Goal: Task Accomplishment & Management: Use online tool/utility

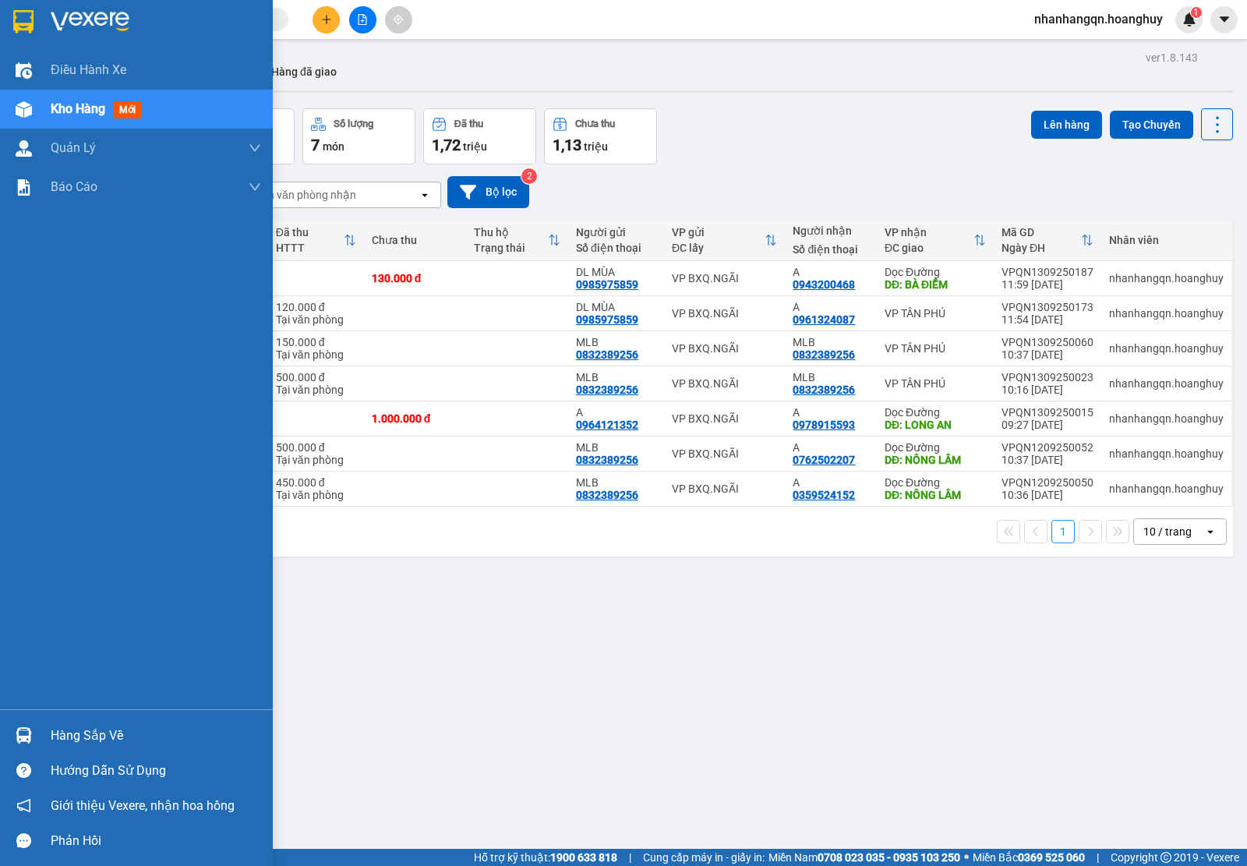
click at [37, 16] on div at bounding box center [136, 25] width 273 height 51
click at [39, 17] on div at bounding box center [136, 25] width 273 height 51
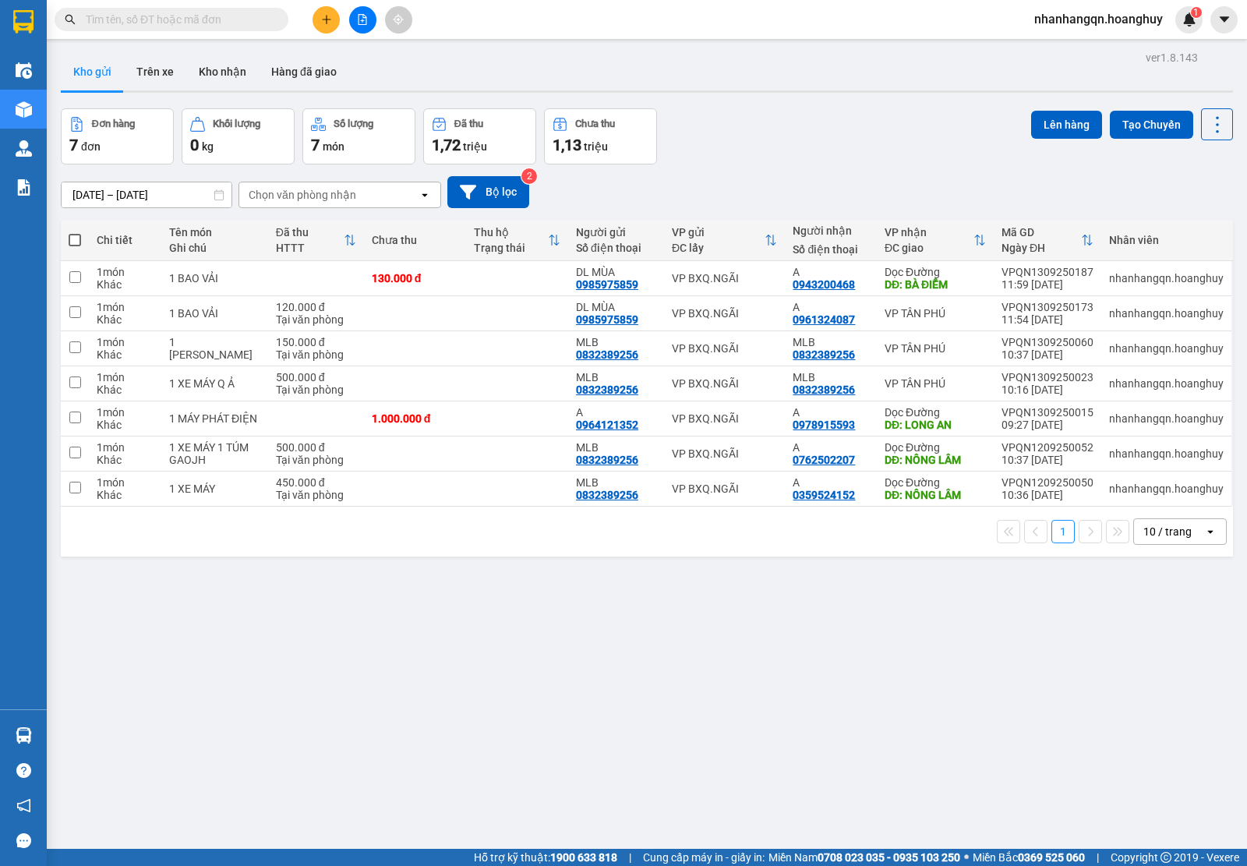
drag, startPoint x: 335, startPoint y: 5, endPoint x: 349, endPoint y: 18, distance: 19.3
click at [344, 16] on div "Kết quả tìm kiếm ( 0 ) Bộ lọc No Data nhanhangqn.hoanghuy 1" at bounding box center [623, 19] width 1247 height 39
click at [352, 21] on button at bounding box center [362, 19] width 27 height 27
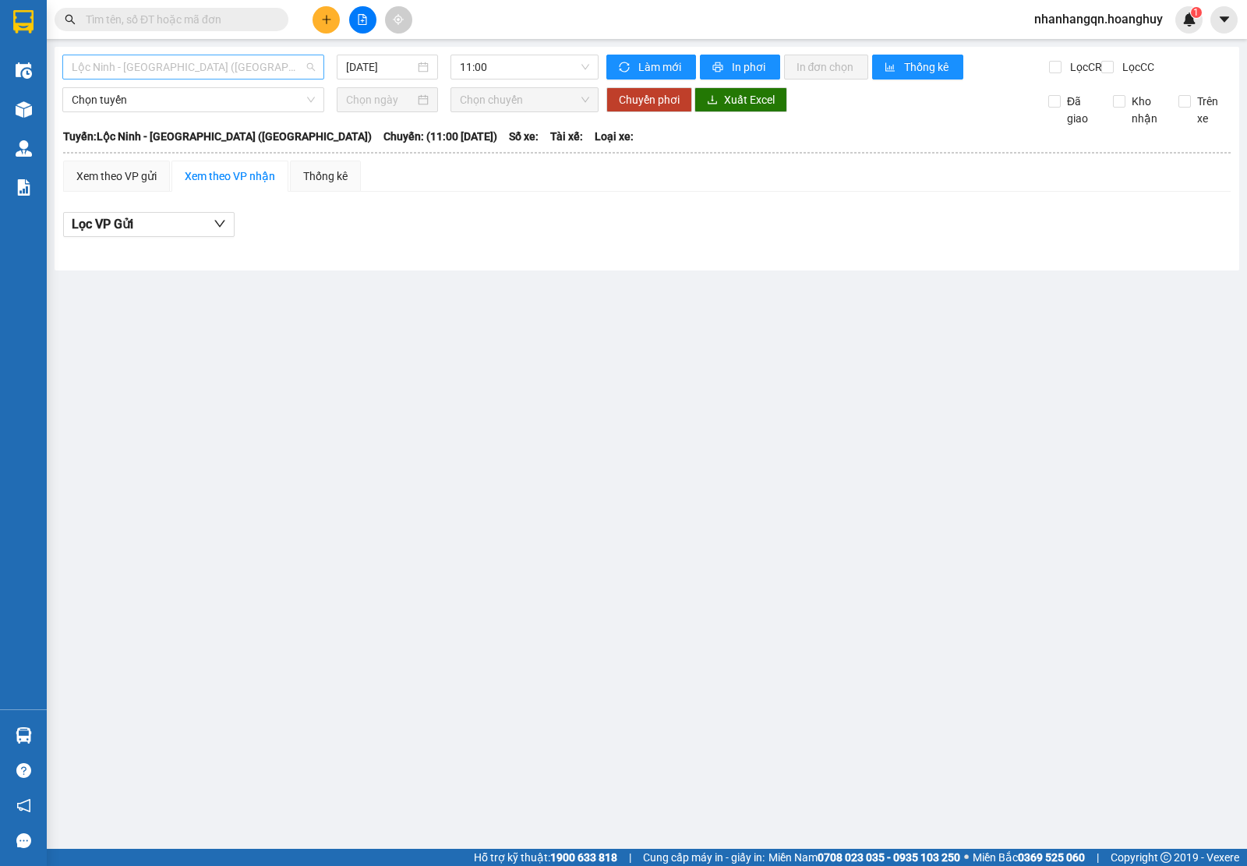
click at [111, 65] on span "Lộc Ninh - [GEOGRAPHIC_DATA] ([GEOGRAPHIC_DATA])" at bounding box center [193, 66] width 243 height 23
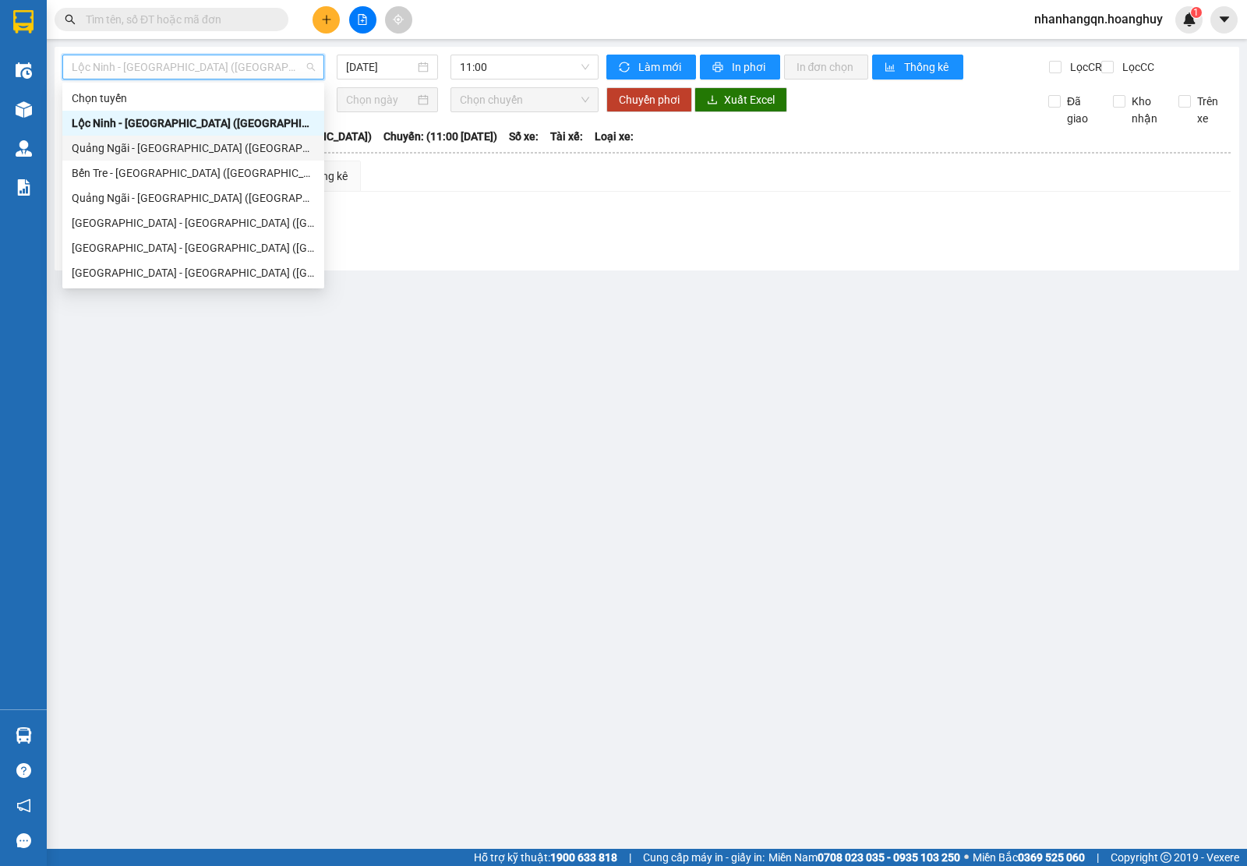
click at [142, 153] on div "Quảng Ngãi - [GEOGRAPHIC_DATA] ([GEOGRAPHIC_DATA])" at bounding box center [193, 147] width 243 height 17
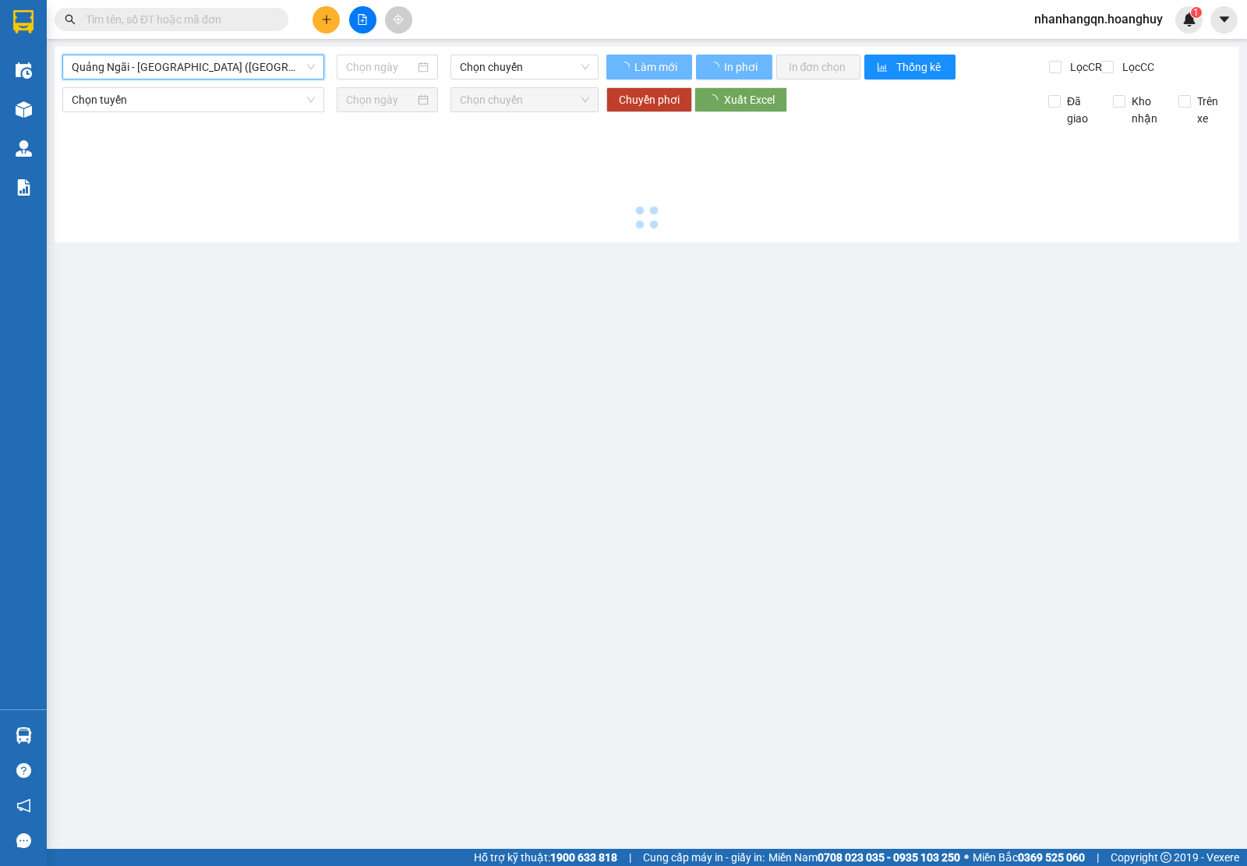
type input "[DATE]"
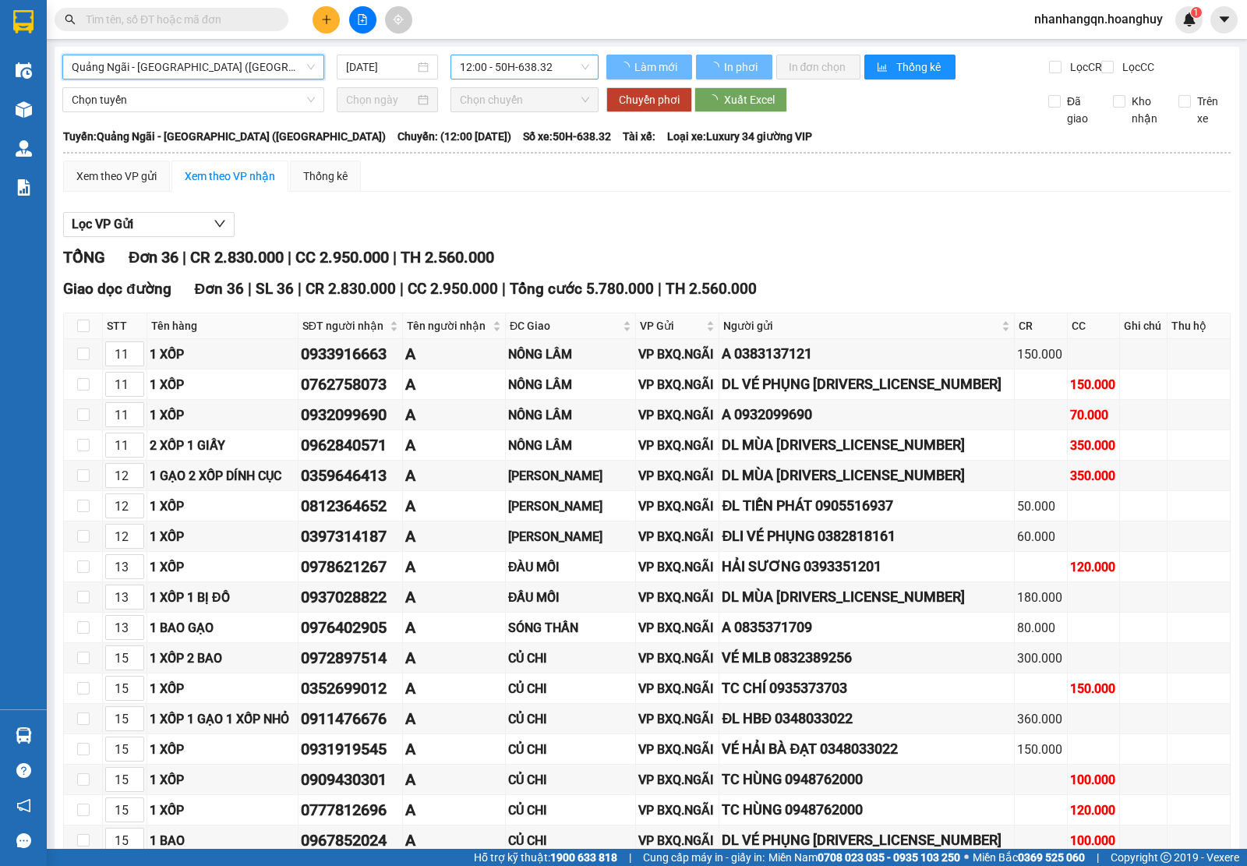
click at [513, 65] on span "12:00 - 50H-638.32" at bounding box center [524, 66] width 129 height 23
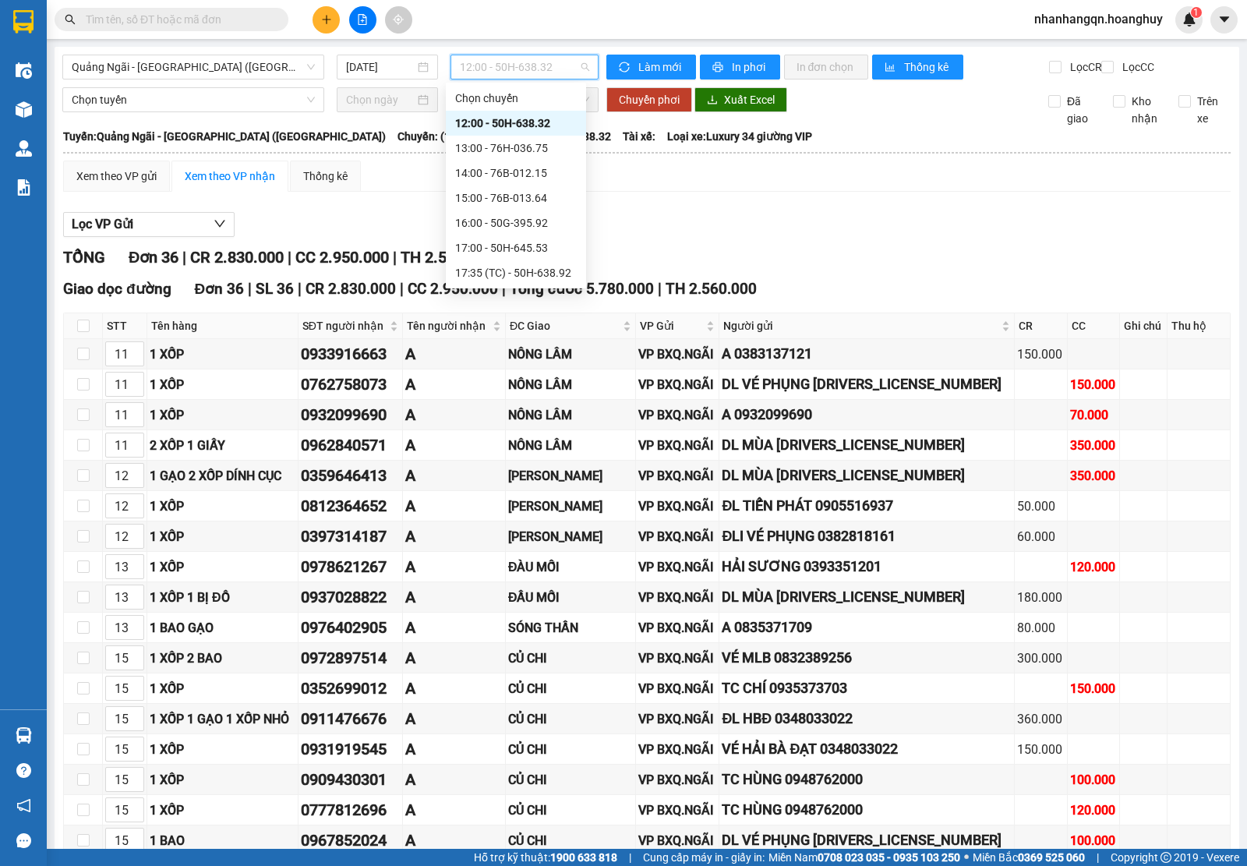
scroll to position [75, 0]
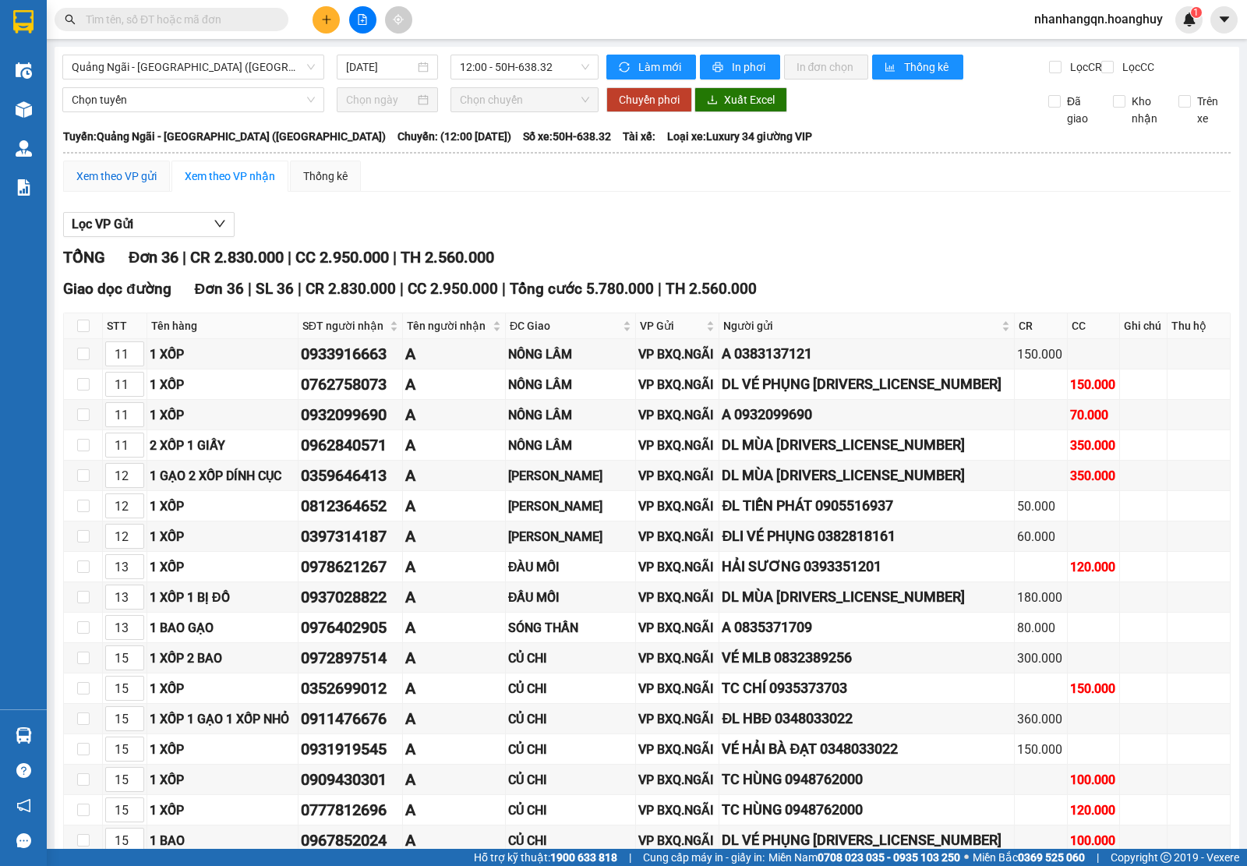
click at [110, 185] on div "Xem theo VP gửi" at bounding box center [116, 176] width 80 height 17
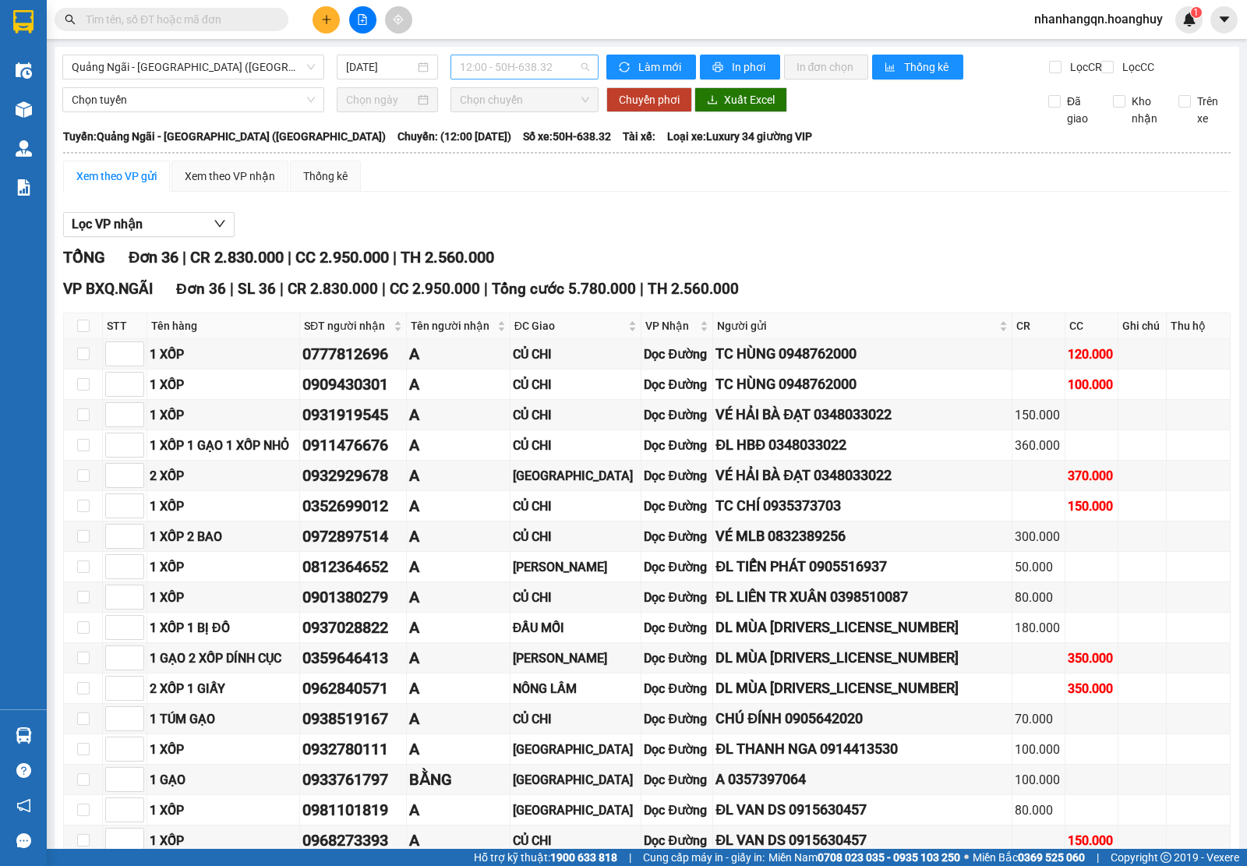
click at [522, 56] on span "12:00 - 50H-638.32" at bounding box center [524, 66] width 129 height 23
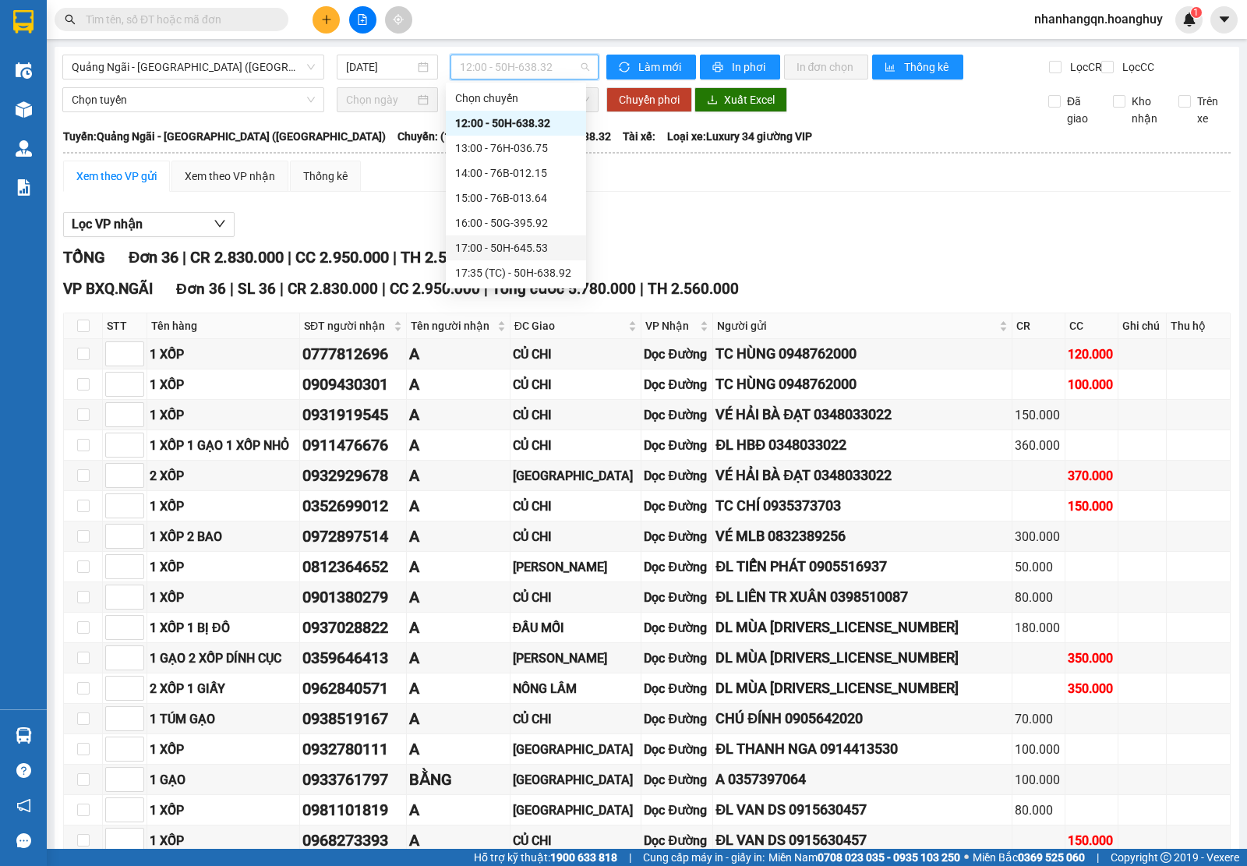
scroll to position [75, 0]
click at [517, 181] on div "17:00 - 50H-645.53" at bounding box center [516, 172] width 122 height 17
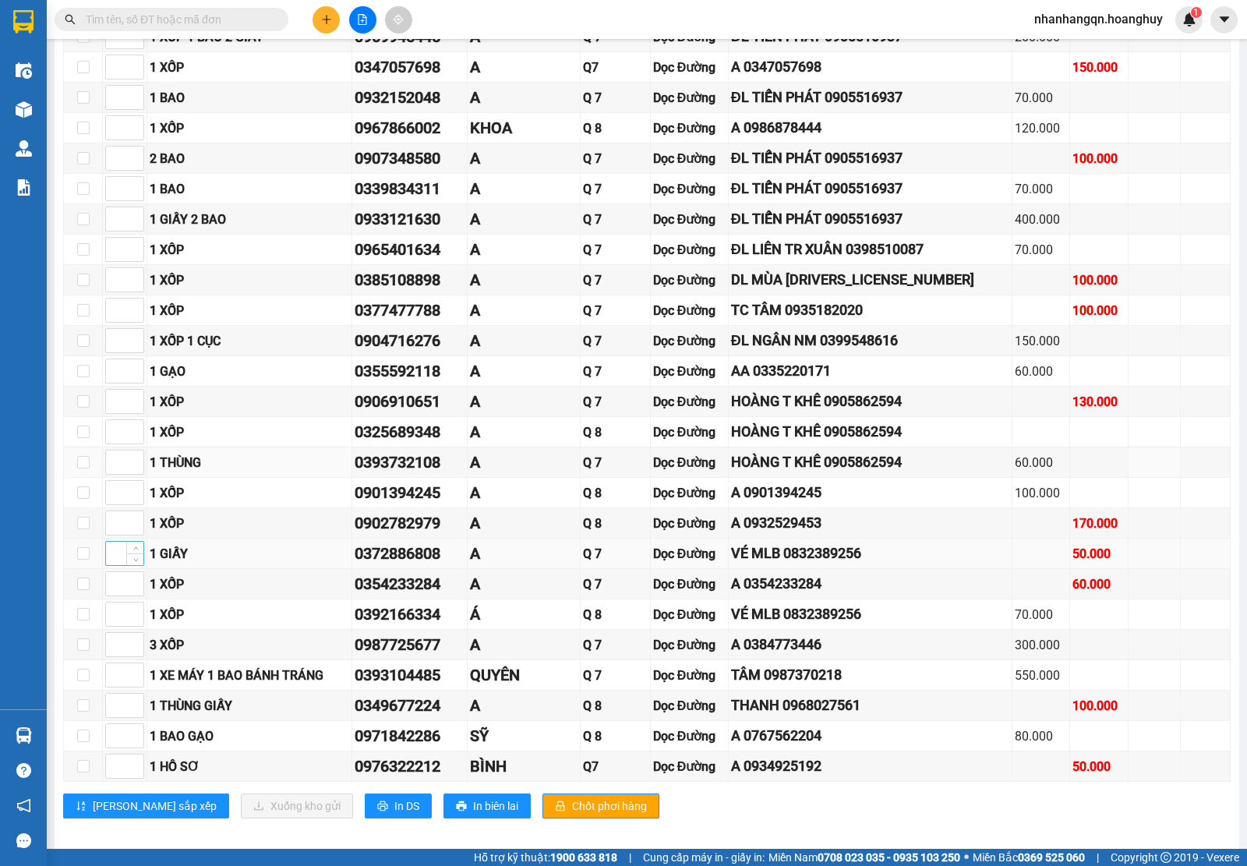
scroll to position [731, 0]
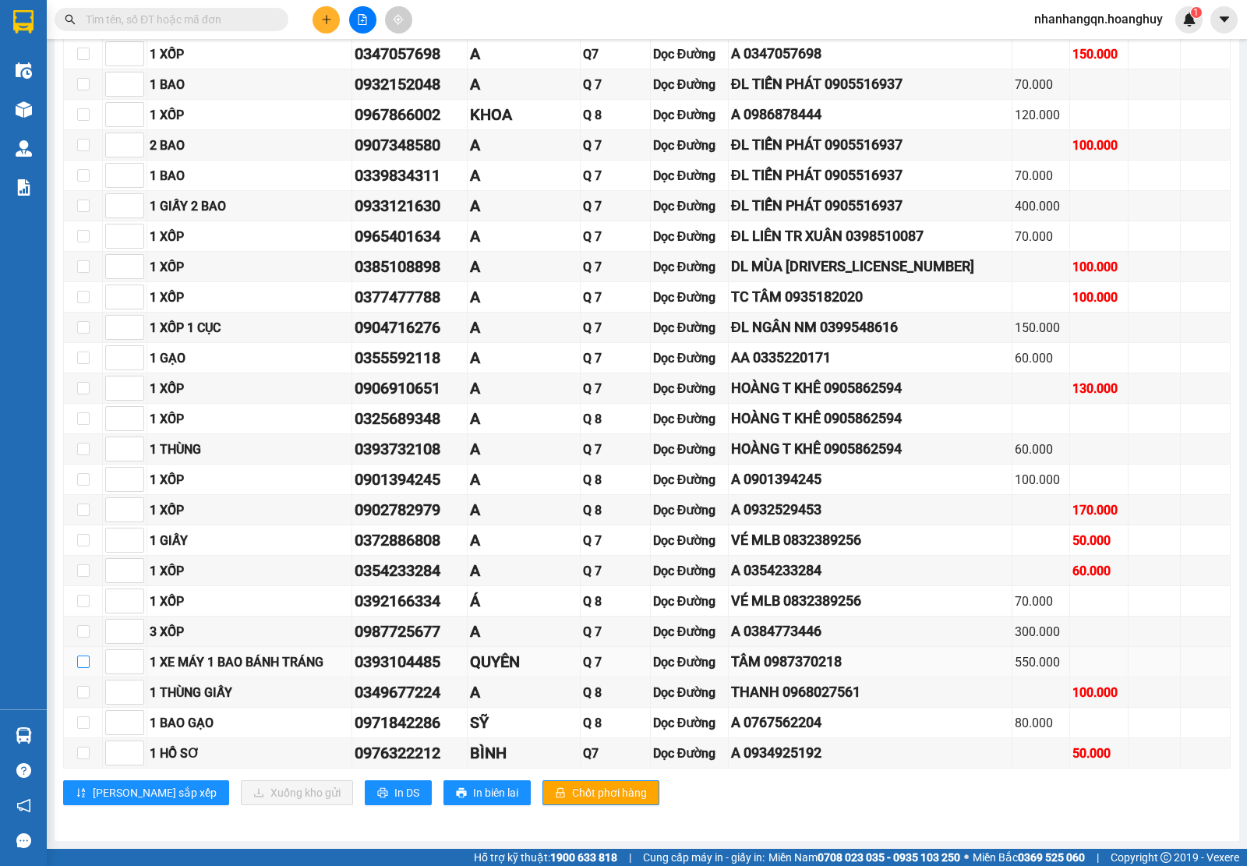
click at [79, 664] on input "checkbox" at bounding box center [83, 661] width 12 height 12
checkbox input "true"
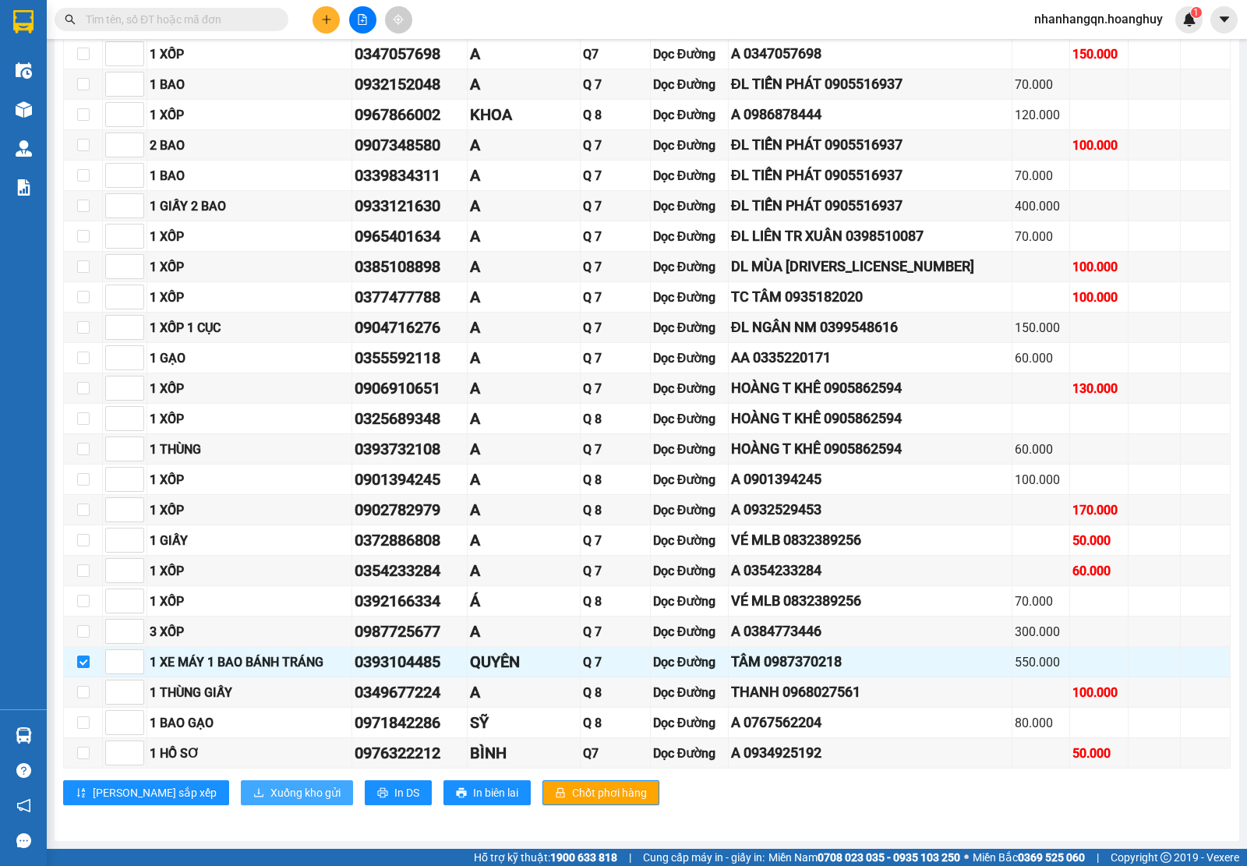
click at [270, 787] on span "Xuống kho gửi" at bounding box center [305, 792] width 70 height 17
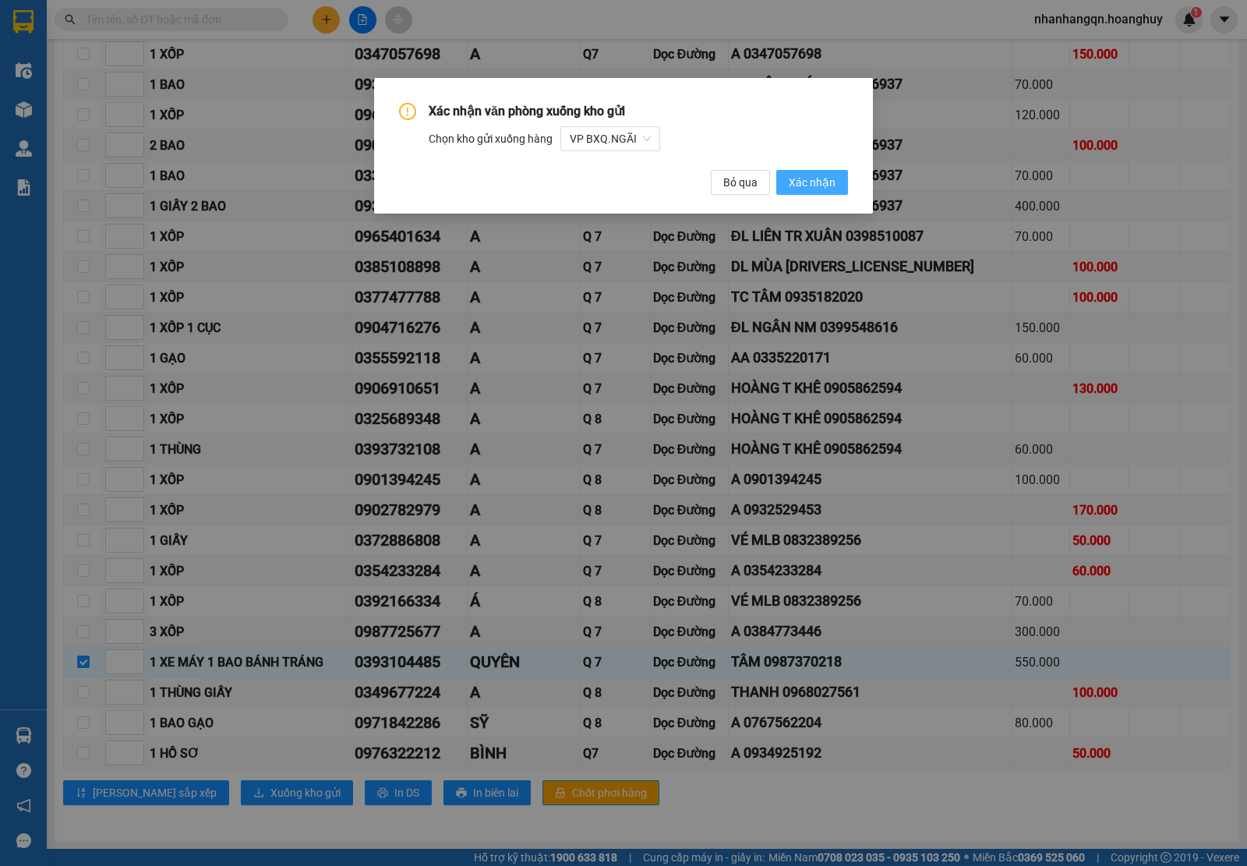
click at [812, 188] on span "Xác nhận" at bounding box center [812, 182] width 47 height 17
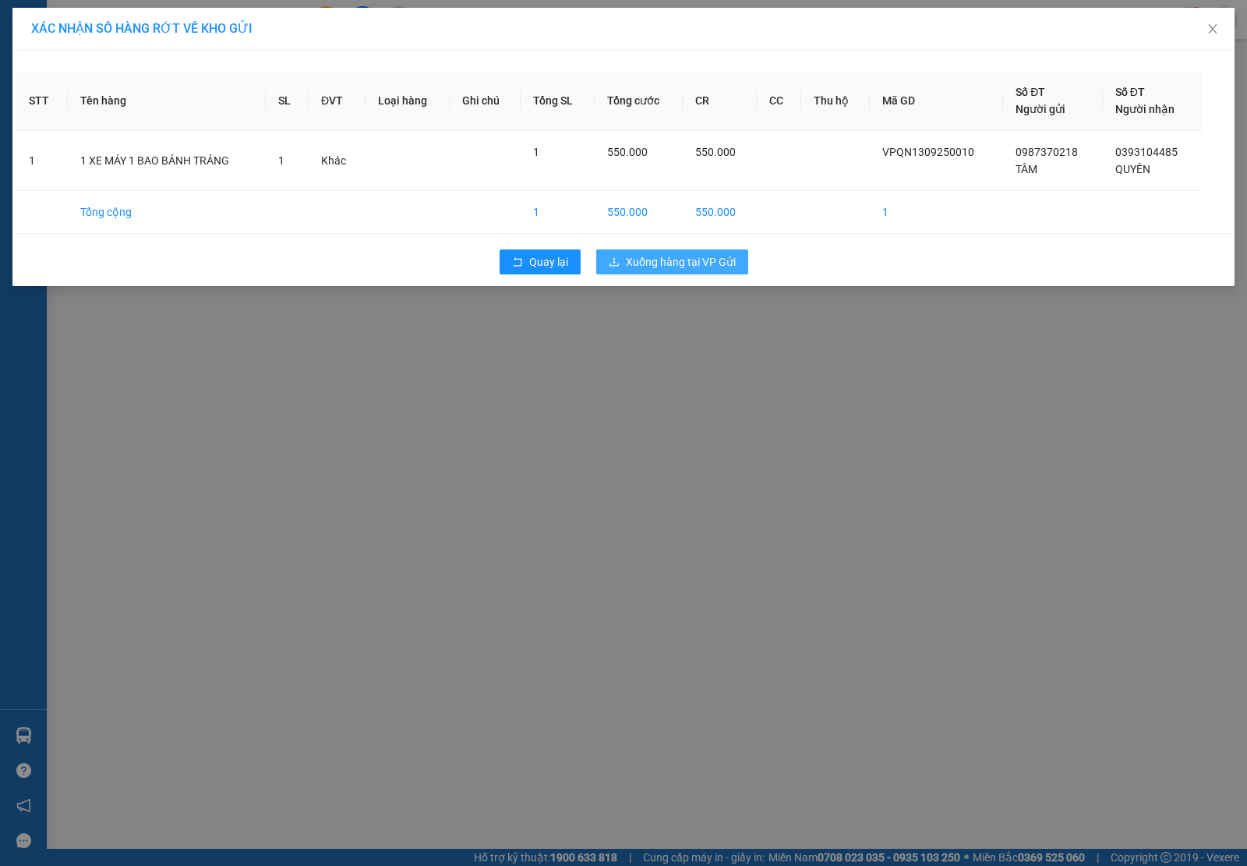
click at [676, 263] on span "Xuống hàng tại VP Gửi" at bounding box center [681, 261] width 110 height 17
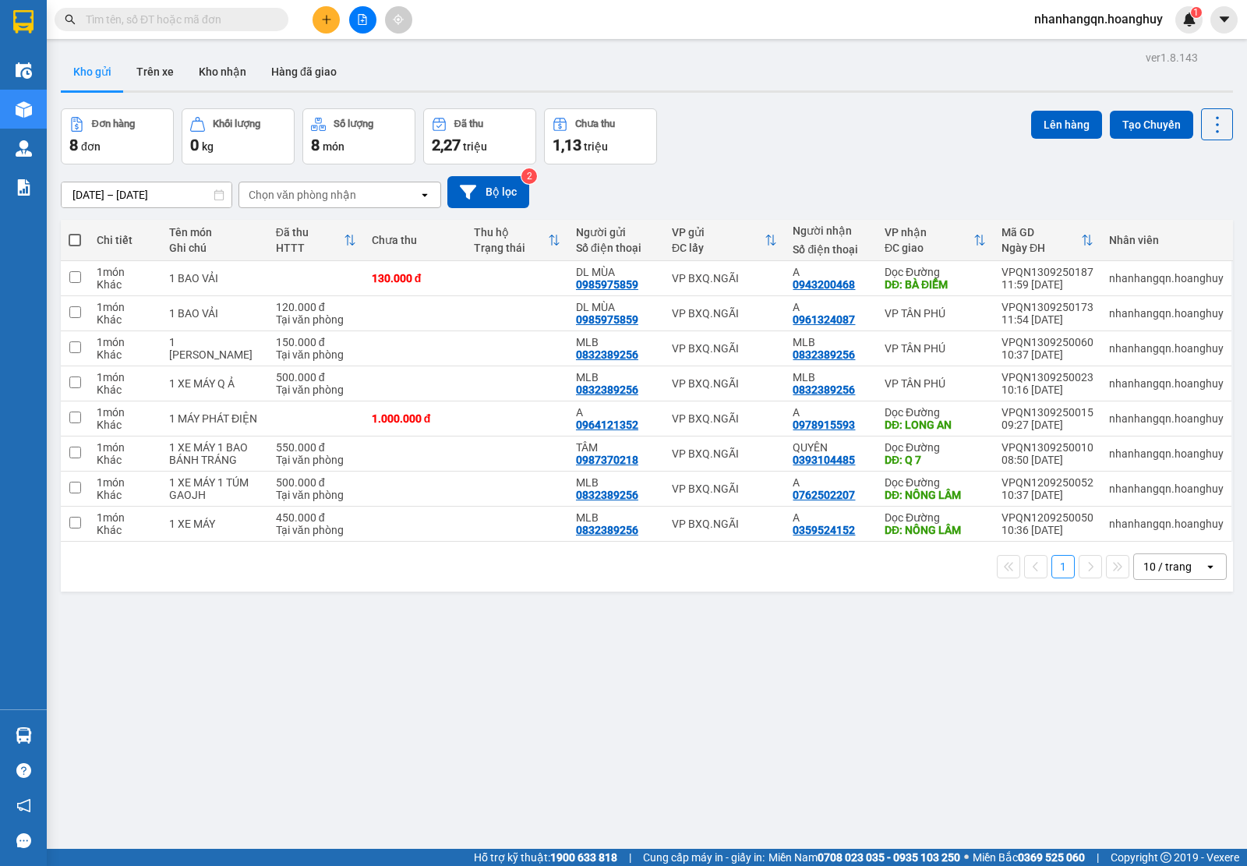
click at [147, 18] on input "text" at bounding box center [178, 19] width 184 height 17
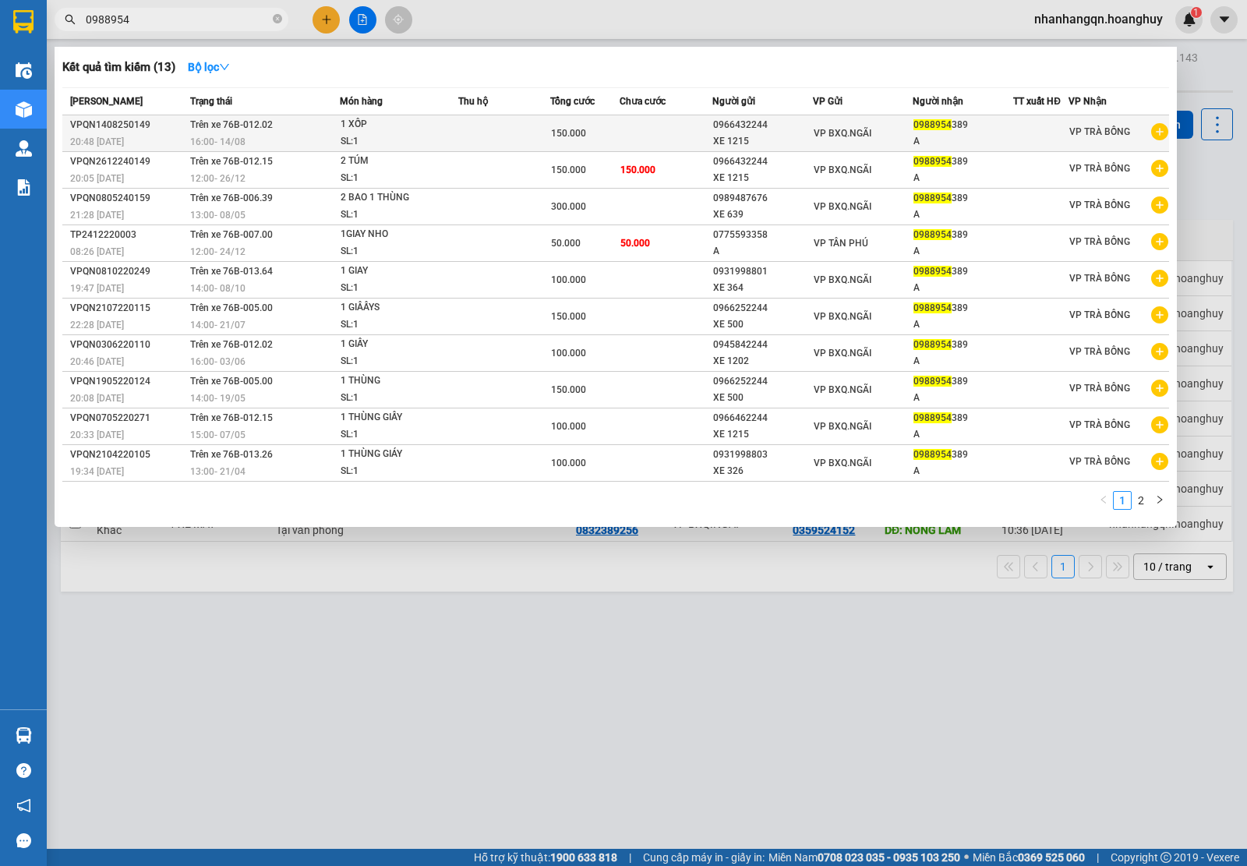
type input "0988954"
click at [875, 132] on div "VP BXQ.NGÃI" at bounding box center [863, 133] width 99 height 17
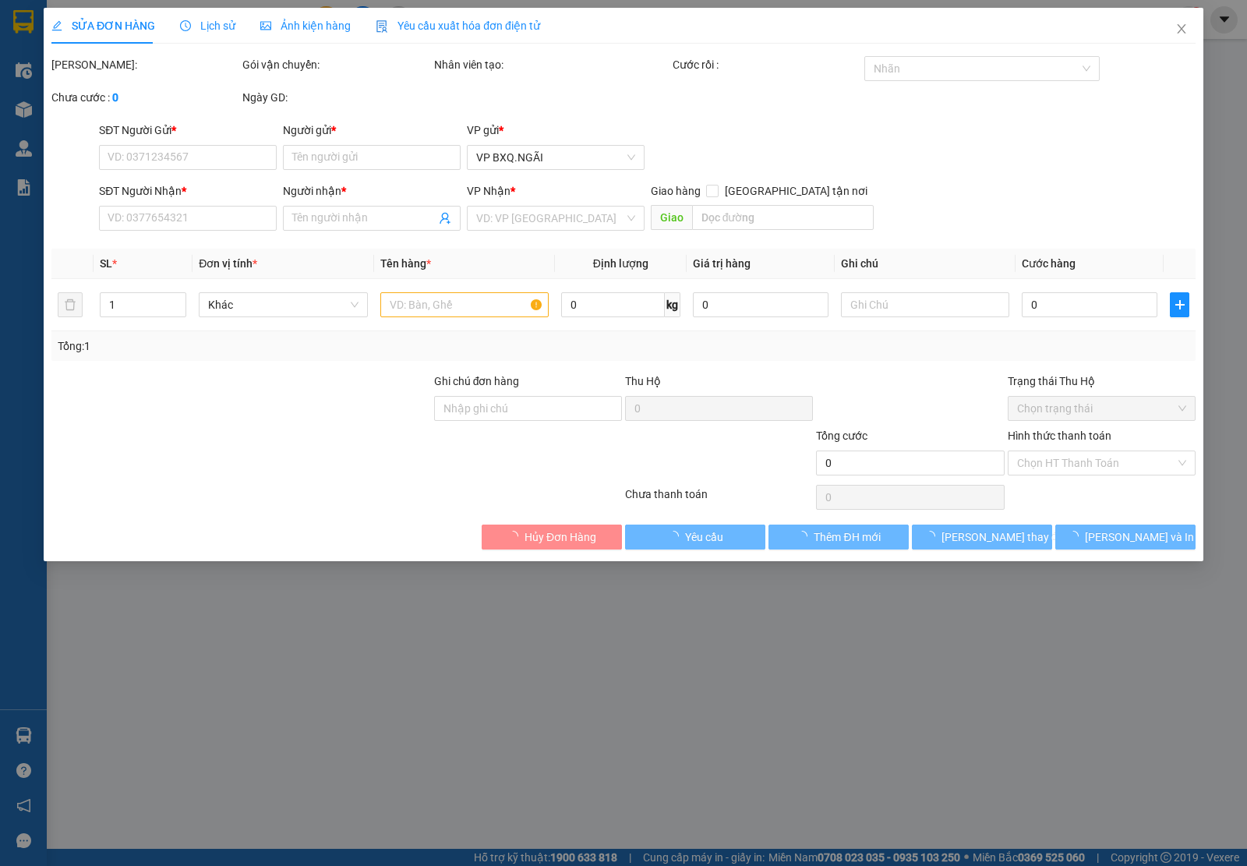
type input "0966432244"
type input "XE 1215"
type input "0988954389"
type input "A"
type input "150.000"
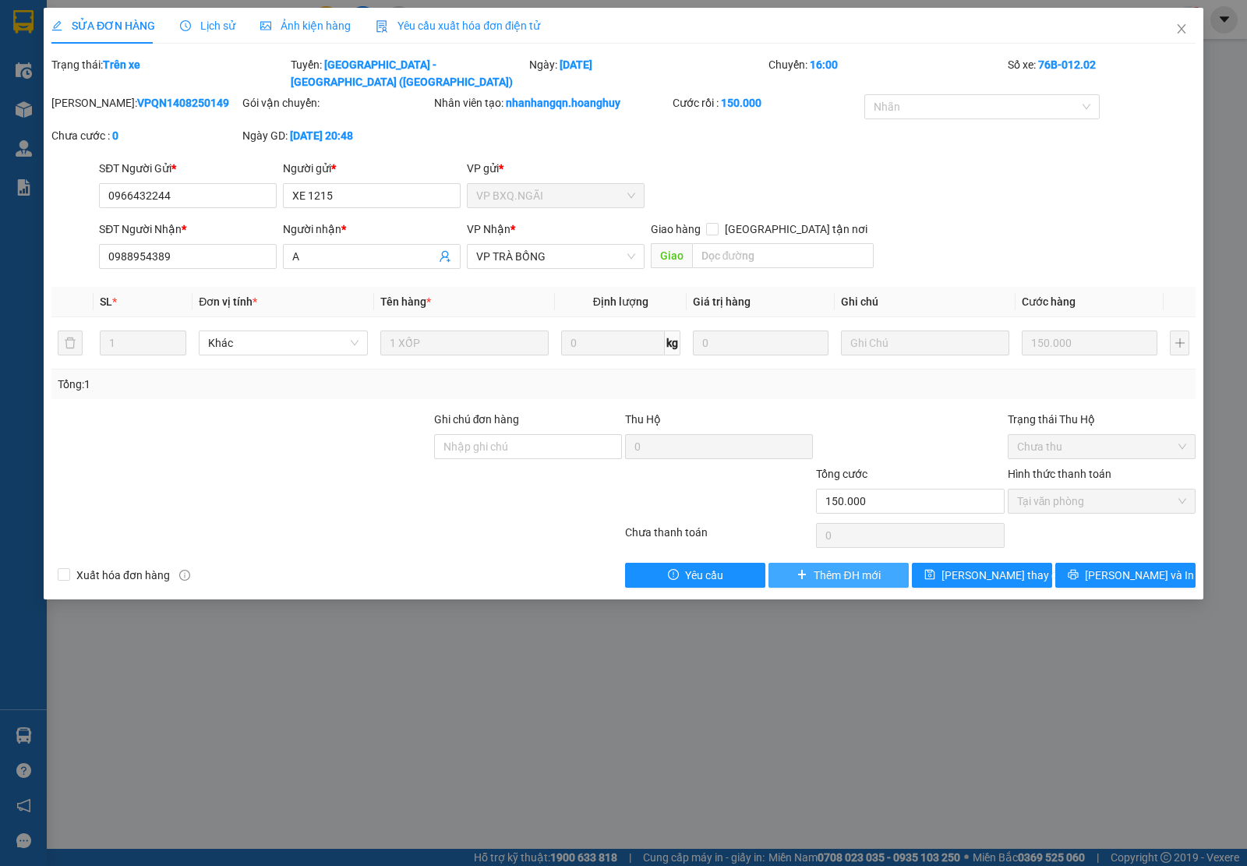
click at [824, 567] on span "Thêm ĐH mới" at bounding box center [847, 575] width 66 height 17
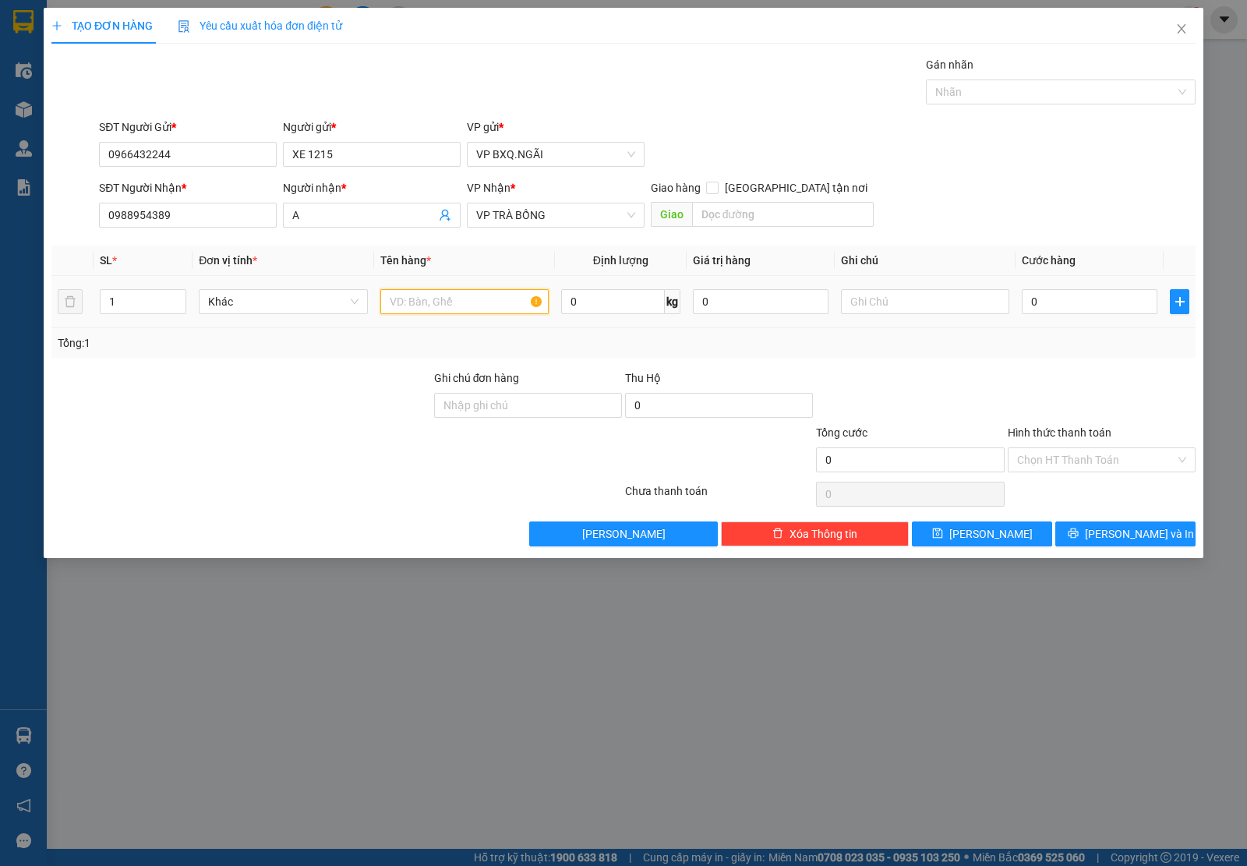
click at [429, 305] on input "text" at bounding box center [464, 301] width 168 height 25
type input "1 xốp 1 túm"
type input "1"
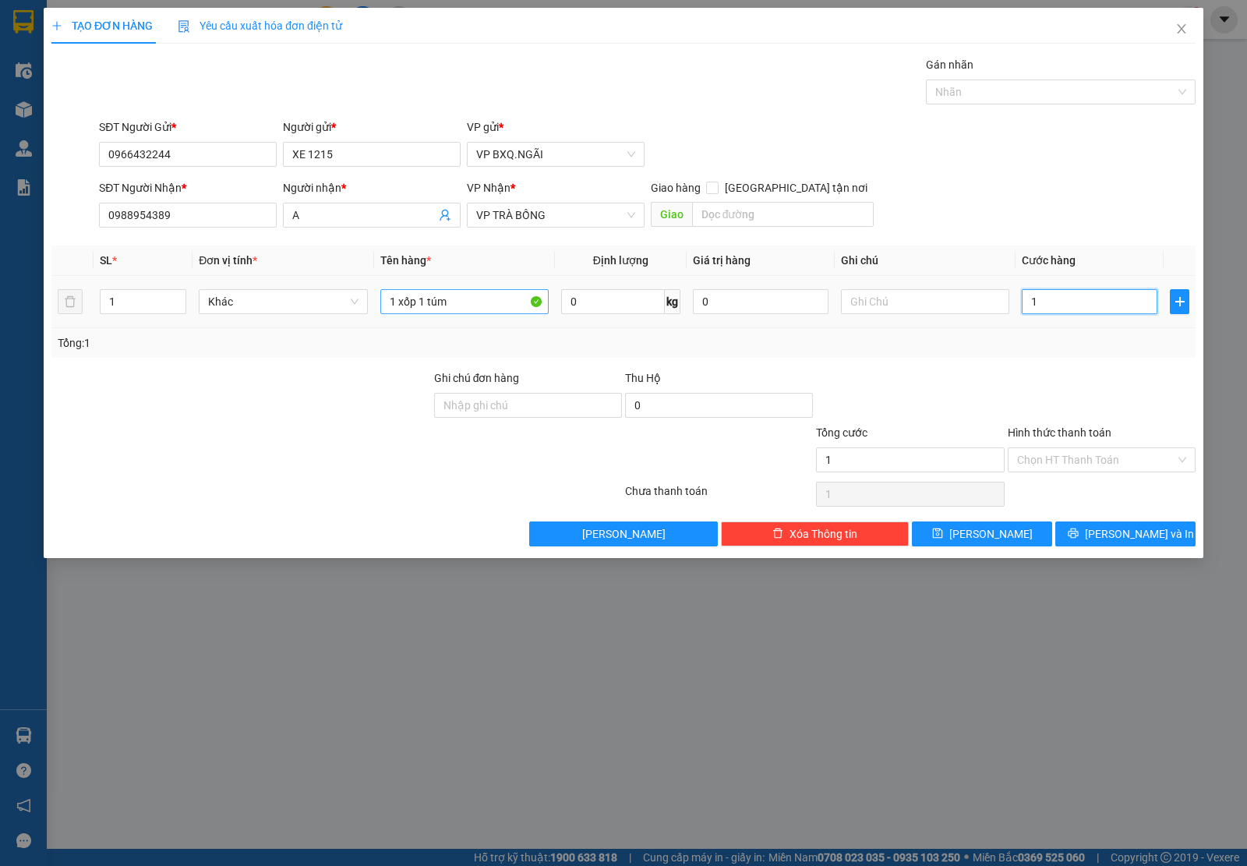
type input "15"
type input "150"
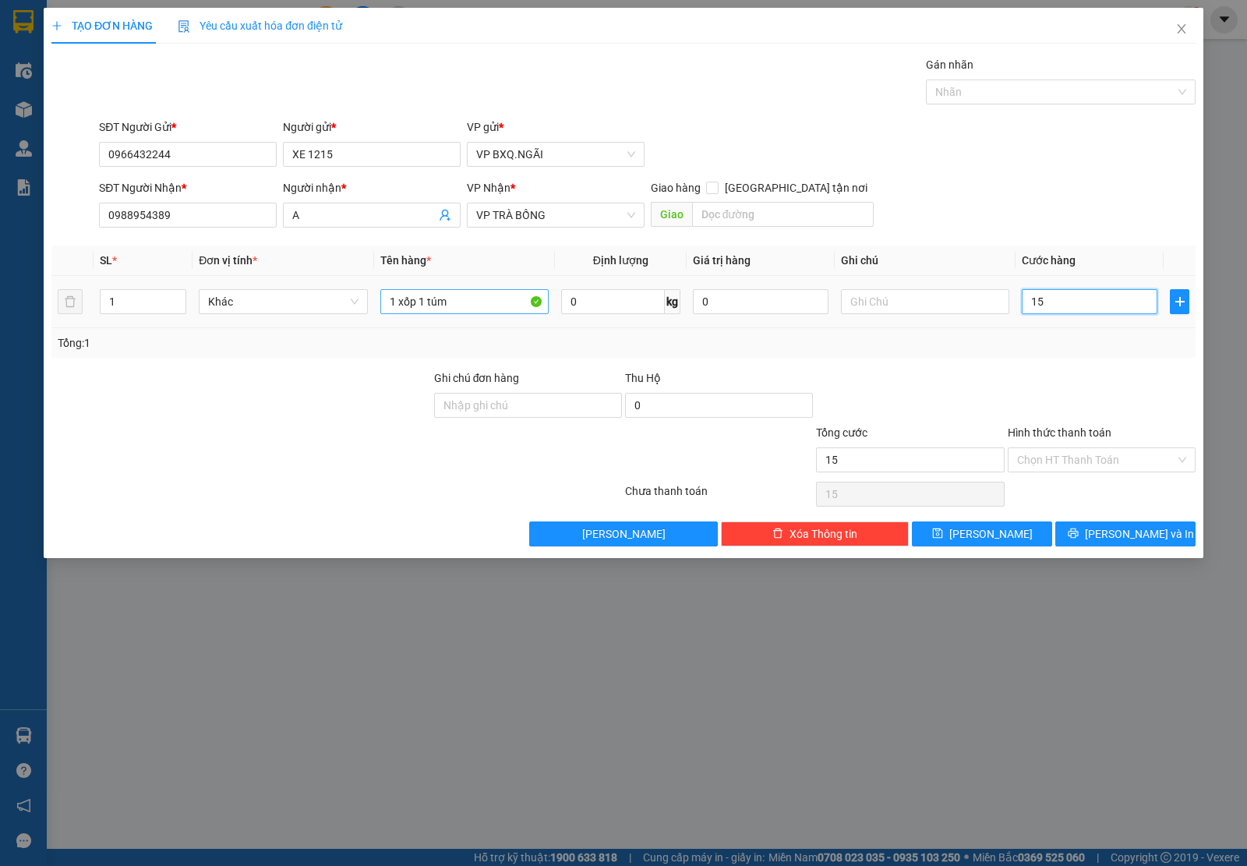
type input "150"
type input "1.500"
type input "15.000"
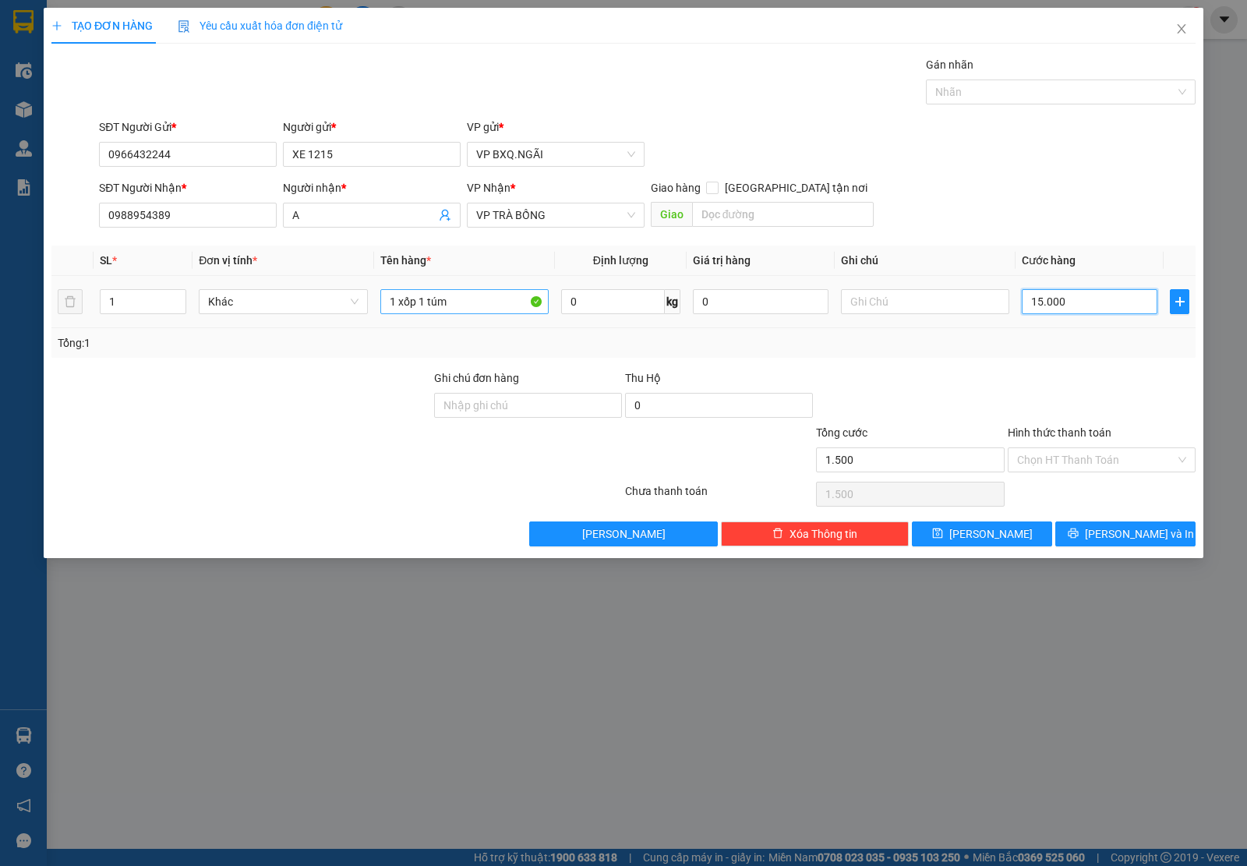
type input "15.000"
type input "150.000"
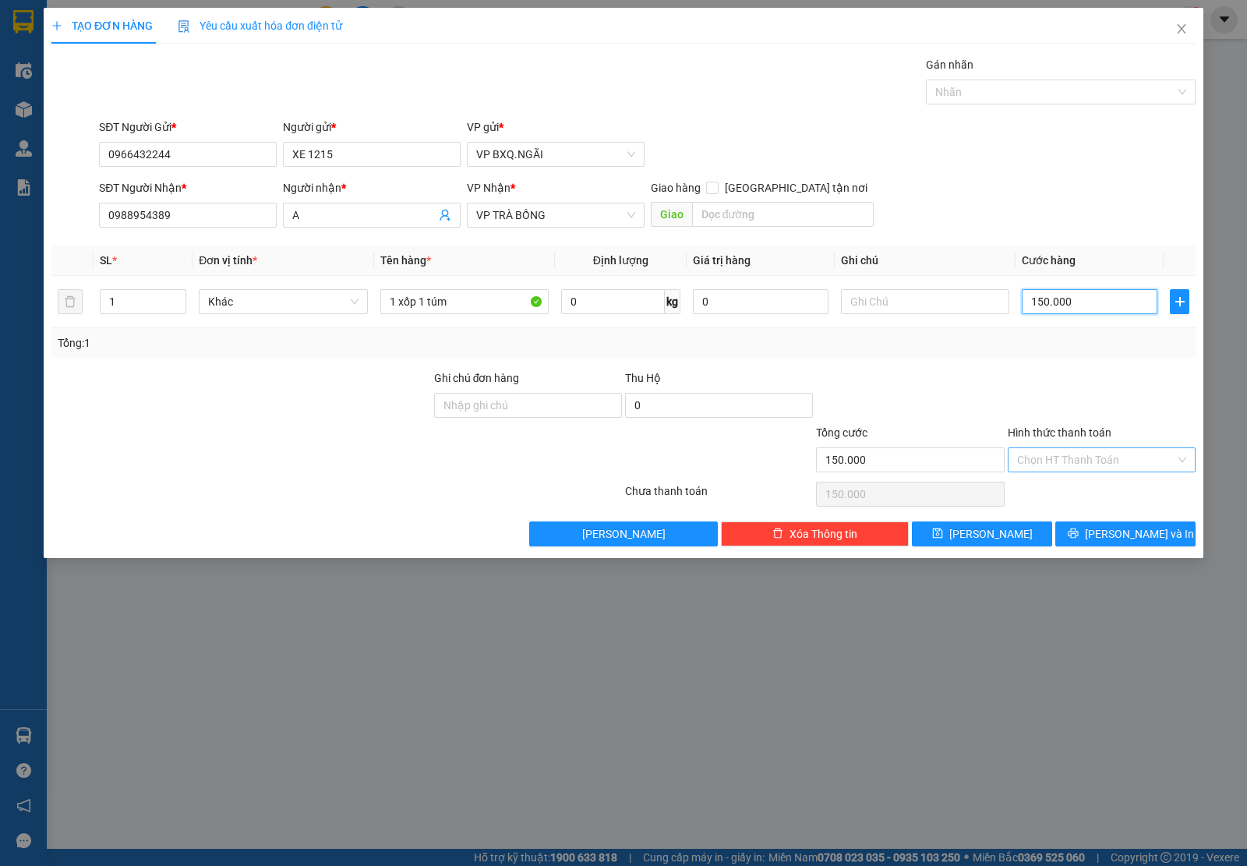
type input "150.000"
click at [1075, 461] on input "Hình thức thanh toán" at bounding box center [1096, 459] width 158 height 23
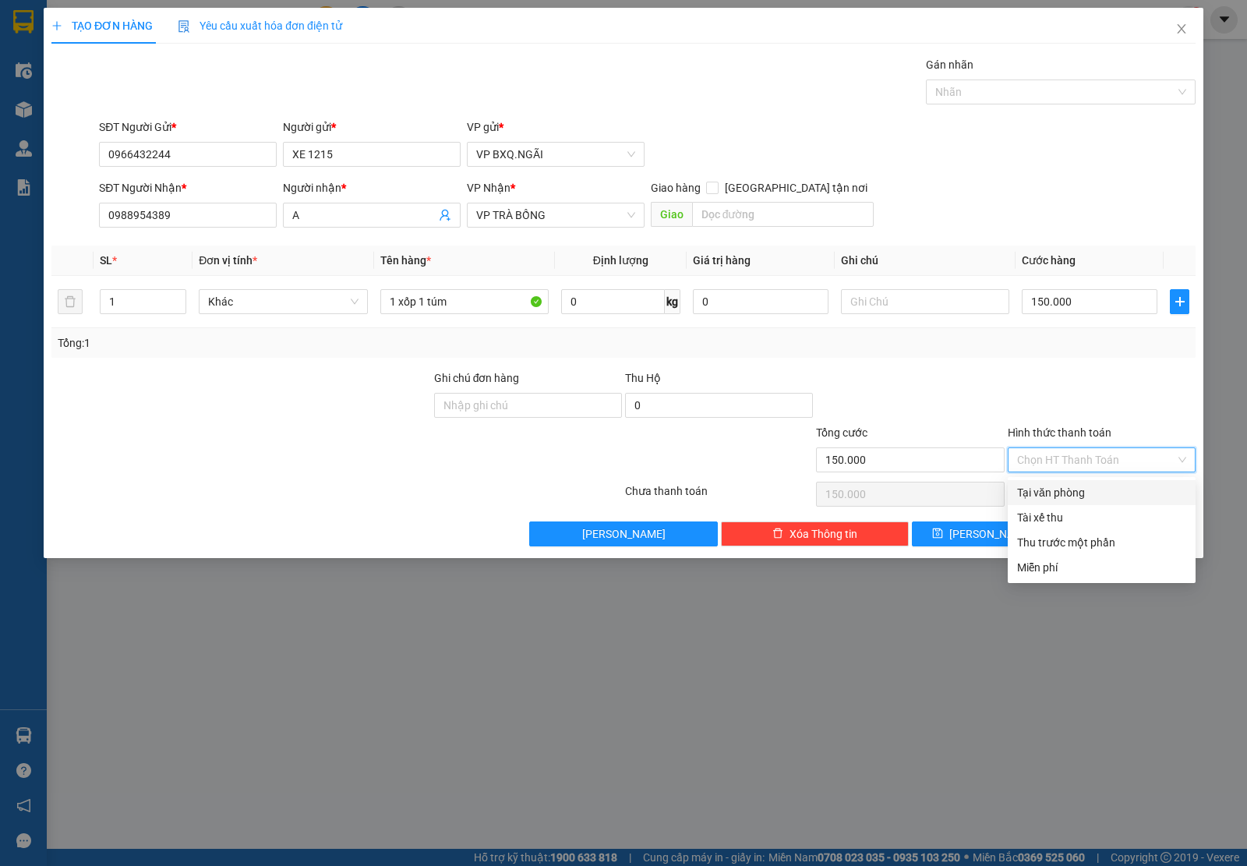
click at [1069, 485] on div "Tại văn phòng" at bounding box center [1101, 492] width 169 height 17
type input "0"
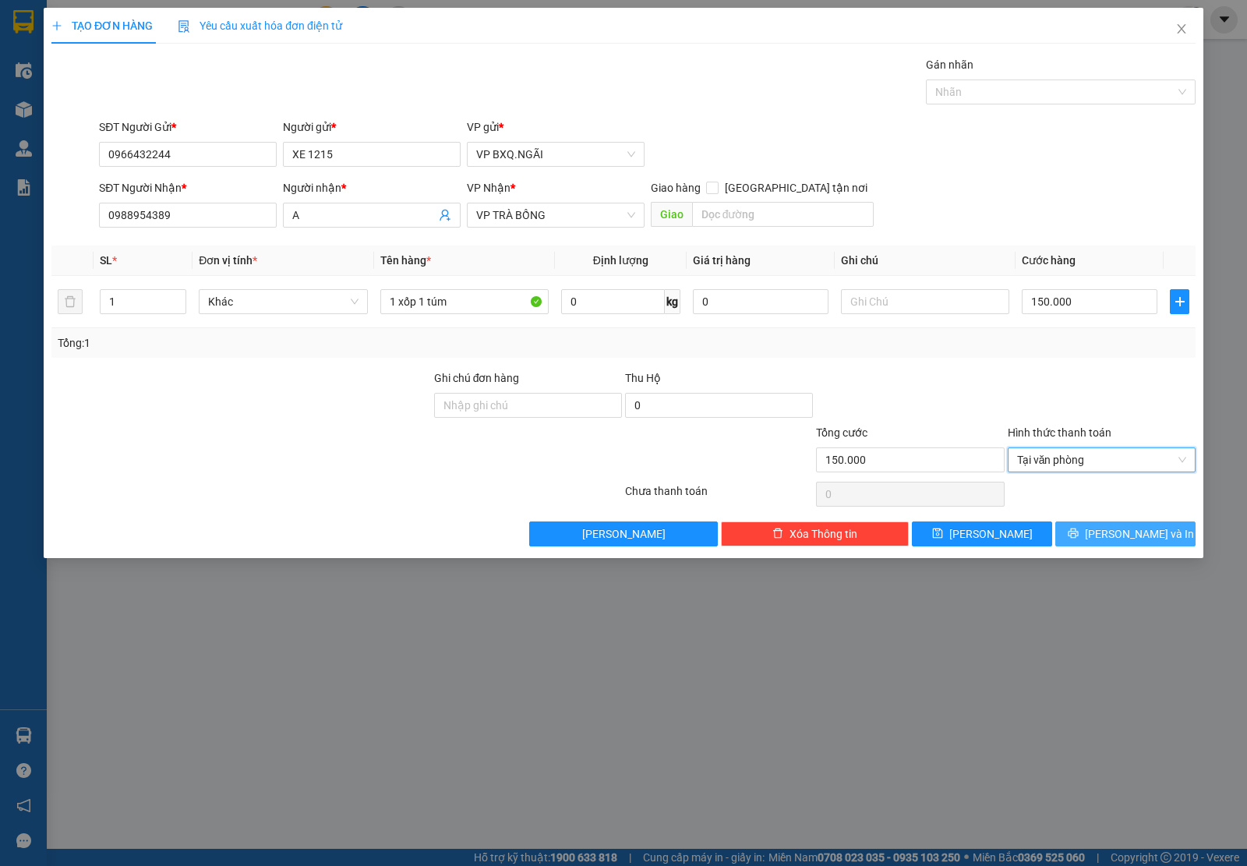
click at [1117, 523] on button "[PERSON_NAME] và In" at bounding box center [1125, 533] width 140 height 25
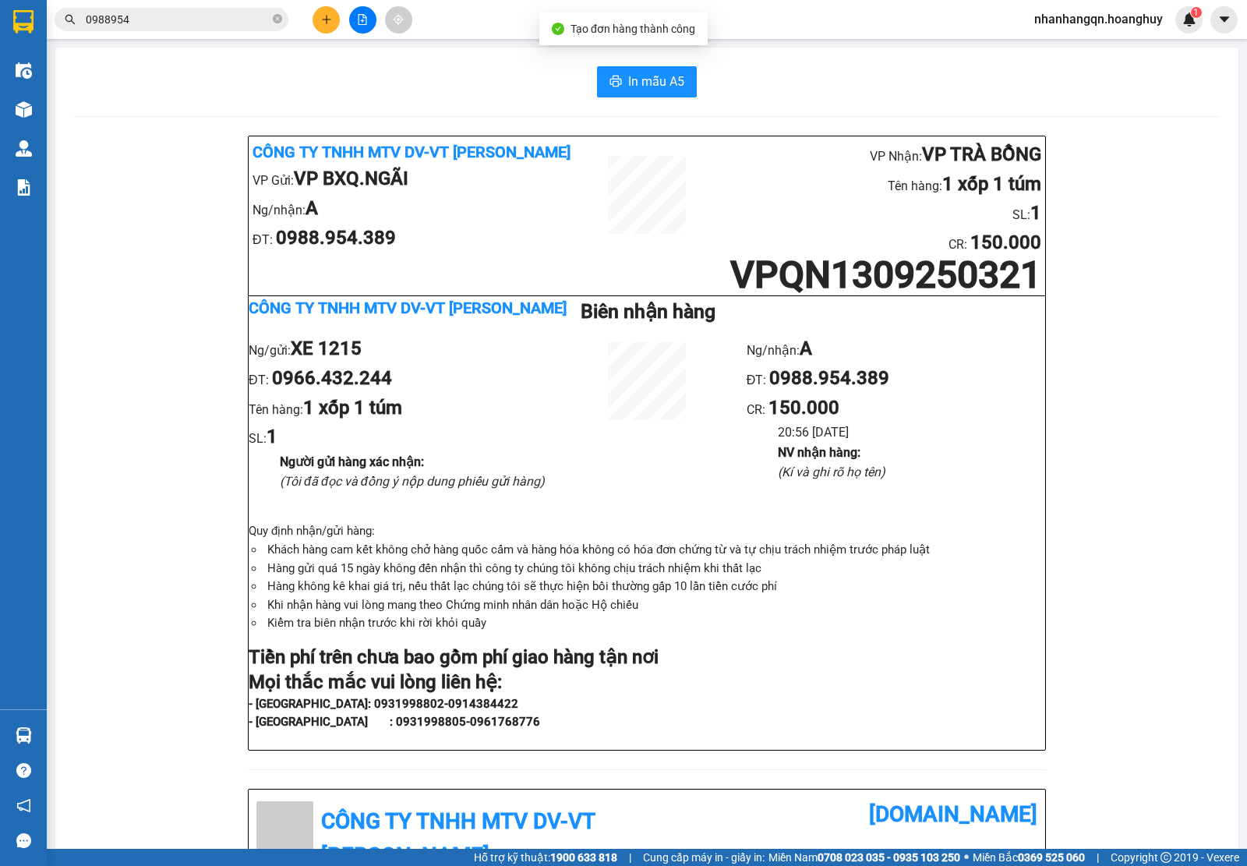
click at [123, 12] on input "0988954" at bounding box center [178, 19] width 184 height 17
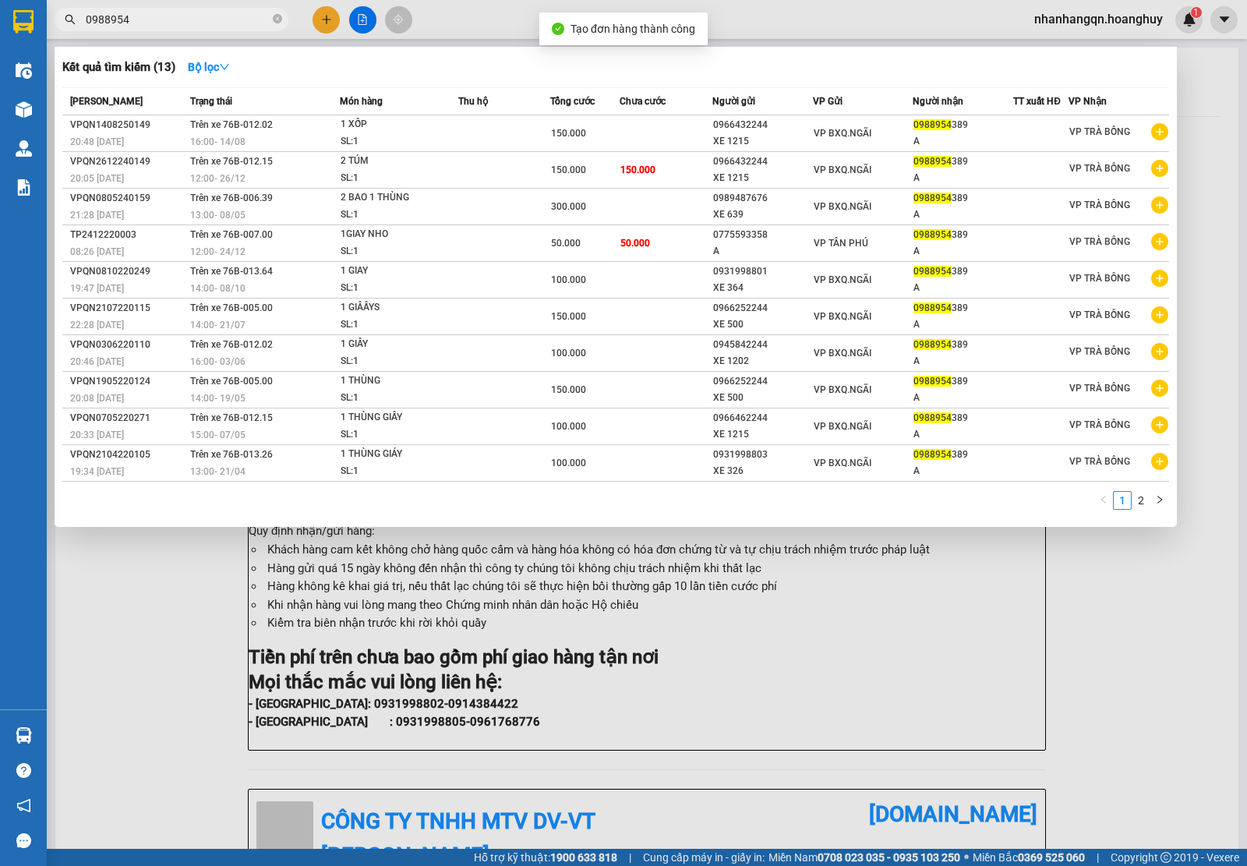
click at [123, 12] on input "0988954" at bounding box center [178, 19] width 184 height 17
click at [277, 20] on icon "close-circle" at bounding box center [277, 18] width 9 height 9
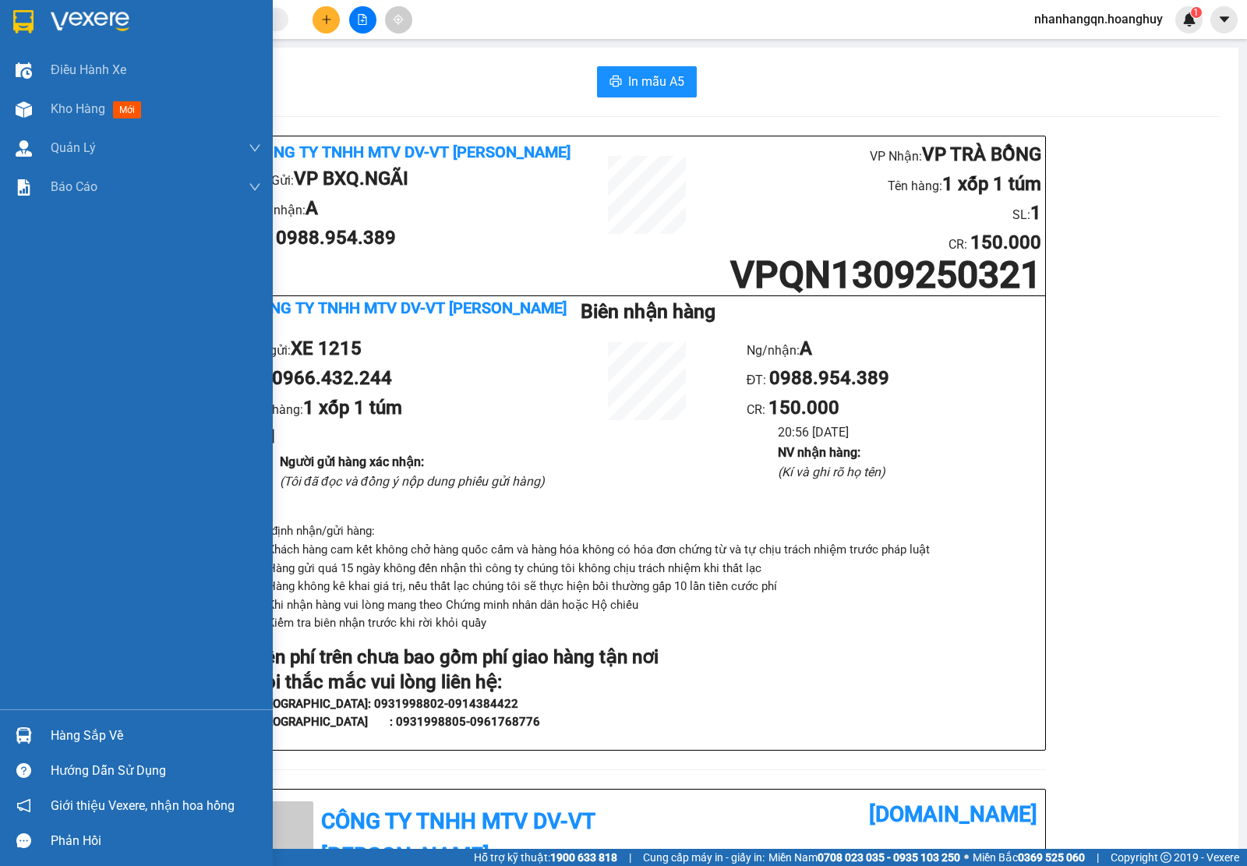
click at [8, 20] on div at bounding box center [136, 25] width 273 height 51
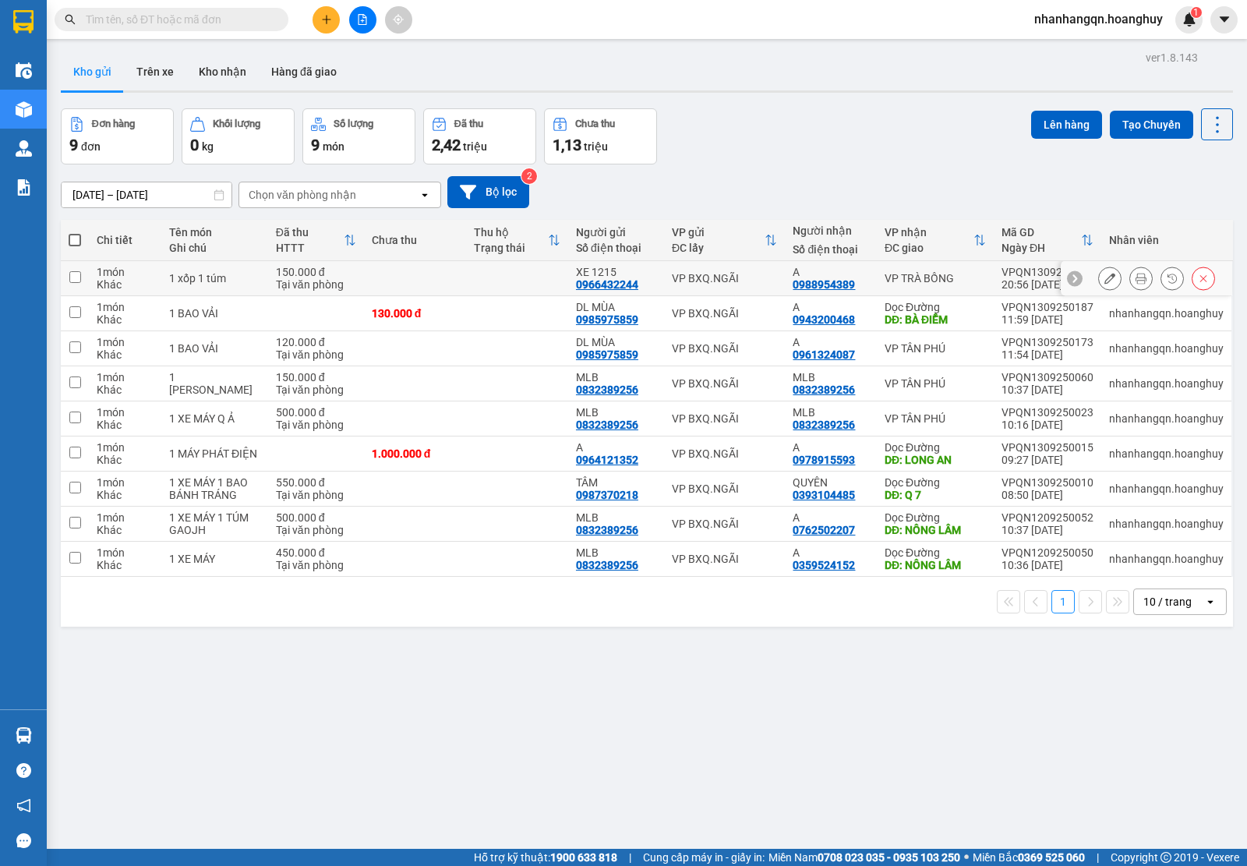
click at [695, 275] on div "VP BXQ.NGÃI" at bounding box center [725, 278] width 106 height 12
checkbox input "true"
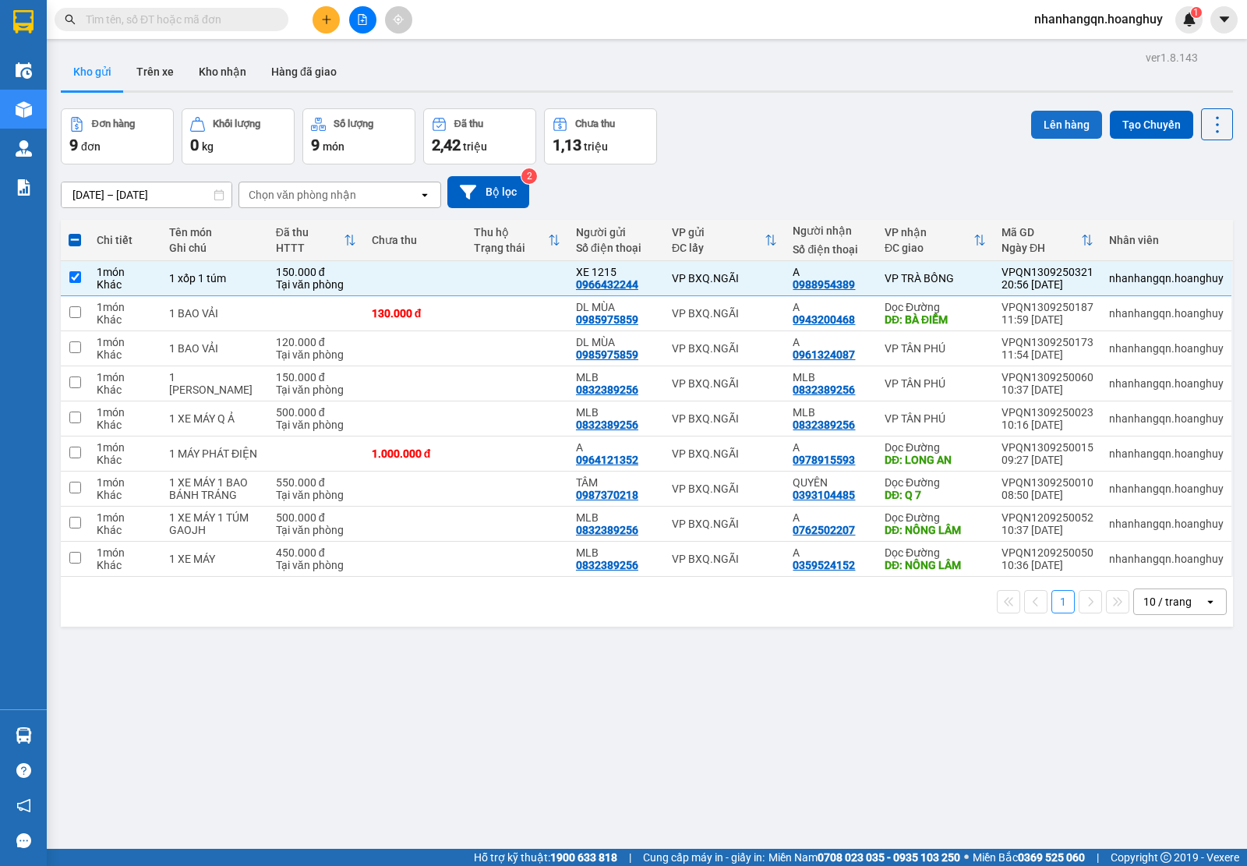
click at [1073, 117] on button "Lên hàng" at bounding box center [1066, 125] width 71 height 28
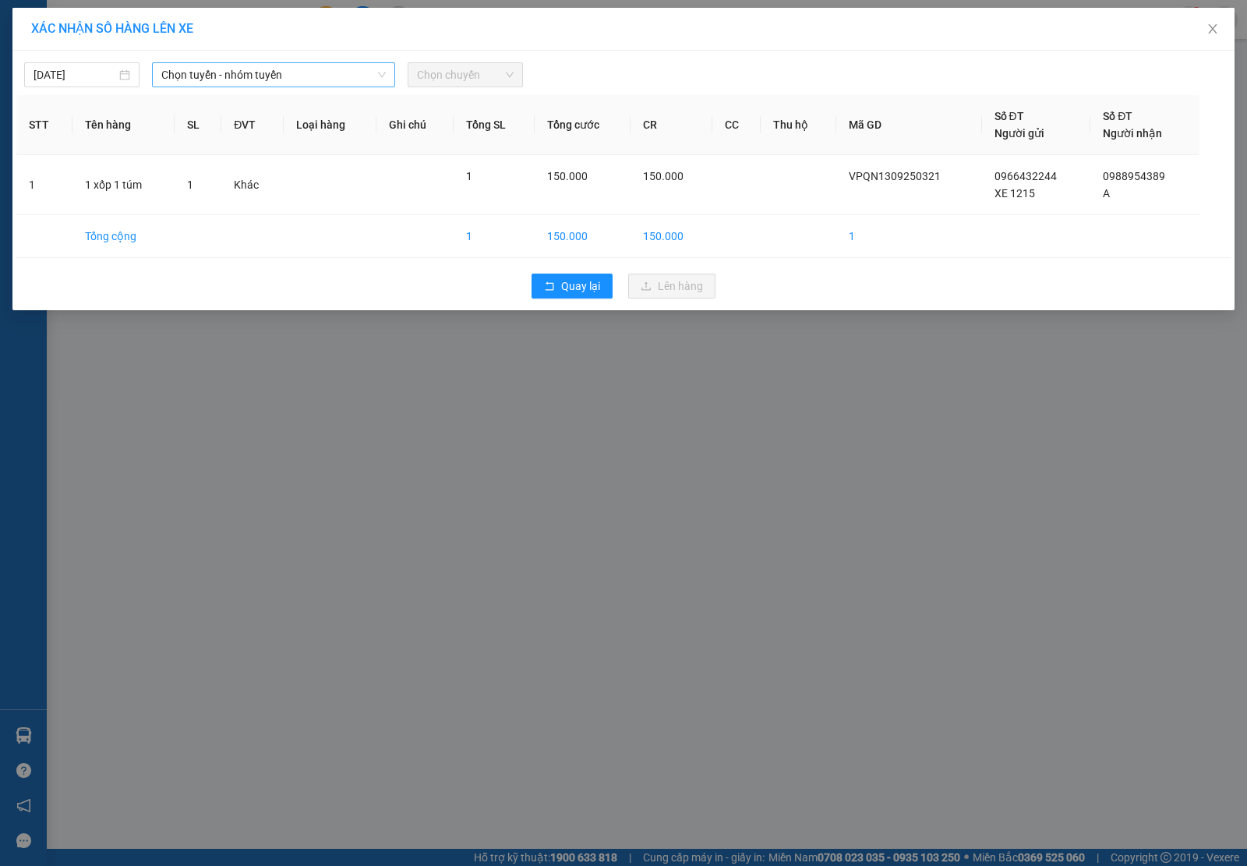
click at [285, 75] on span "Chọn tuyến - nhóm tuyến" at bounding box center [273, 74] width 224 height 23
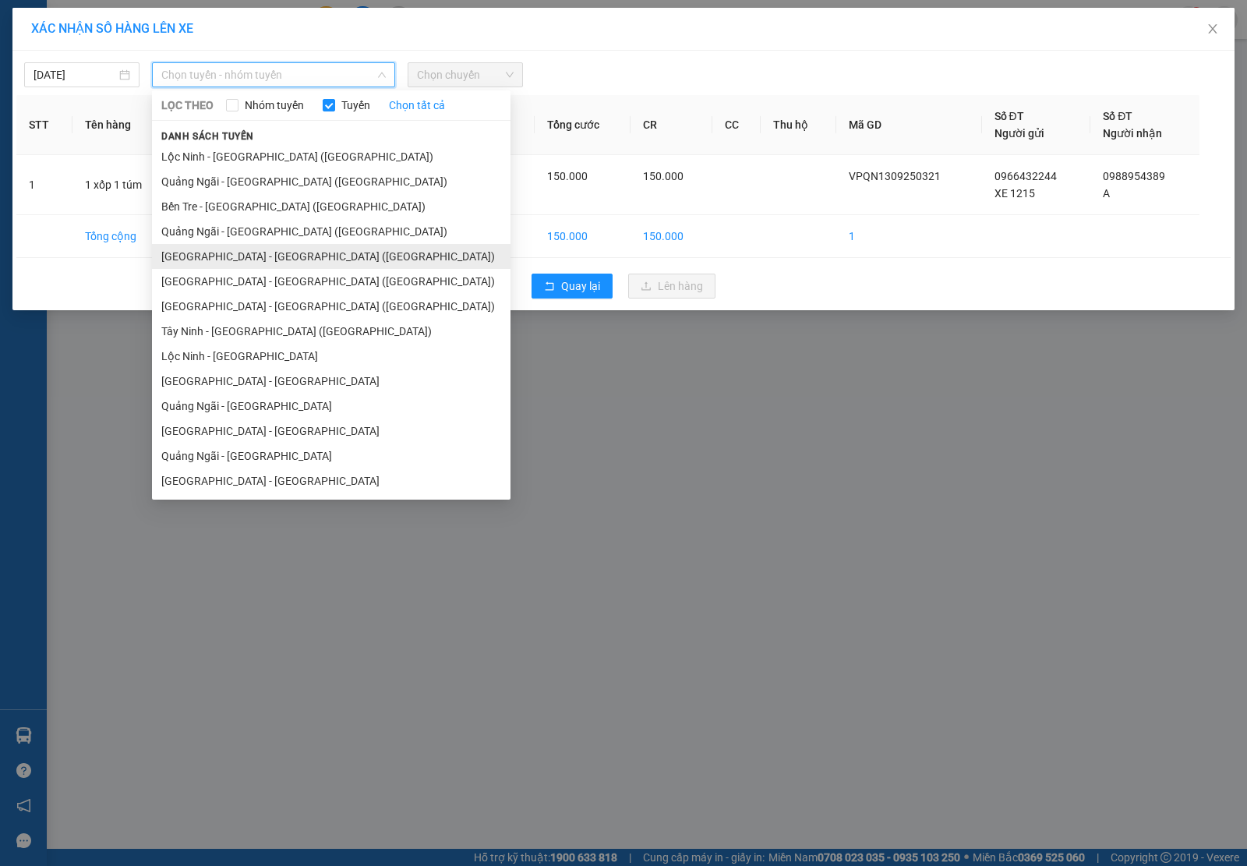
click at [260, 251] on li "[GEOGRAPHIC_DATA] - [GEOGRAPHIC_DATA] ([GEOGRAPHIC_DATA])" at bounding box center [331, 256] width 358 height 25
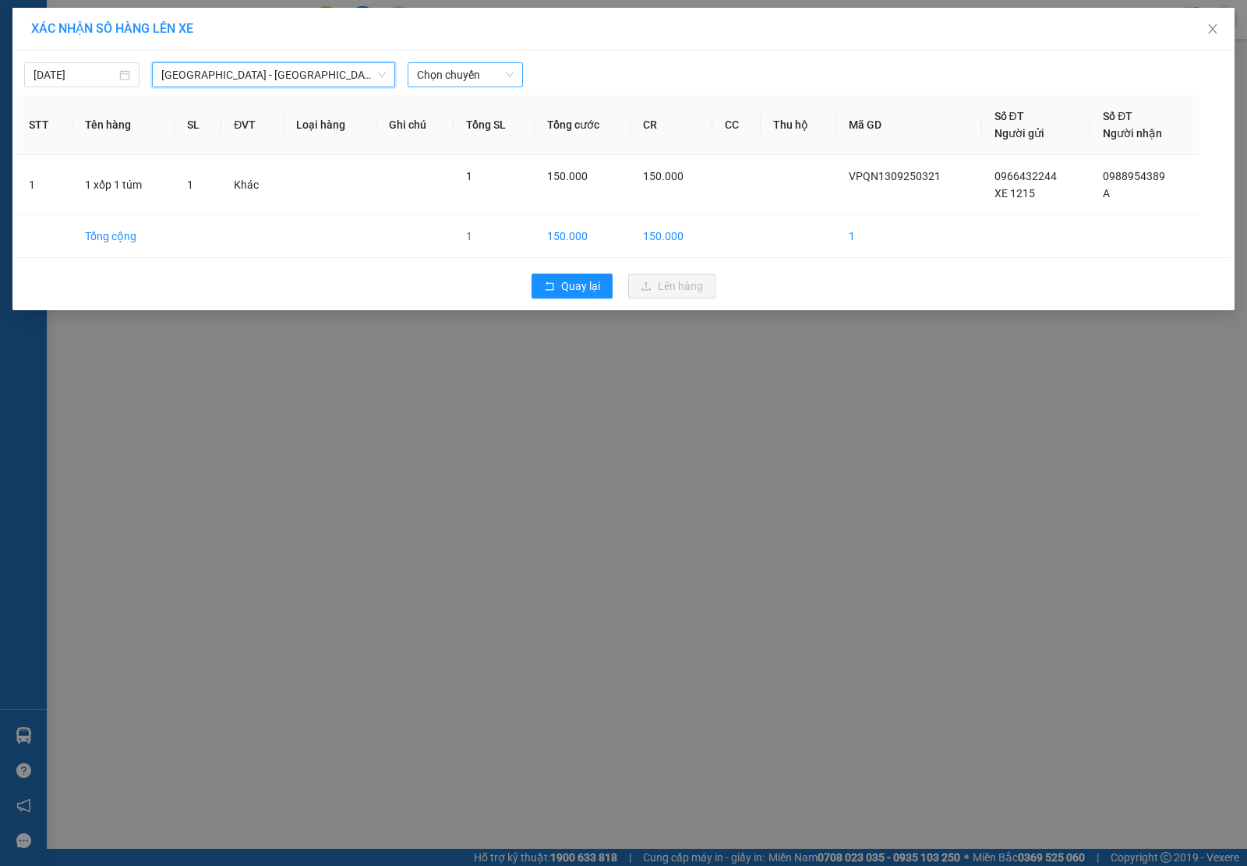
click at [489, 74] on span "Chọn chuyến" at bounding box center [465, 74] width 97 height 23
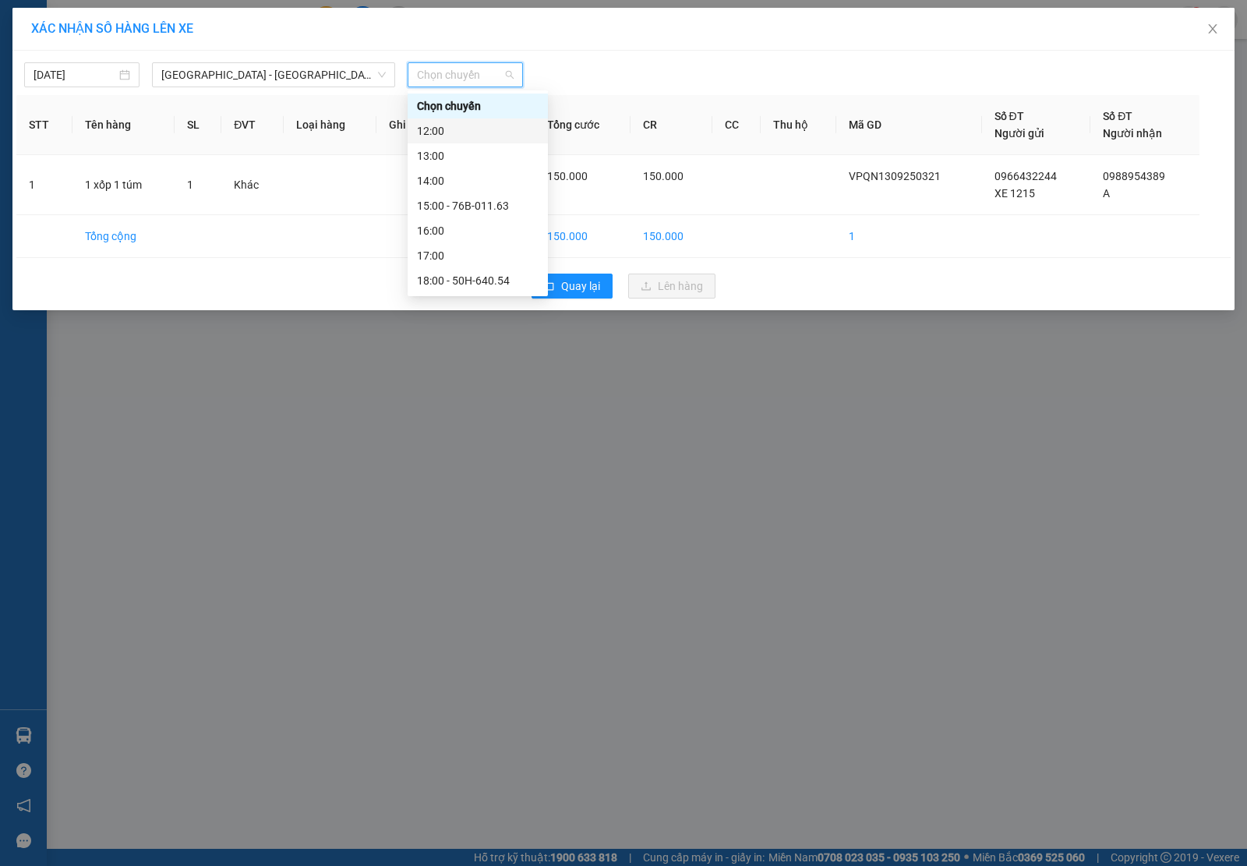
click at [486, 122] on div "12:00" at bounding box center [478, 130] width 122 height 17
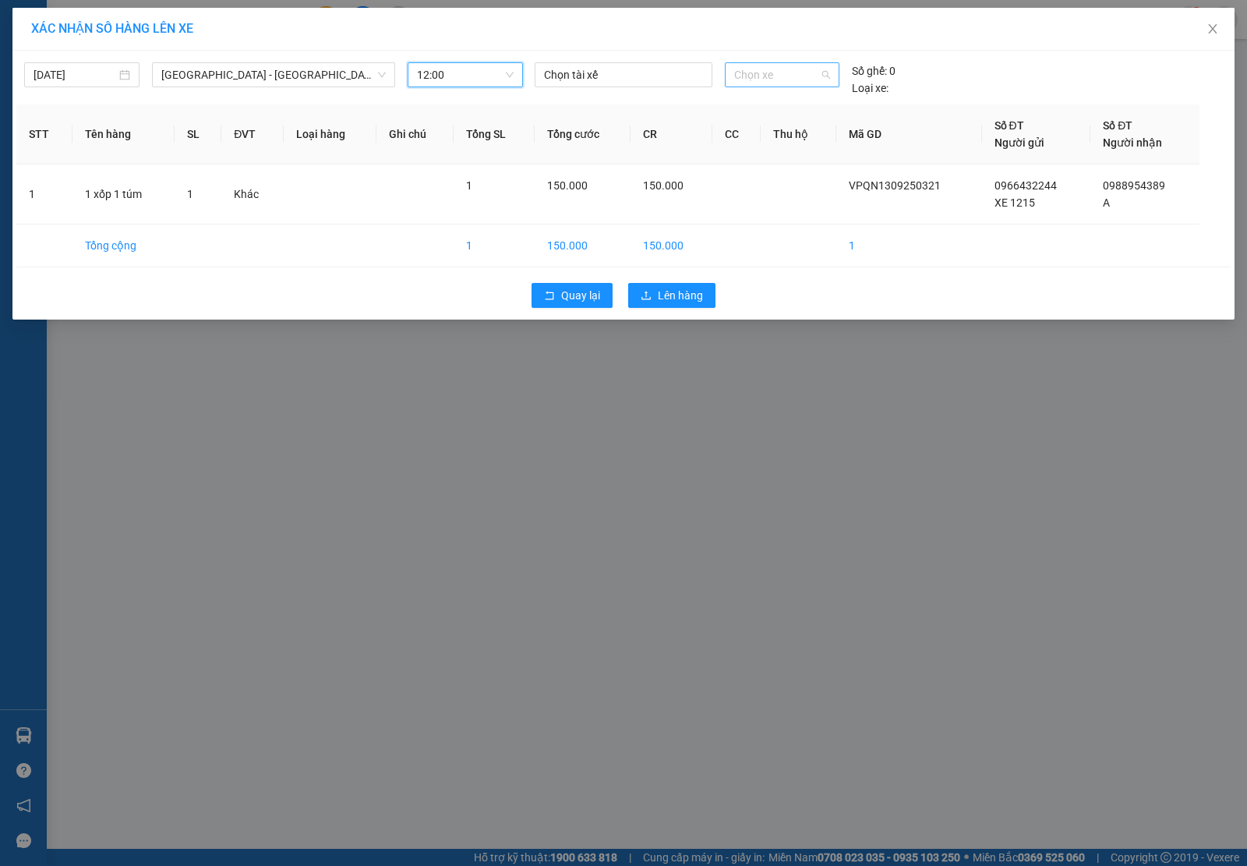
click at [803, 76] on span "Chọn xe" at bounding box center [782, 74] width 96 height 23
click at [745, 66] on input "12" at bounding box center [776, 74] width 85 height 23
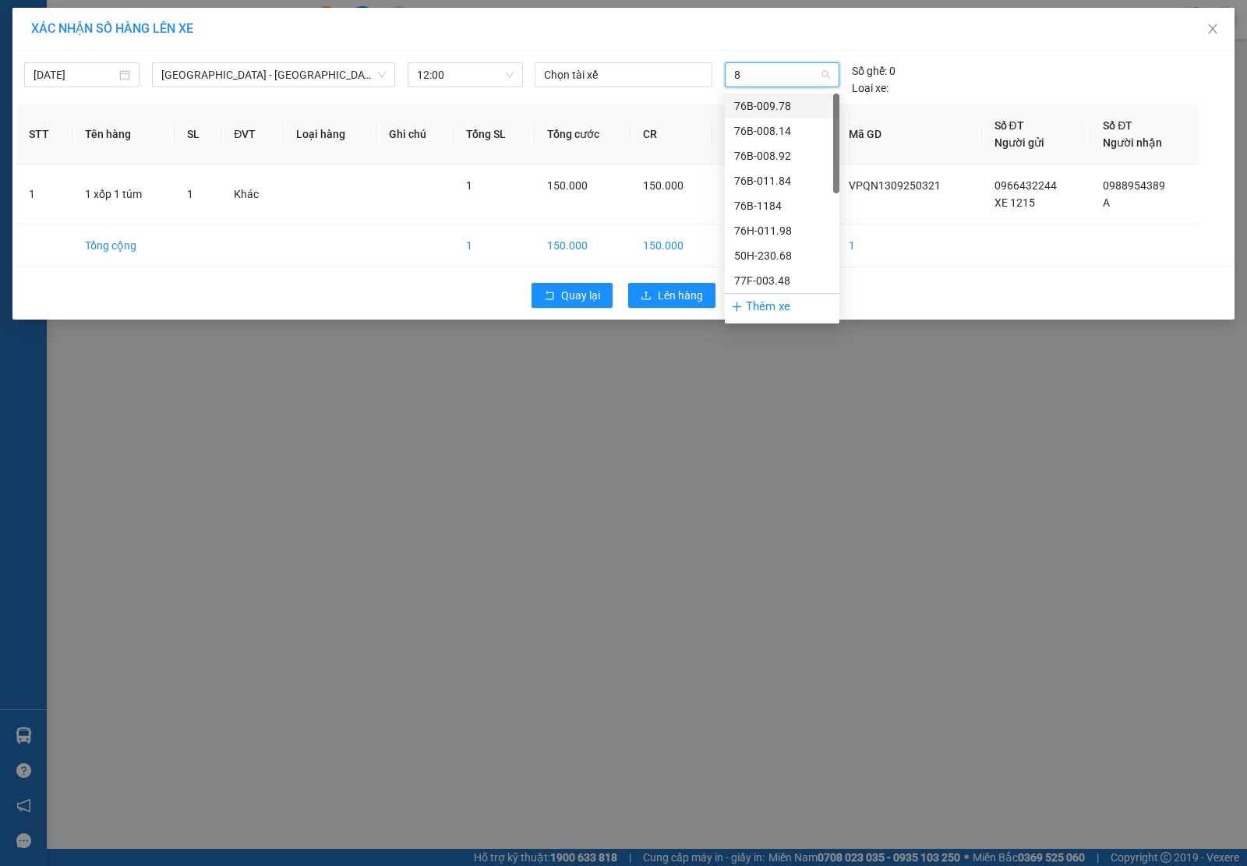
type input "87"
click at [777, 98] on div "76H-037.87" at bounding box center [782, 105] width 96 height 17
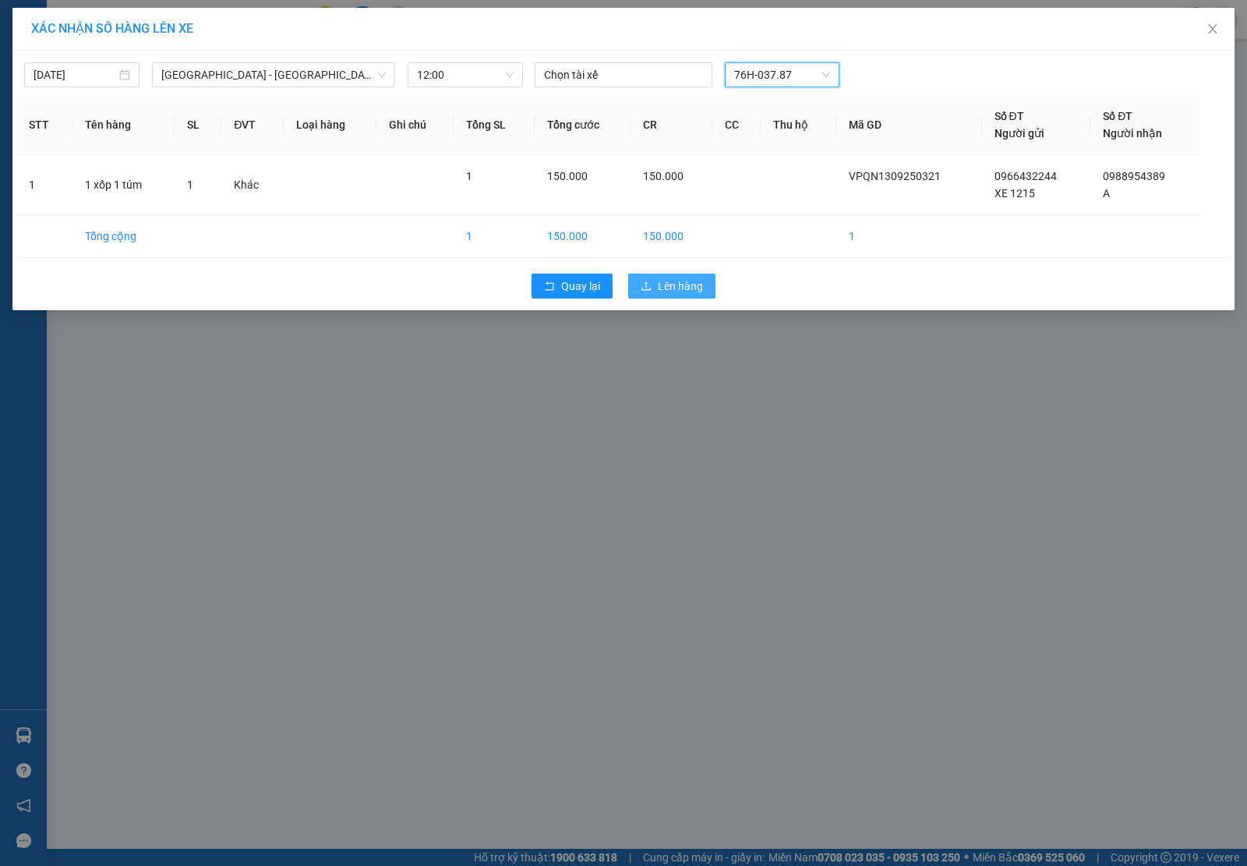
click at [687, 291] on span "Lên hàng" at bounding box center [680, 285] width 45 height 17
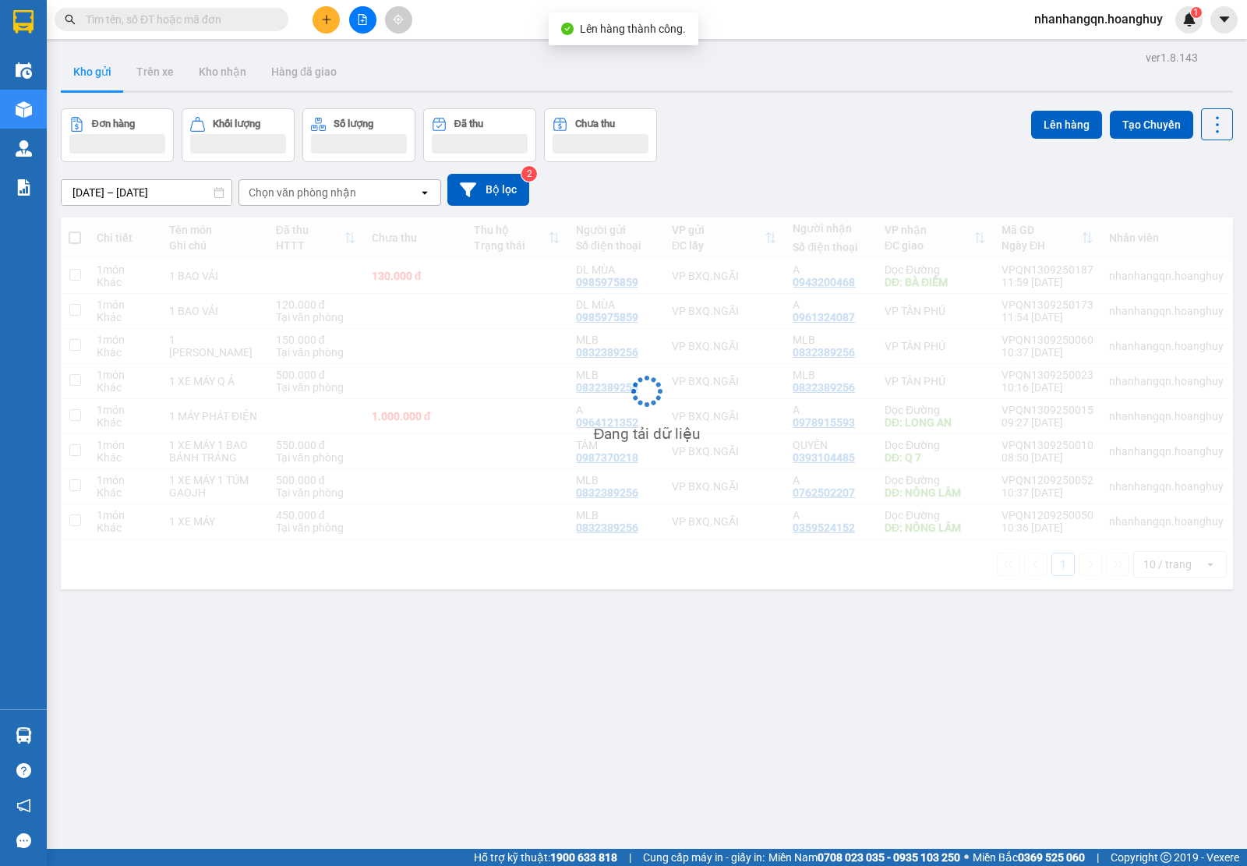
click at [164, 13] on input "text" at bounding box center [178, 19] width 184 height 17
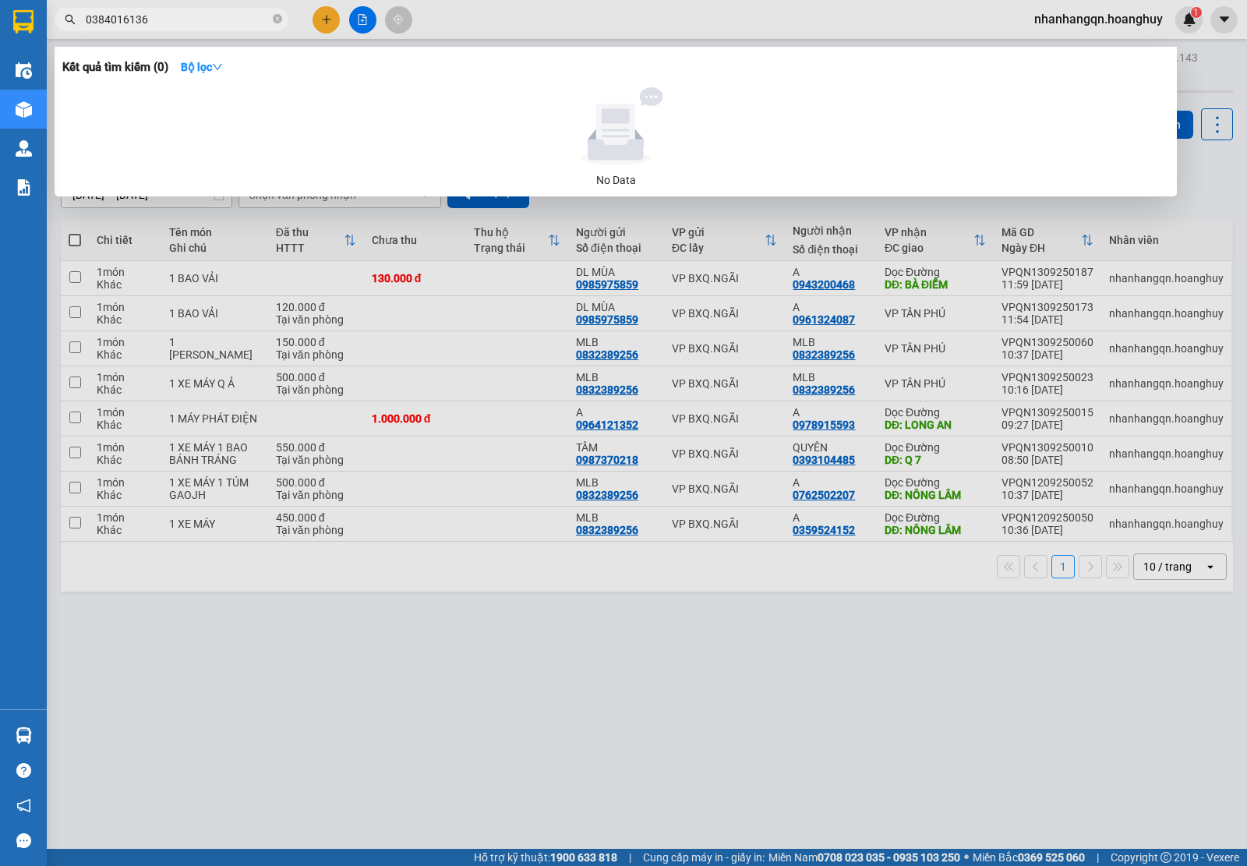
click at [161, 14] on input "0384016136" at bounding box center [178, 19] width 184 height 17
type input "0384016136"
click at [320, 14] on div at bounding box center [623, 433] width 1247 height 866
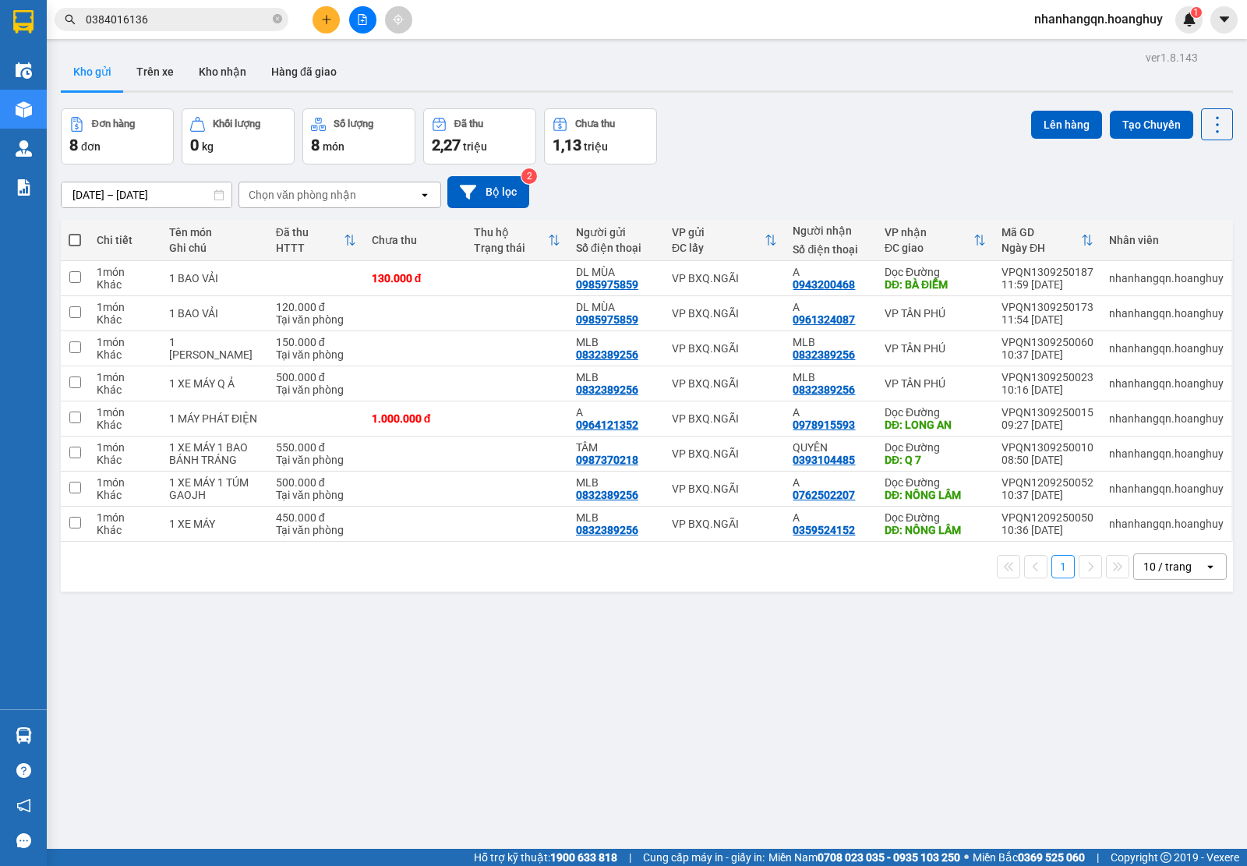
click at [321, 14] on icon "plus" at bounding box center [326, 19] width 11 height 11
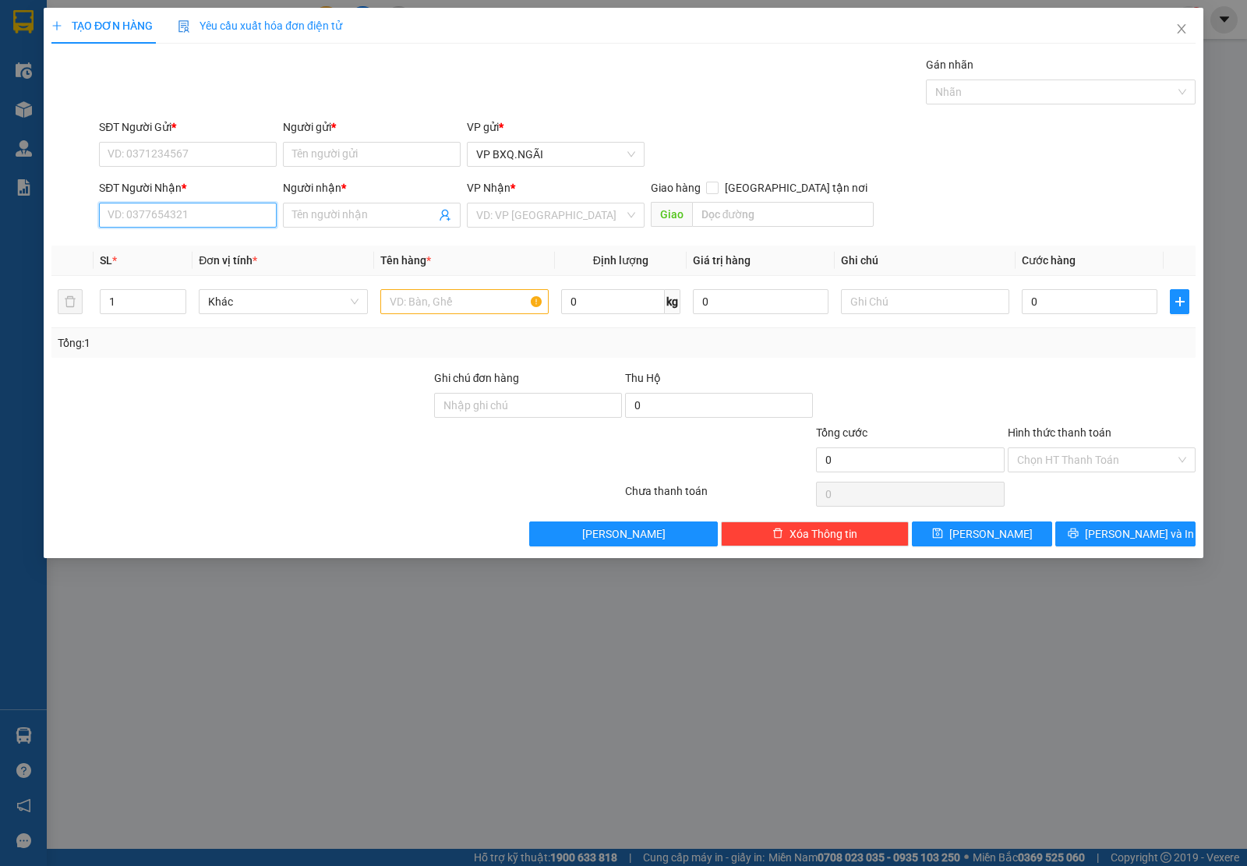
click at [150, 209] on input "SĐT Người Nhận *" at bounding box center [188, 215] width 178 height 25
paste input "0384016136"
type input "0384016136"
type input "A"
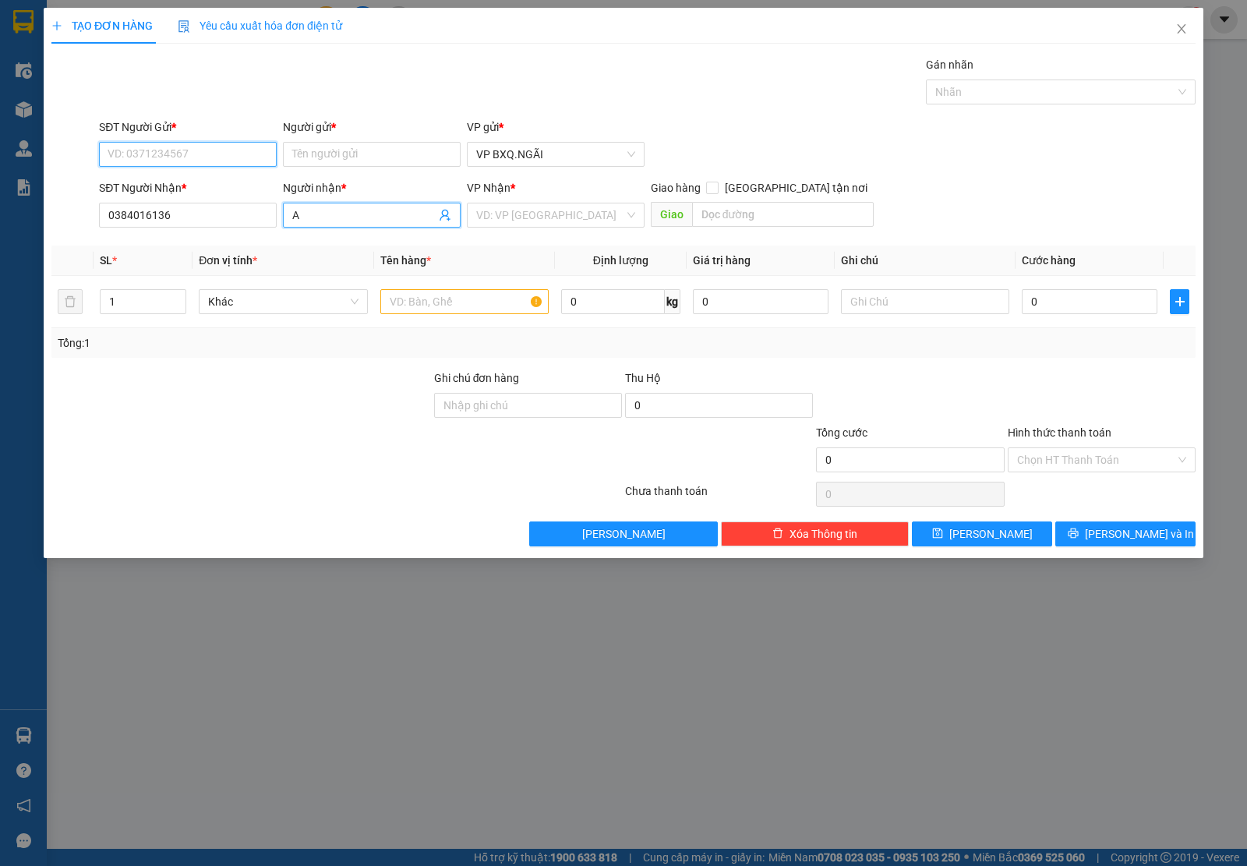
click at [164, 158] on input "SĐT Người Gửi *" at bounding box center [188, 154] width 178 height 25
type input "0945842244"
click at [195, 181] on div "0945842244 - XE 152" at bounding box center [187, 186] width 159 height 17
type input "XE 152"
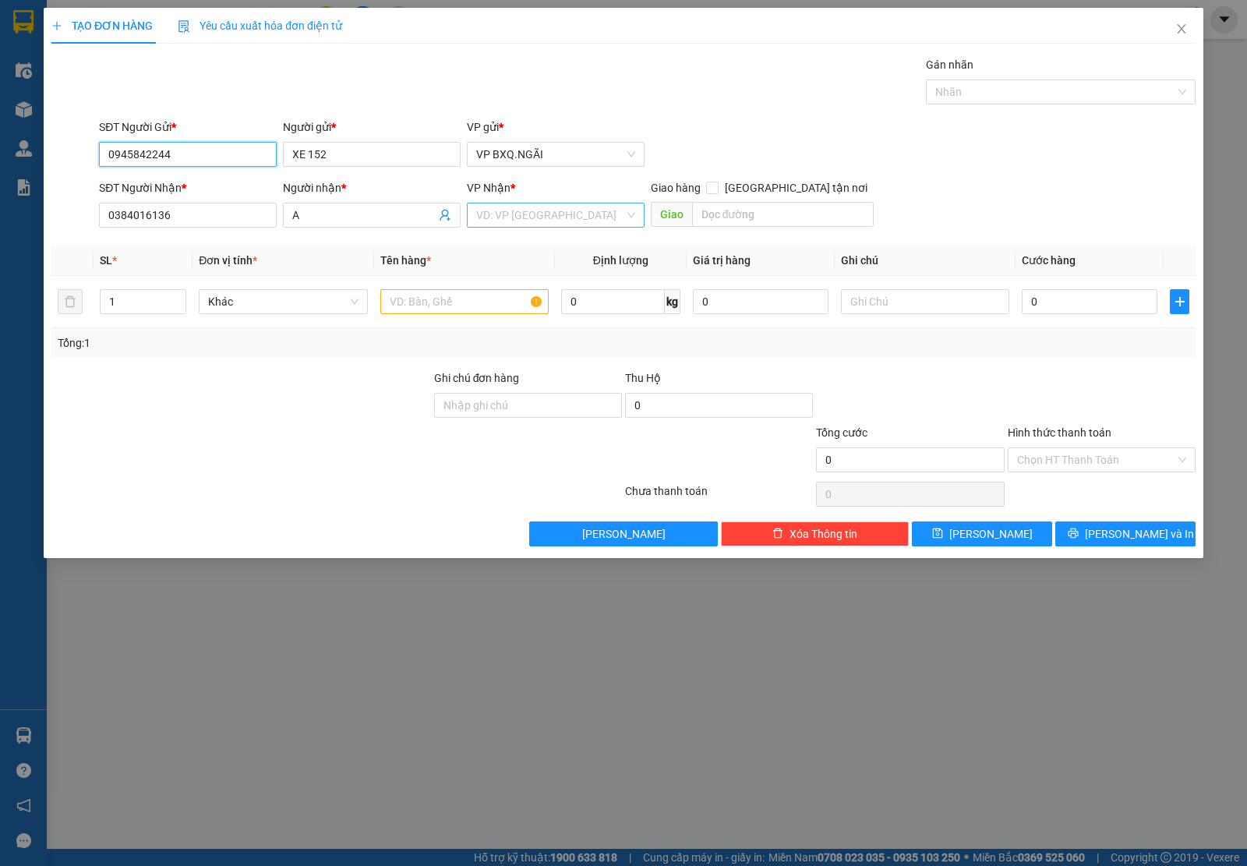
type input "0945842244"
click at [521, 223] on input "search" at bounding box center [550, 214] width 148 height 23
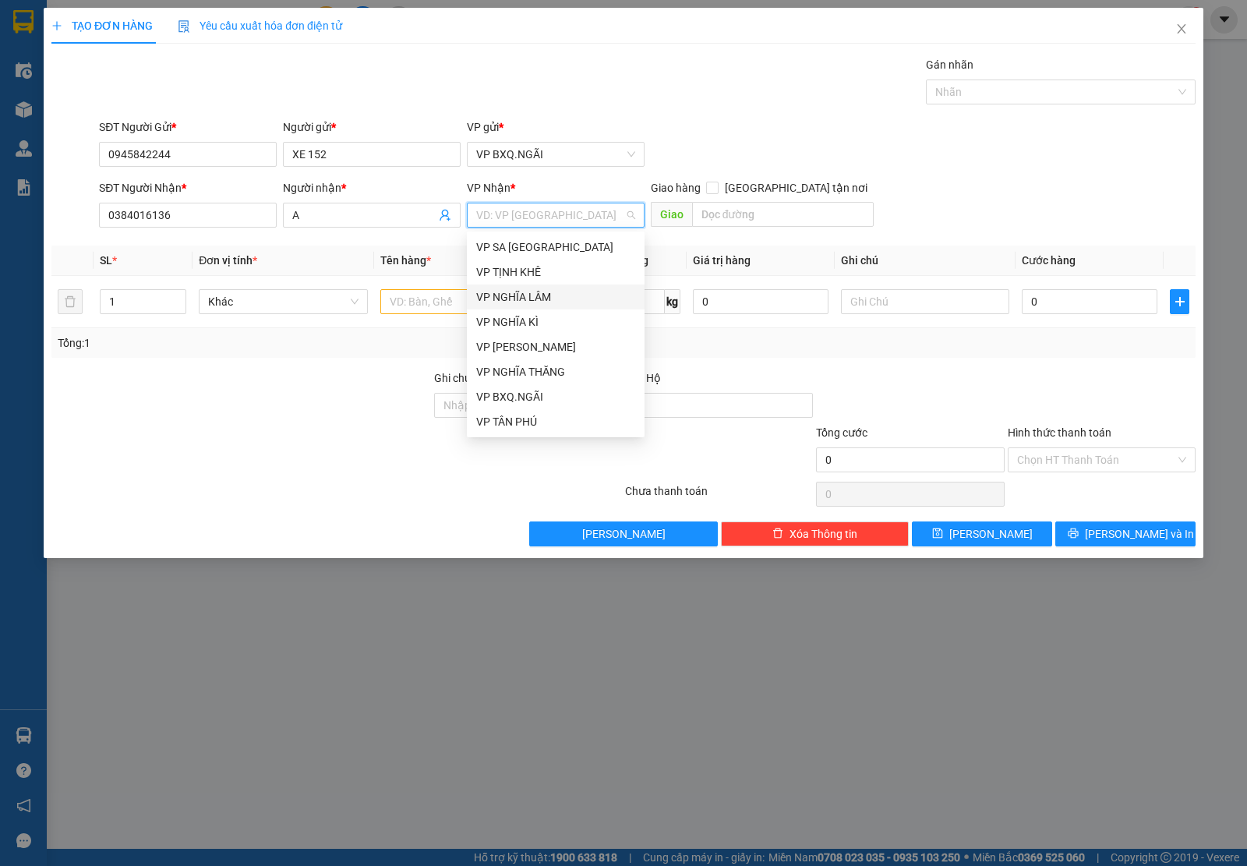
click at [536, 288] on div "VP NGHĨA LÂM" at bounding box center [555, 296] width 159 height 17
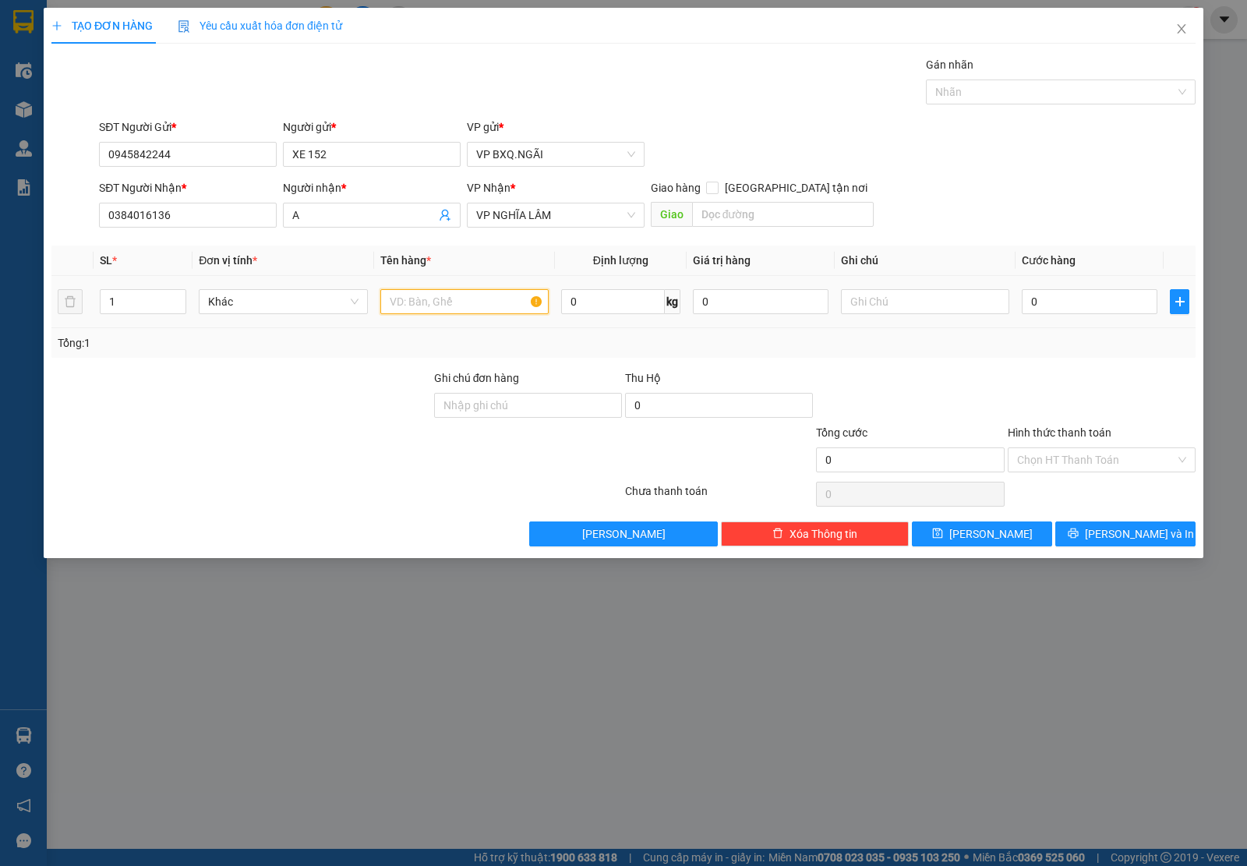
click at [450, 293] on input "text" at bounding box center [464, 301] width 168 height 25
type input "1 XỐP"
type input "2"
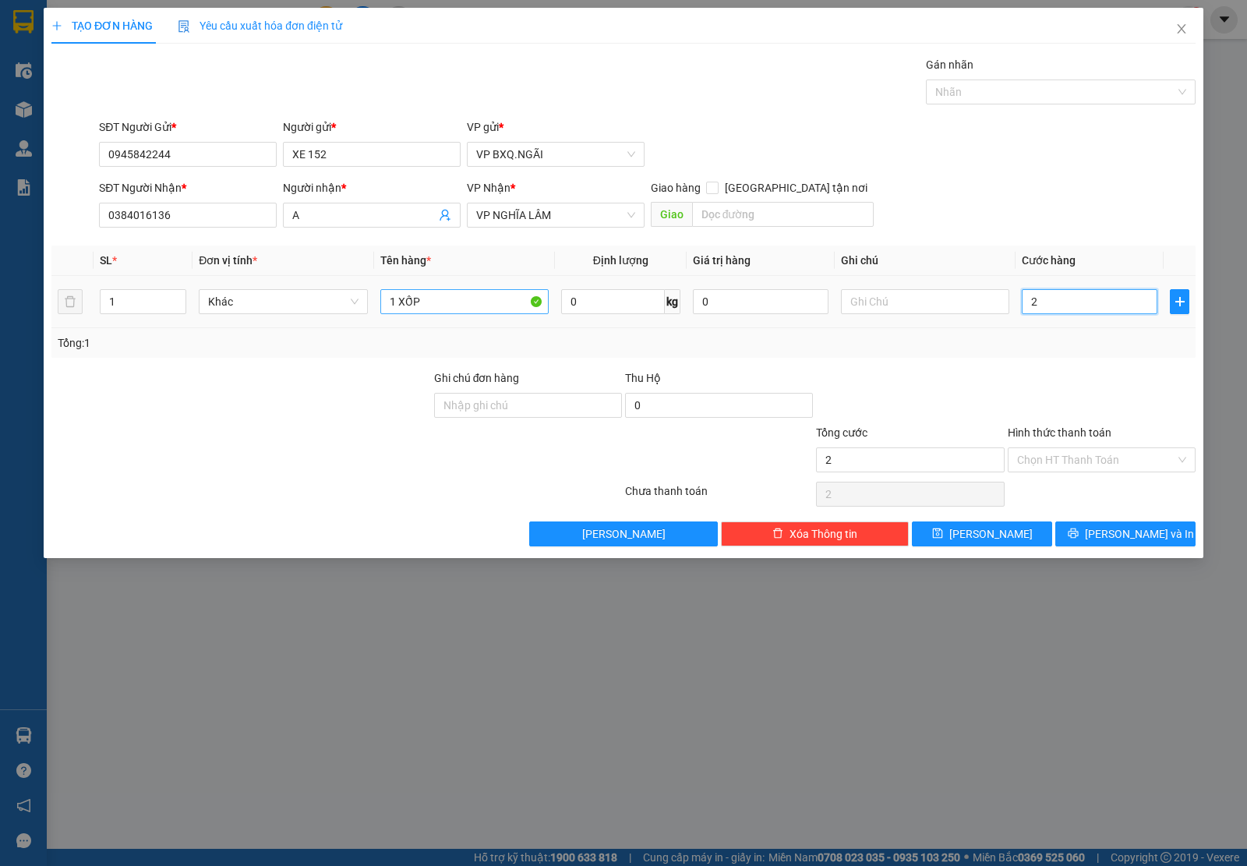
type input "20"
type input "200"
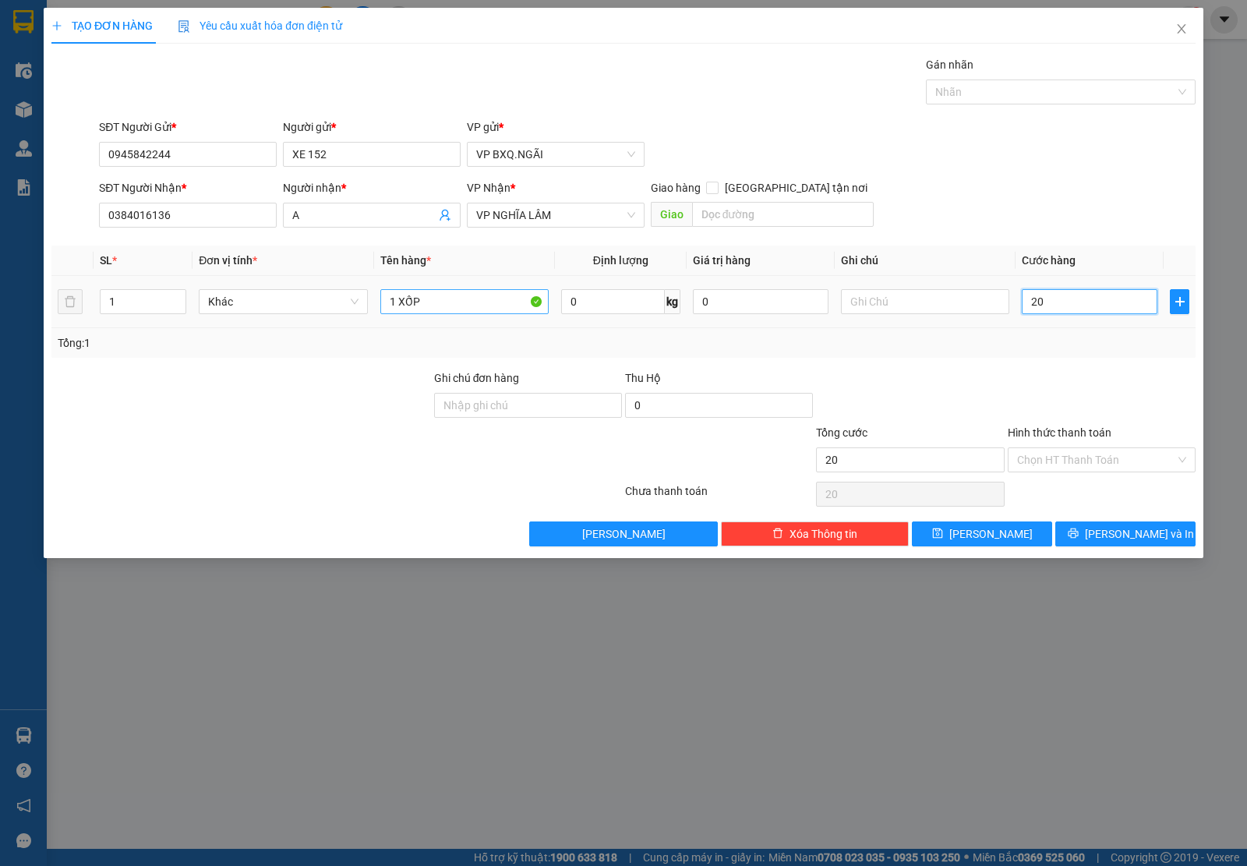
type input "200"
type input "2.000"
type input "20.000"
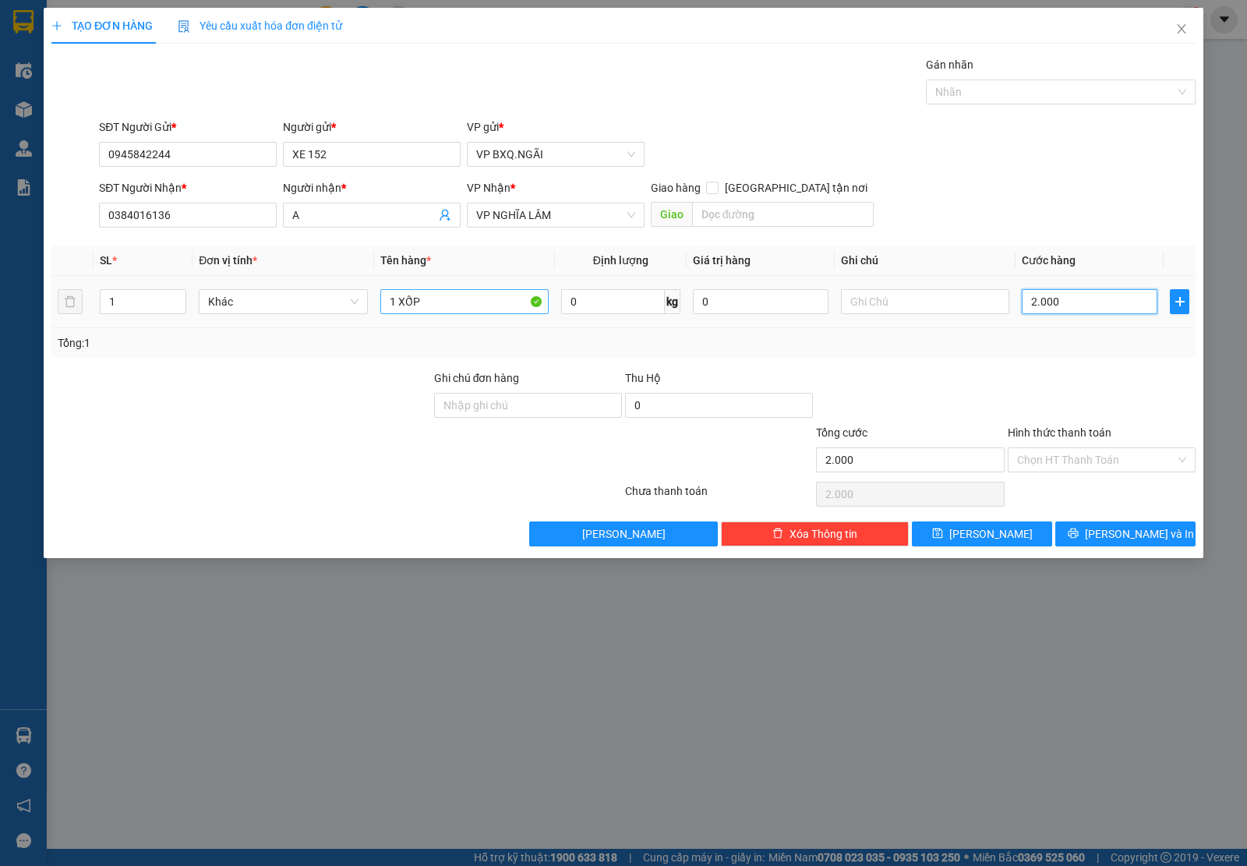
type input "20.000"
type input "200.000"
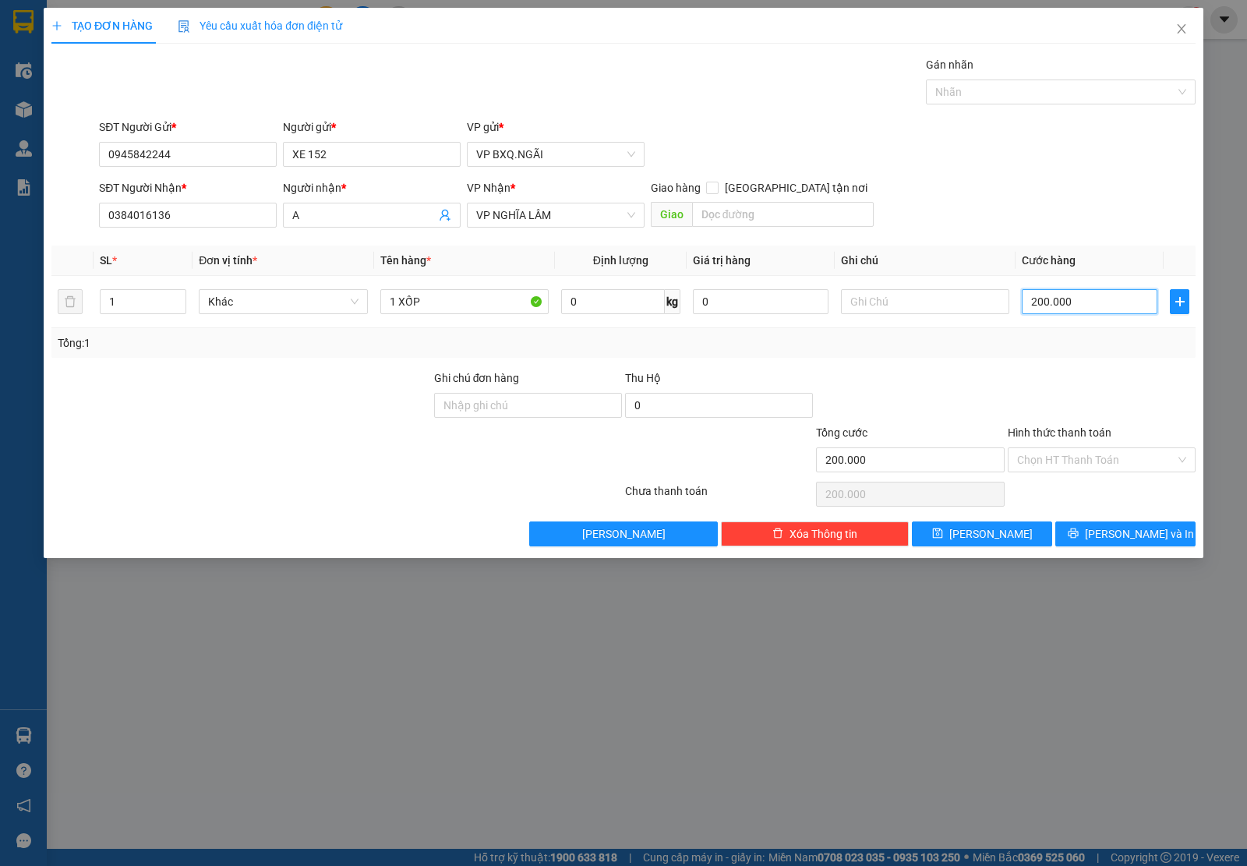
type input "200.000"
click at [1111, 477] on div "Hình thức thanh toán Chọn HT Thanh Toán" at bounding box center [1102, 451] width 188 height 55
click at [1101, 461] on input "Hình thức thanh toán" at bounding box center [1096, 459] width 158 height 23
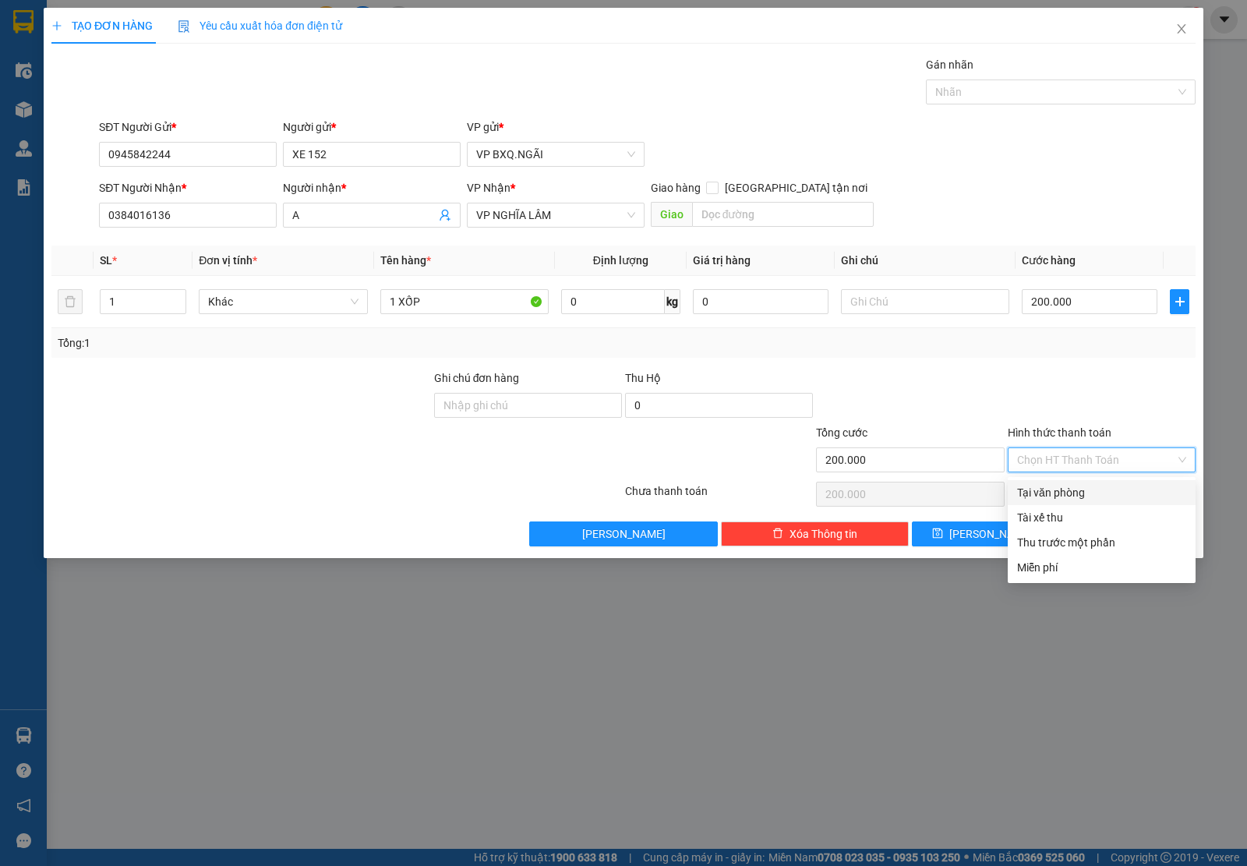
click at [1079, 489] on div "Tại văn phòng" at bounding box center [1101, 492] width 169 height 17
type input "0"
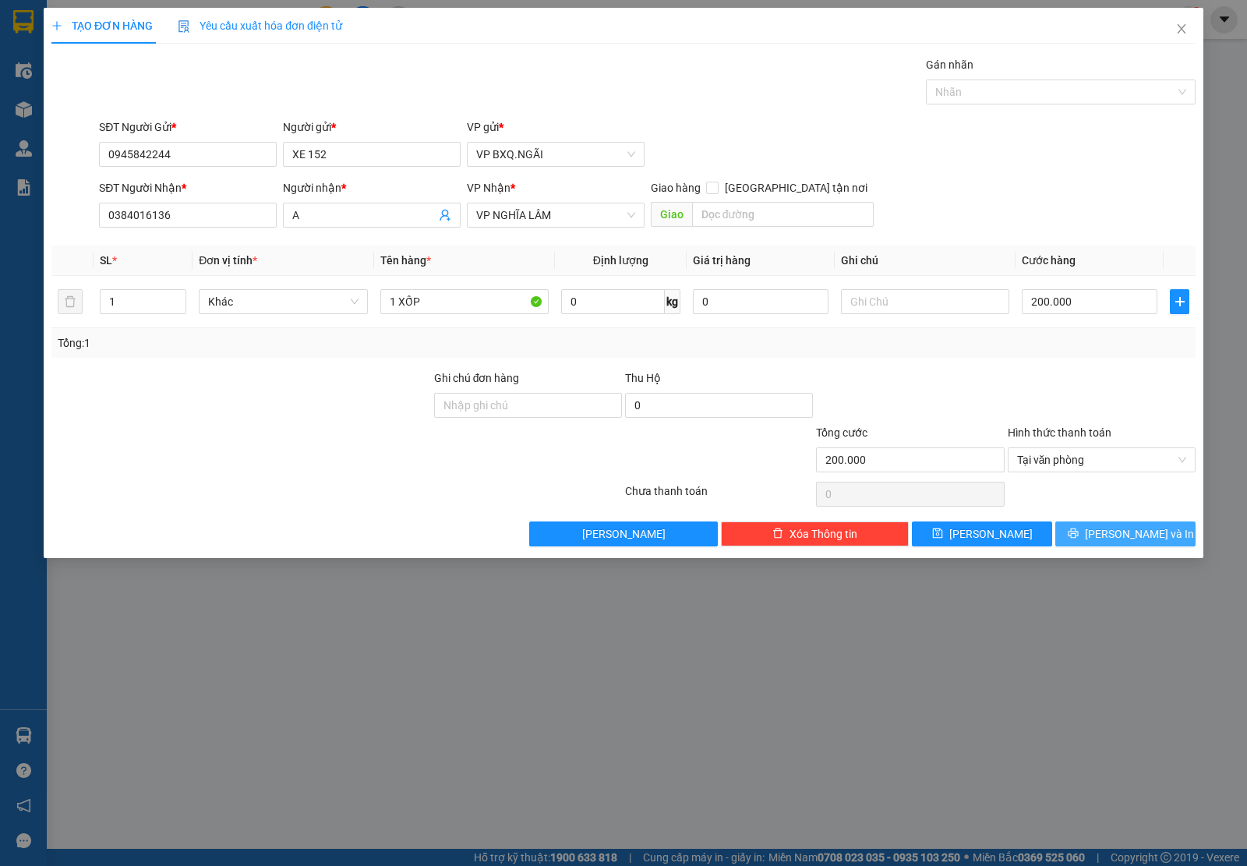
click at [1142, 526] on span "[PERSON_NAME] và In" at bounding box center [1139, 533] width 109 height 17
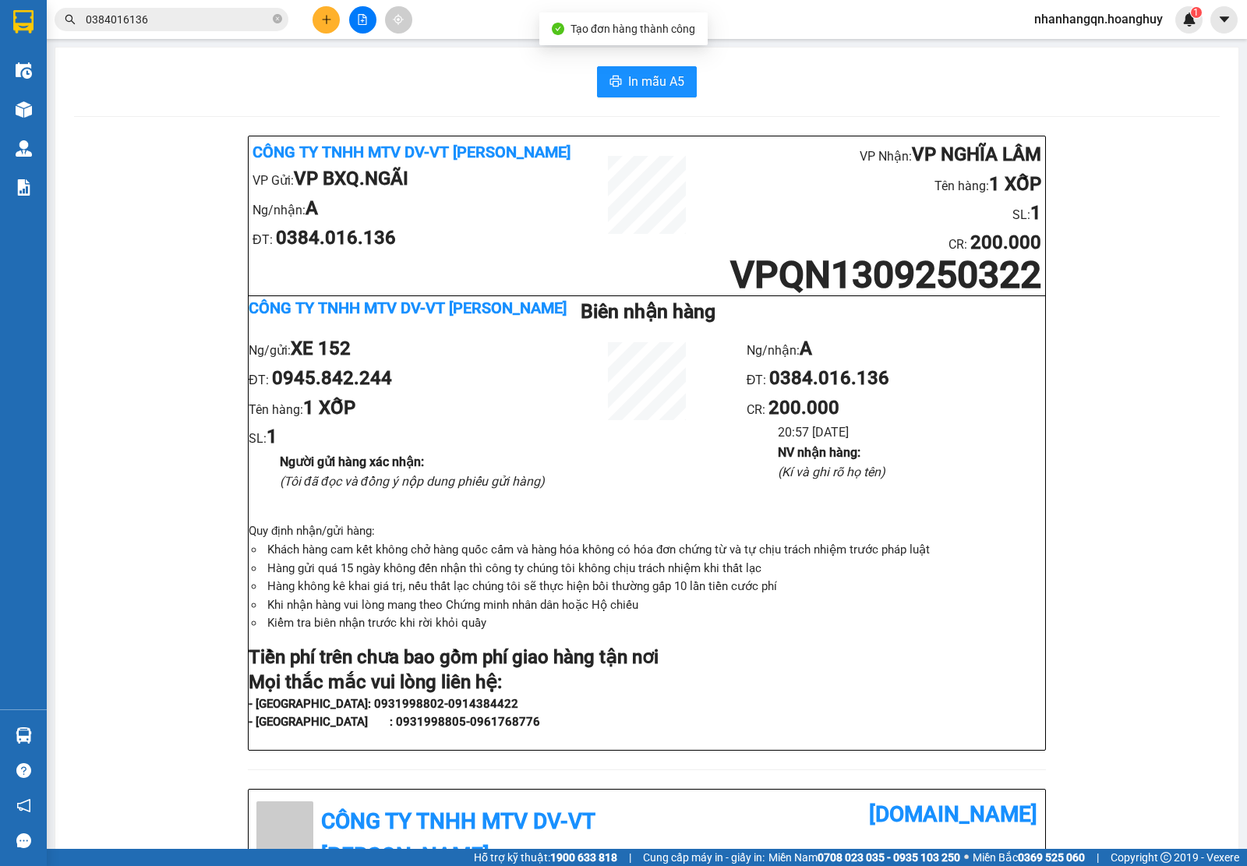
click at [122, 20] on input "0384016136" at bounding box center [178, 19] width 184 height 17
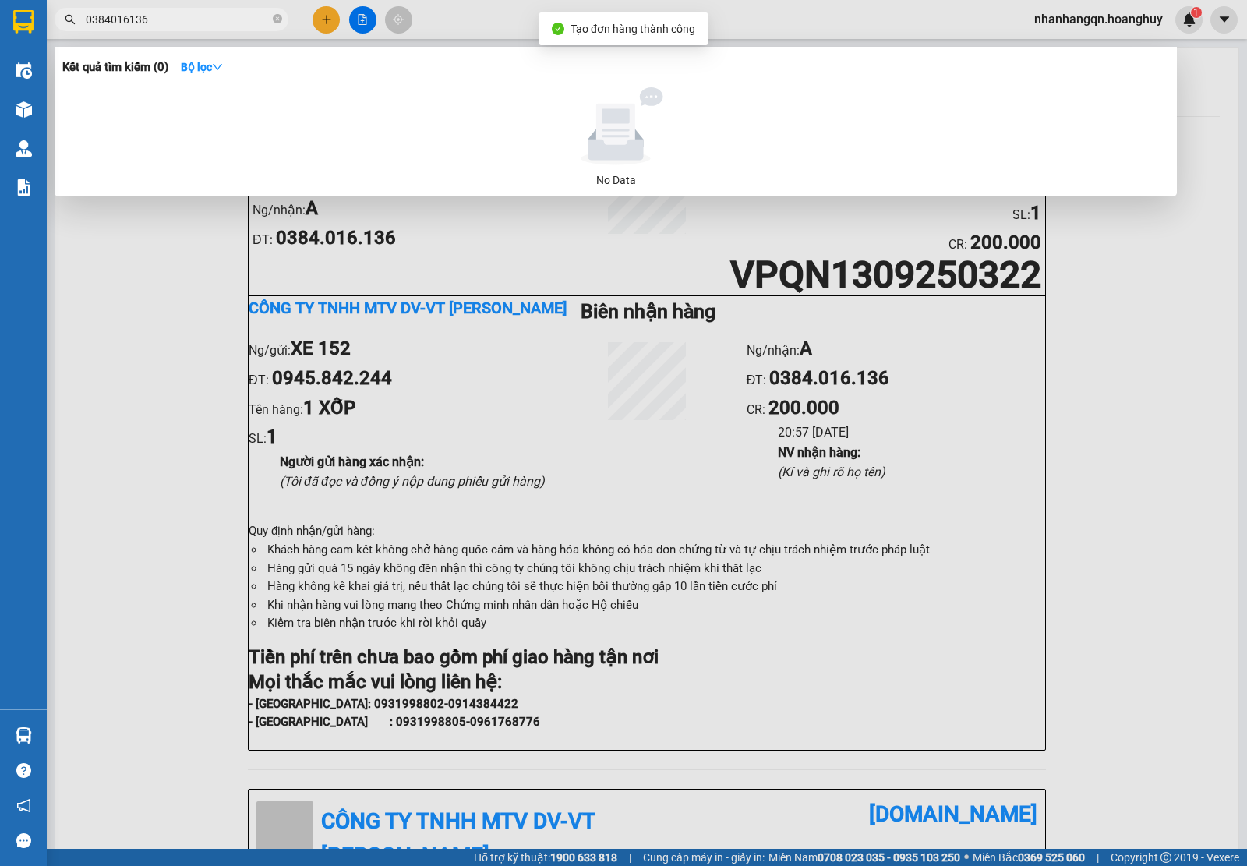
click at [122, 20] on input "0384016136" at bounding box center [178, 19] width 184 height 17
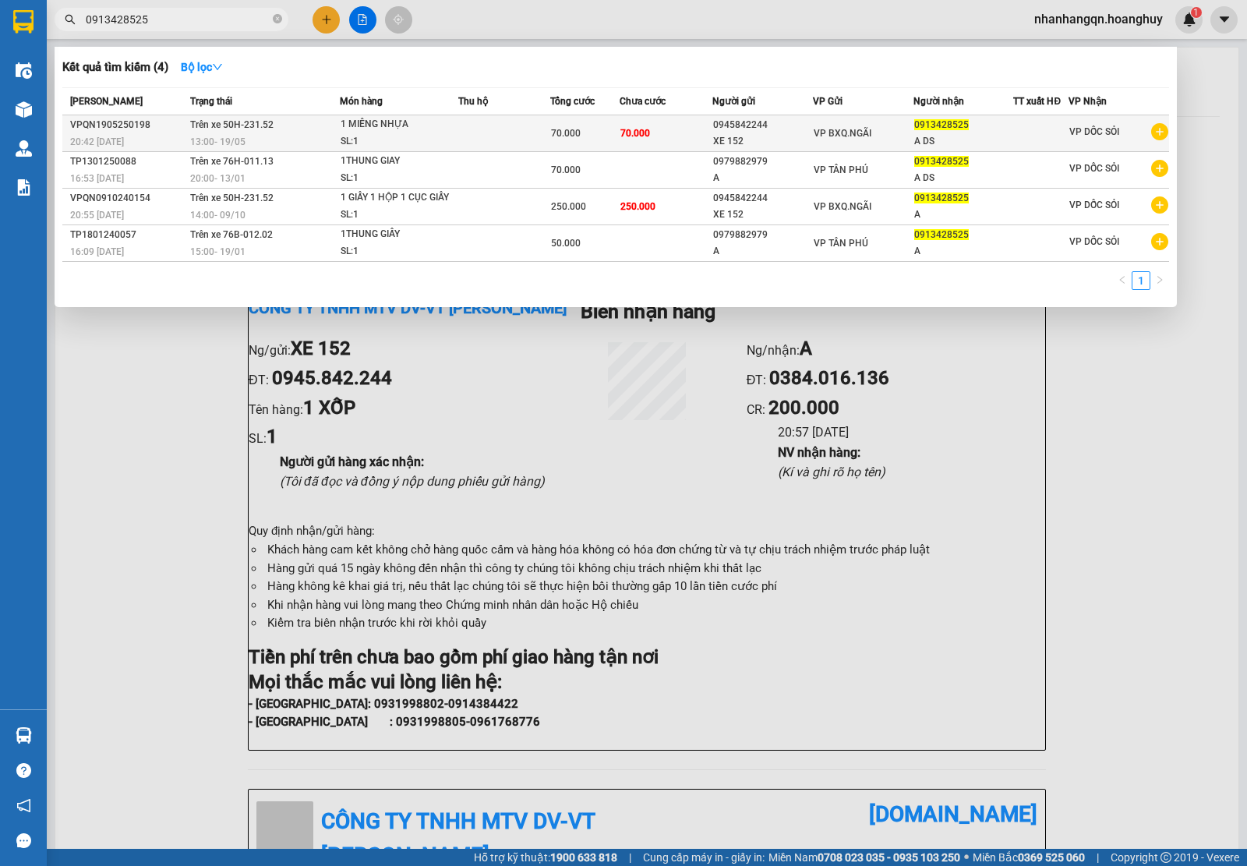
type input "0913428525"
click at [902, 145] on td "VP BXQ.NGÃI" at bounding box center [863, 133] width 101 height 37
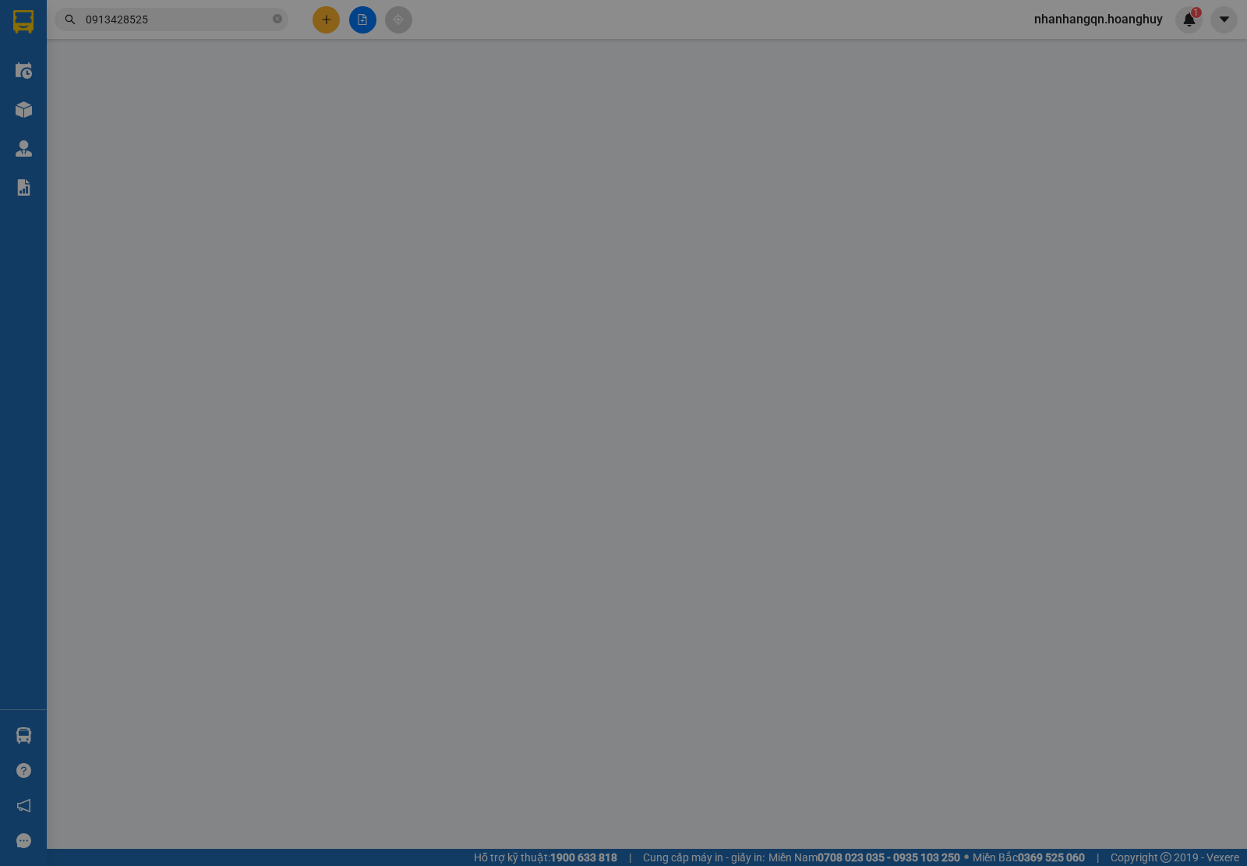
type input "0945842244"
type input "XE 152"
type input "0913428525"
type input "A DS"
type input "70.000"
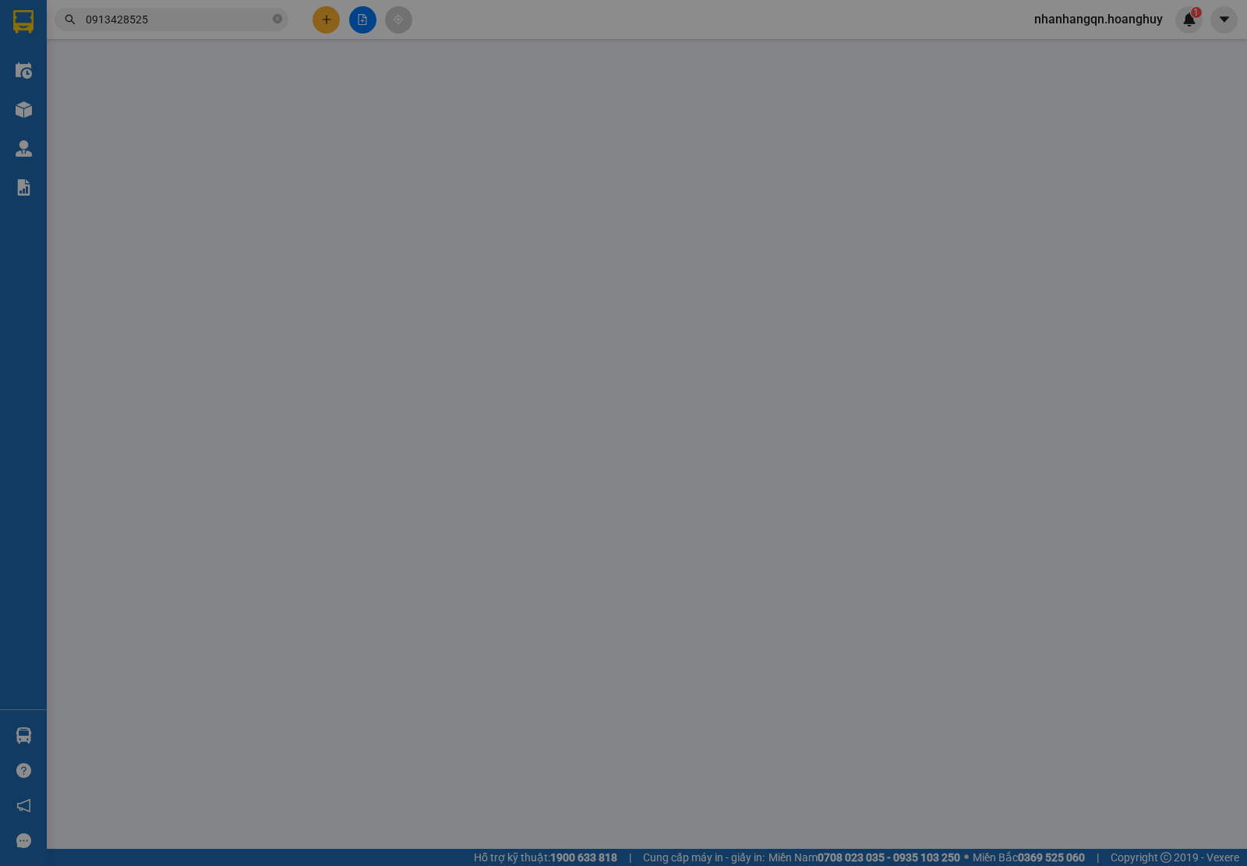
type input "70.000"
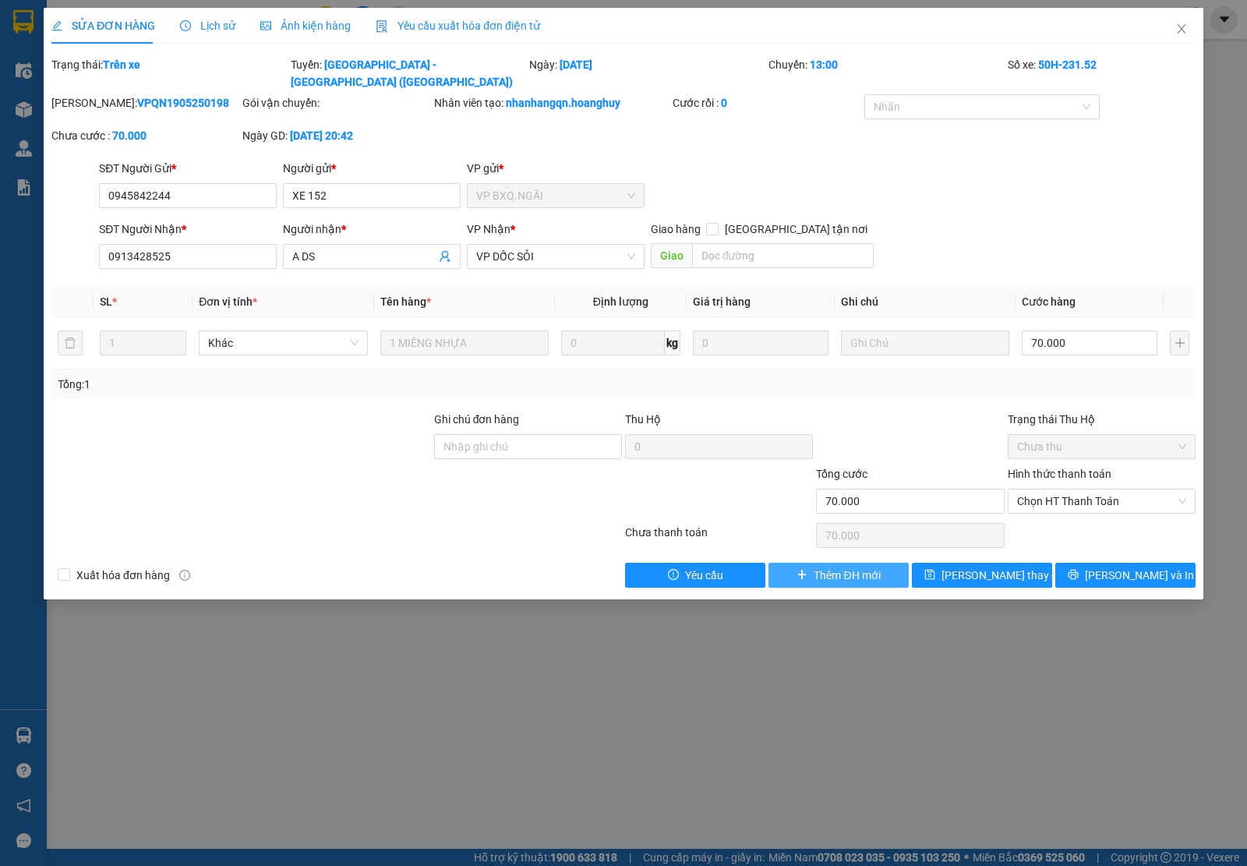
click at [811, 563] on button "Thêm ĐH mới" at bounding box center [838, 575] width 140 height 25
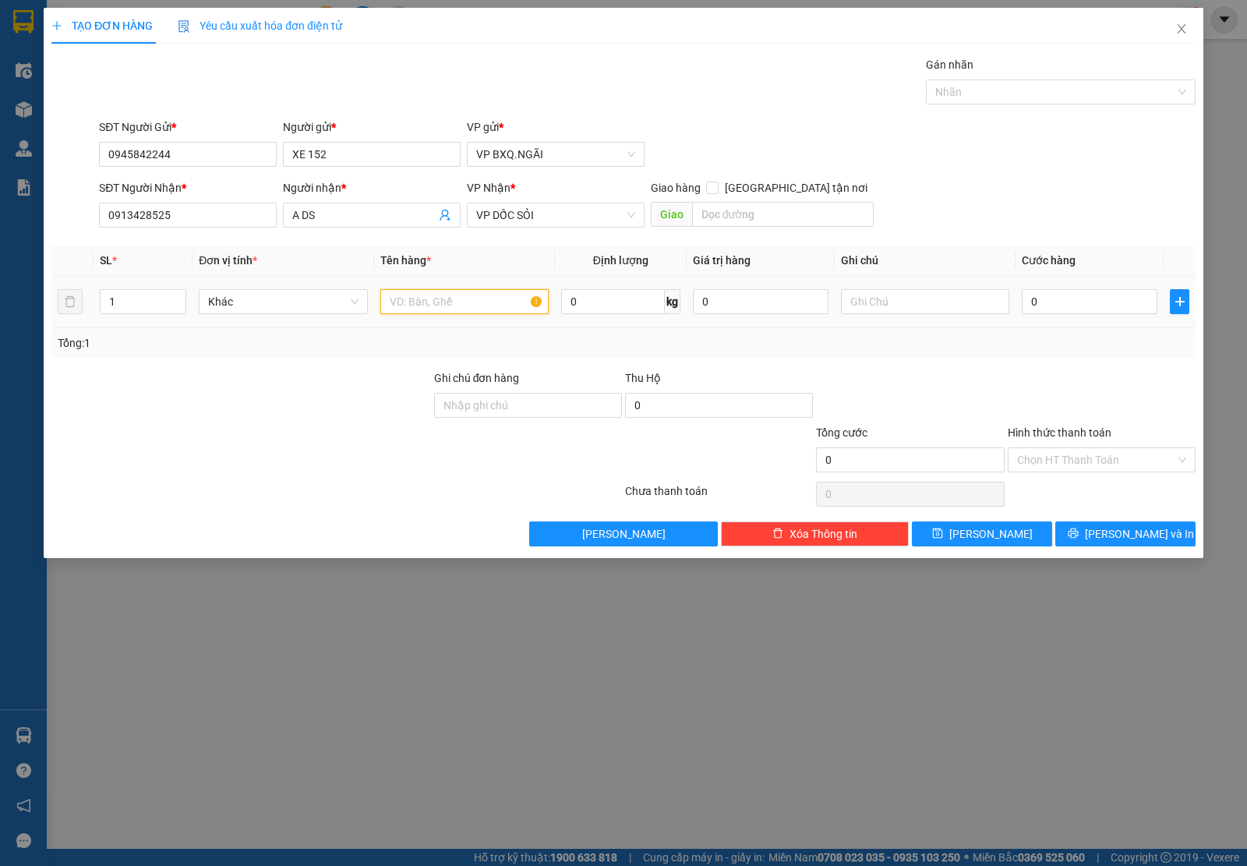
click at [461, 302] on input "text" at bounding box center [464, 301] width 168 height 25
type input "1"
type input "2 MÓN"
type input "15"
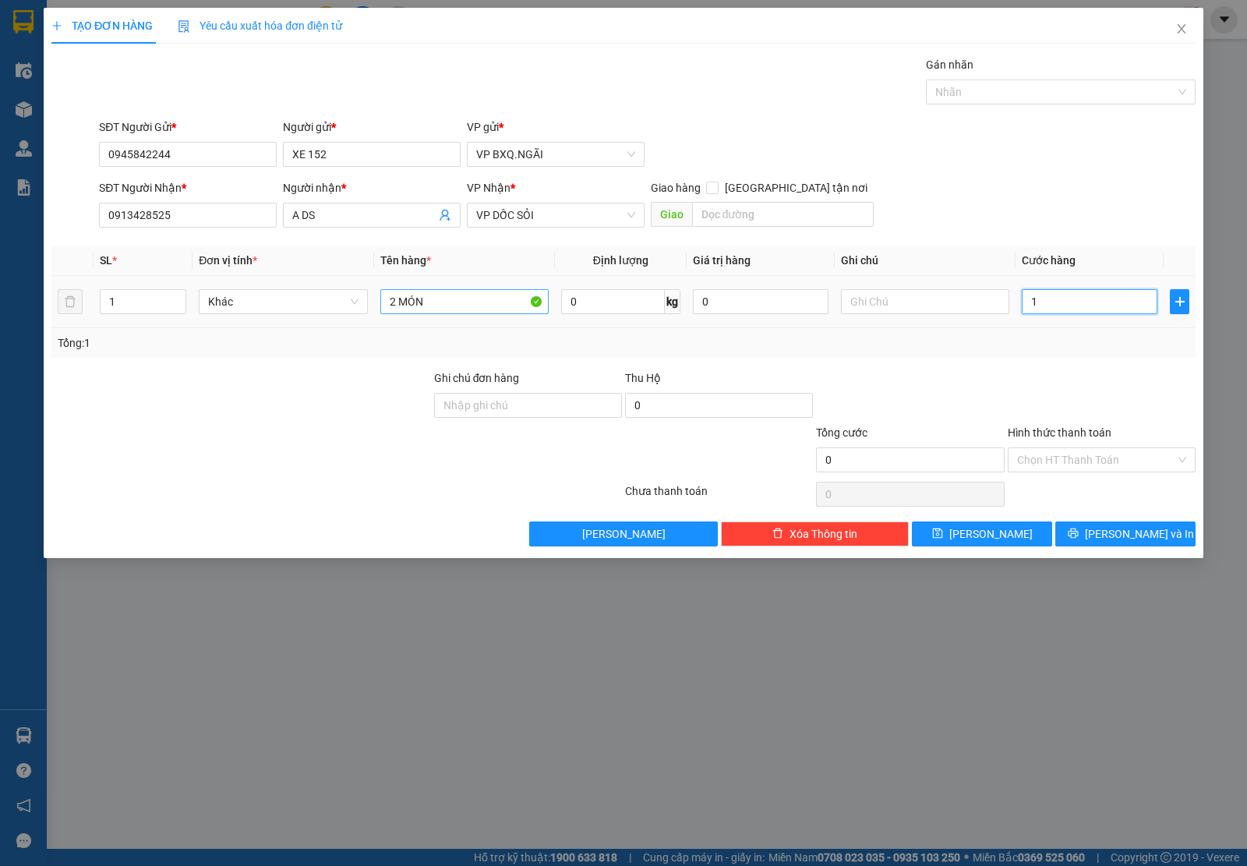
type input "15"
type input "150"
type input "1.500"
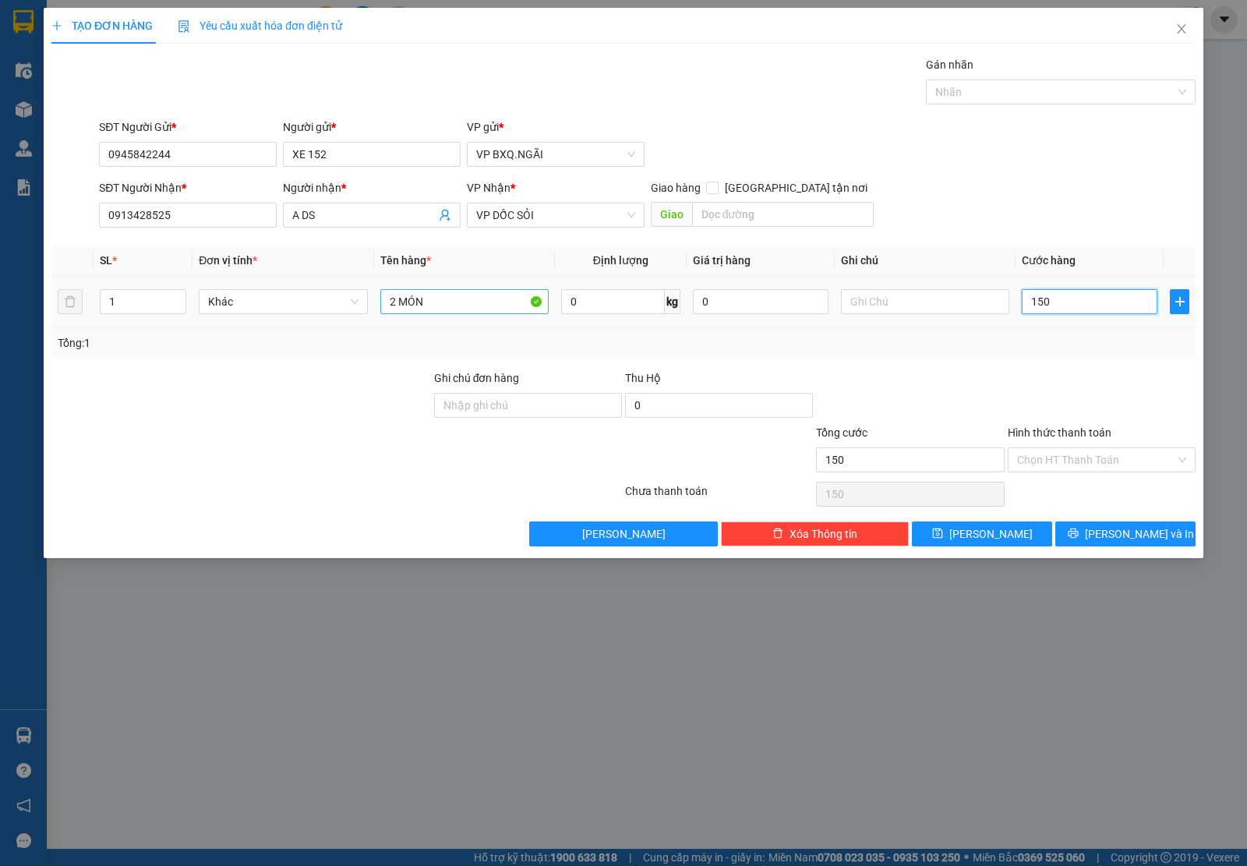
type input "1.500"
type input "15.000"
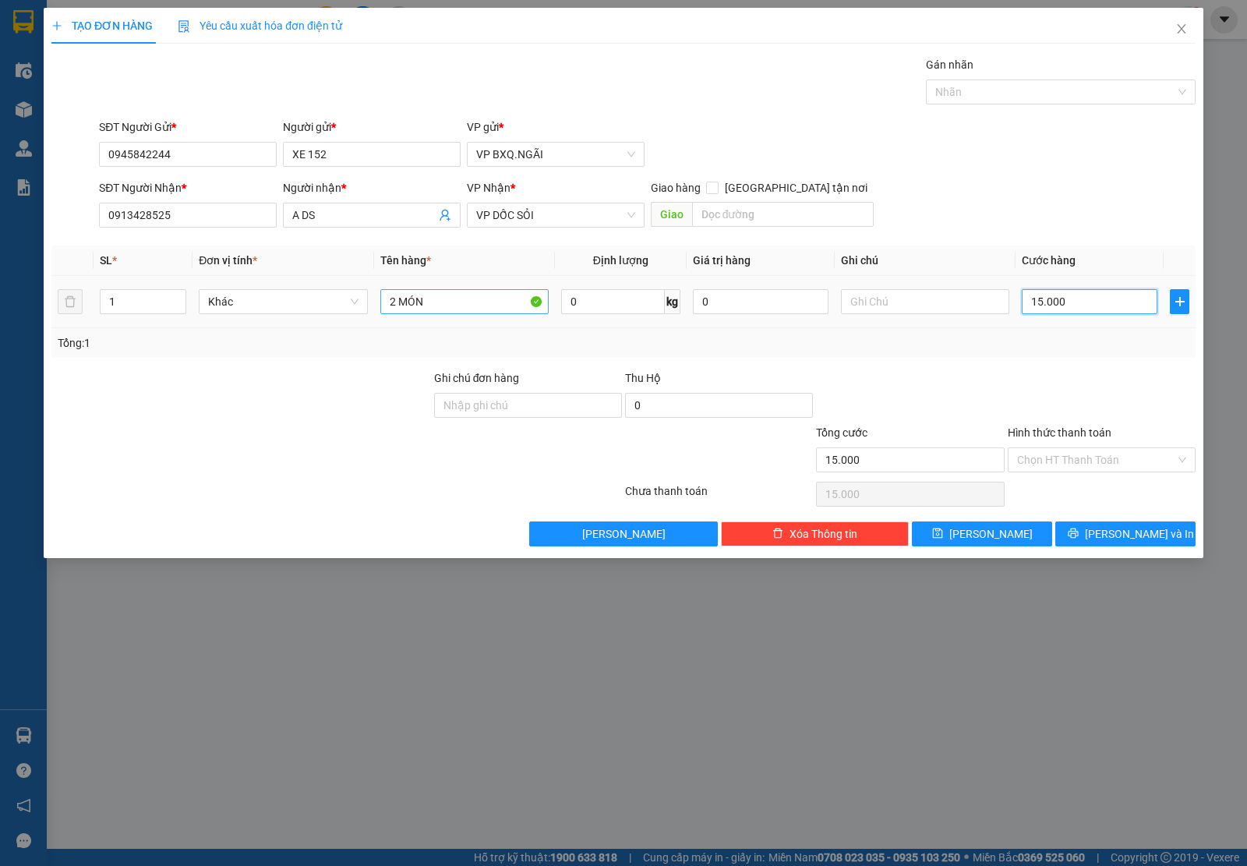
type input "150.000"
click at [1132, 538] on span "[PERSON_NAME] và In" at bounding box center [1139, 533] width 109 height 17
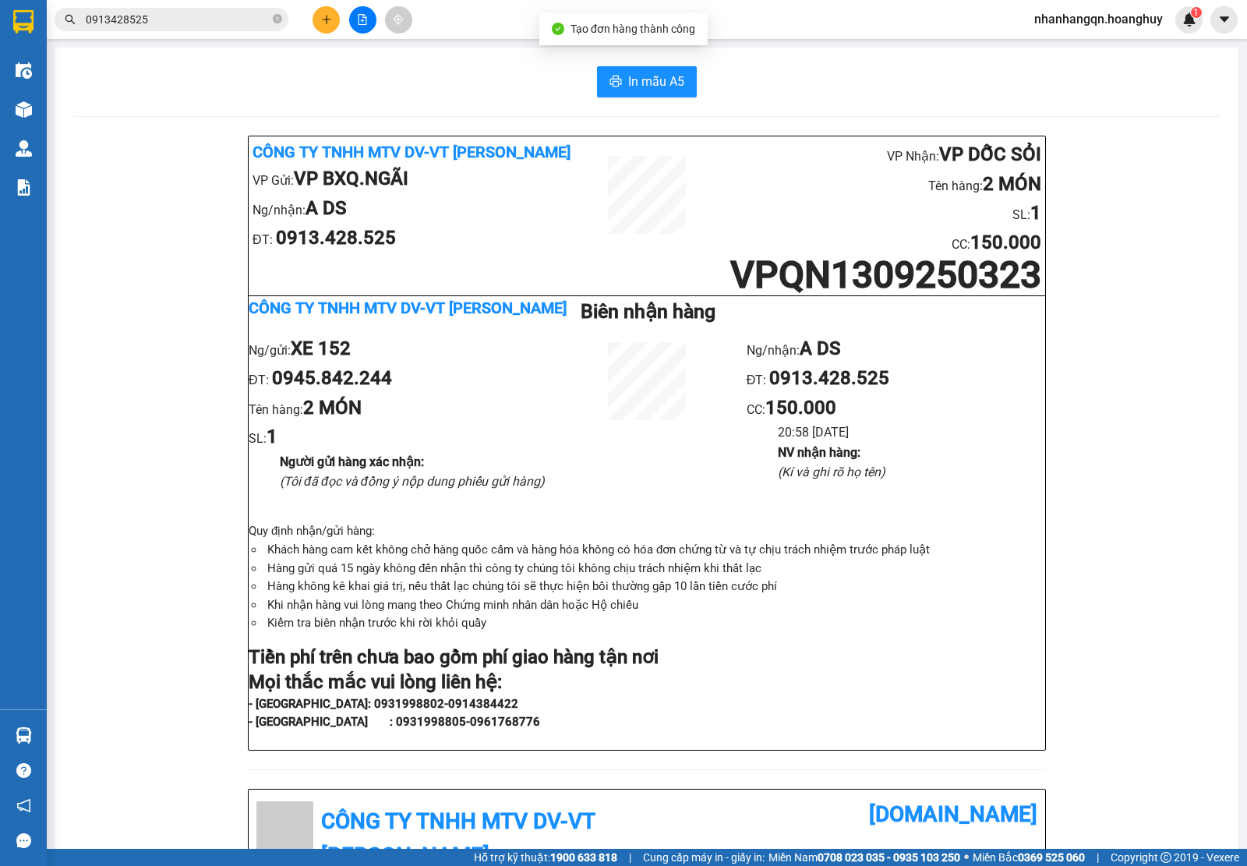
click at [161, 6] on div "Kết quả tìm kiếm ( 4 ) Bộ lọc Mã ĐH Trạng thái Món hàng Thu hộ Tổng cước Chưa c…" at bounding box center [152, 19] width 304 height 27
drag, startPoint x: 161, startPoint y: 5, endPoint x: 160, endPoint y: 13, distance: 7.9
click at [160, 12] on div "Kết quả tìm kiếm ( 4 ) Bộ lọc Mã ĐH Trạng thái Món hàng Thu hộ Tổng cước Chưa c…" at bounding box center [152, 19] width 304 height 27
click at [160, 13] on input "0913428525" at bounding box center [178, 19] width 184 height 17
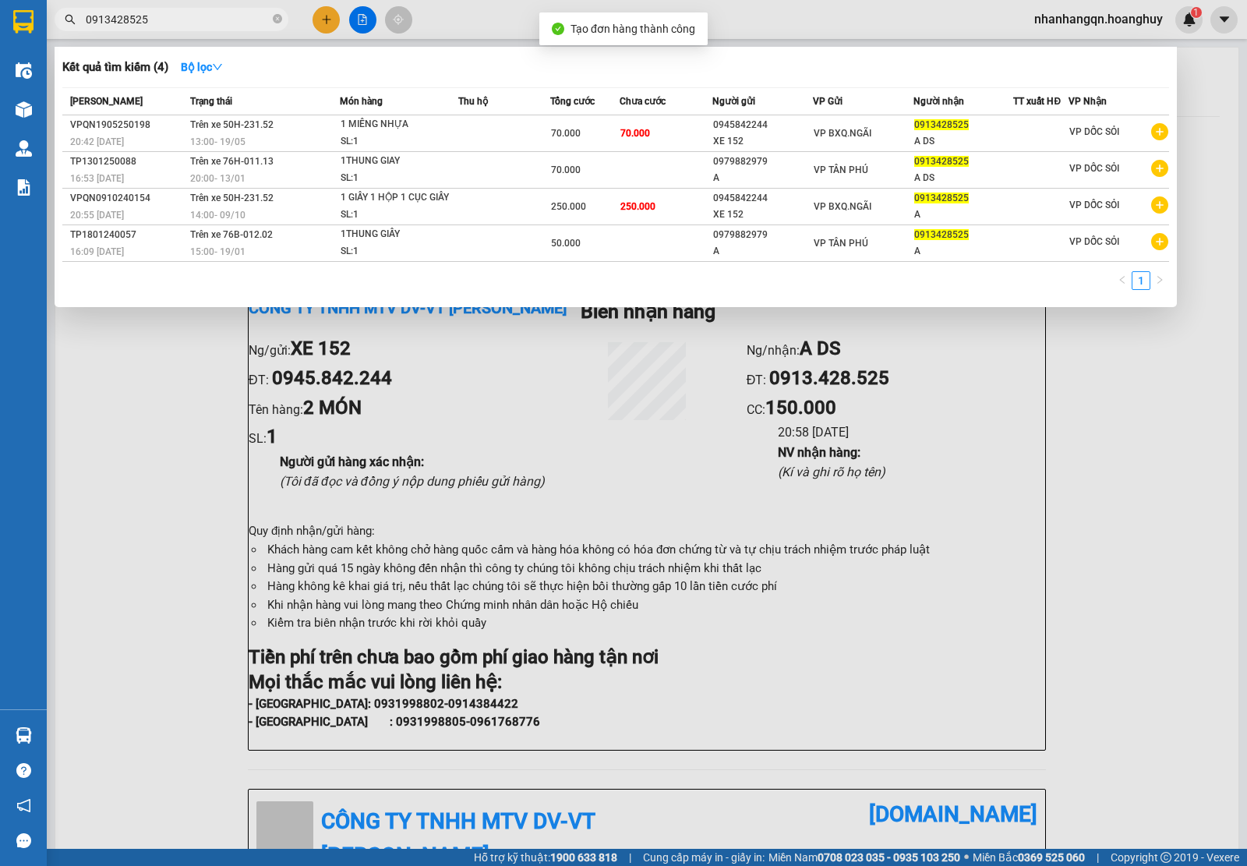
click at [160, 13] on input "0913428525" at bounding box center [178, 19] width 184 height 17
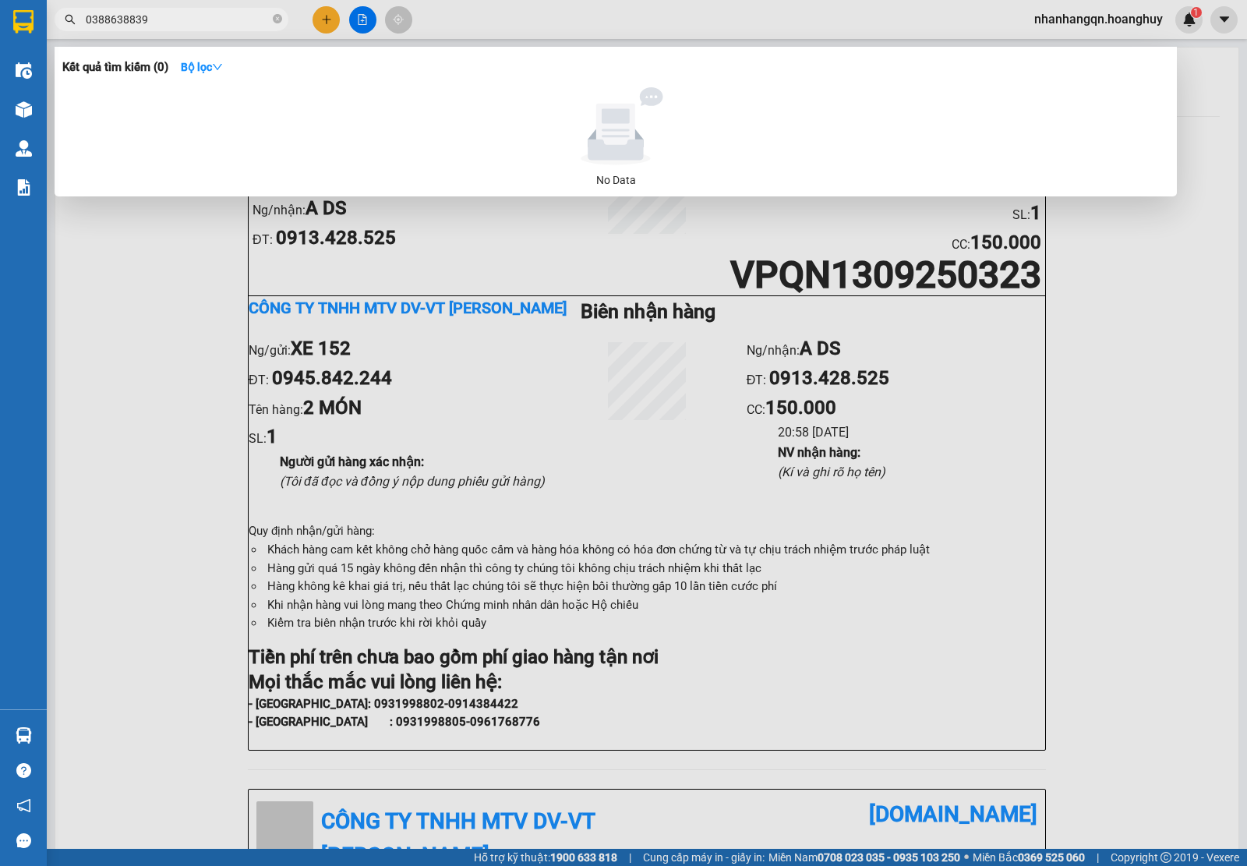
click at [123, 21] on input "0388638839" at bounding box center [178, 19] width 184 height 17
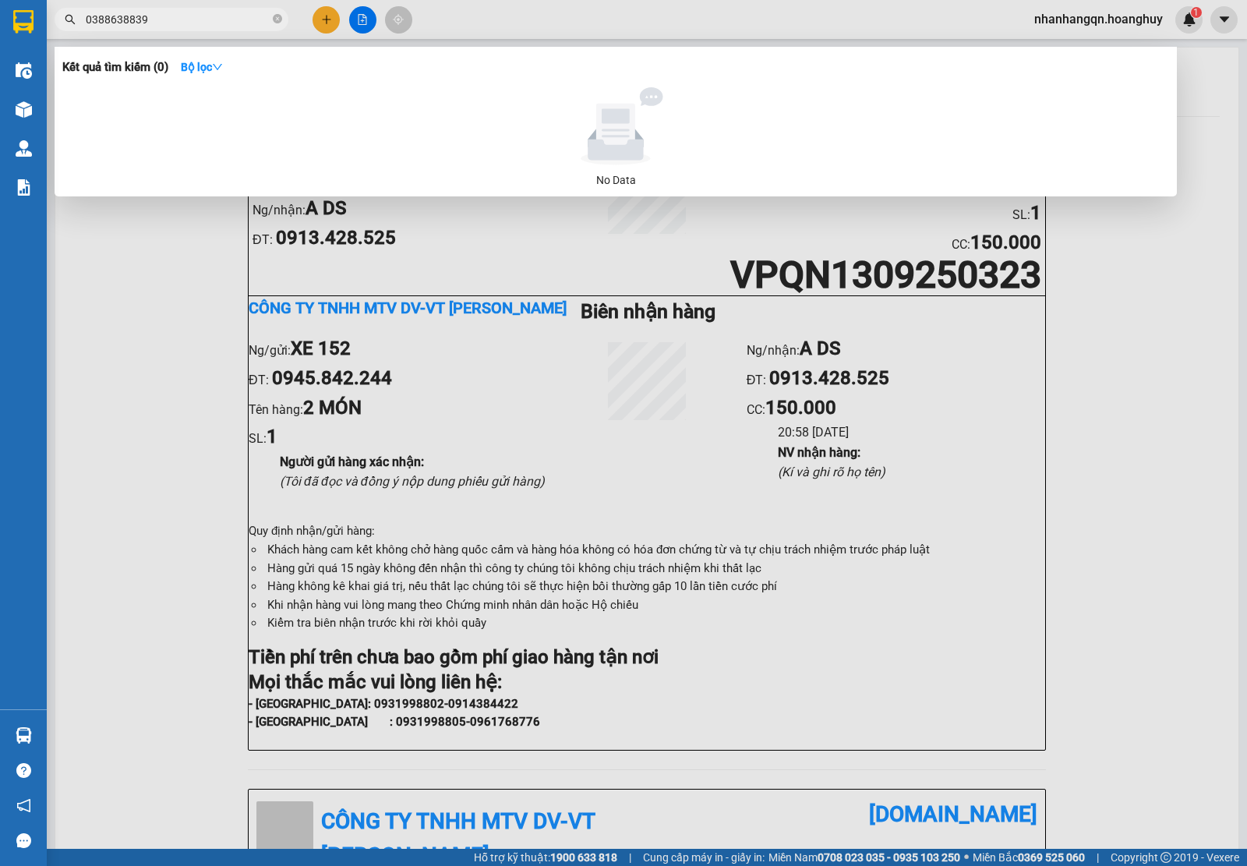
type input "0388638839"
click at [320, 36] on div at bounding box center [623, 433] width 1247 height 866
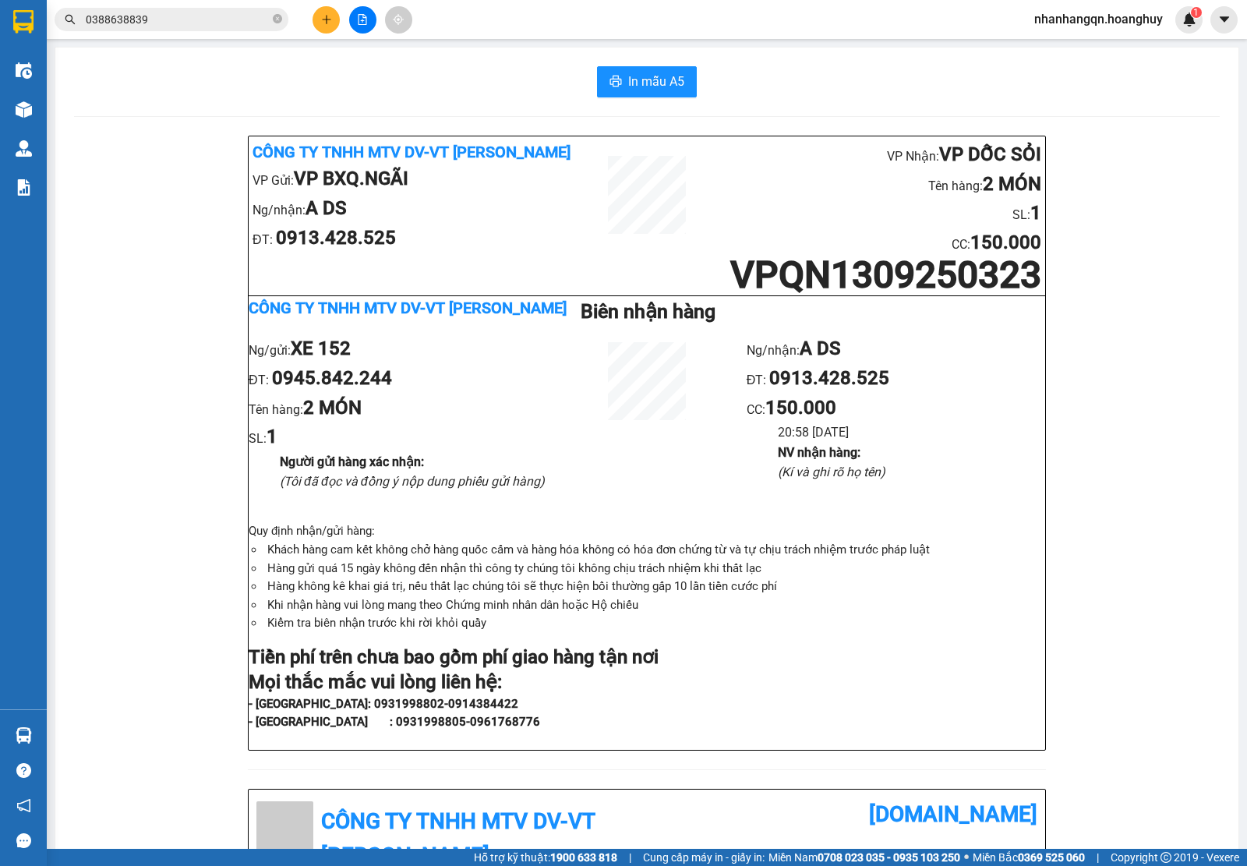
click at [321, 24] on icon "plus" at bounding box center [326, 19] width 11 height 11
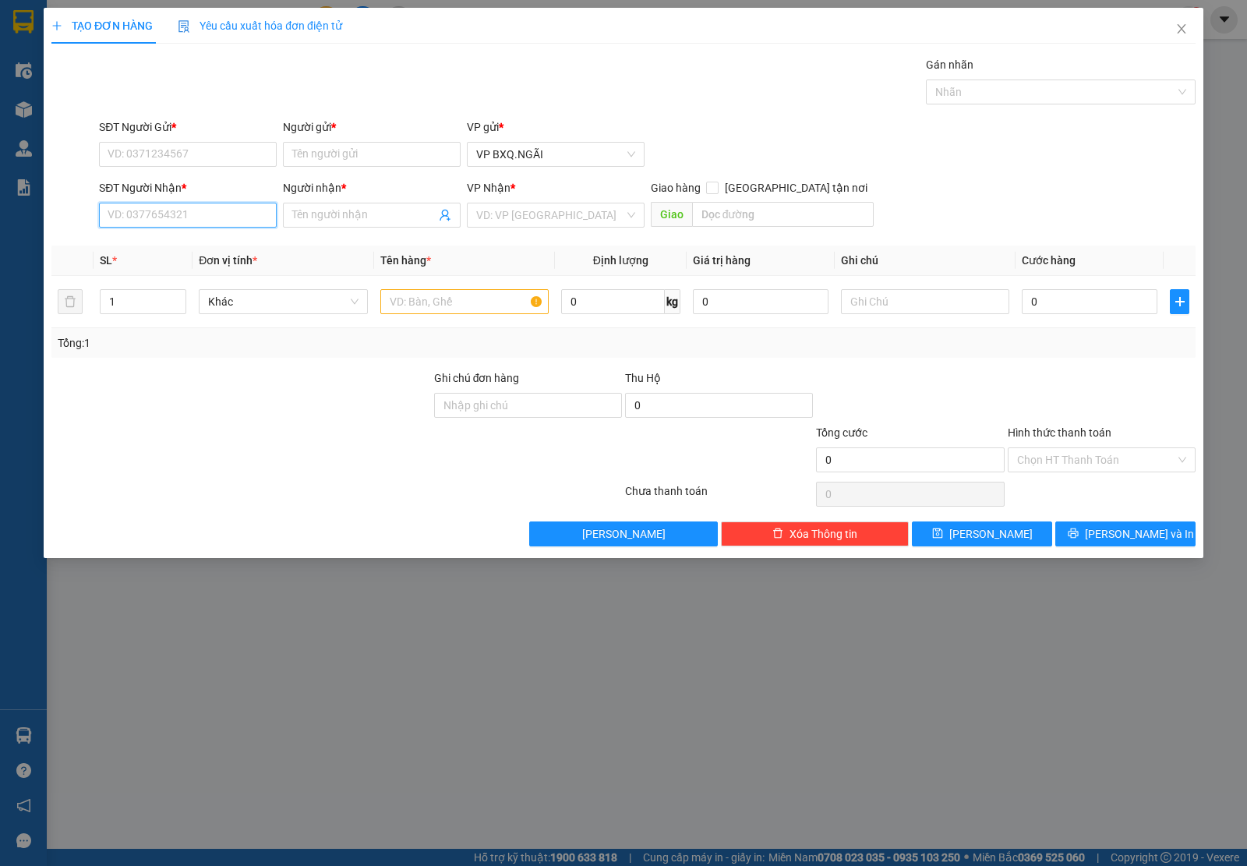
click at [173, 215] on input "SĐT Người Nhận *" at bounding box center [188, 215] width 178 height 25
paste input "0388638839"
type input "0388638839"
type input "A"
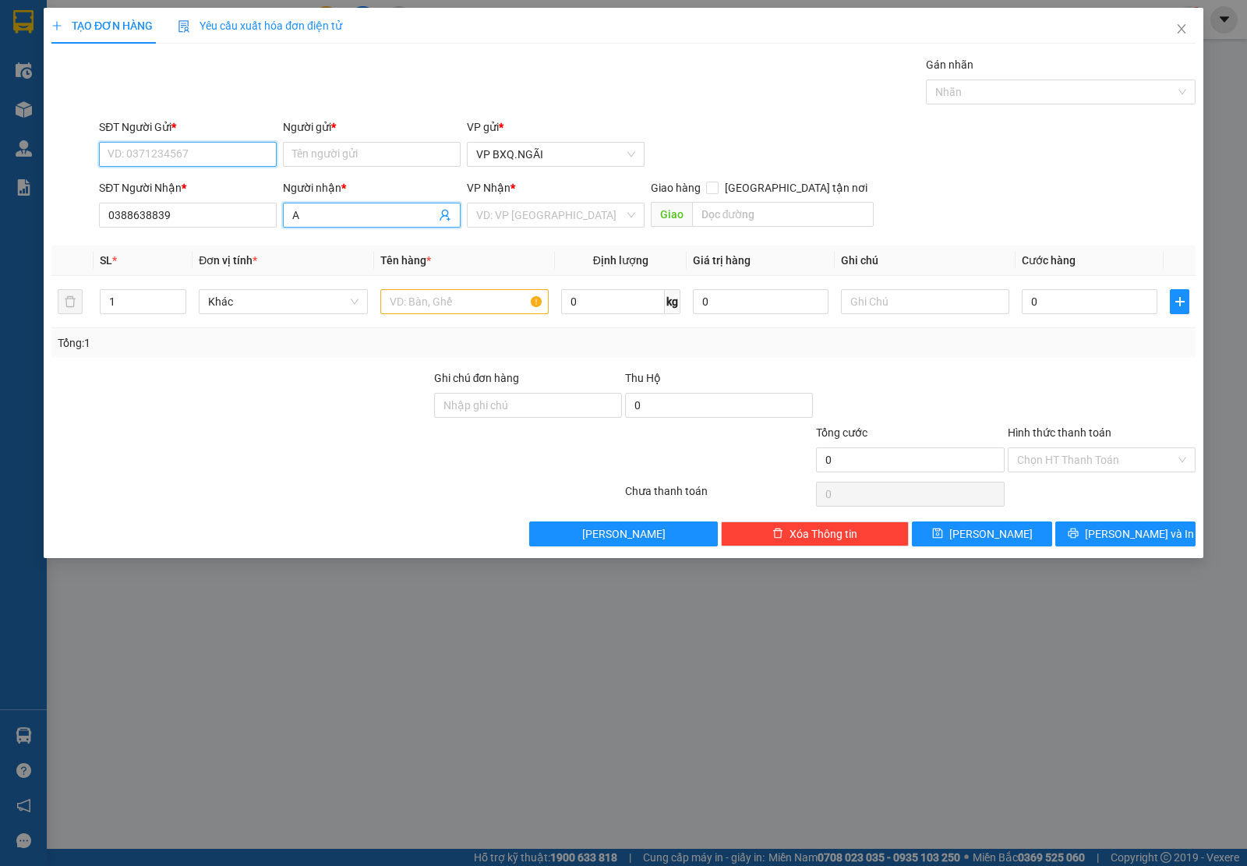
click at [174, 150] on input "SĐT Người Gửi *" at bounding box center [188, 154] width 178 height 25
type input "0945842244"
click at [203, 185] on div "0945842244 - XE 152" at bounding box center [187, 186] width 159 height 17
type input "XE 152"
type input "0945842244"
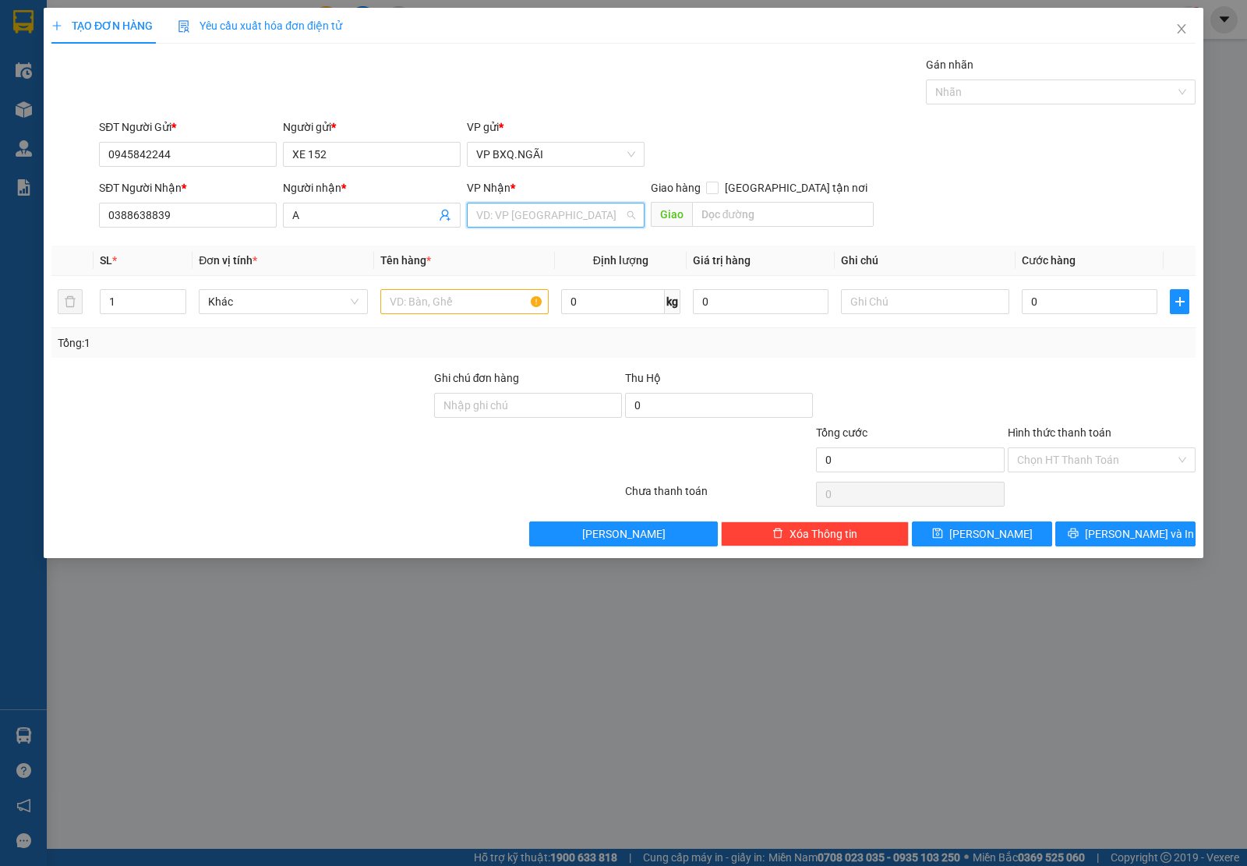
click at [496, 216] on input "search" at bounding box center [550, 214] width 148 height 23
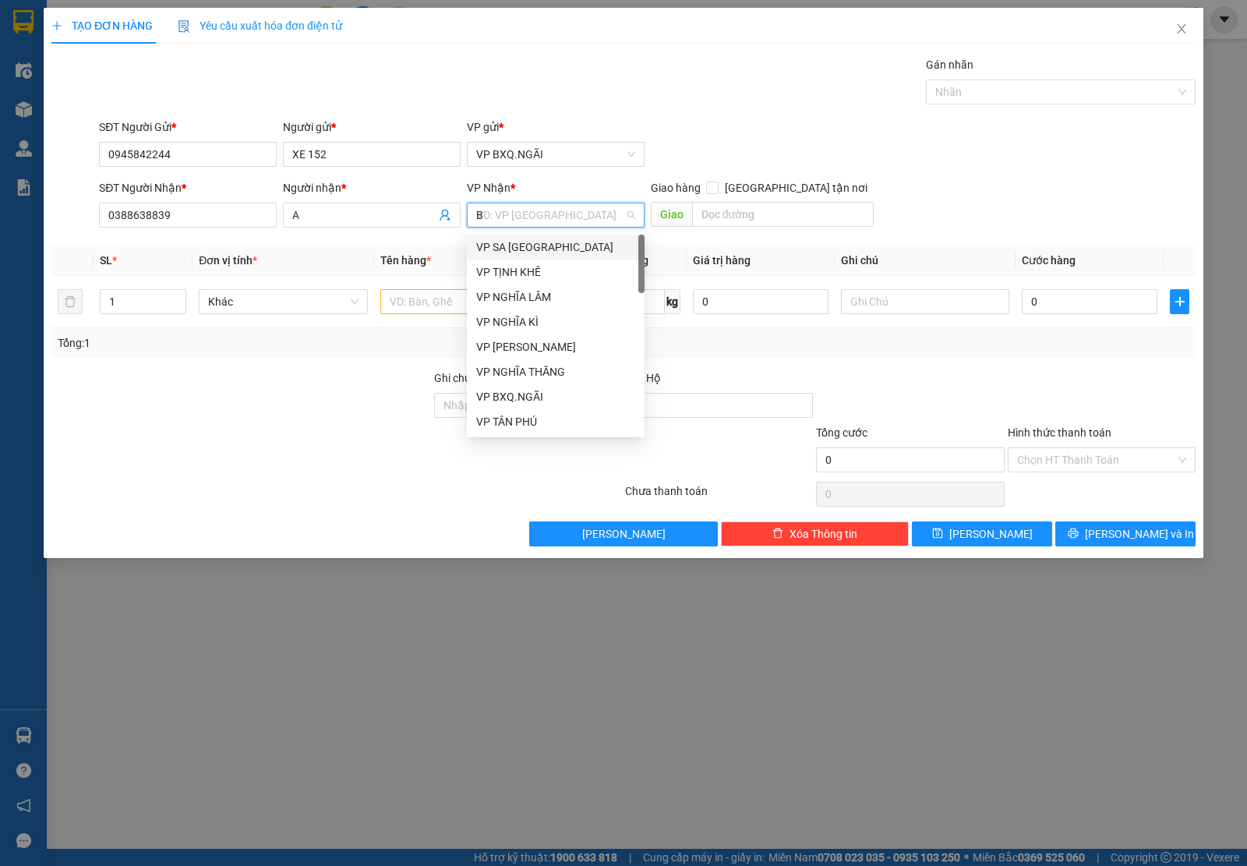
type input "BC"
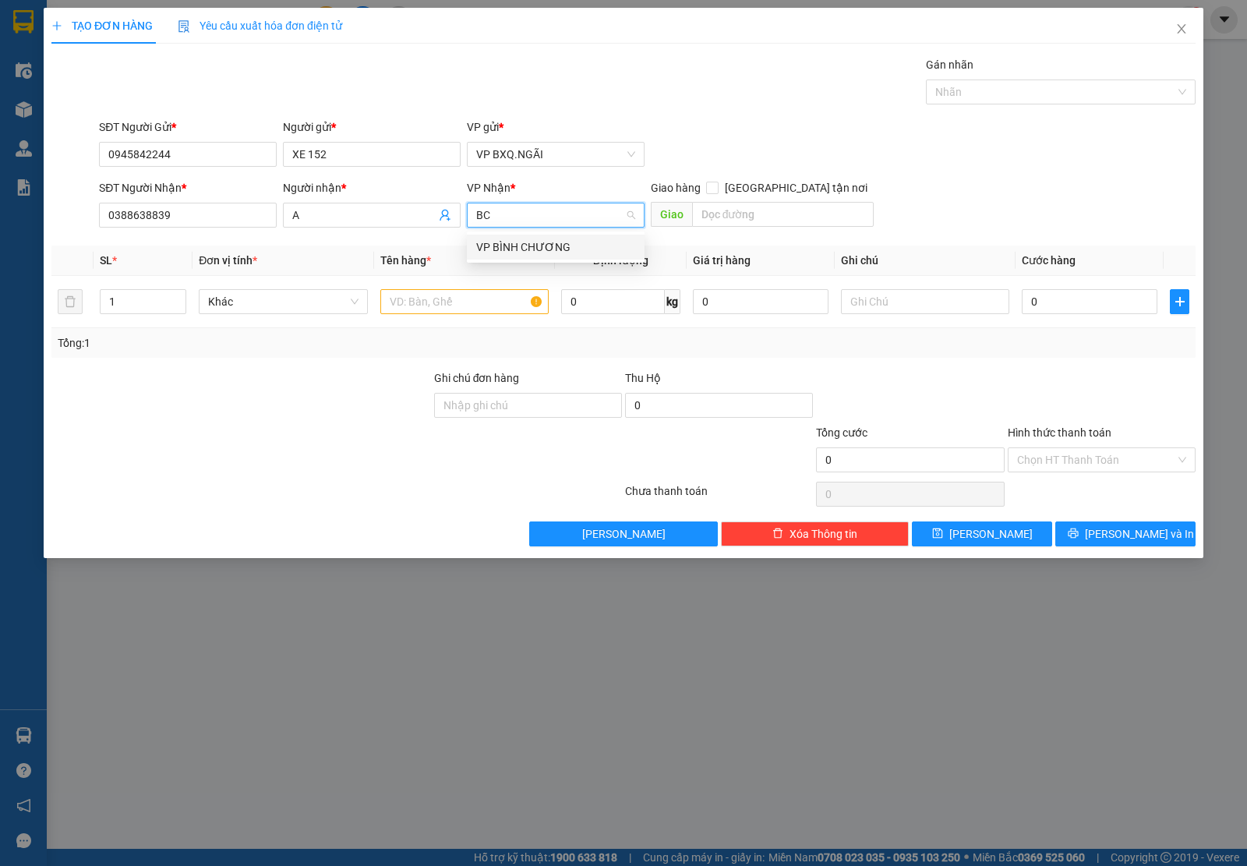
click at [524, 255] on div "VP BÌNH CHƯƠNG" at bounding box center [555, 246] width 159 height 17
click at [444, 312] on input "text" at bounding box center [464, 301] width 168 height 25
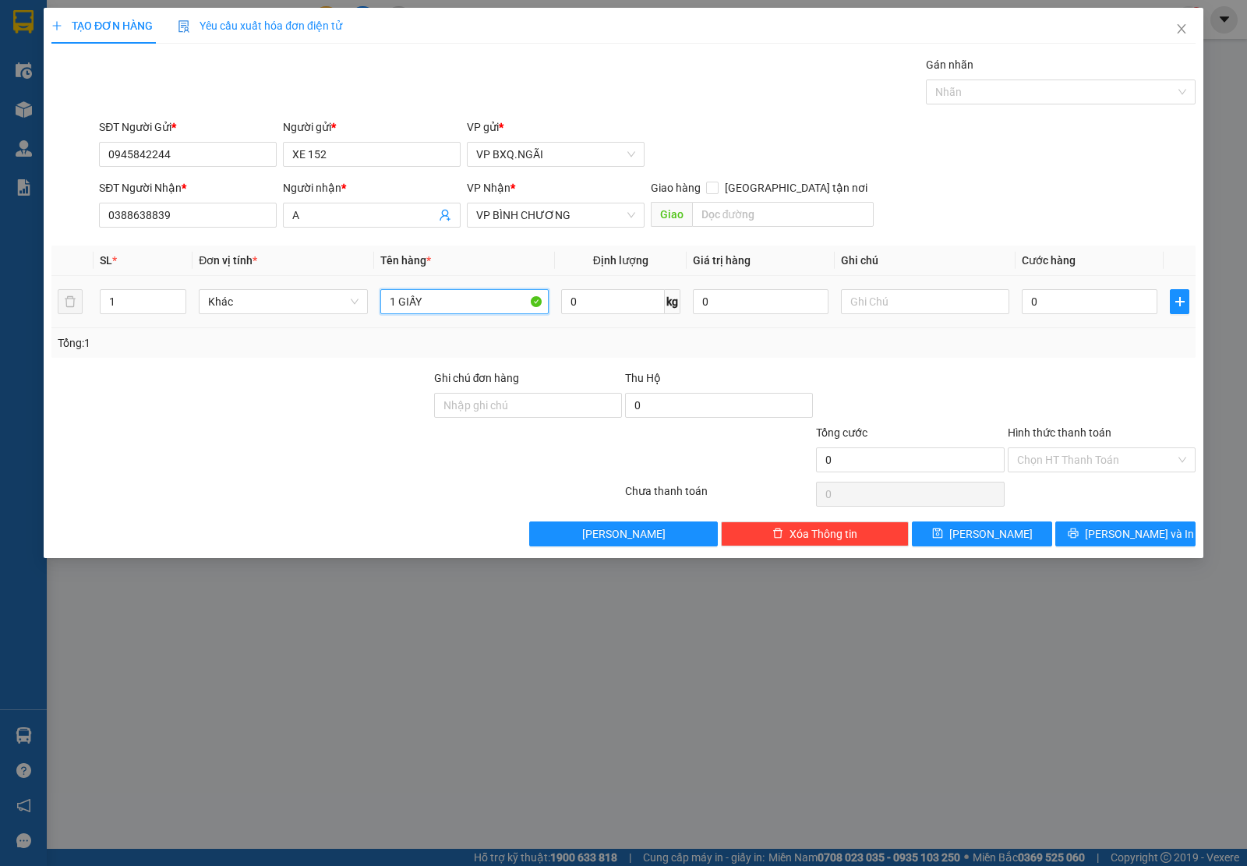
type input "1 GIẤY"
type input "7"
type input "70"
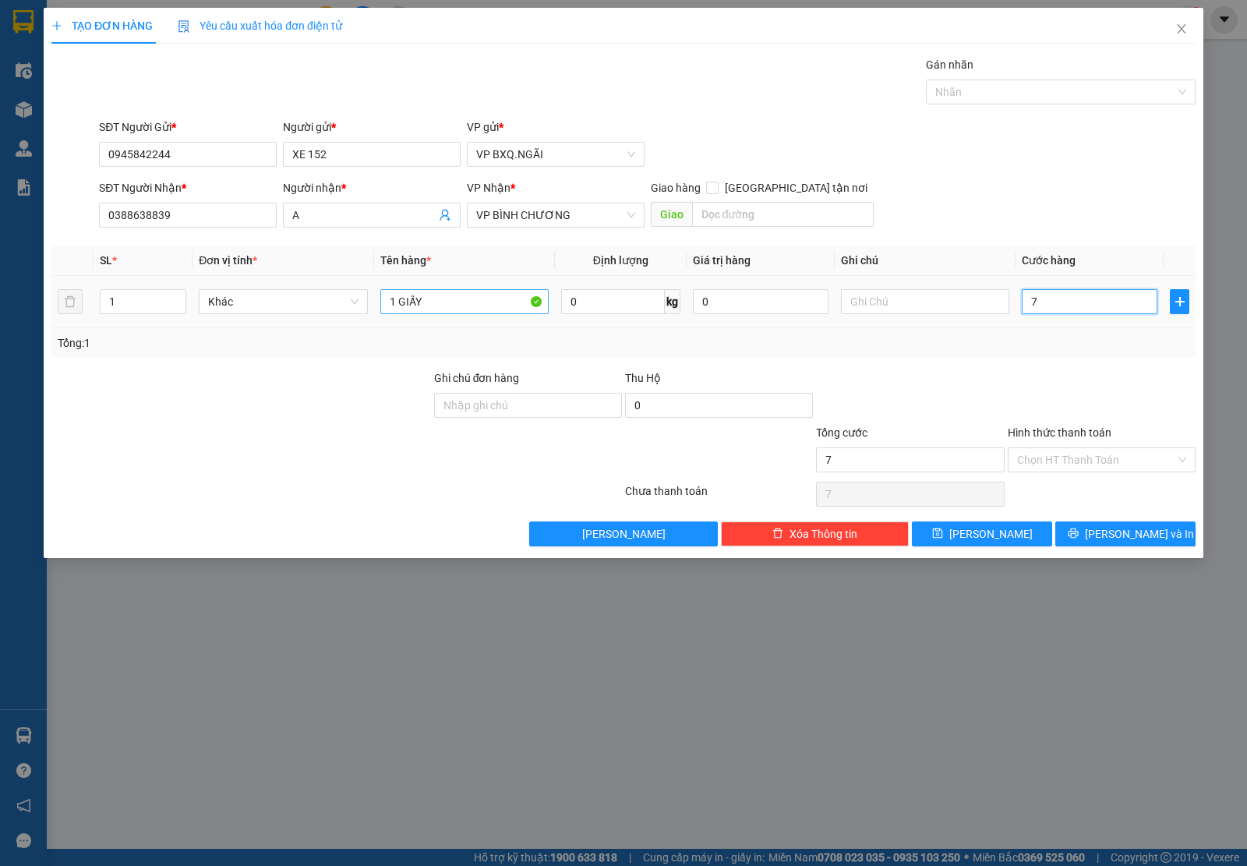
type input "70"
type input "700"
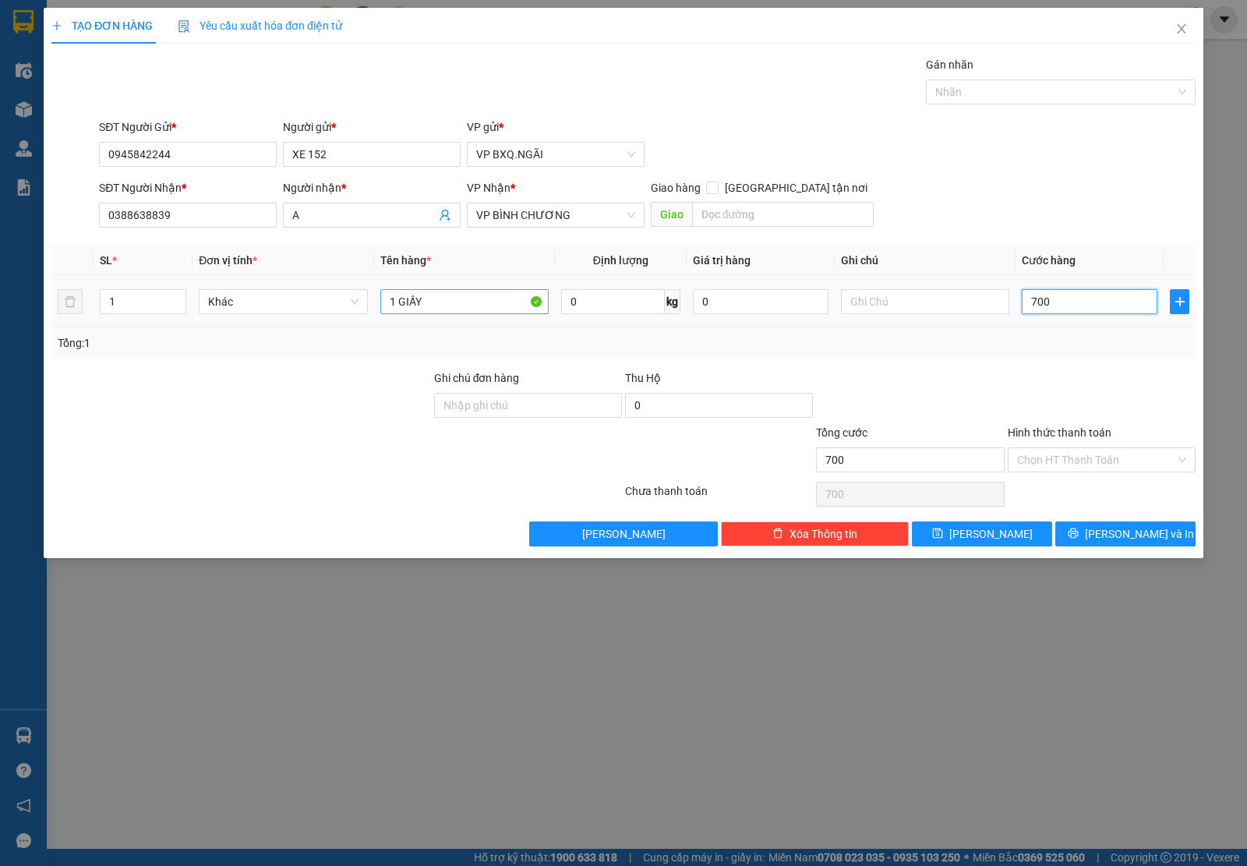
type input "7.000"
type input "70.000"
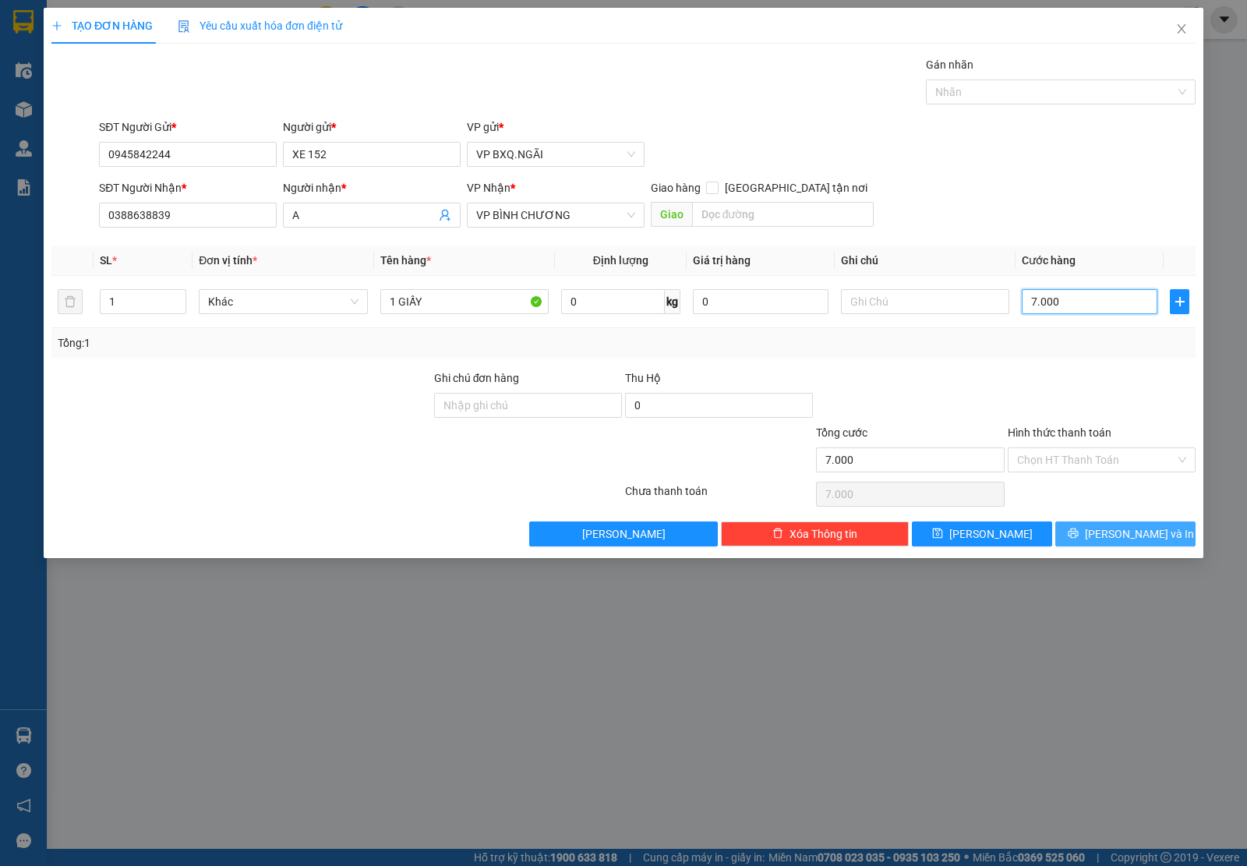
type input "70.000"
click at [1079, 530] on icon "printer" at bounding box center [1073, 533] width 11 height 11
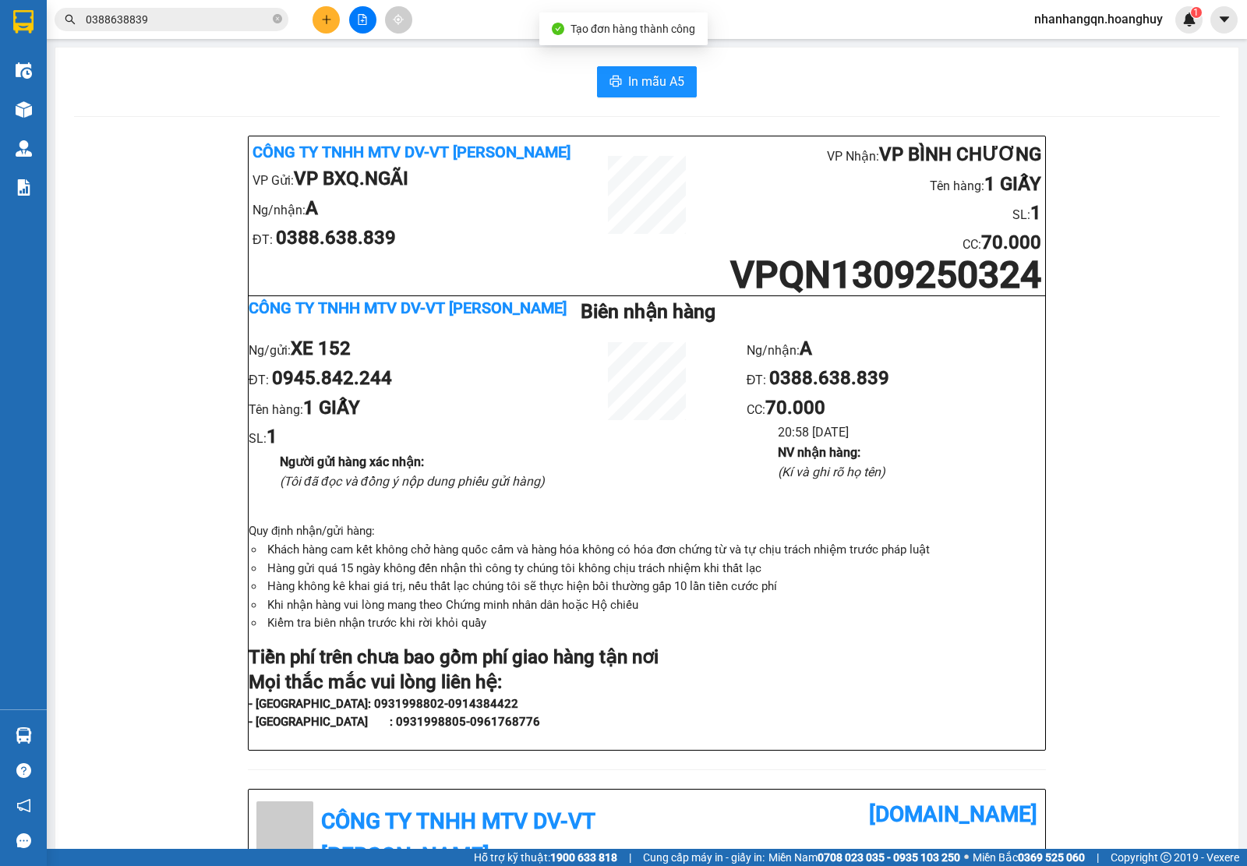
click at [212, 19] on input "0388638839" at bounding box center [178, 19] width 184 height 17
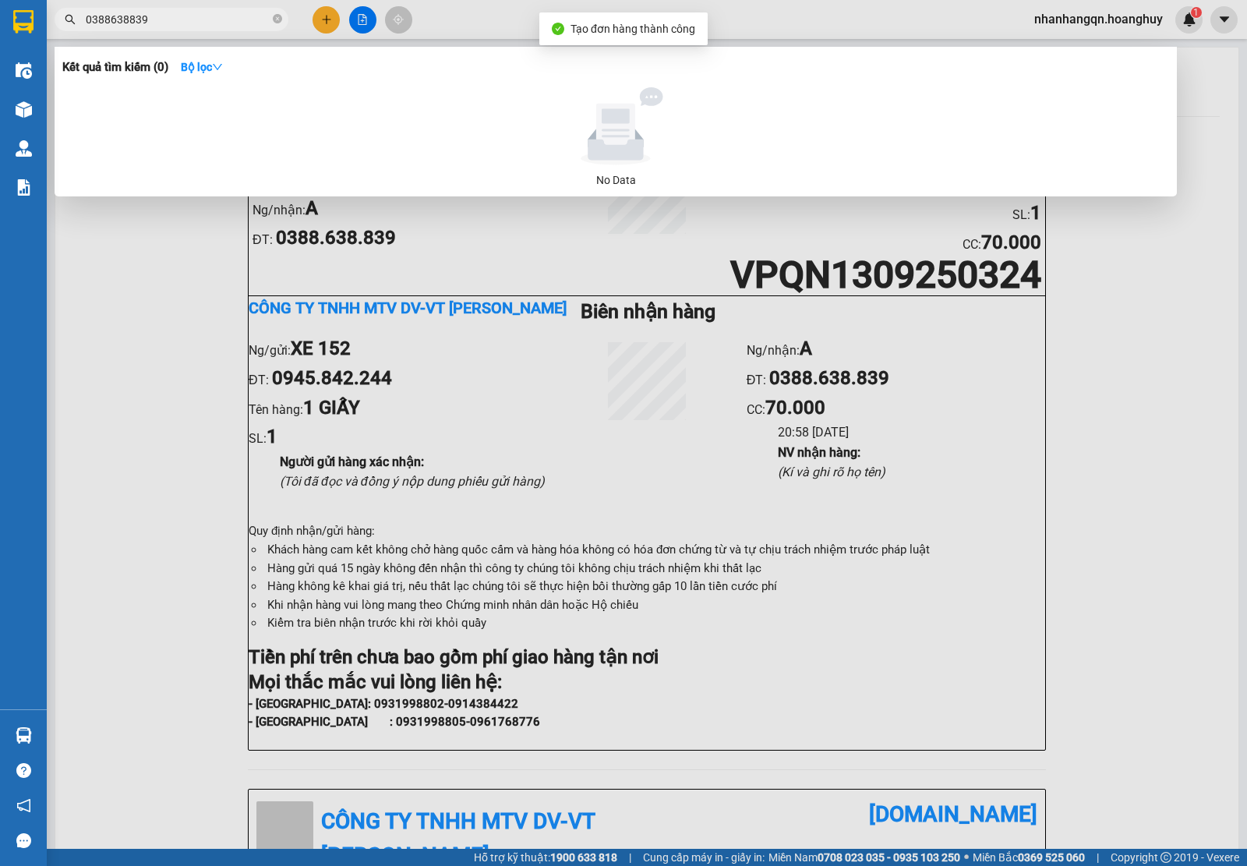
click at [212, 19] on input "0388638839" at bounding box center [178, 19] width 184 height 17
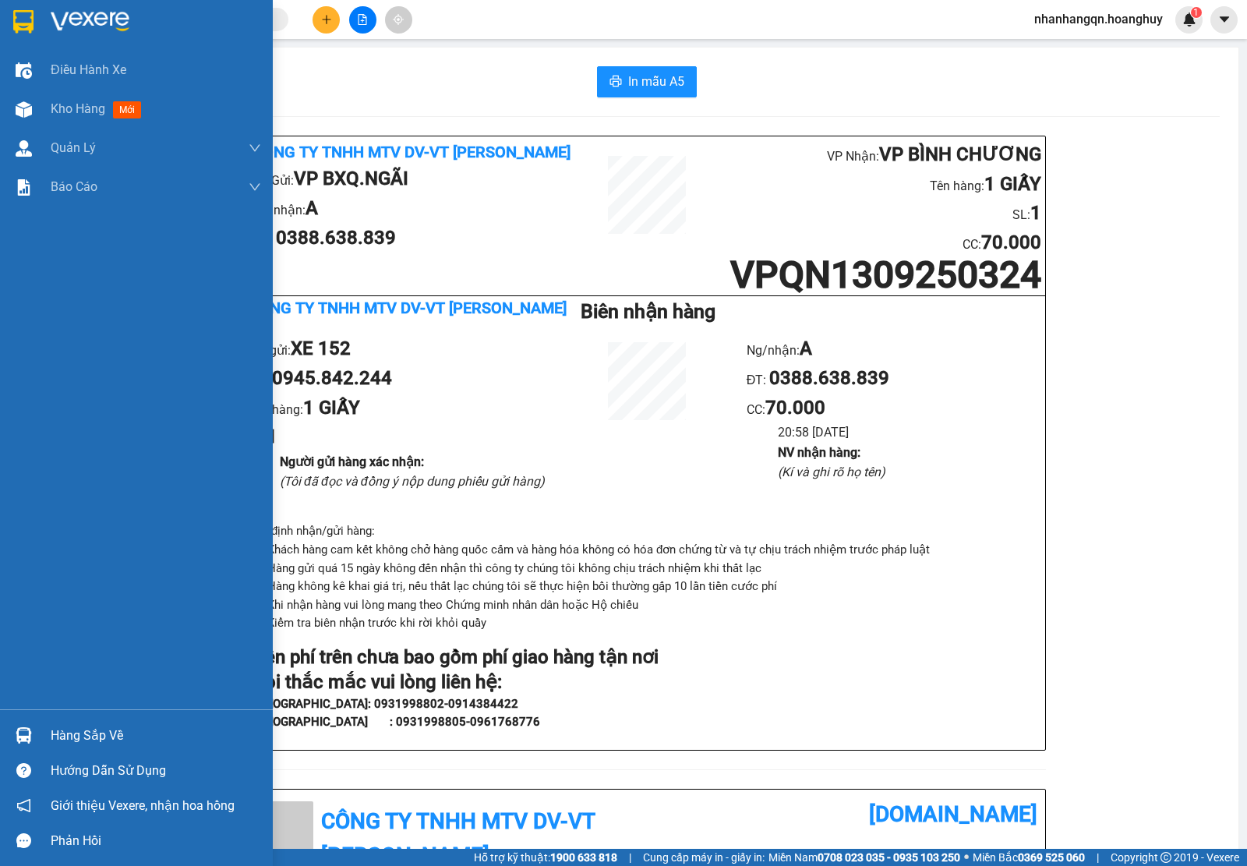
click at [21, 21] on img at bounding box center [23, 21] width 20 height 23
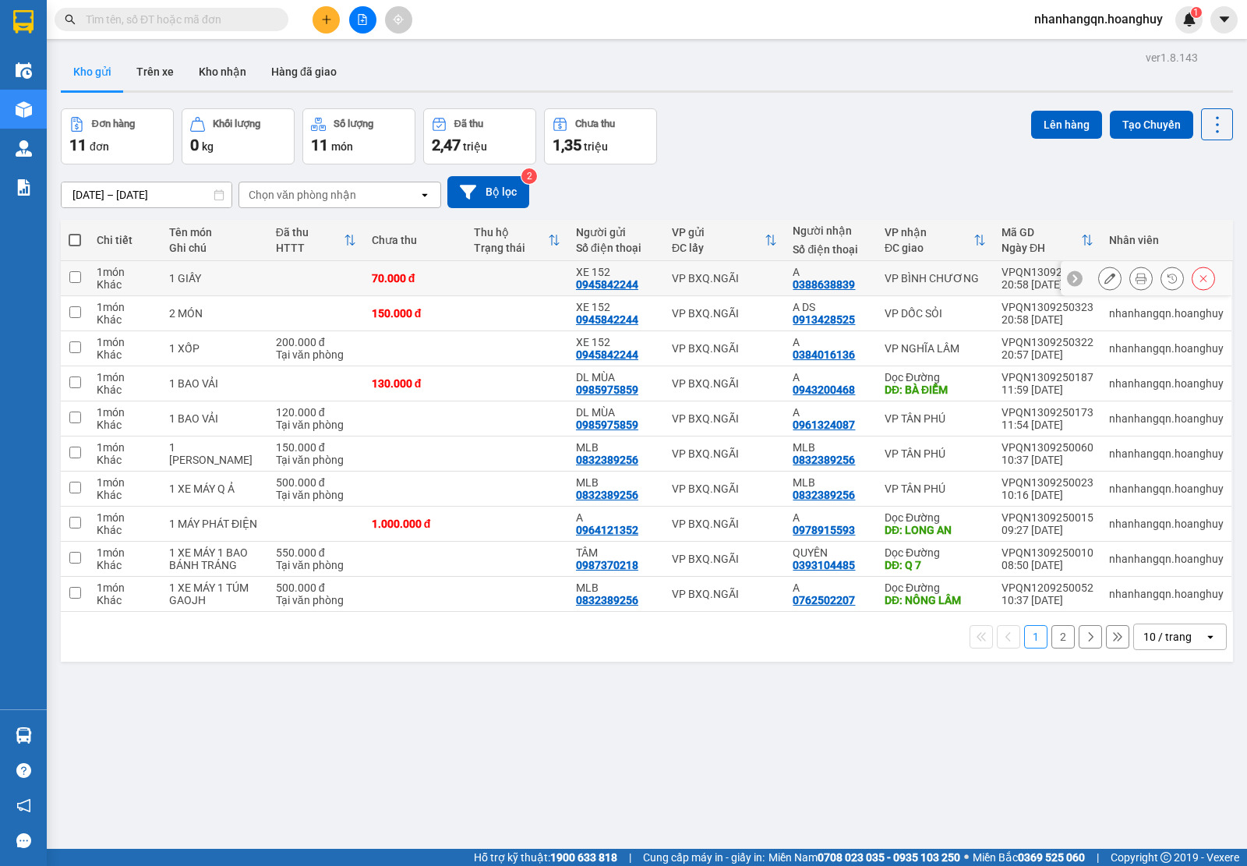
click at [664, 291] on td "VP BXQ.NGÃI" at bounding box center [725, 278] width 122 height 35
checkbox input "true"
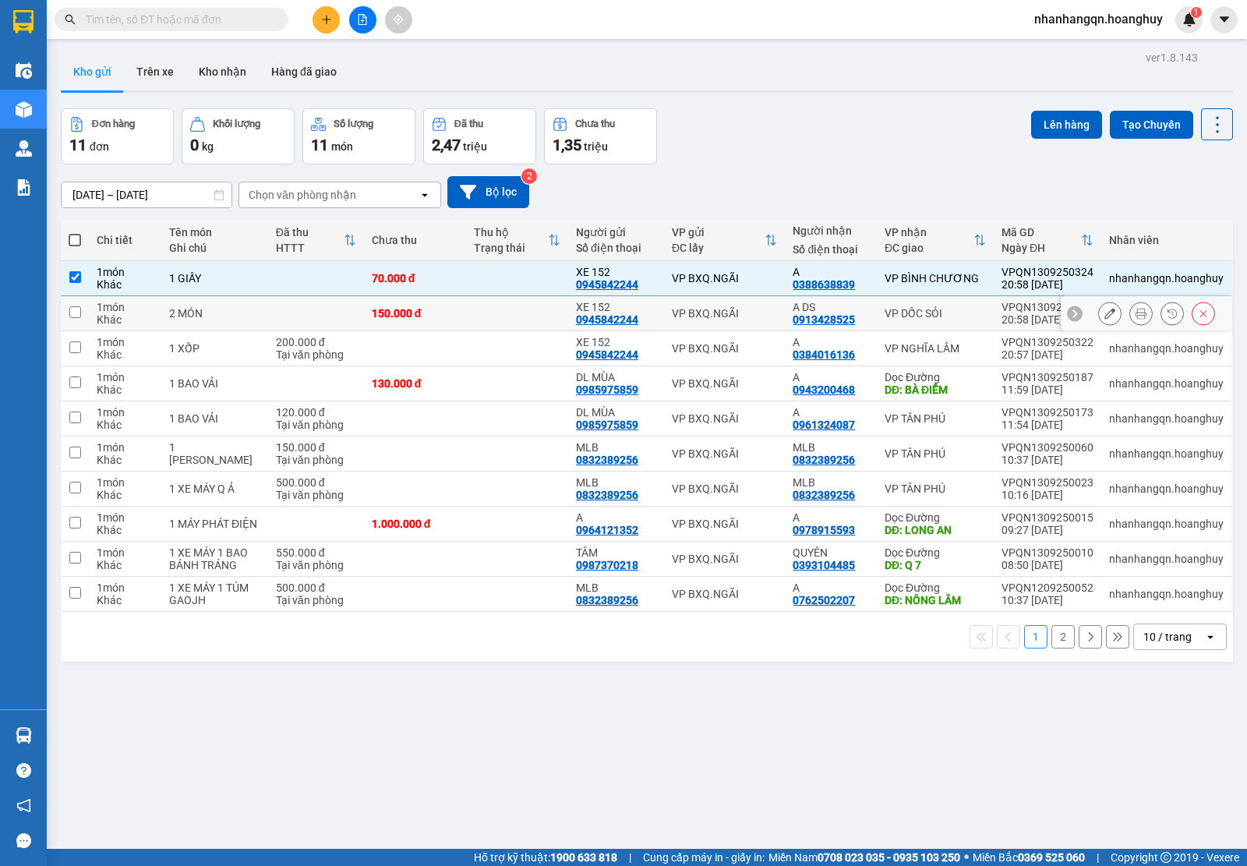
click at [696, 324] on td "VP BXQ.NGÃI" at bounding box center [725, 313] width 122 height 35
checkbox input "true"
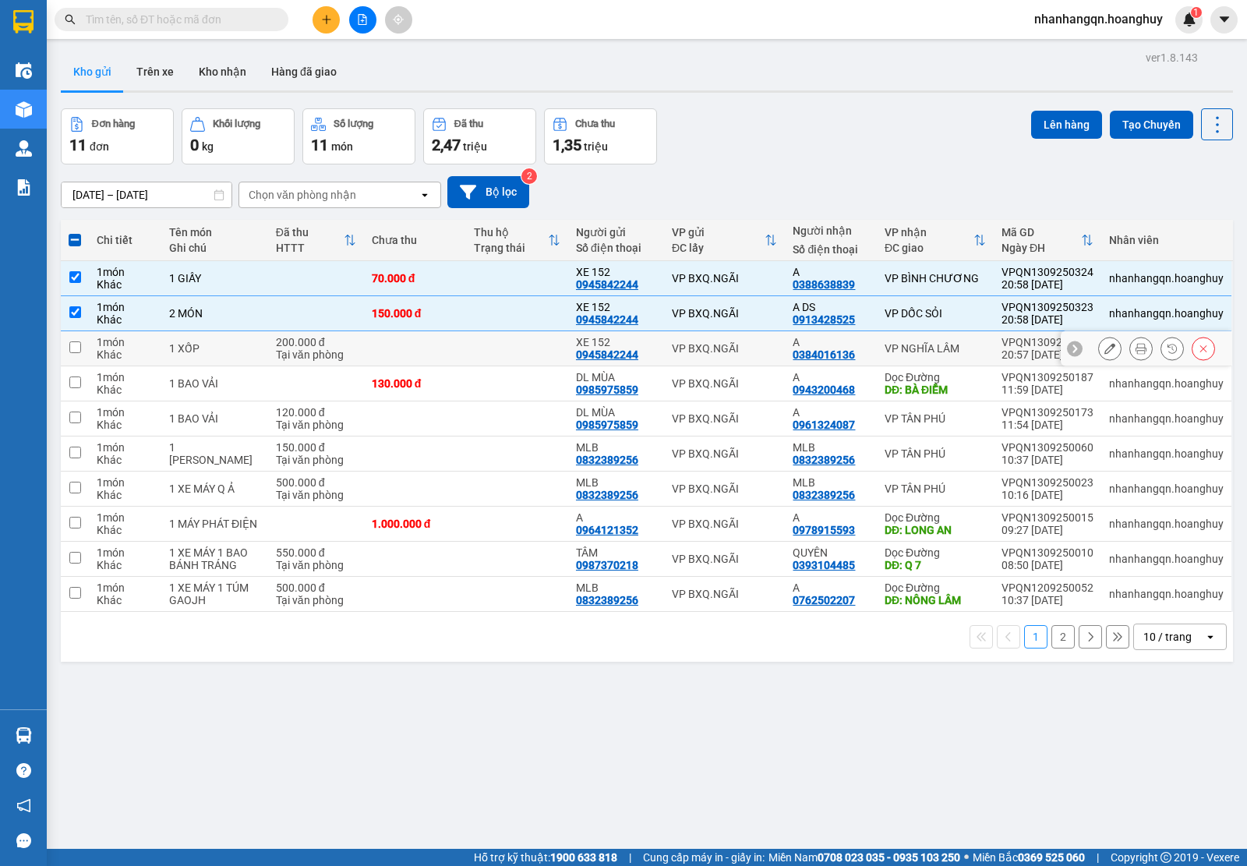
drag, startPoint x: 709, startPoint y: 344, endPoint x: 879, endPoint y: 286, distance: 179.4
click at [710, 345] on div "VP BXQ.NGÃI" at bounding box center [725, 348] width 106 height 12
checkbox input "true"
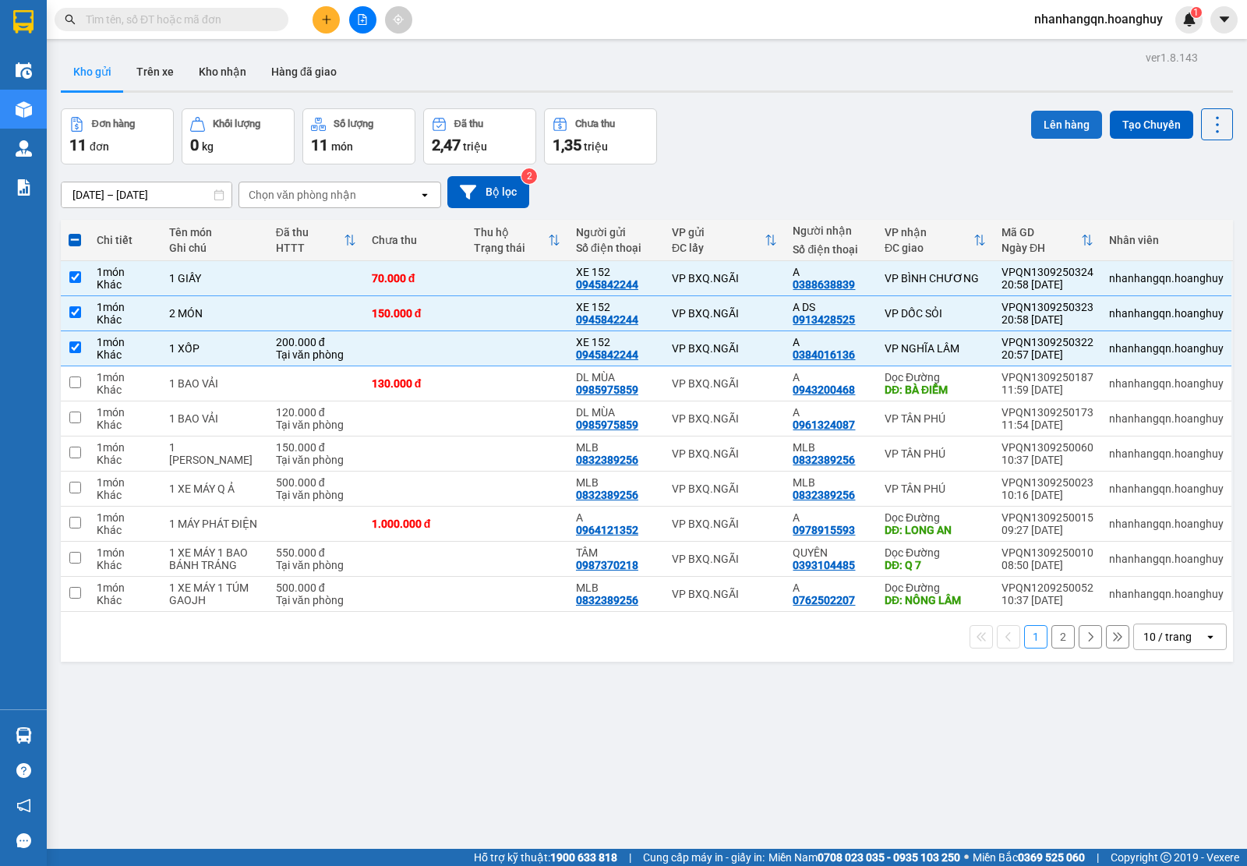
drag, startPoint x: 1088, startPoint y: 111, endPoint x: 1079, endPoint y: 111, distance: 8.6
click at [1081, 111] on div "Lên hàng Tạo Chuyến" at bounding box center [1132, 124] width 202 height 32
click at [1074, 111] on button "Lên hàng" at bounding box center [1066, 125] width 71 height 28
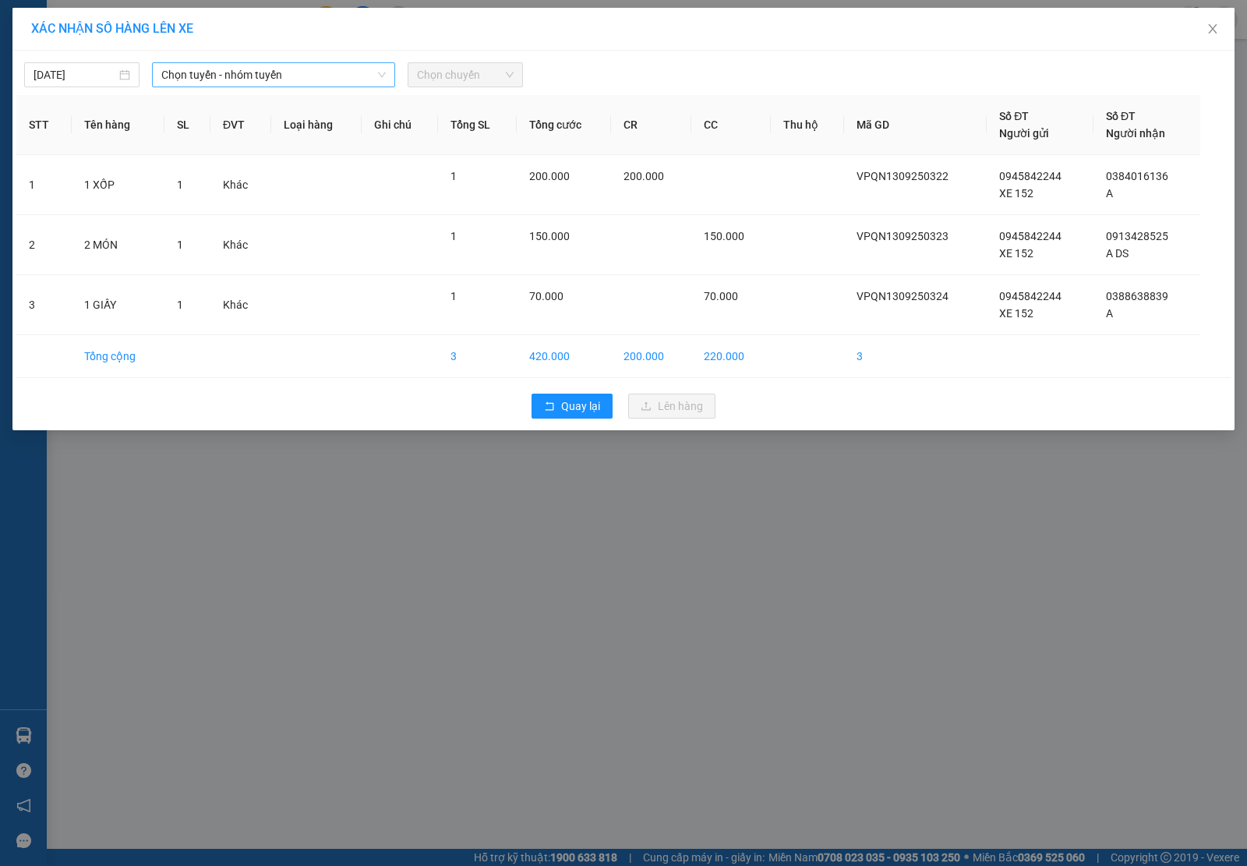
click at [349, 75] on span "Chọn tuyến - nhóm tuyến" at bounding box center [273, 74] width 224 height 23
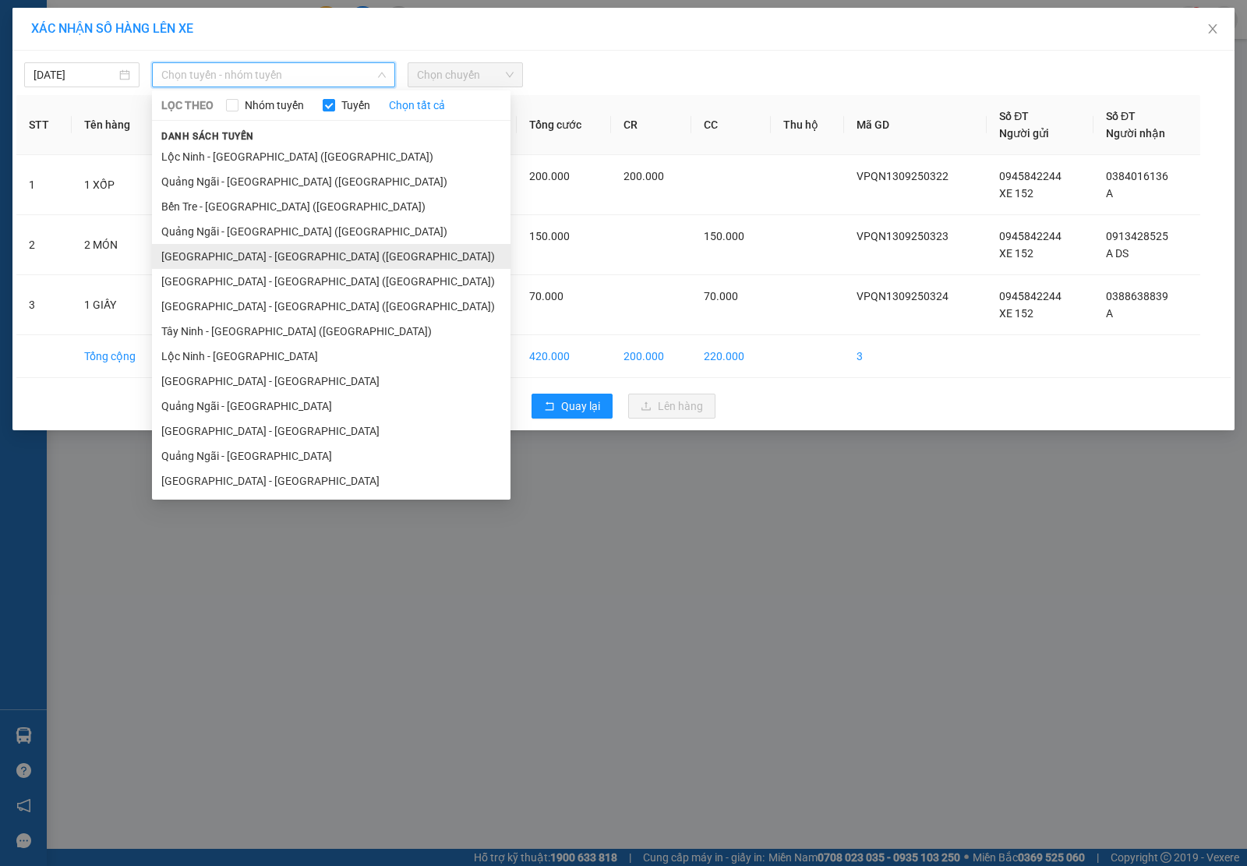
click at [238, 262] on li "[GEOGRAPHIC_DATA] - [GEOGRAPHIC_DATA] ([GEOGRAPHIC_DATA])" at bounding box center [331, 256] width 358 height 25
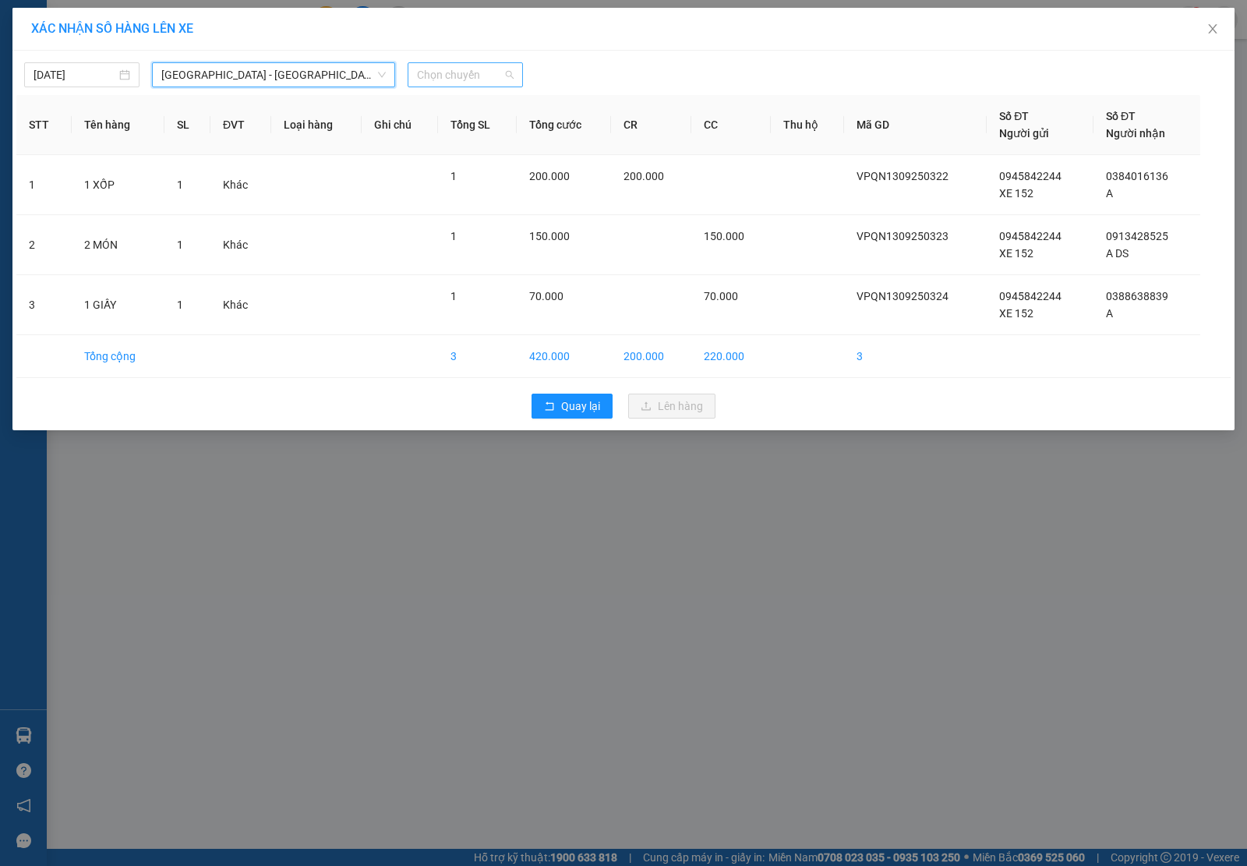
click at [471, 83] on span "Chọn chuyến" at bounding box center [465, 74] width 97 height 23
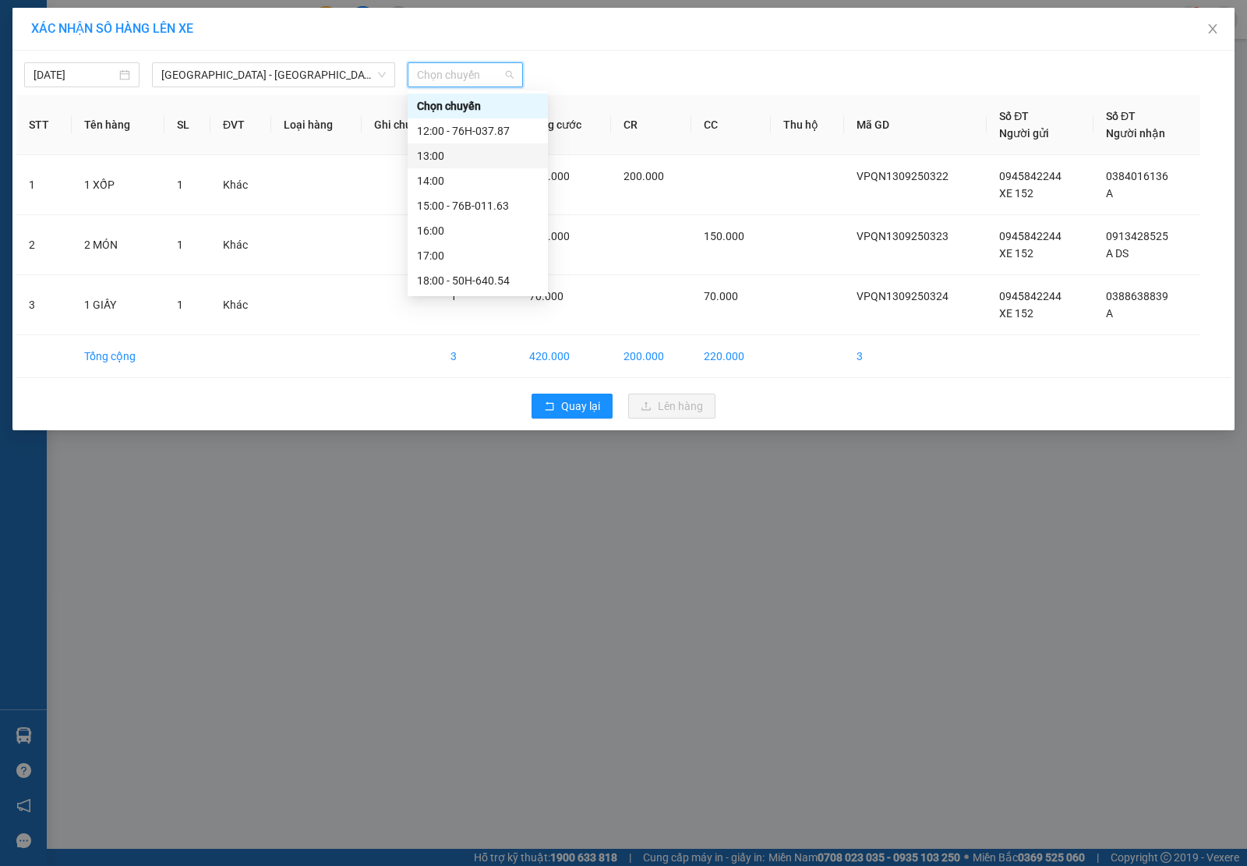
click at [456, 165] on div "13:00" at bounding box center [478, 155] width 140 height 25
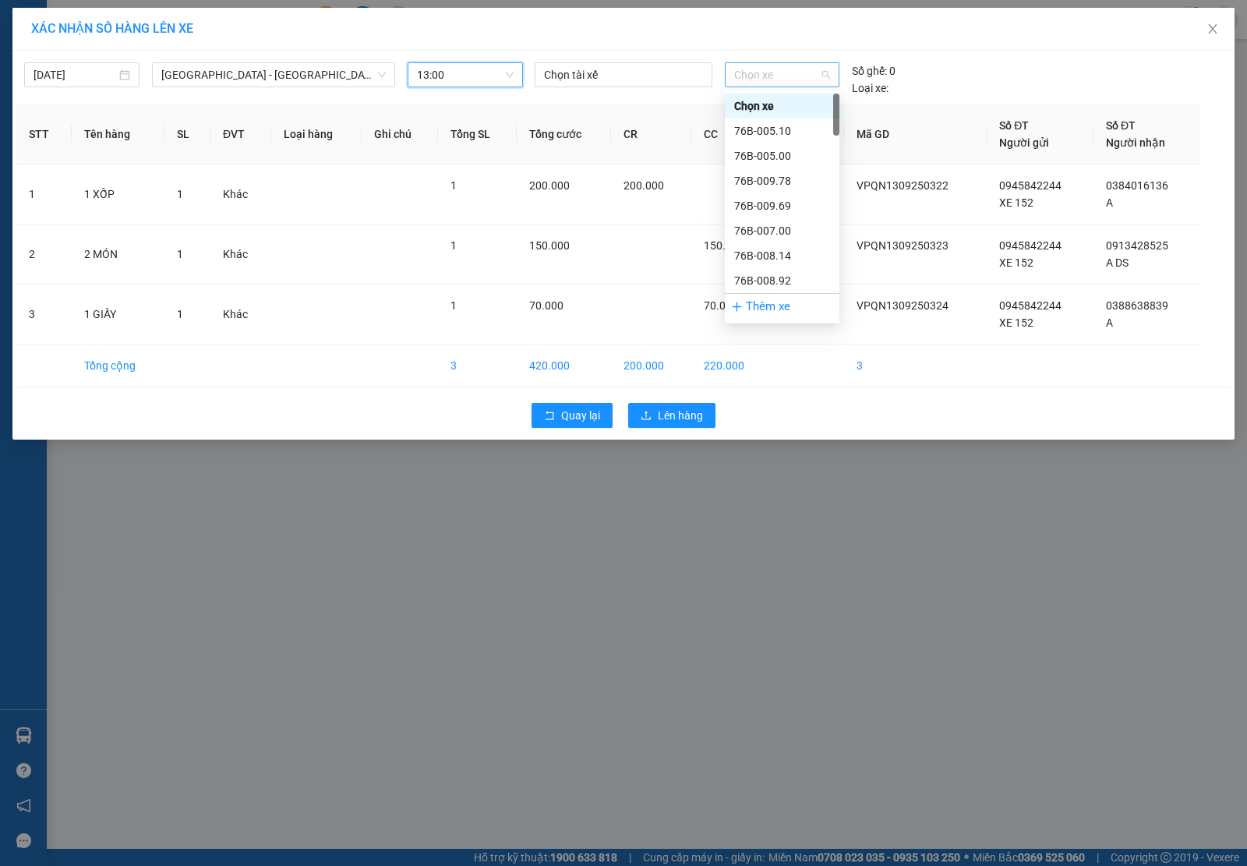
click at [797, 72] on span "Chọn xe" at bounding box center [782, 74] width 96 height 23
type input "23"
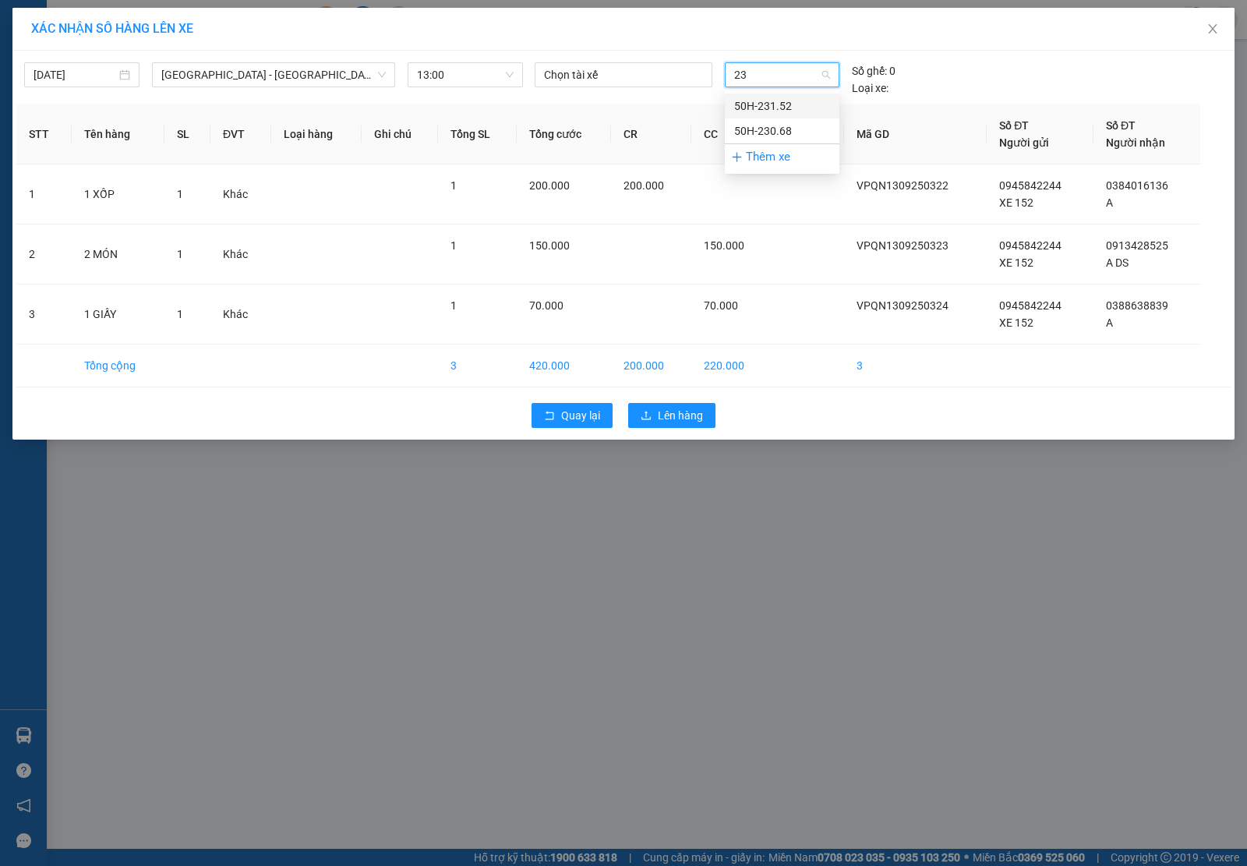
click at [804, 111] on div "50H-231.52" at bounding box center [782, 105] width 96 height 17
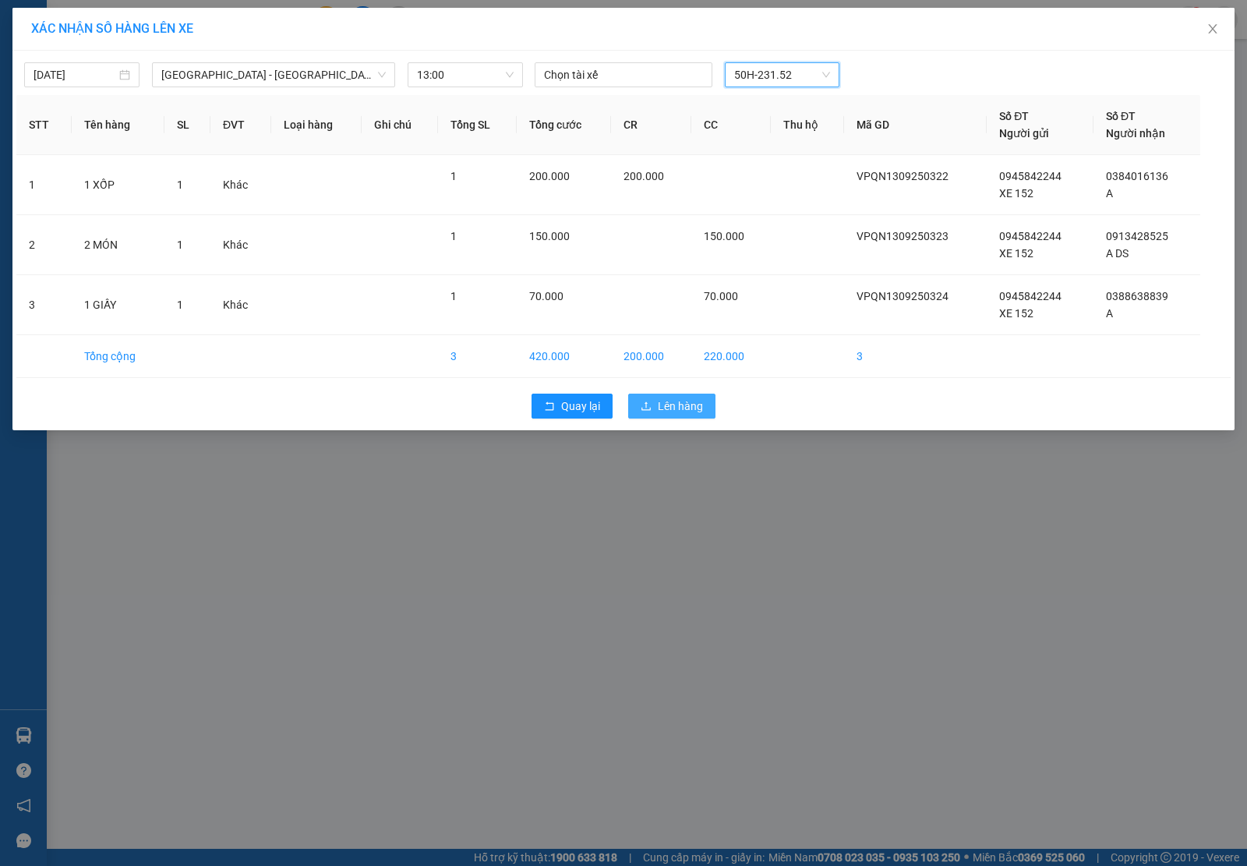
click at [651, 397] on button "Lên hàng" at bounding box center [671, 406] width 87 height 25
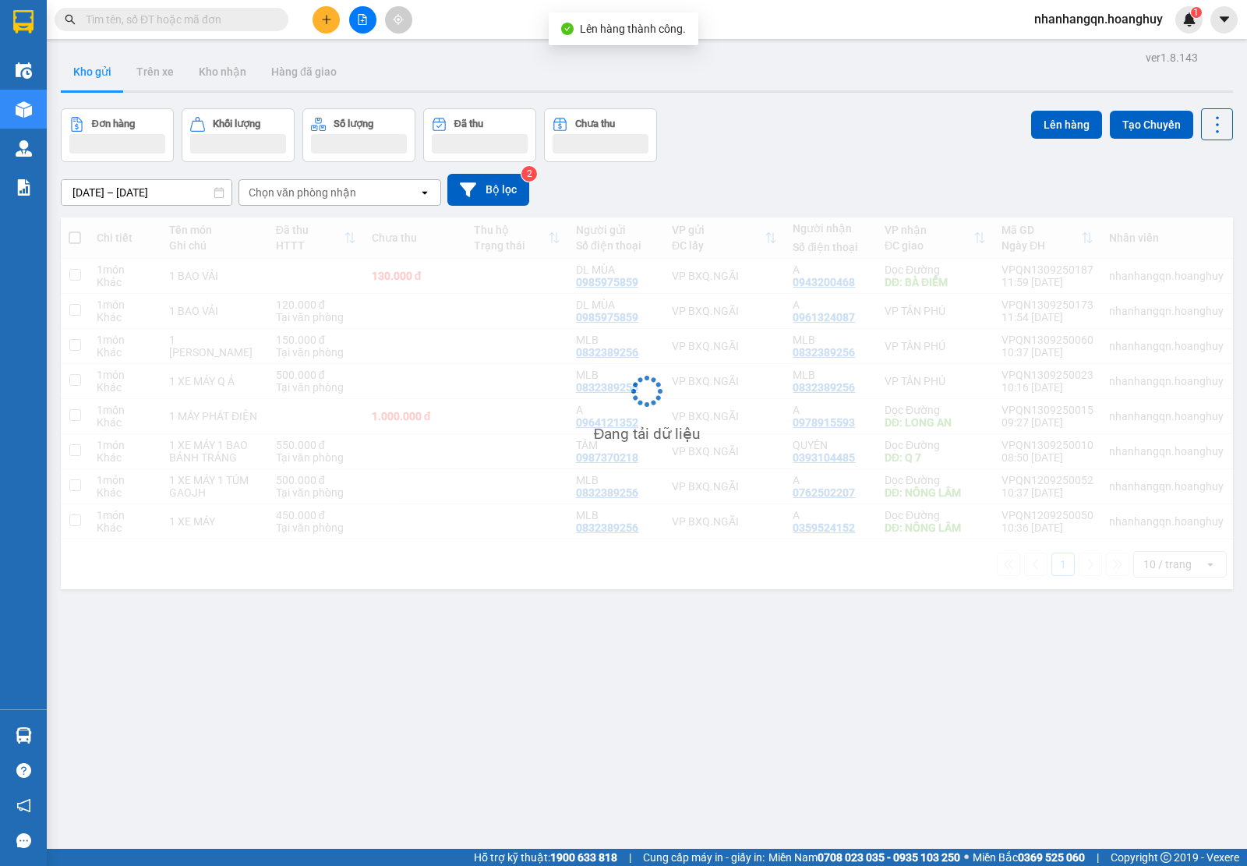
click at [181, 16] on input "text" at bounding box center [178, 19] width 184 height 17
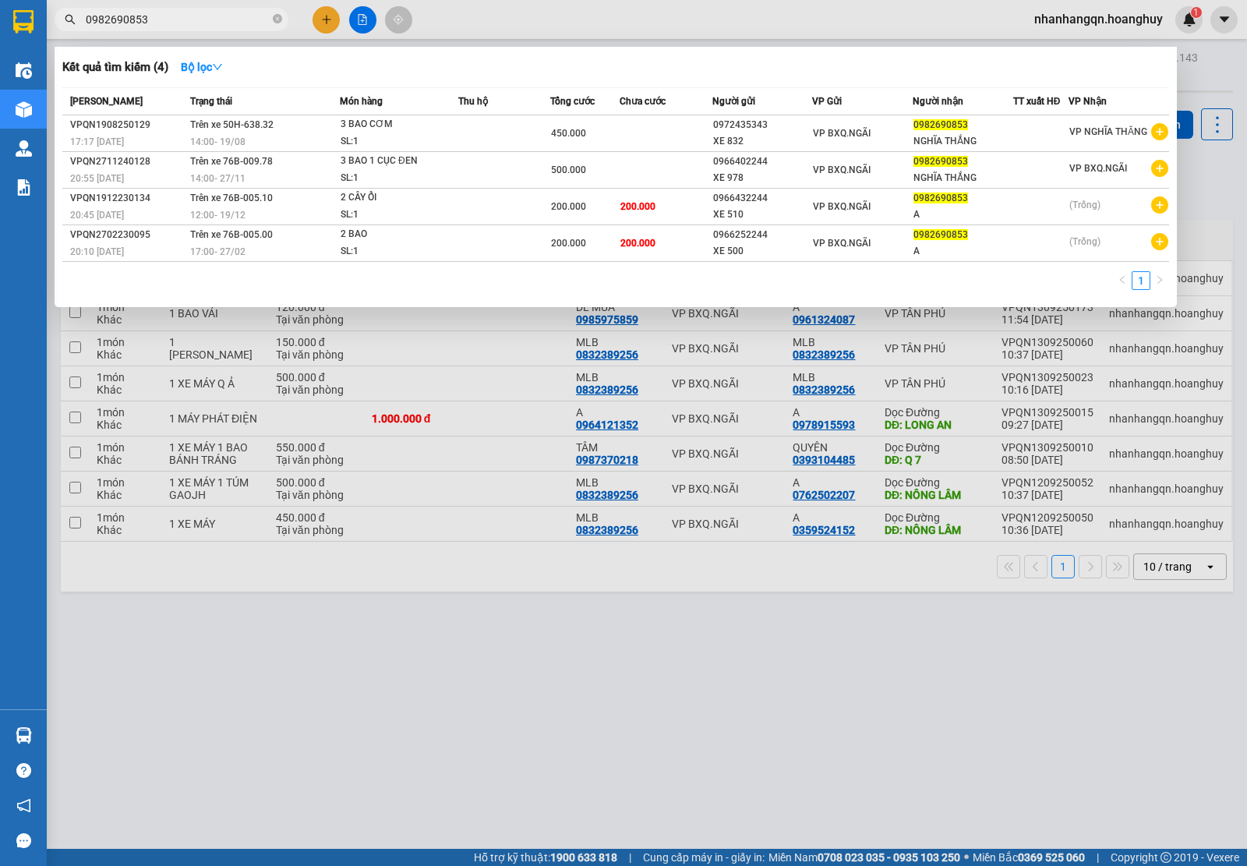
type input "0982690853"
click at [799, 125] on div "0972435343" at bounding box center [762, 125] width 99 height 16
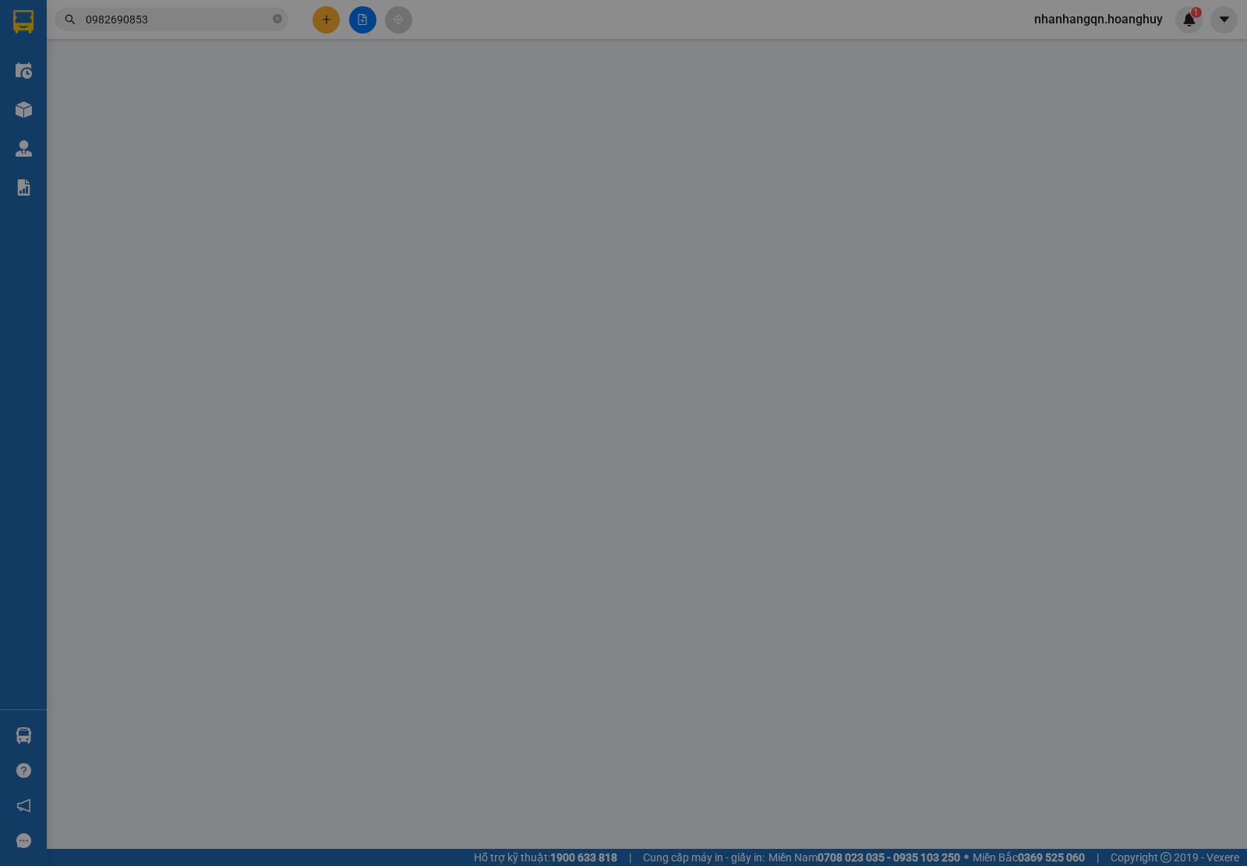
type input "0972435343"
type input "XE 832"
type input "0982690853"
type input "NGHĨA THẮNG"
type input "450.000"
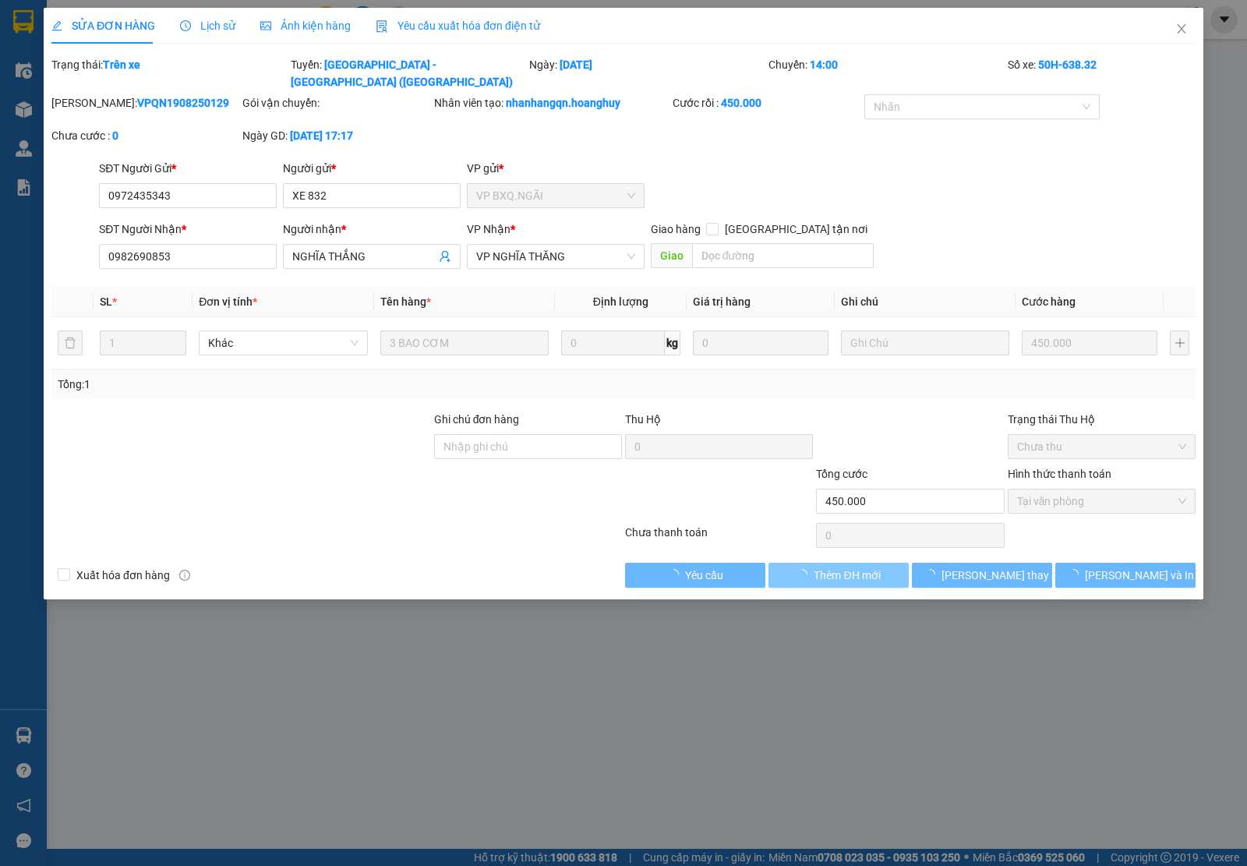
click at [839, 567] on span "Thêm ĐH mới" at bounding box center [847, 575] width 66 height 17
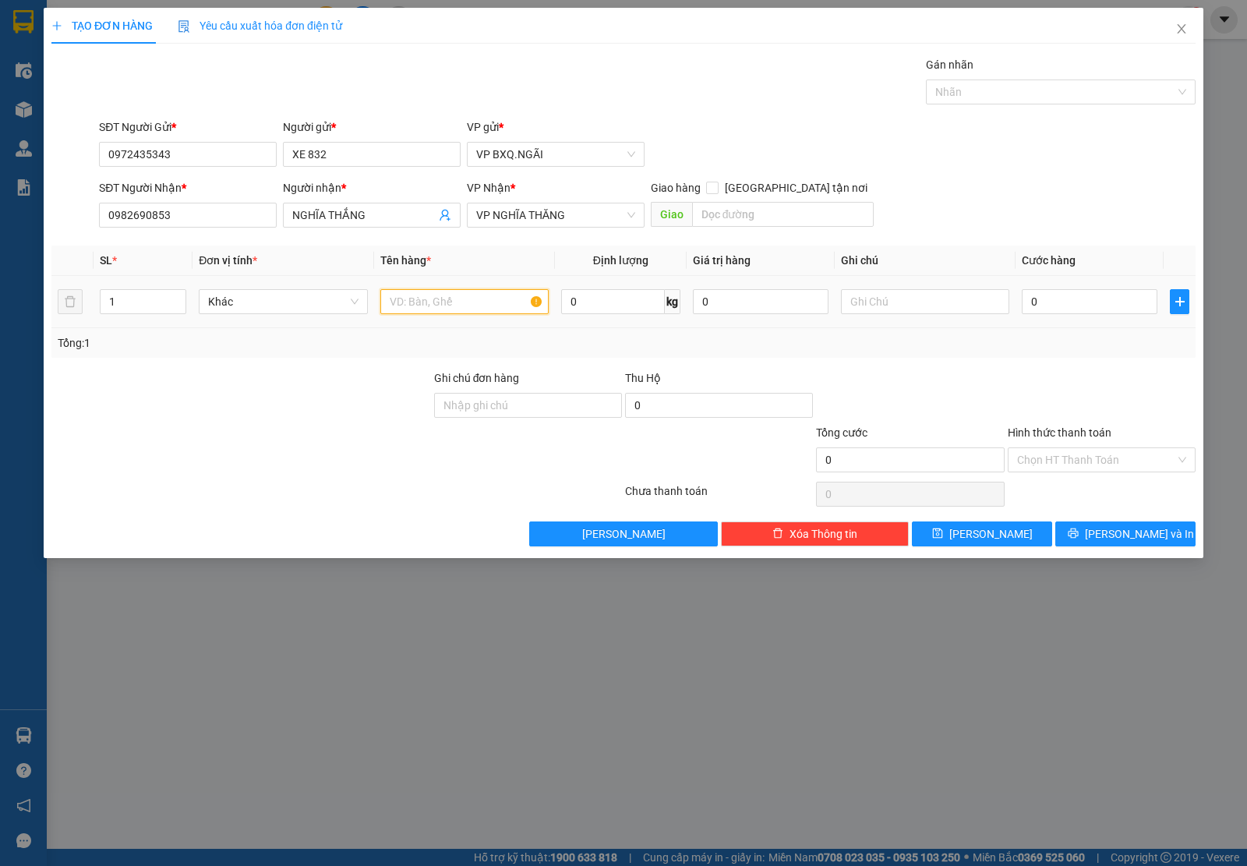
click at [441, 302] on input "text" at bounding box center [464, 301] width 168 height 25
type input "2 BAO CƠM"
type input "1"
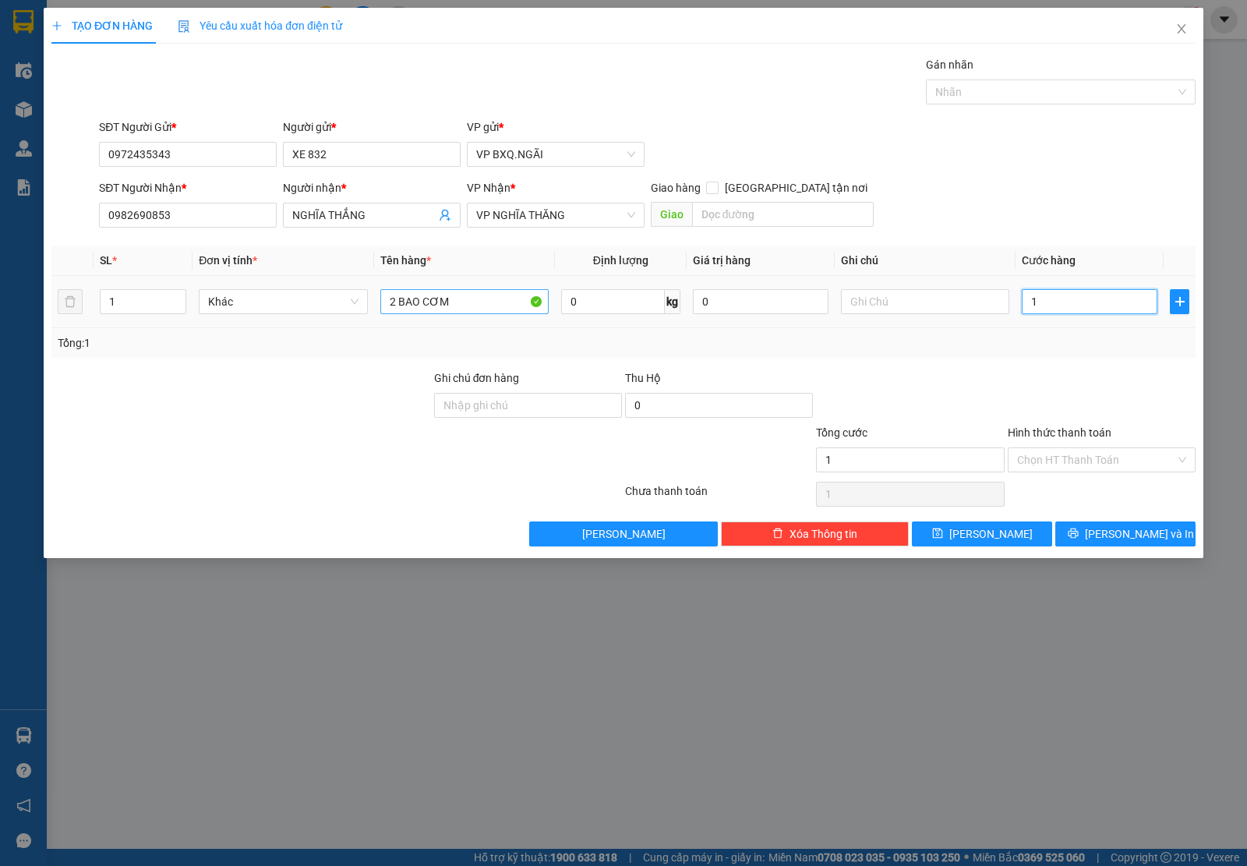
type input "1 B"
type input "0"
click at [486, 292] on input "2 BAO CƠM" at bounding box center [464, 301] width 168 height 25
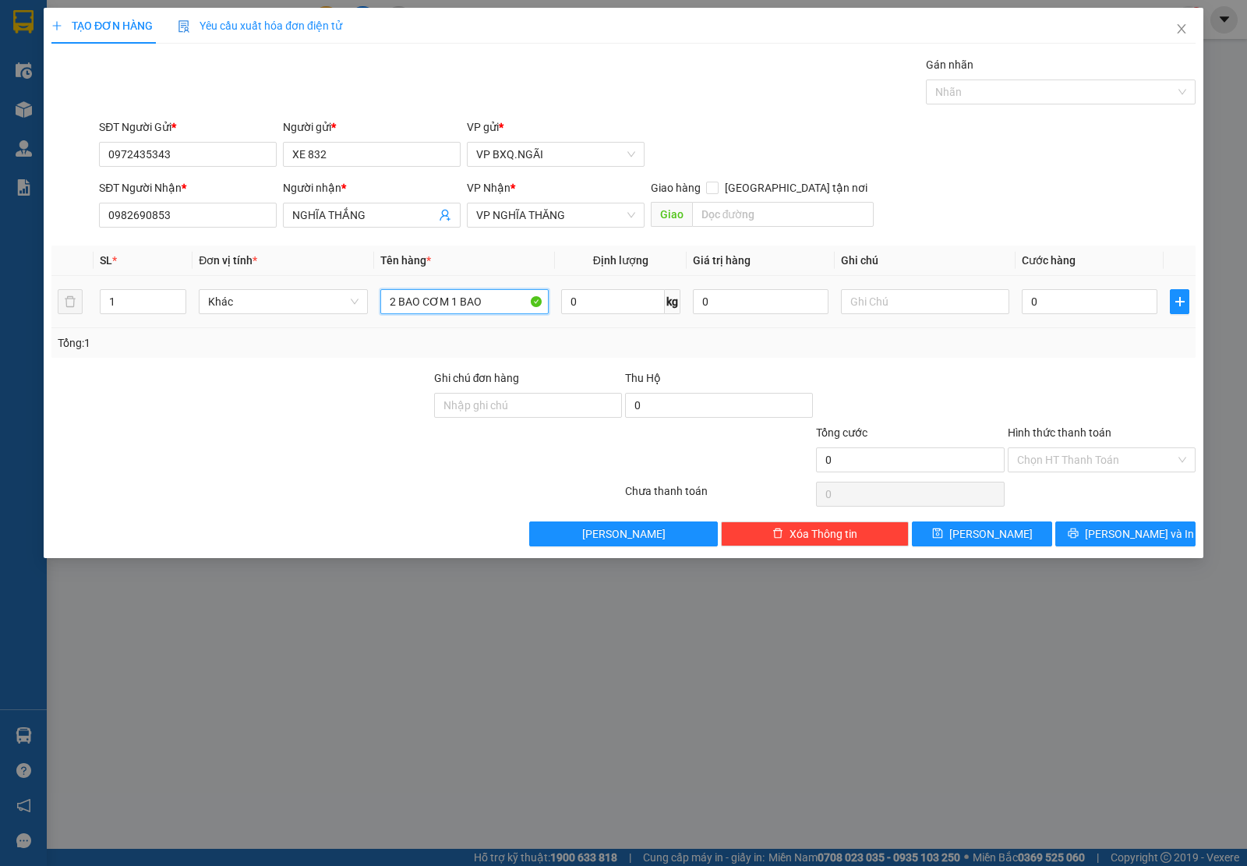
type input "2 BAO CƠM 1 BAO"
type input "3"
type input "30"
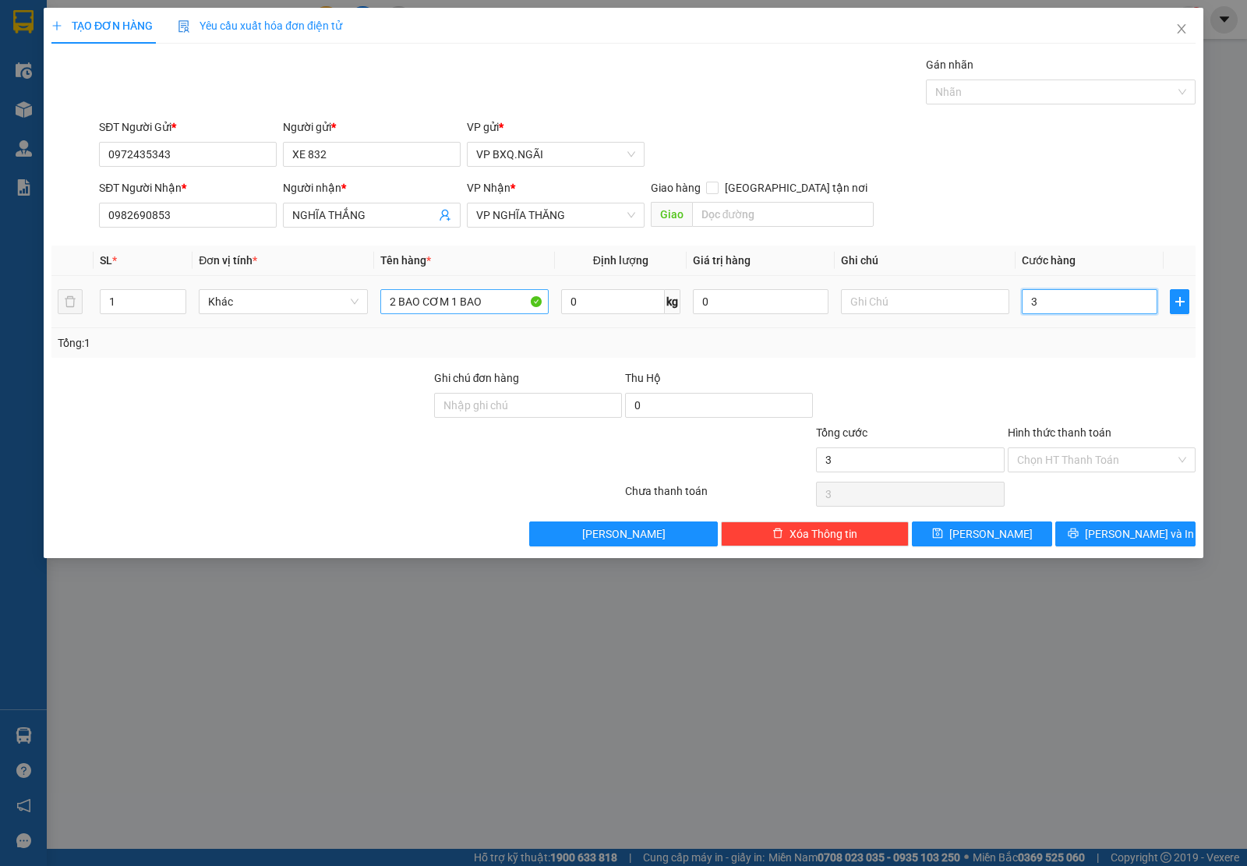
type input "30"
type input "300"
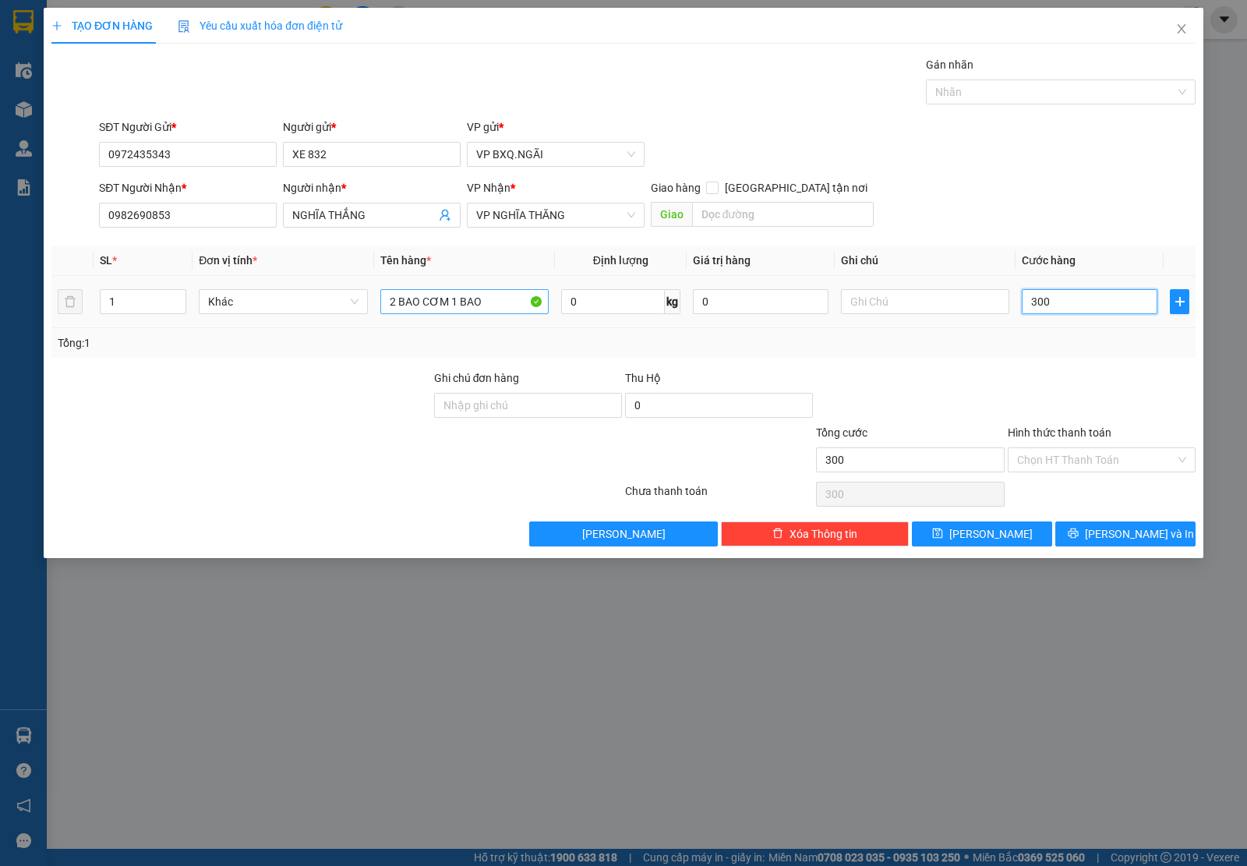
type input "3.000"
type input "30.000"
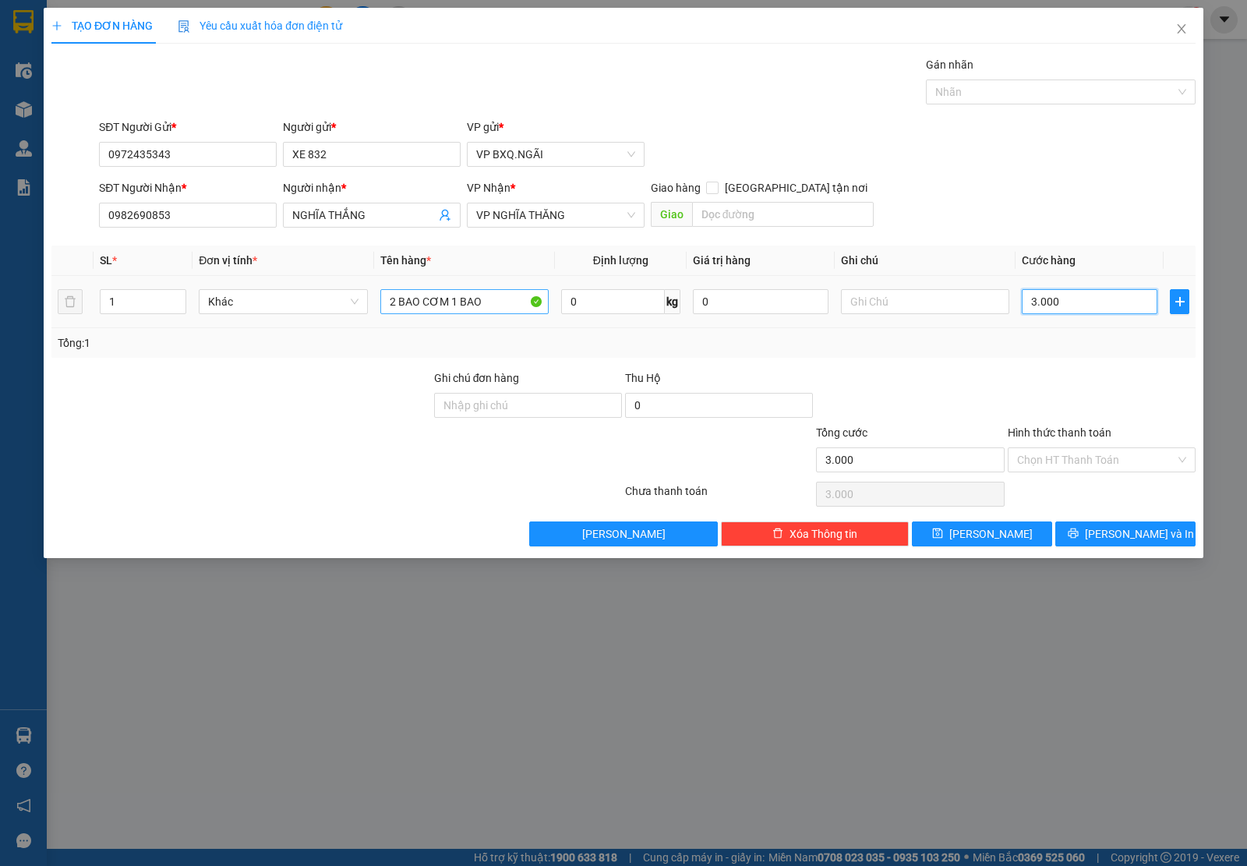
type input "30.000"
type input "300.000"
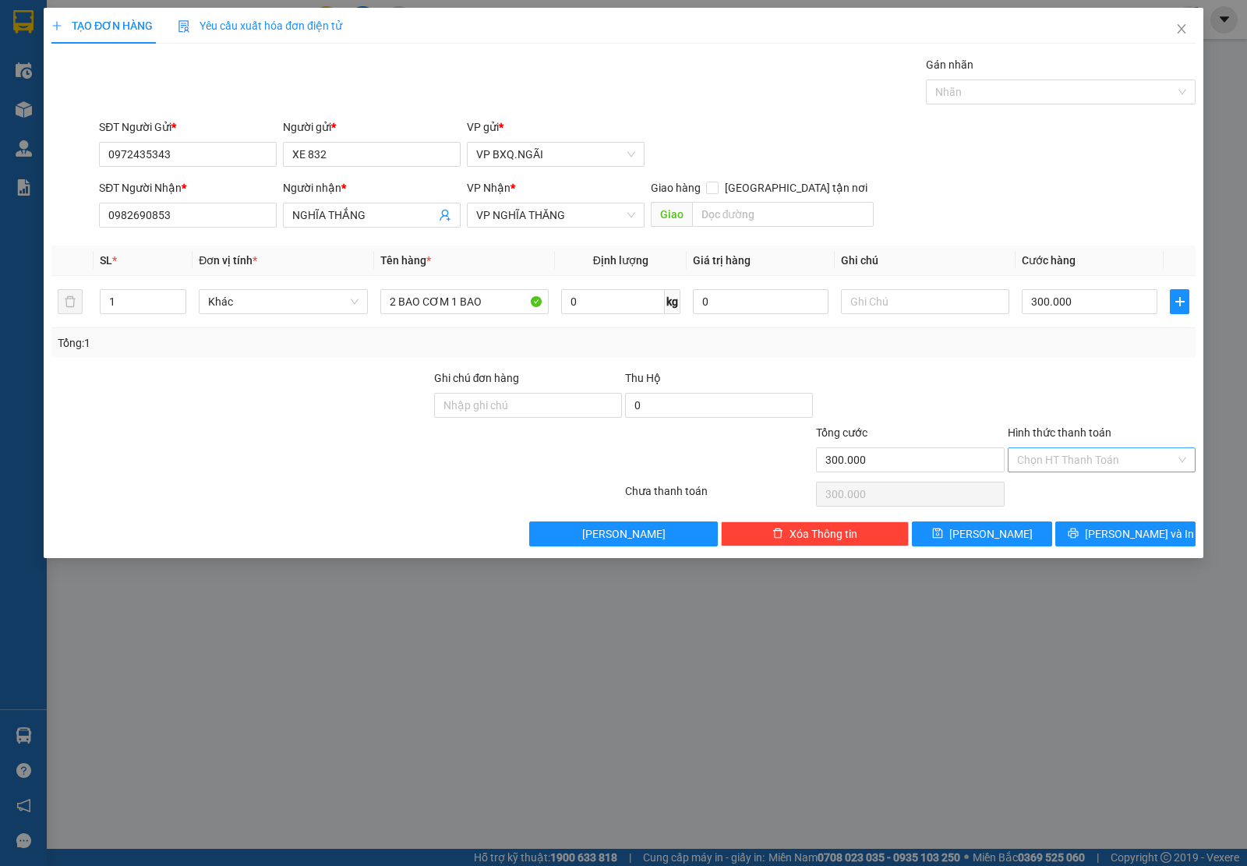
click at [1163, 466] on input "Hình thức thanh toán" at bounding box center [1096, 459] width 158 height 23
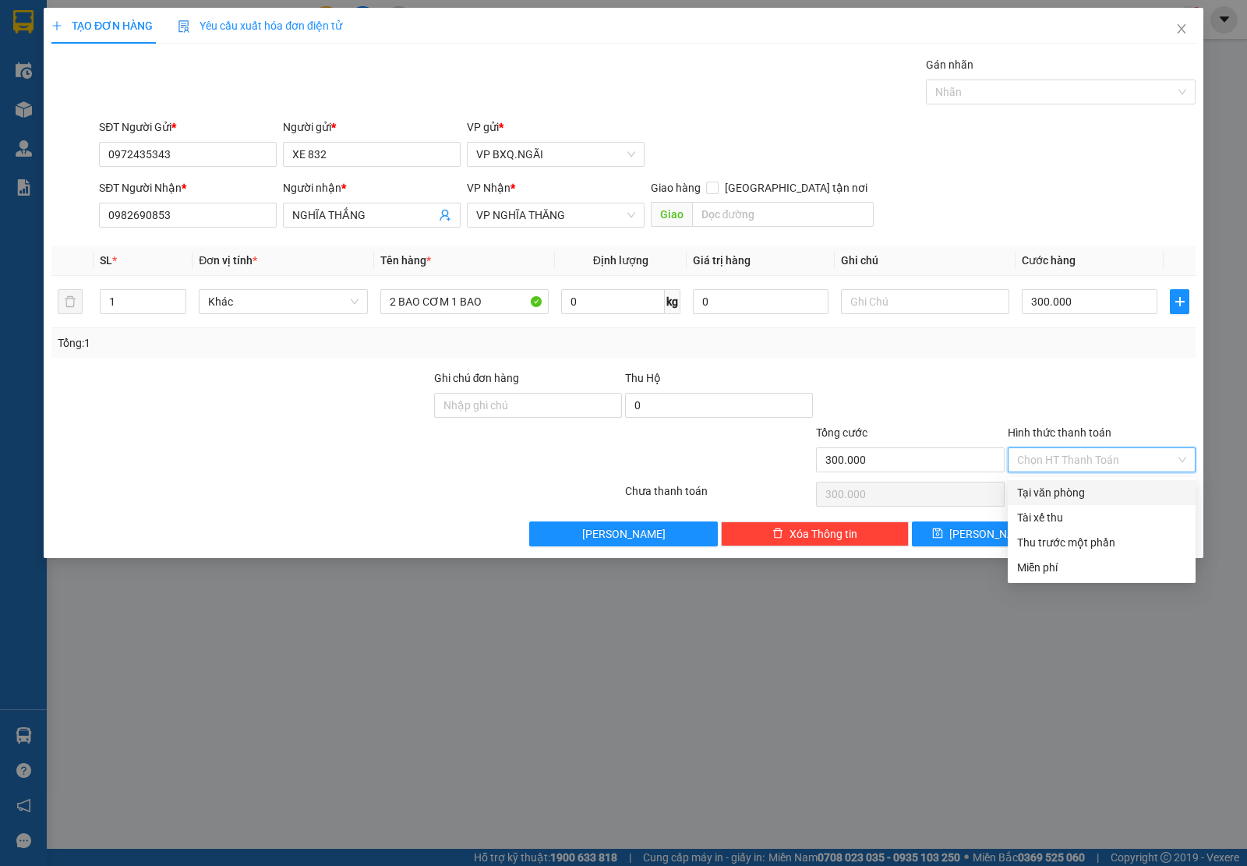
click at [1108, 496] on div "Tại văn phòng" at bounding box center [1101, 492] width 169 height 17
type input "0"
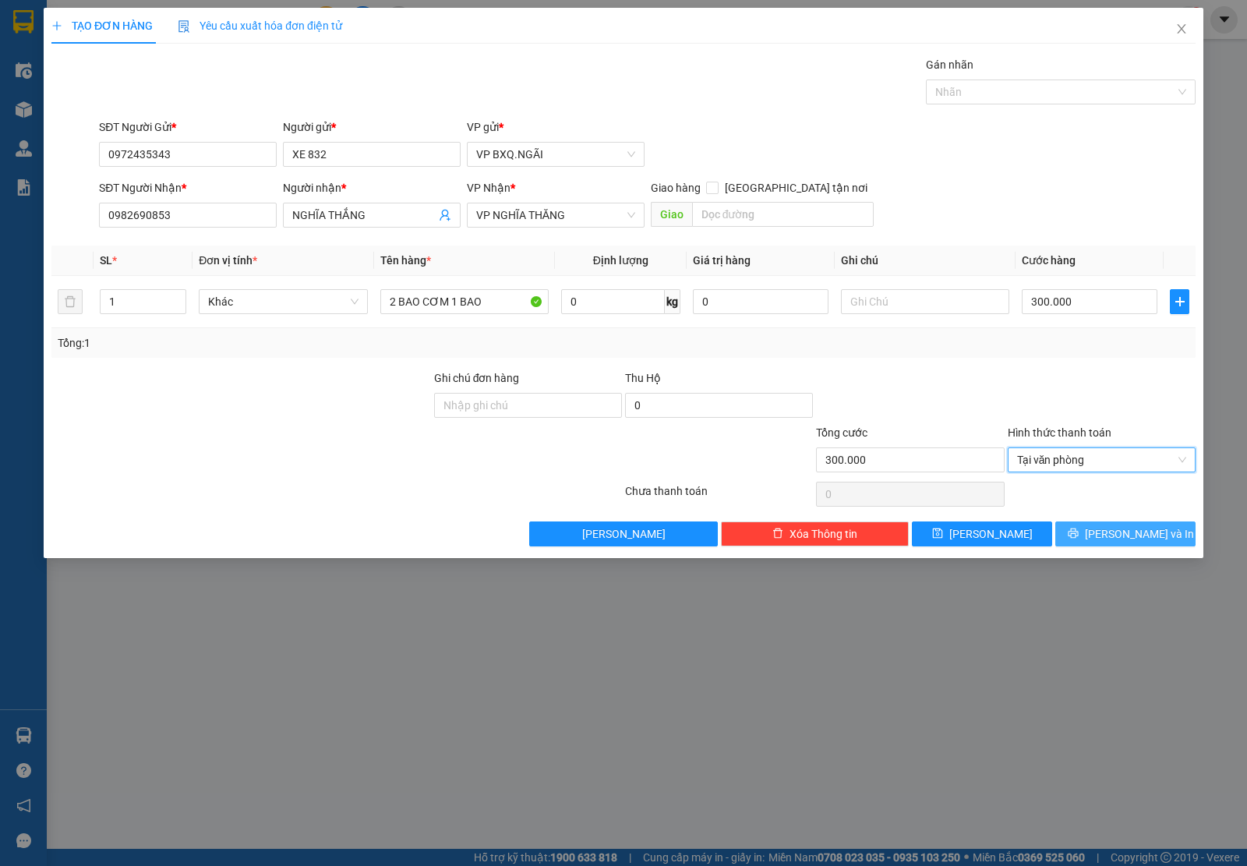
click at [1121, 540] on span "[PERSON_NAME] và In" at bounding box center [1139, 533] width 109 height 17
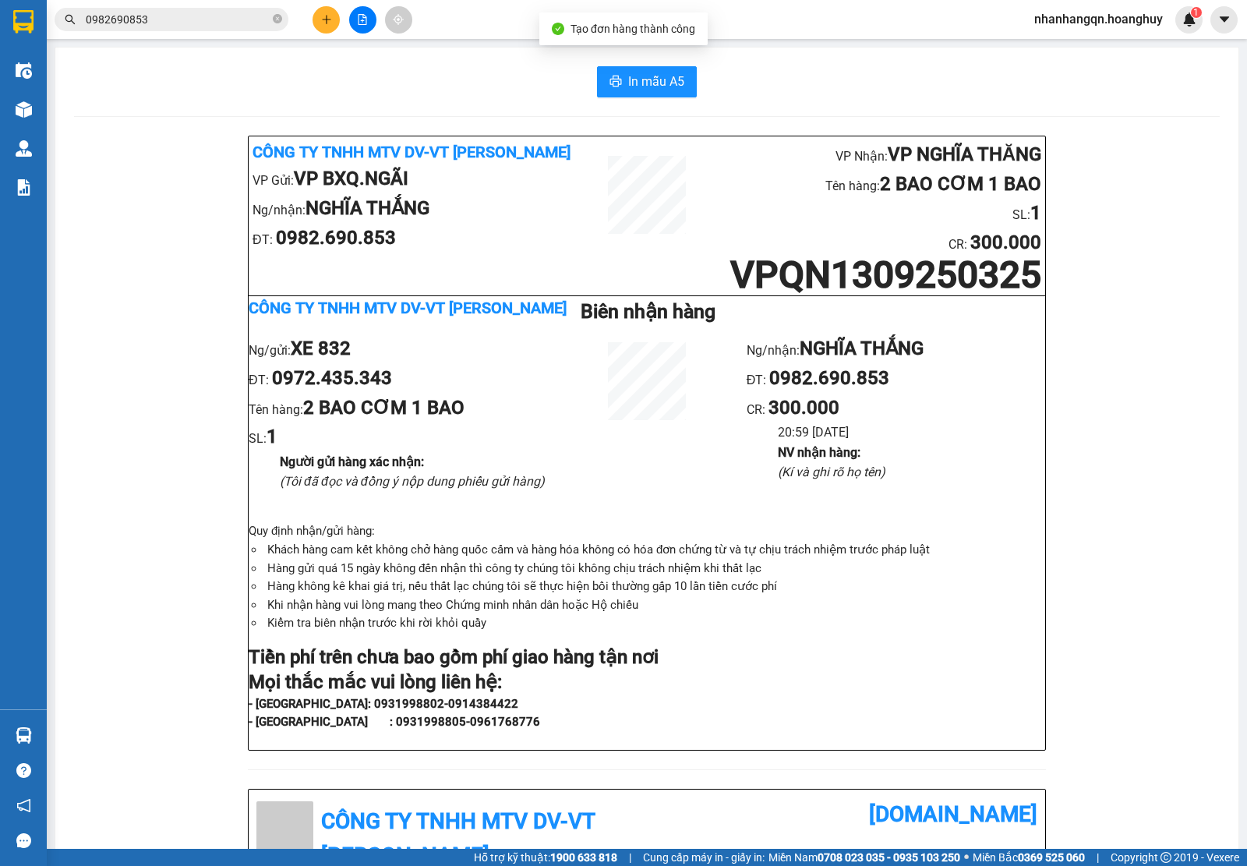
click at [171, 21] on input "0982690853" at bounding box center [178, 19] width 184 height 17
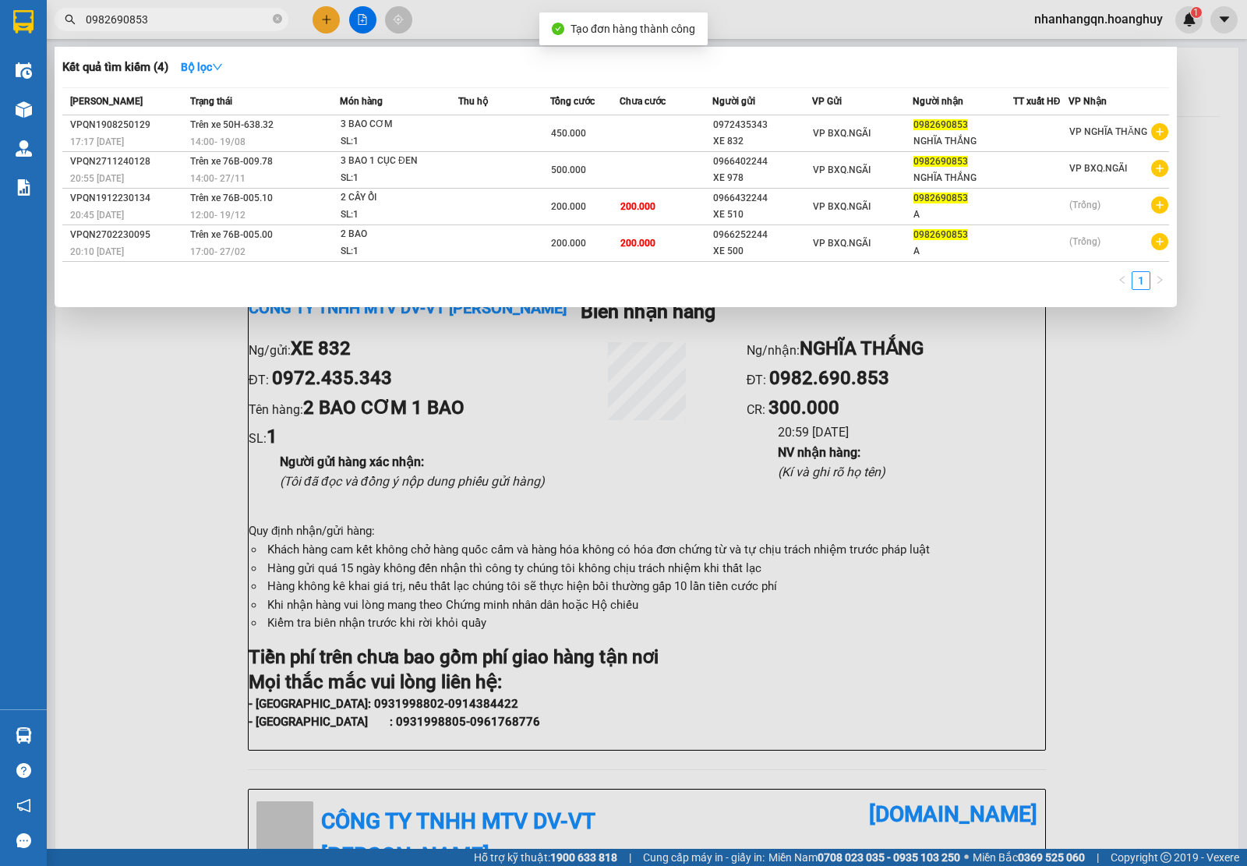
click at [171, 21] on input "0982690853" at bounding box center [178, 19] width 184 height 17
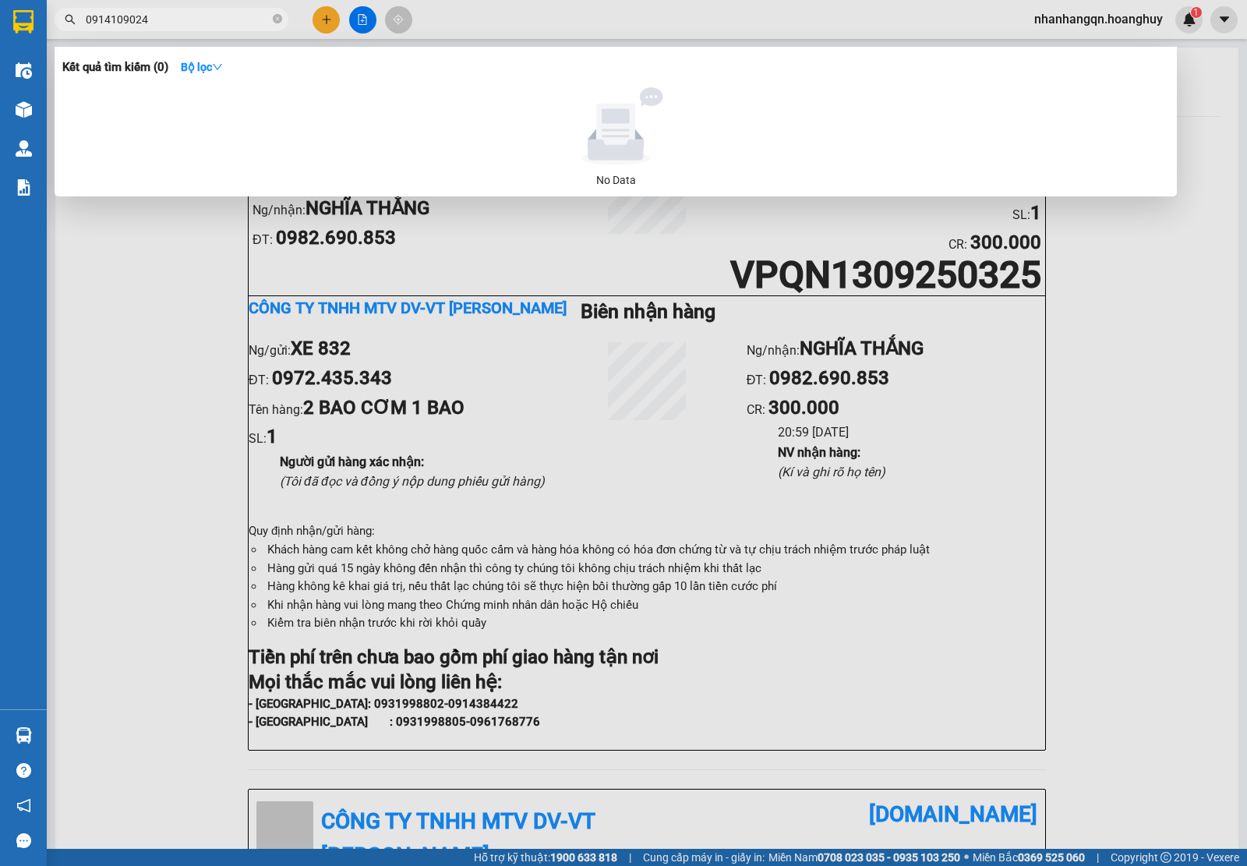
type input "0914109024"
click at [157, 32] on div at bounding box center [623, 433] width 1247 height 866
click at [157, 32] on div "Kết quả tìm kiếm ( 0 ) Bộ lọc No Data 0914109024" at bounding box center [152, 19] width 304 height 27
click at [156, 26] on input "0914109024" at bounding box center [178, 19] width 184 height 17
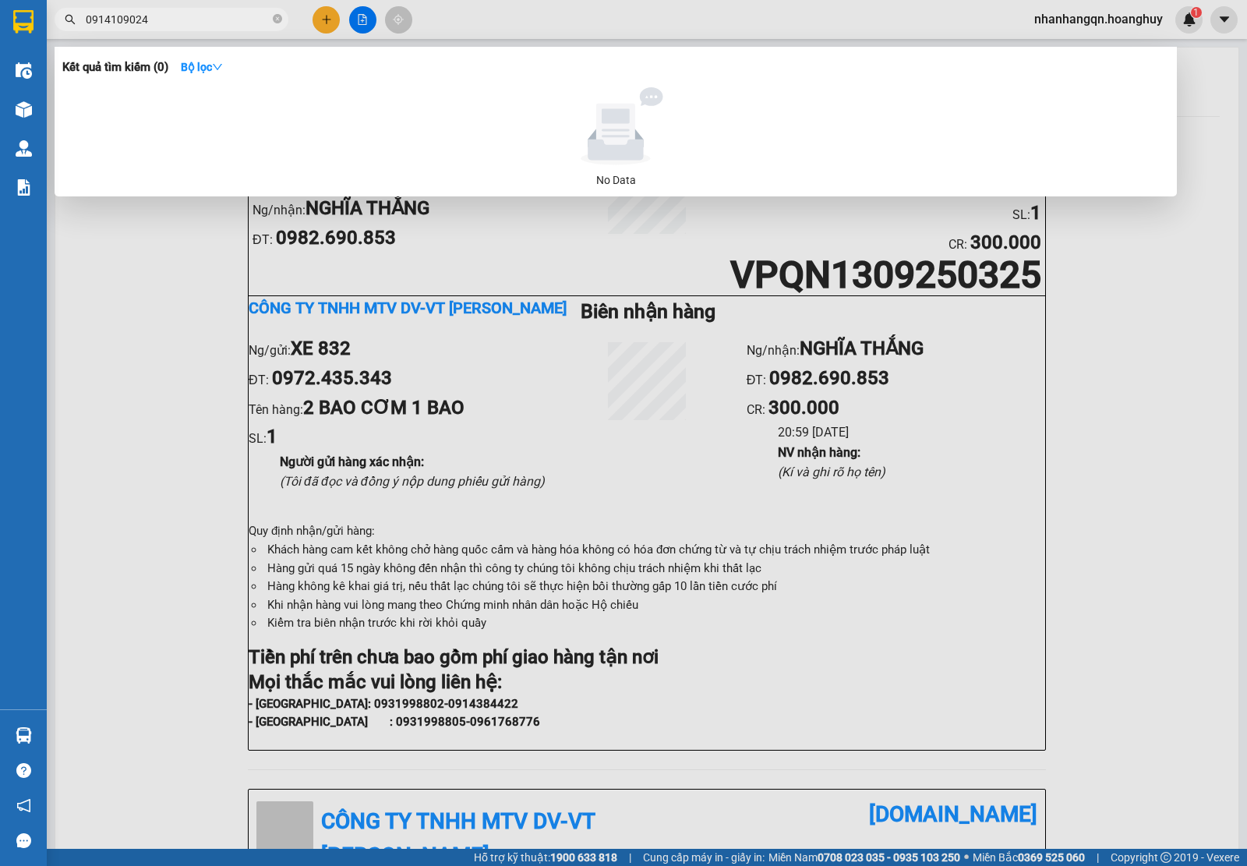
click at [309, 16] on div at bounding box center [623, 433] width 1247 height 866
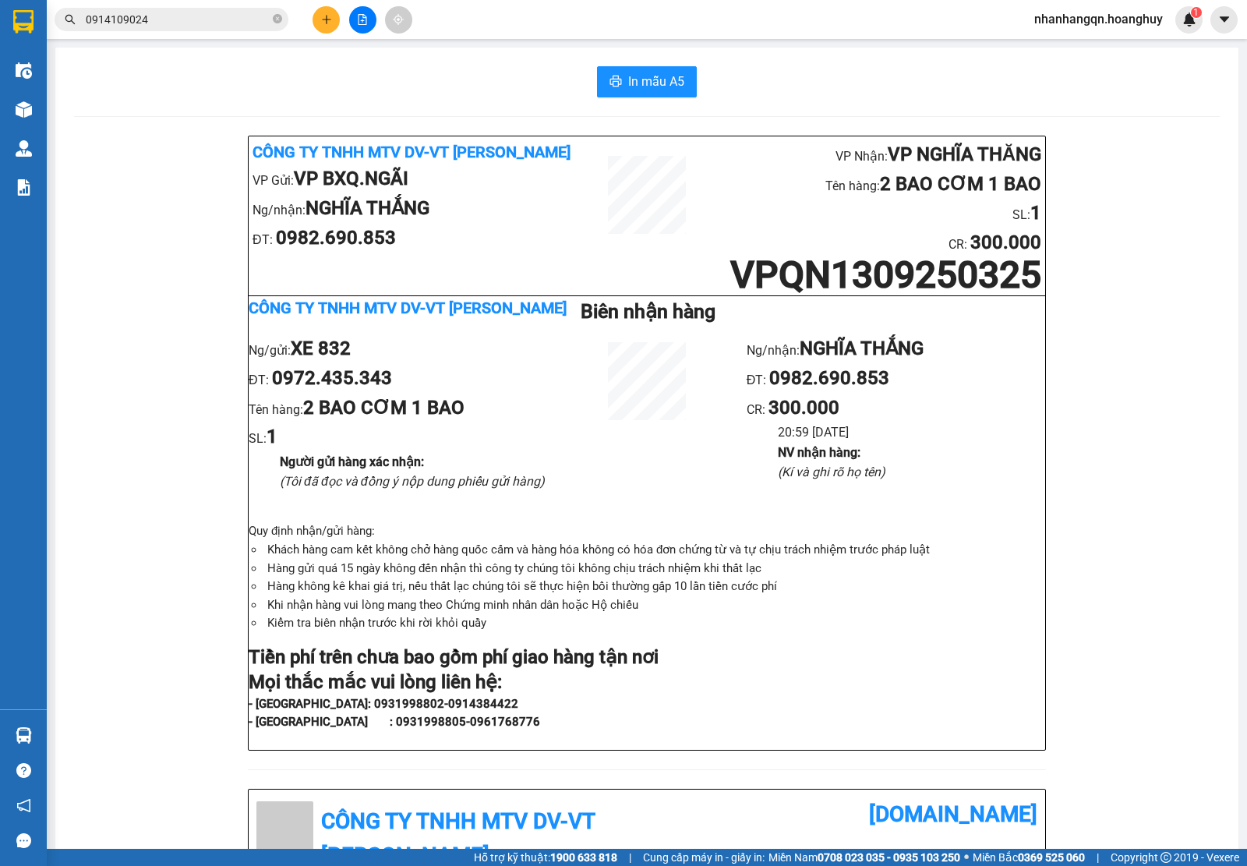
click at [320, 14] on button at bounding box center [325, 19] width 27 height 27
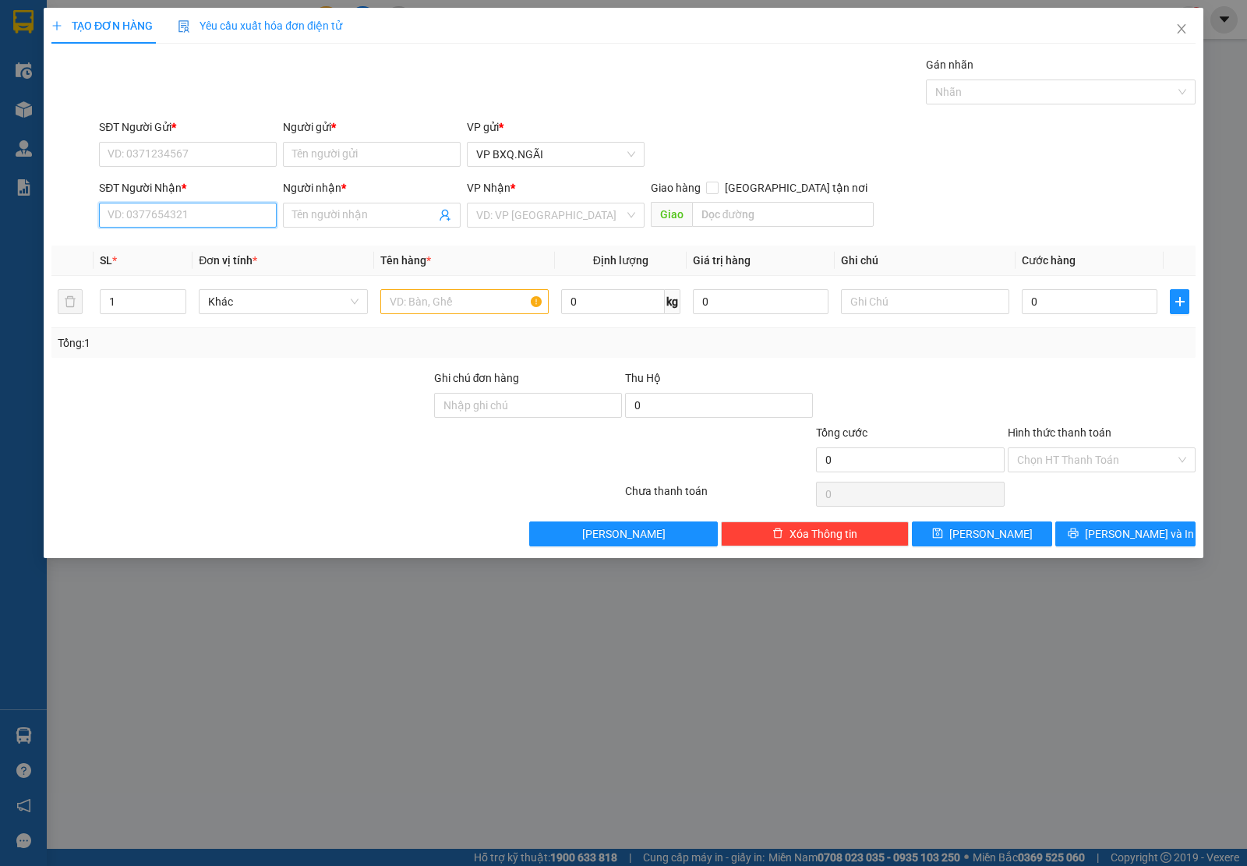
click at [178, 211] on input "SĐT Người Nhận *" at bounding box center [188, 215] width 178 height 25
paste input "0914109024"
type input "0914109024"
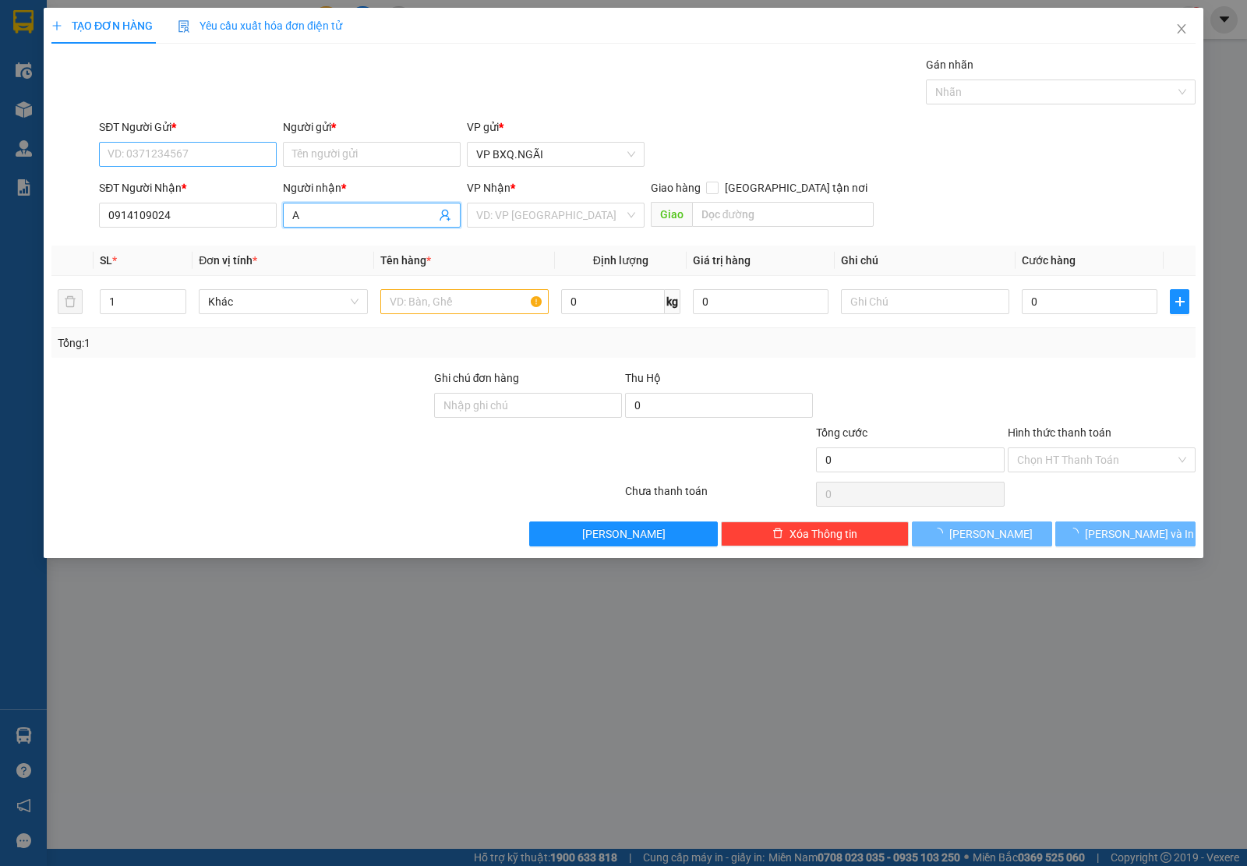
type input "A"
click at [164, 153] on input "SĐT Người Gửi *" at bounding box center [188, 154] width 178 height 25
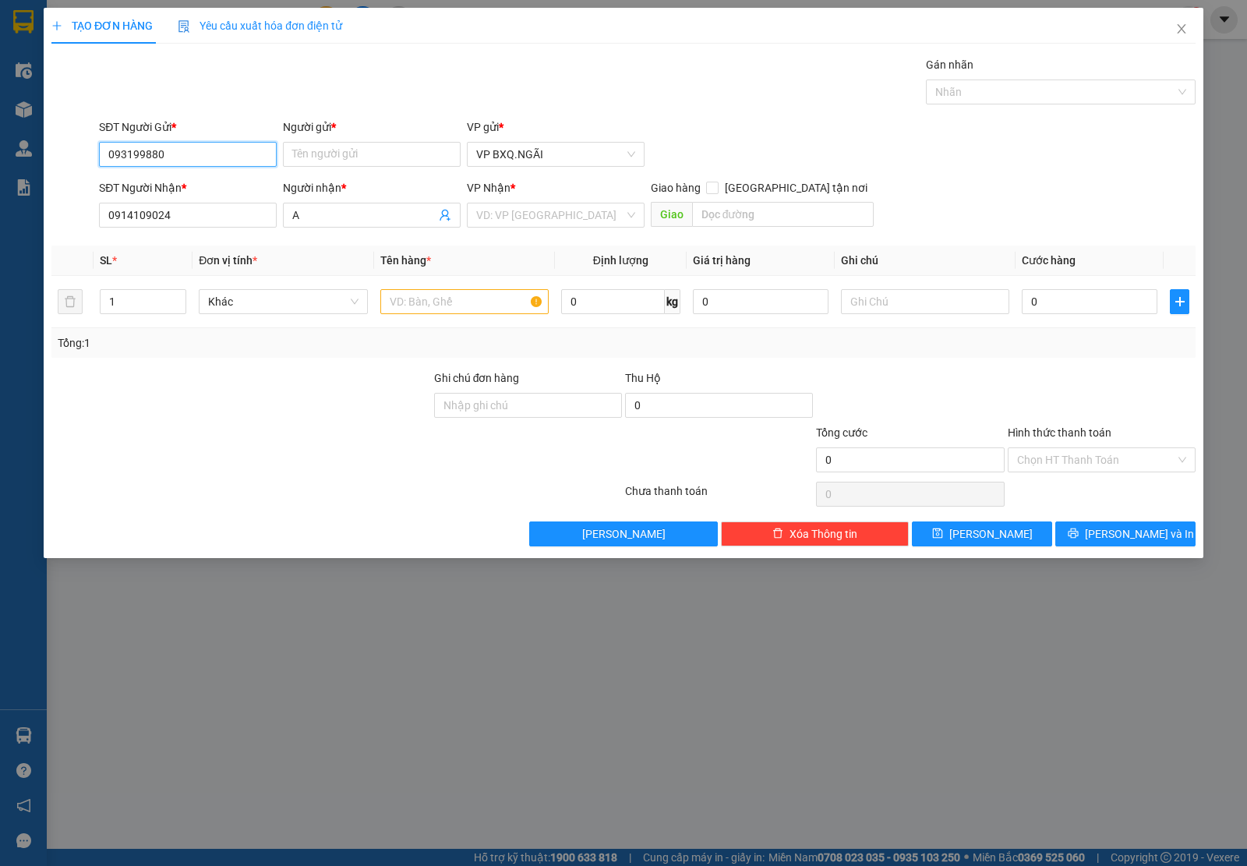
type input "0931998806"
click at [192, 189] on div "0931998806 - XE 068" at bounding box center [187, 186] width 159 height 17
type input "XE 068"
type input "0931998806"
click at [540, 207] on input "search" at bounding box center [550, 214] width 148 height 23
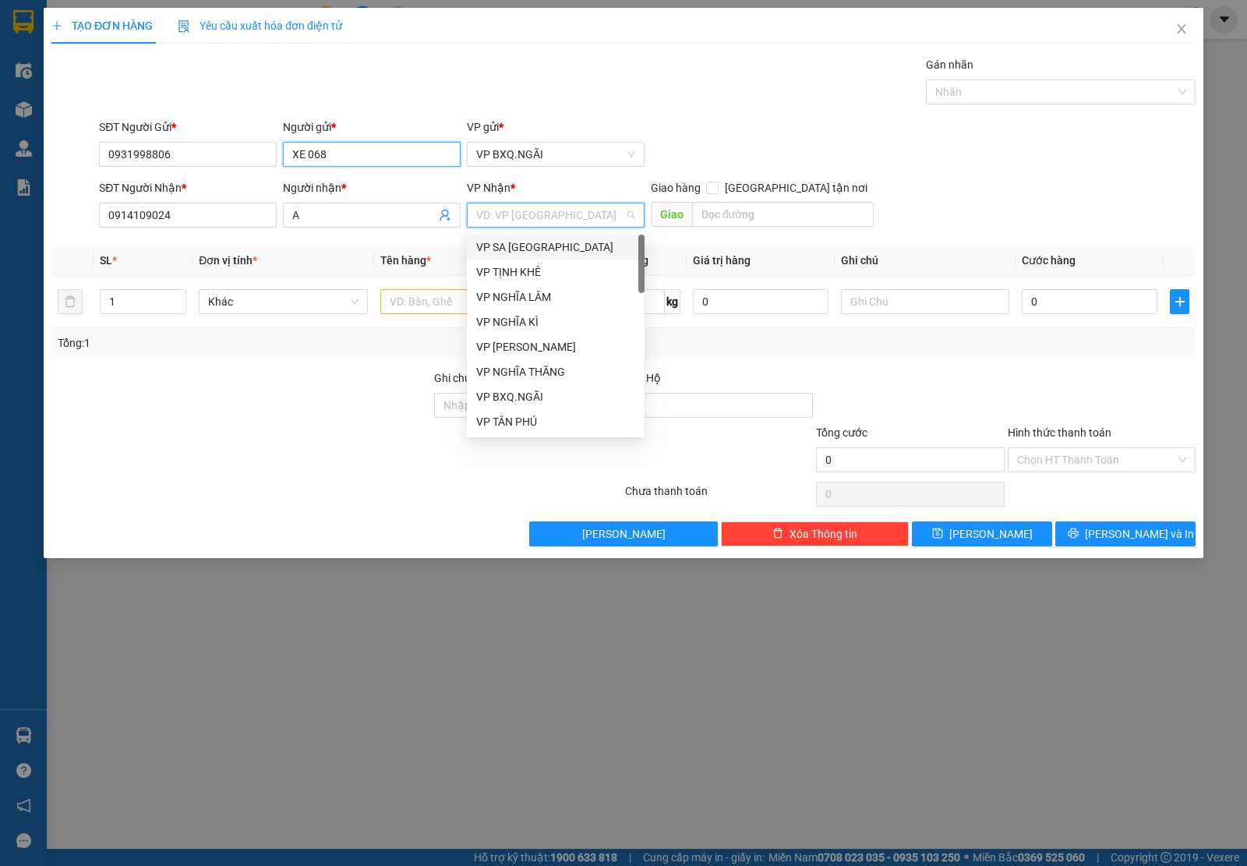
click at [363, 154] on input "XE 068" at bounding box center [372, 154] width 178 height 25
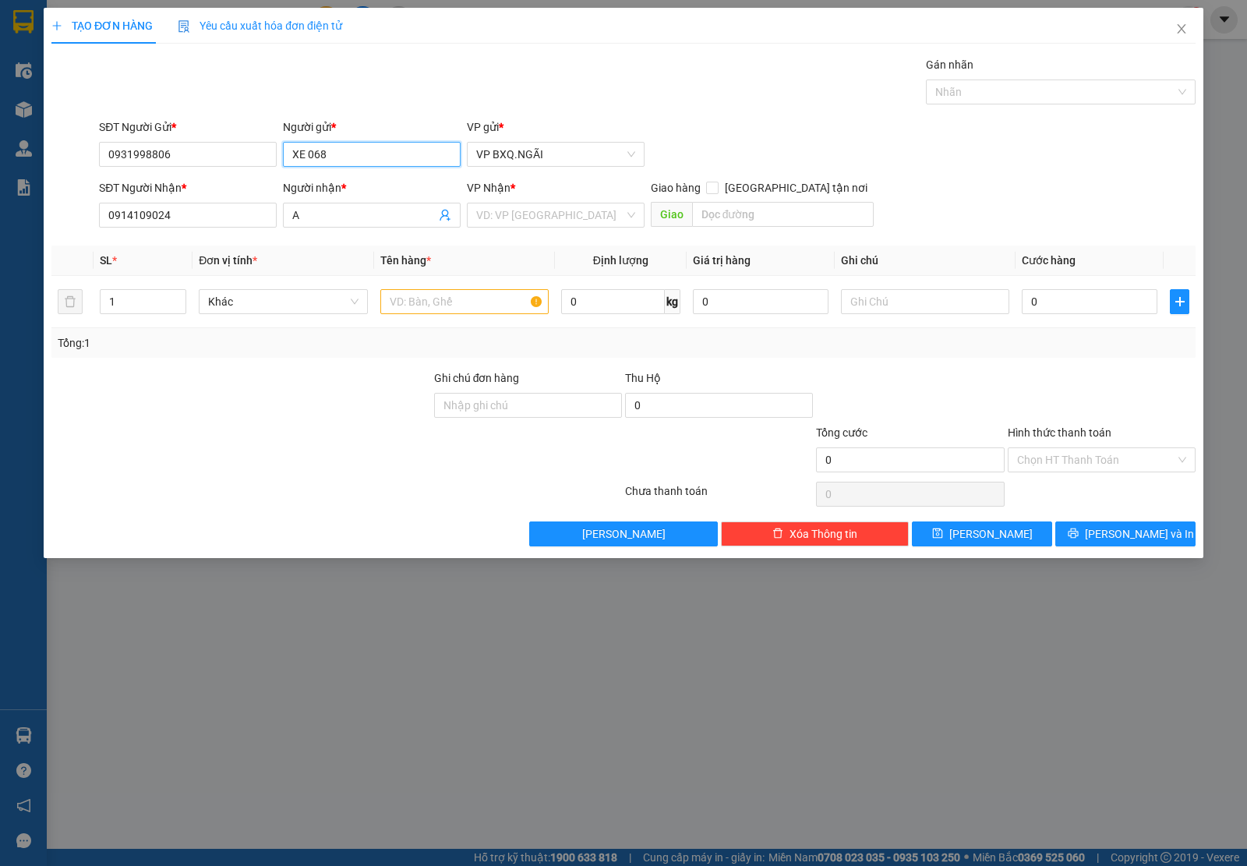
click at [363, 154] on input "XE 068" at bounding box center [372, 154] width 178 height 25
type input "XE 241"
click at [500, 221] on input "search" at bounding box center [550, 214] width 148 height 23
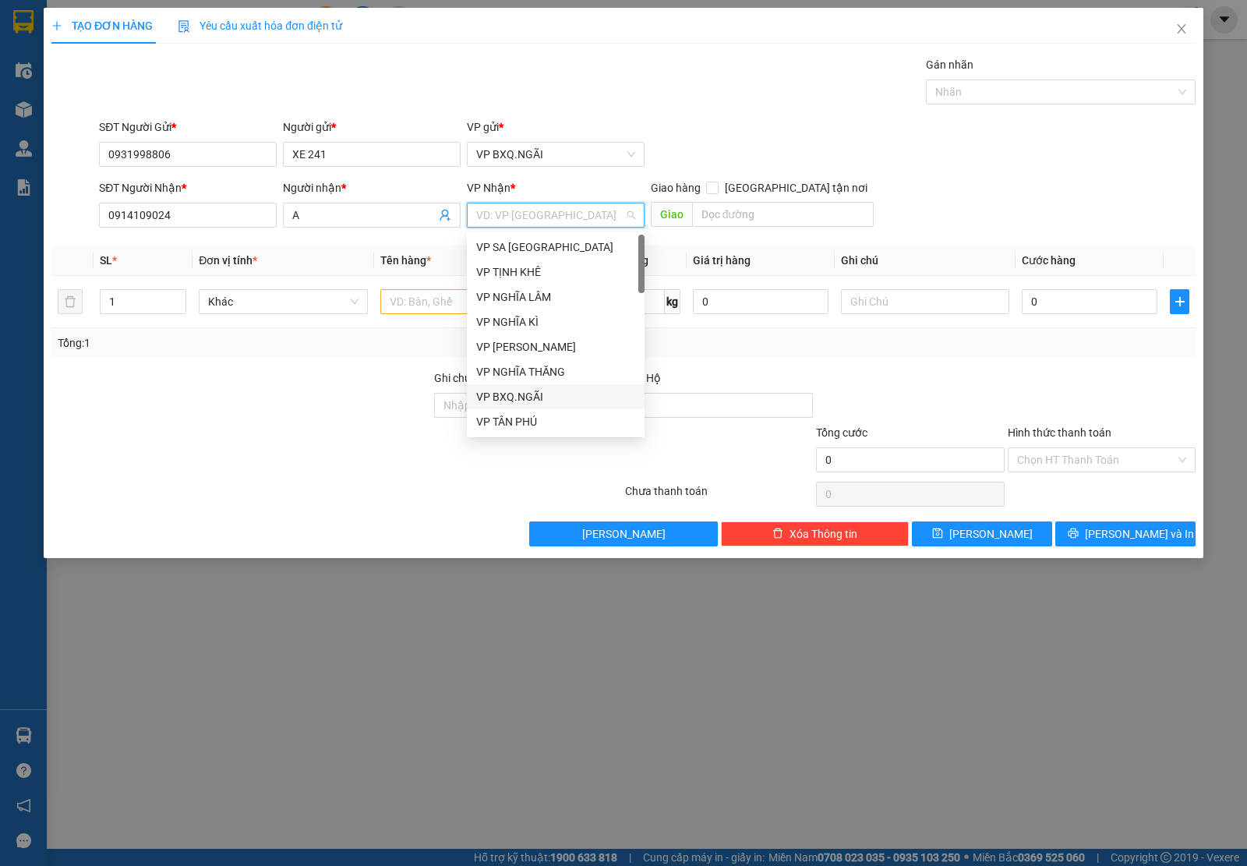
click at [542, 384] on div "VP BXQ.NGÃI" at bounding box center [556, 396] width 178 height 25
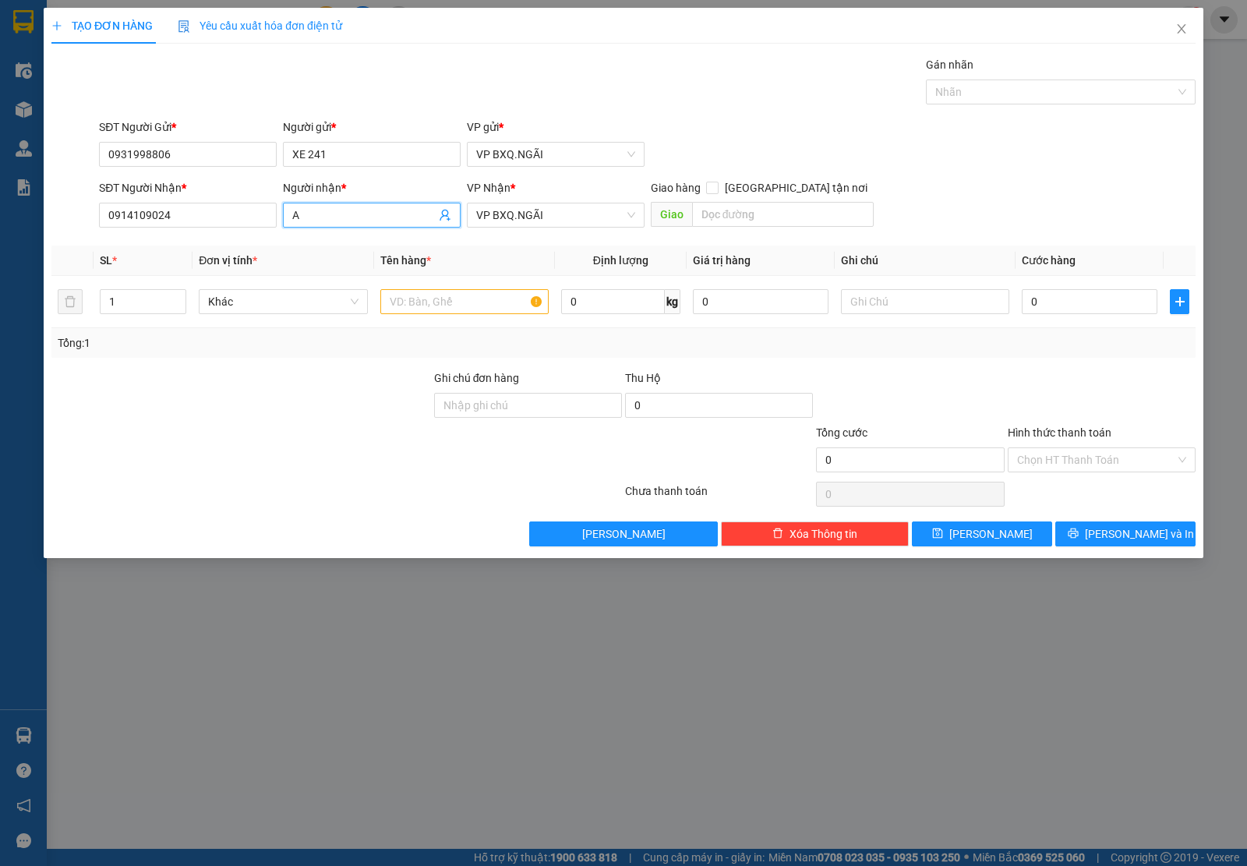
click at [340, 227] on span "A" at bounding box center [372, 215] width 178 height 25
click at [320, 207] on input "A" at bounding box center [363, 215] width 143 height 17
click at [321, 207] on input "A" at bounding box center [363, 215] width 143 height 17
type input "CHỢ BÒ"
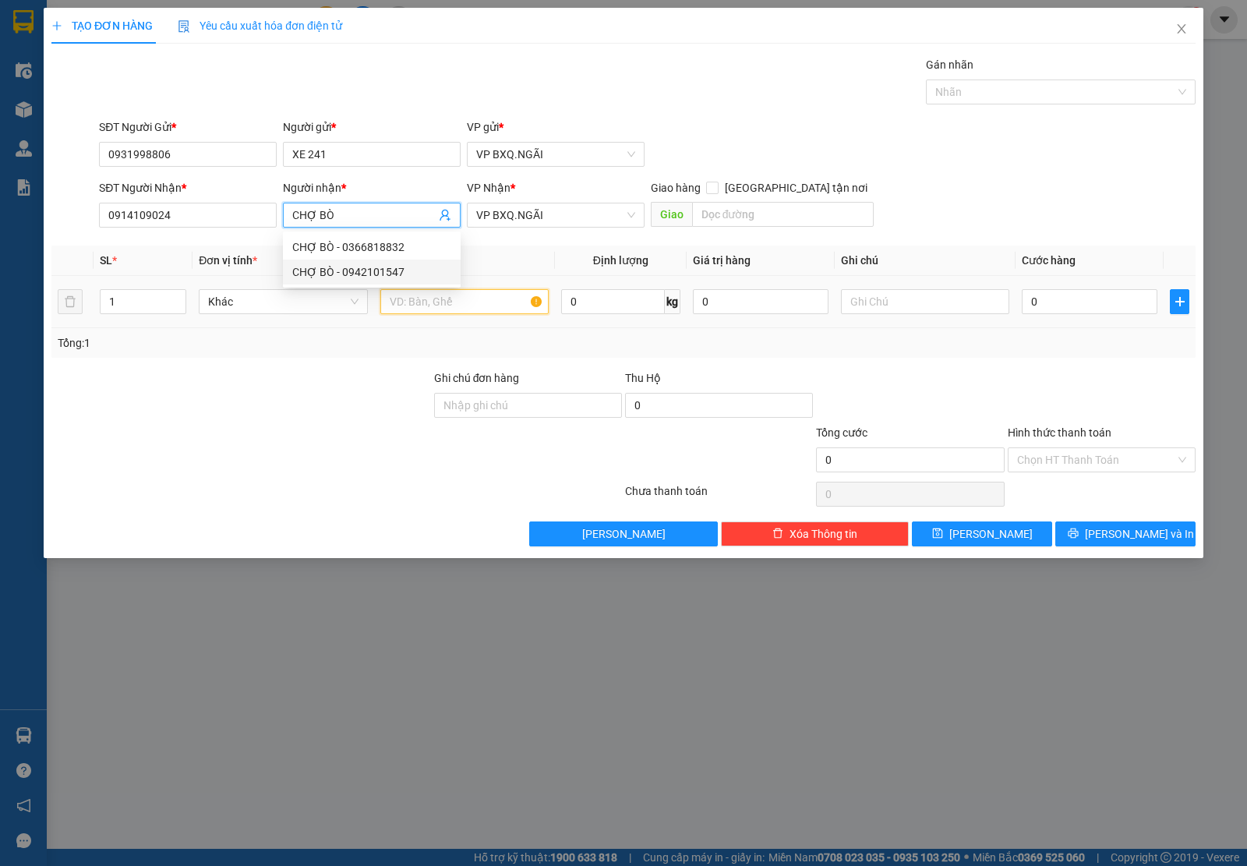
click at [461, 316] on div at bounding box center [464, 301] width 168 height 31
click at [457, 305] on input "text" at bounding box center [464, 301] width 168 height 25
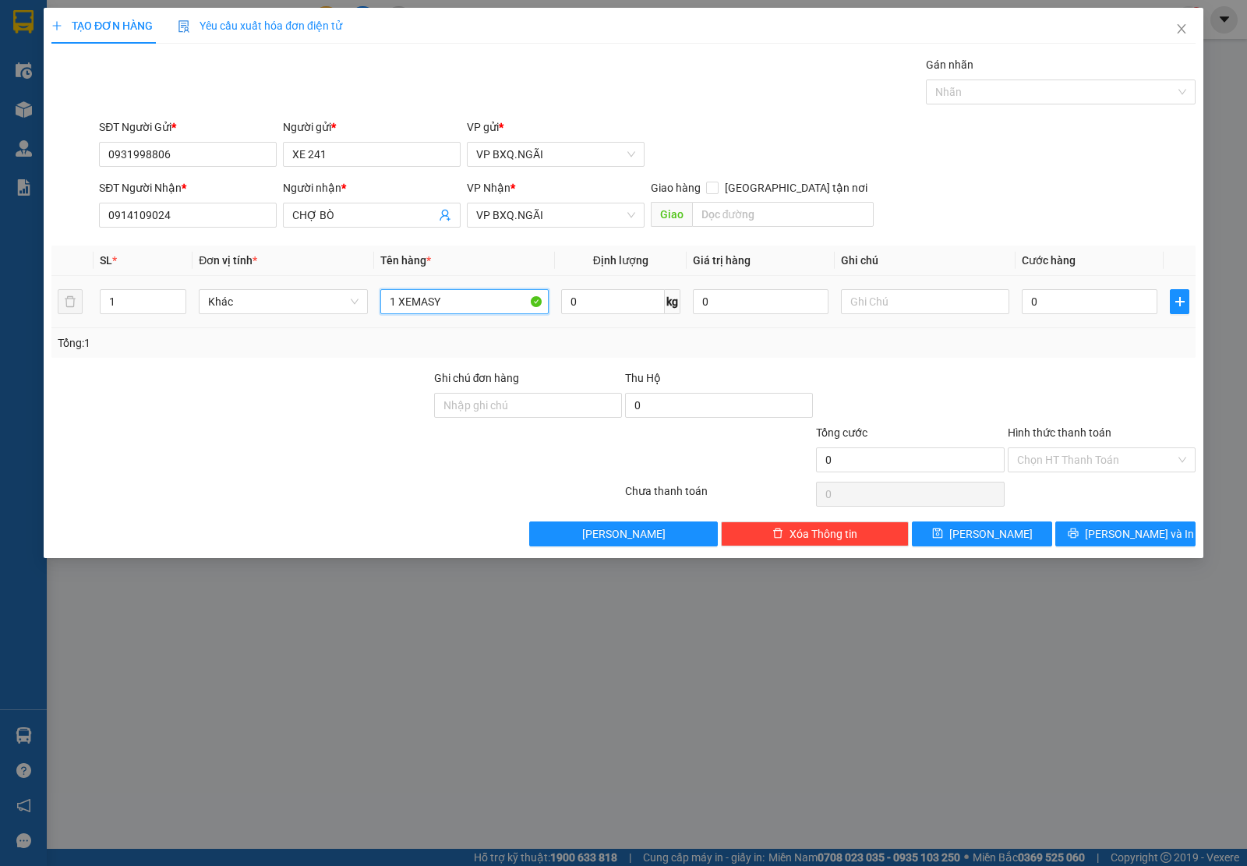
type input "1 XEMASY"
type input "5"
type input "55"
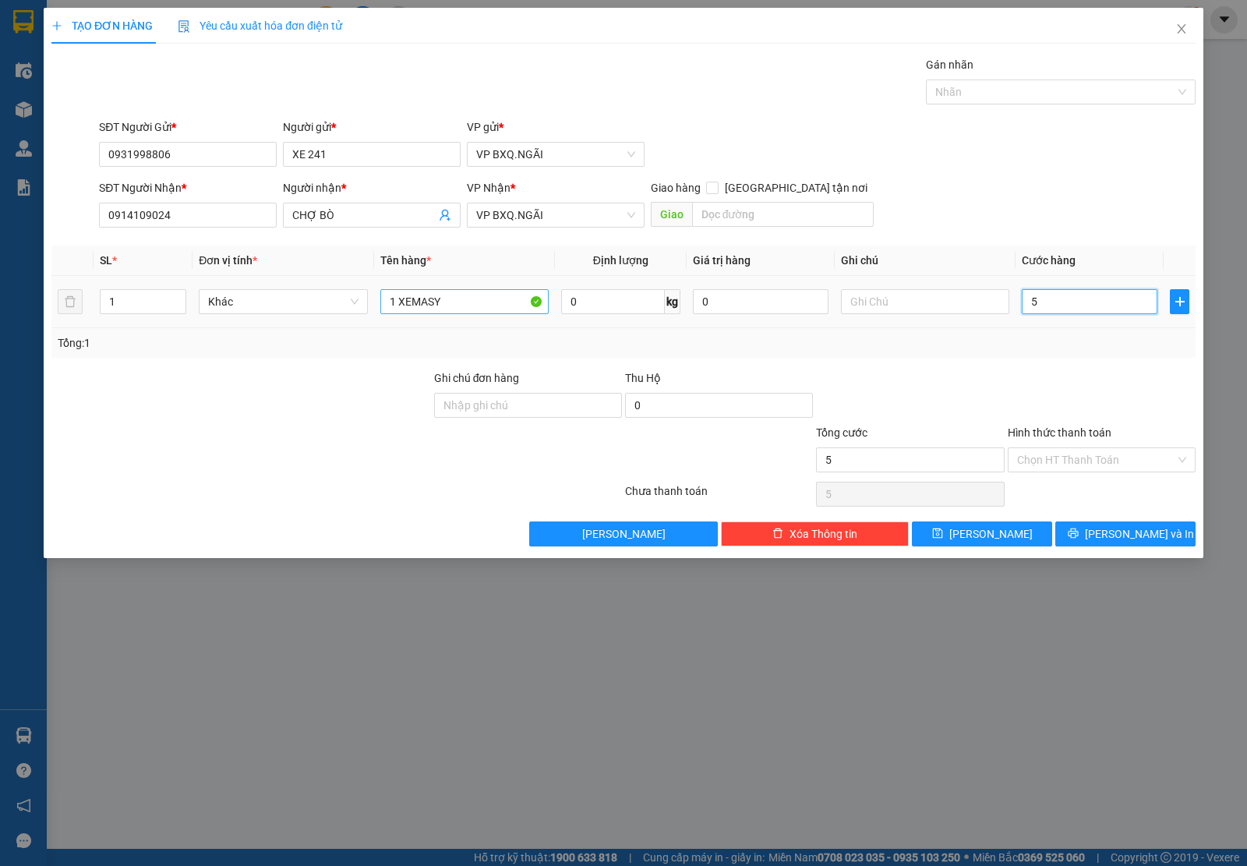
type input "55"
type input "550"
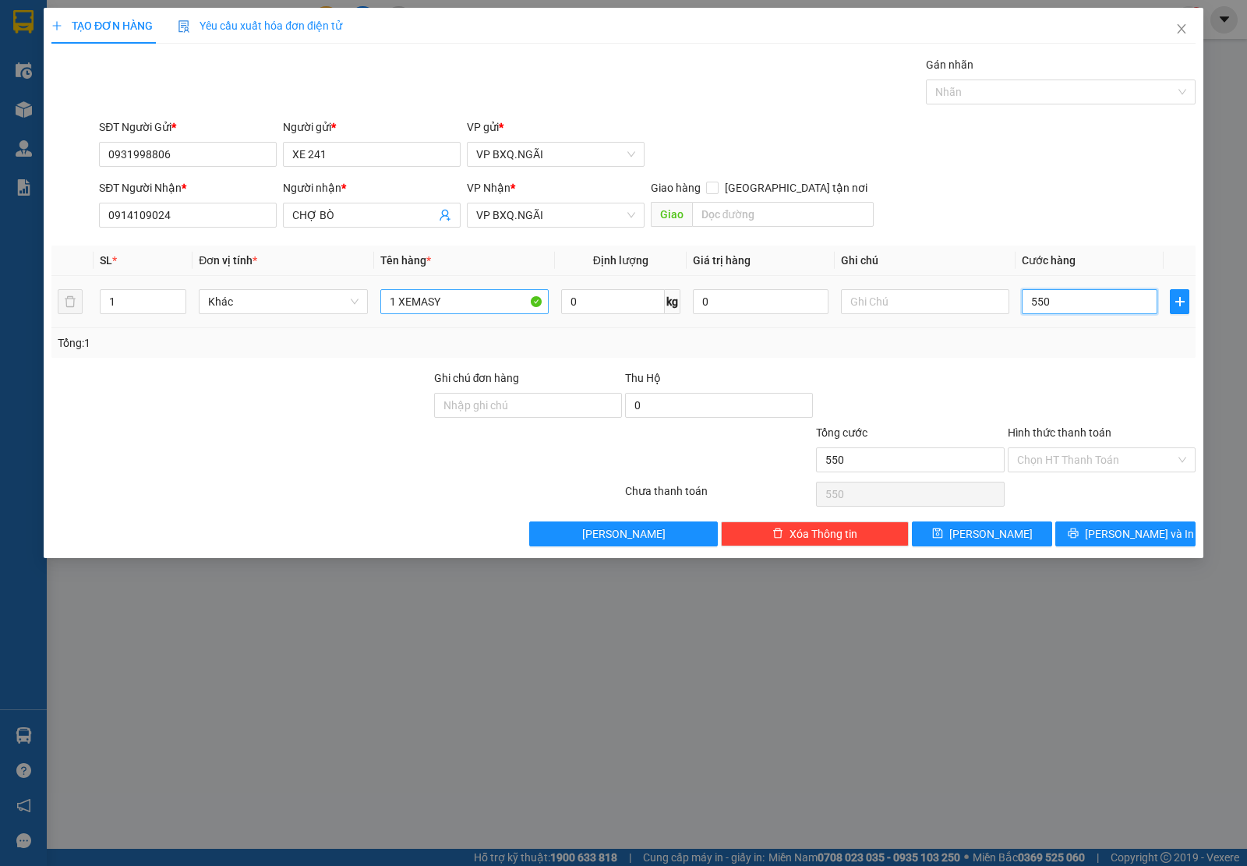
type input "5.500"
type input "55.000"
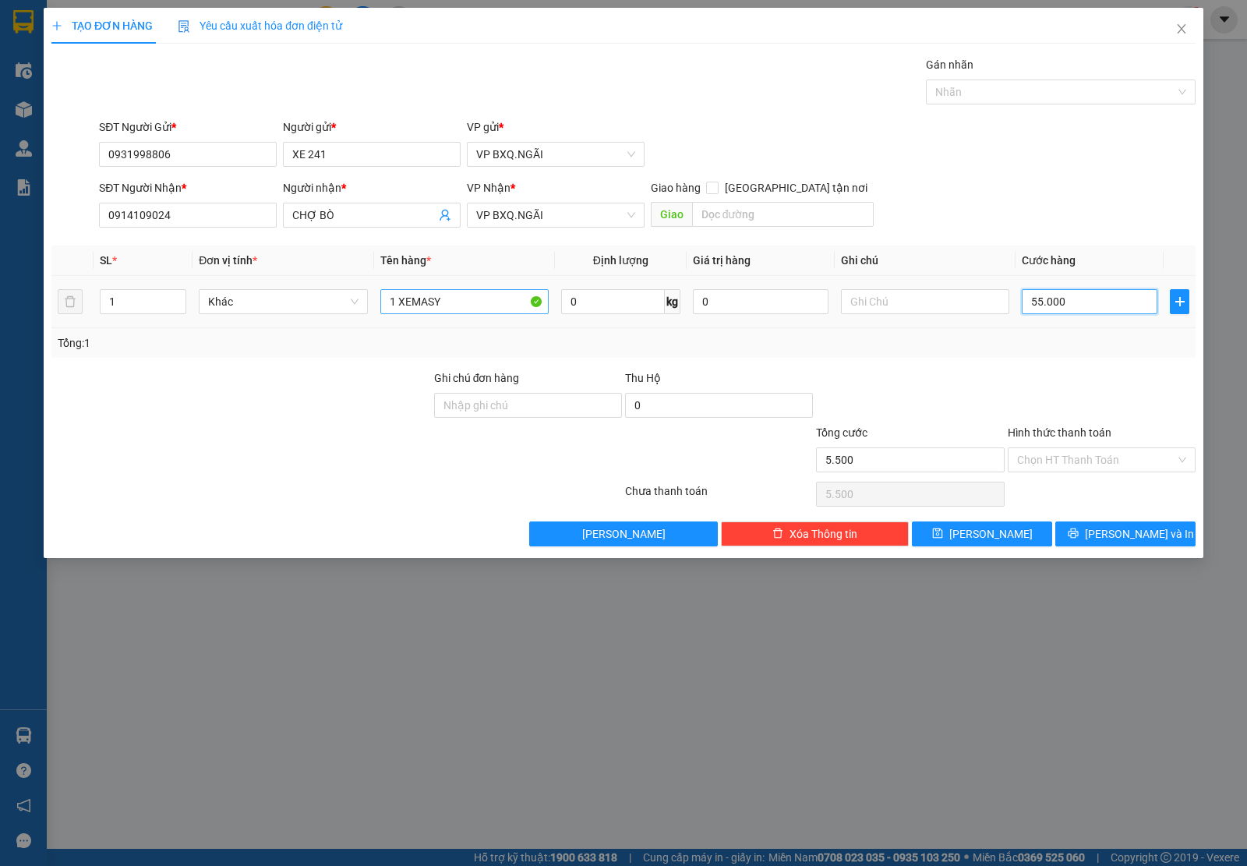
type input "55.000"
type input "550.000"
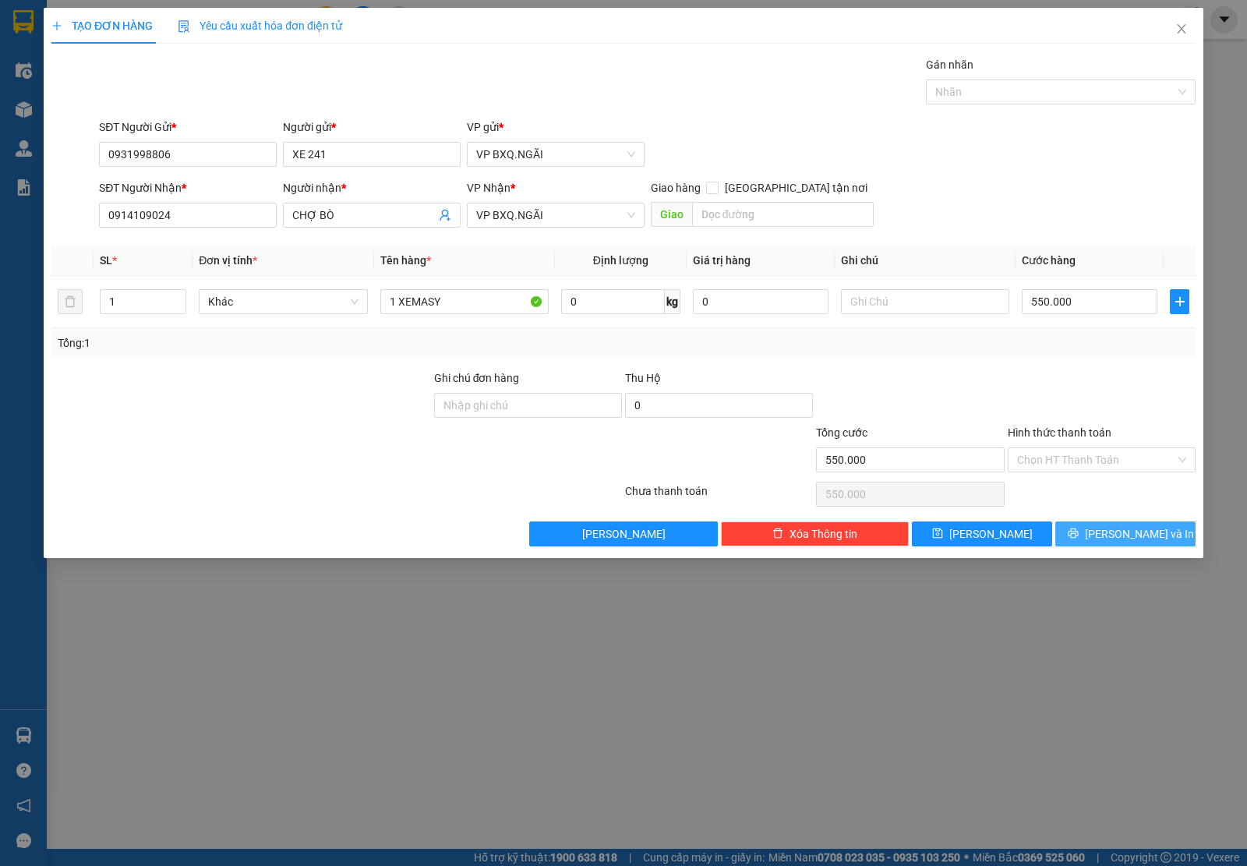
click at [1103, 544] on button "[PERSON_NAME] và In" at bounding box center [1125, 533] width 140 height 25
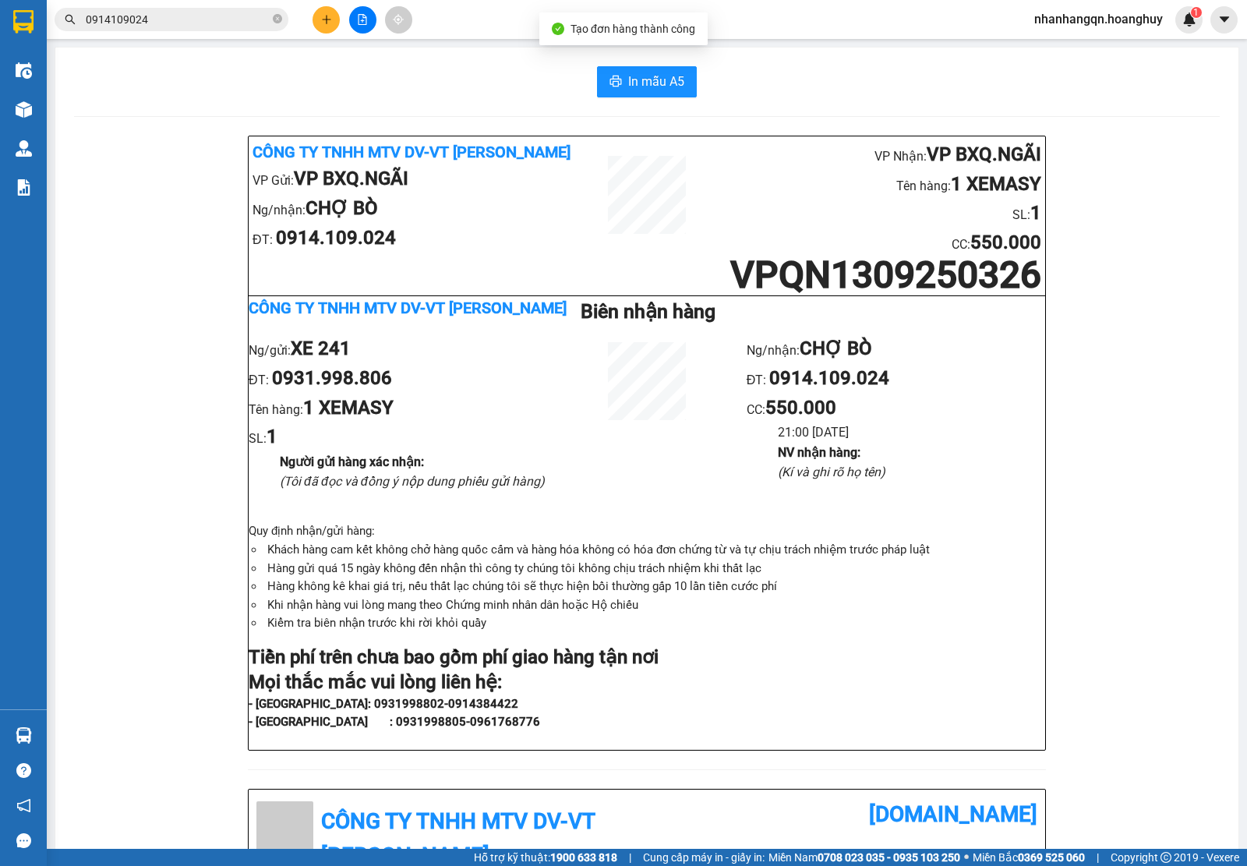
click at [184, 19] on input "0914109024" at bounding box center [178, 19] width 184 height 17
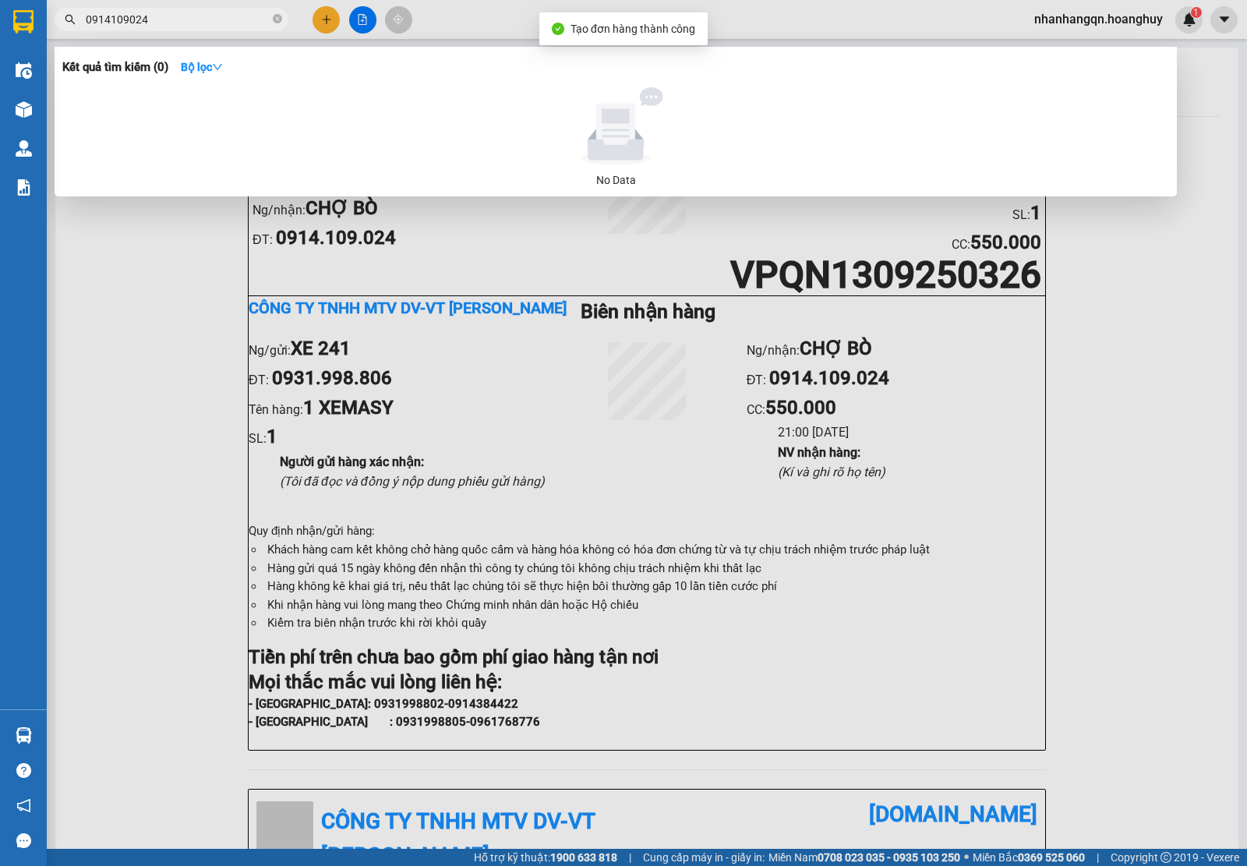
click at [184, 19] on input "0914109024" at bounding box center [178, 19] width 184 height 17
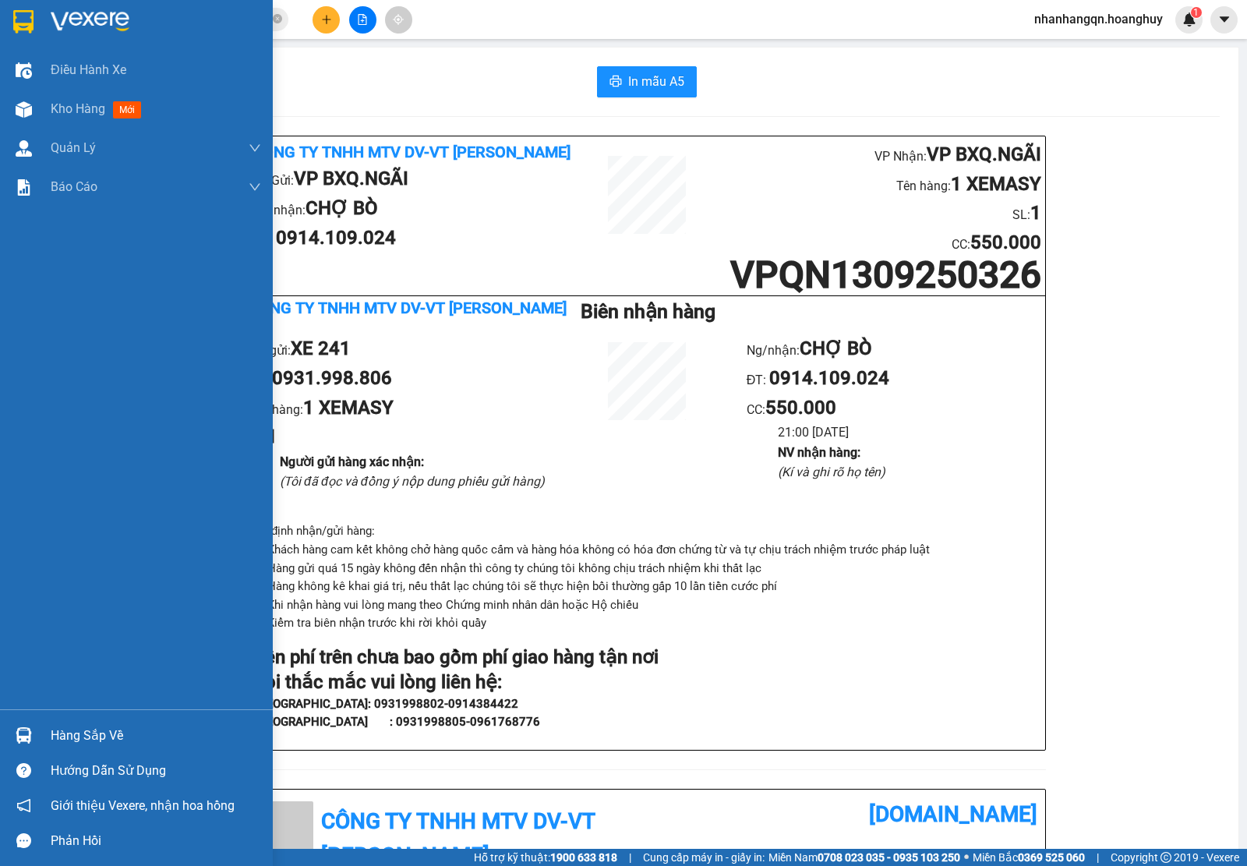
click at [18, 22] on img at bounding box center [23, 21] width 20 height 23
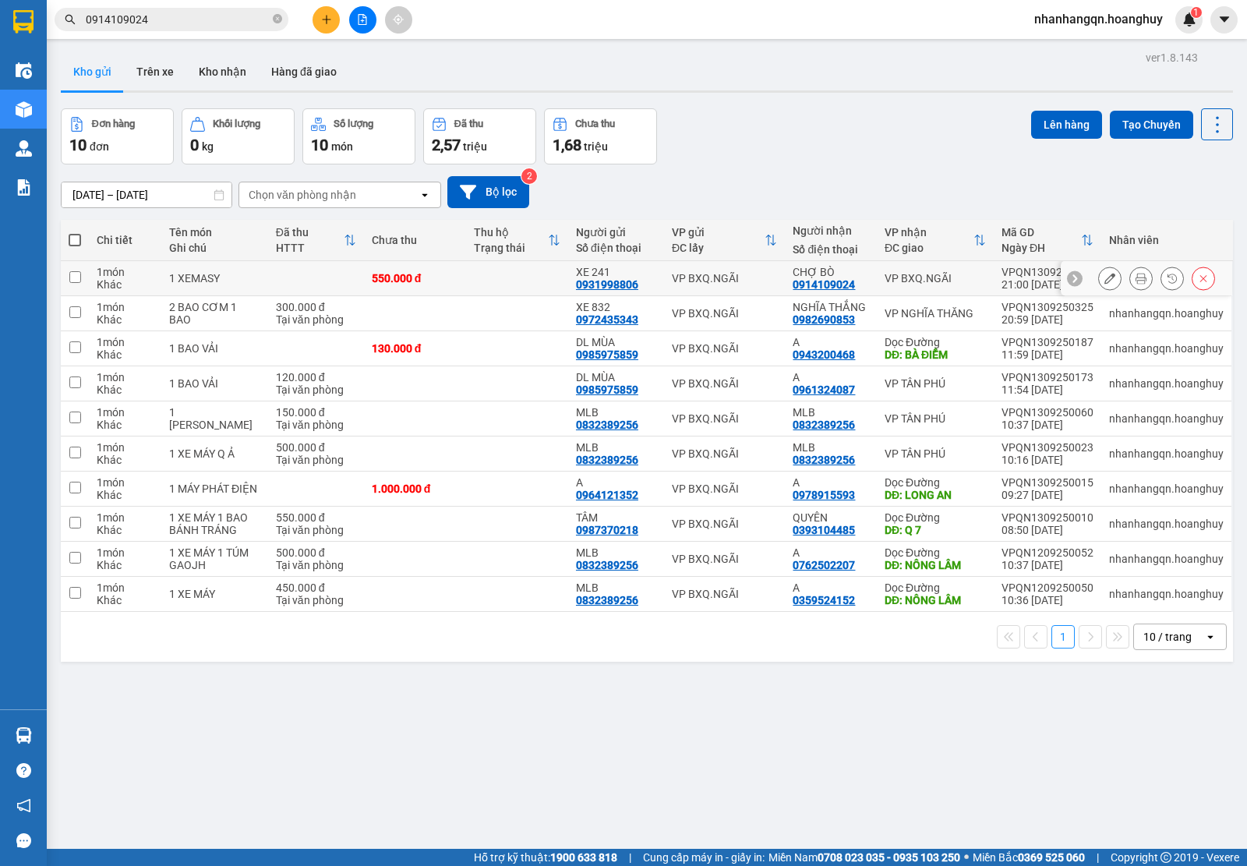
click at [707, 288] on td "VP BXQ.NGÃI" at bounding box center [725, 278] width 122 height 35
checkbox input "true"
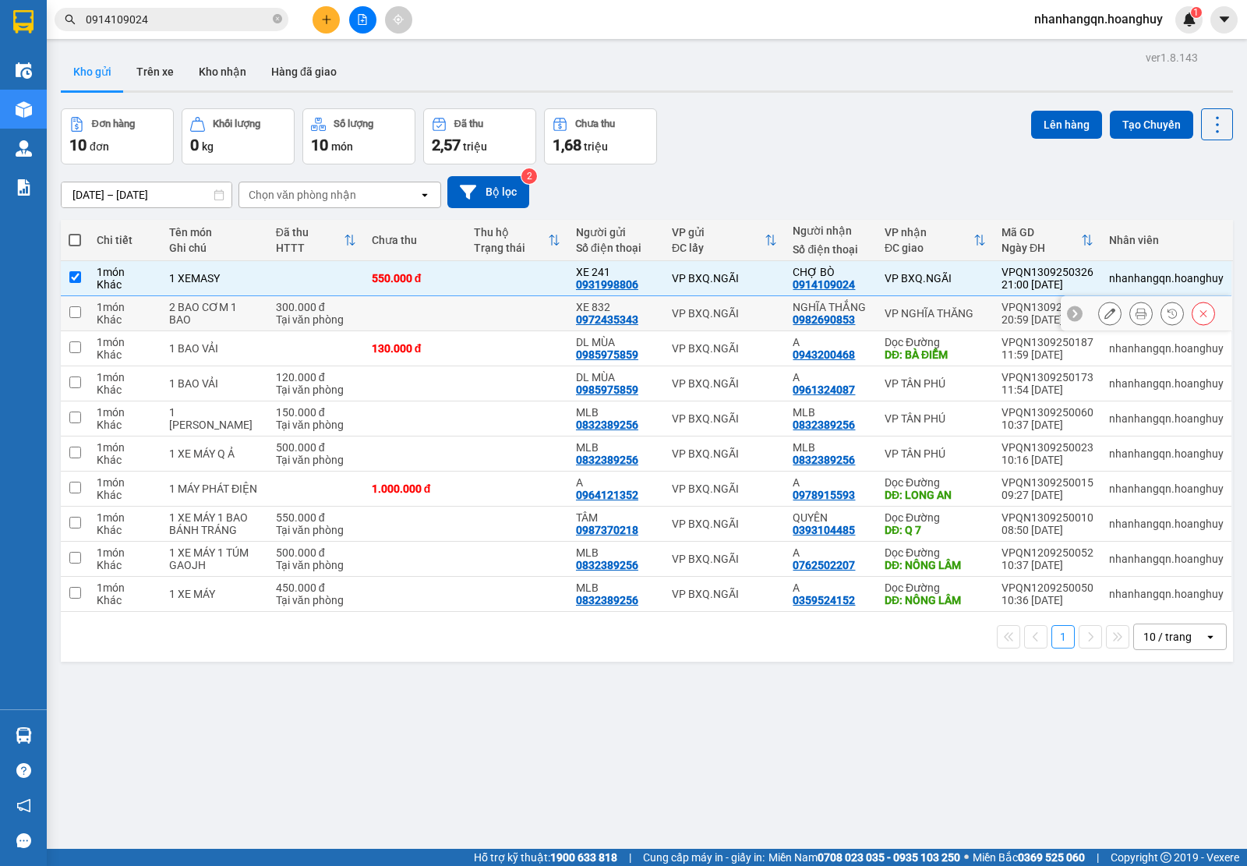
click at [723, 313] on div "VP BXQ.NGÃI" at bounding box center [725, 313] width 106 height 12
checkbox input "true"
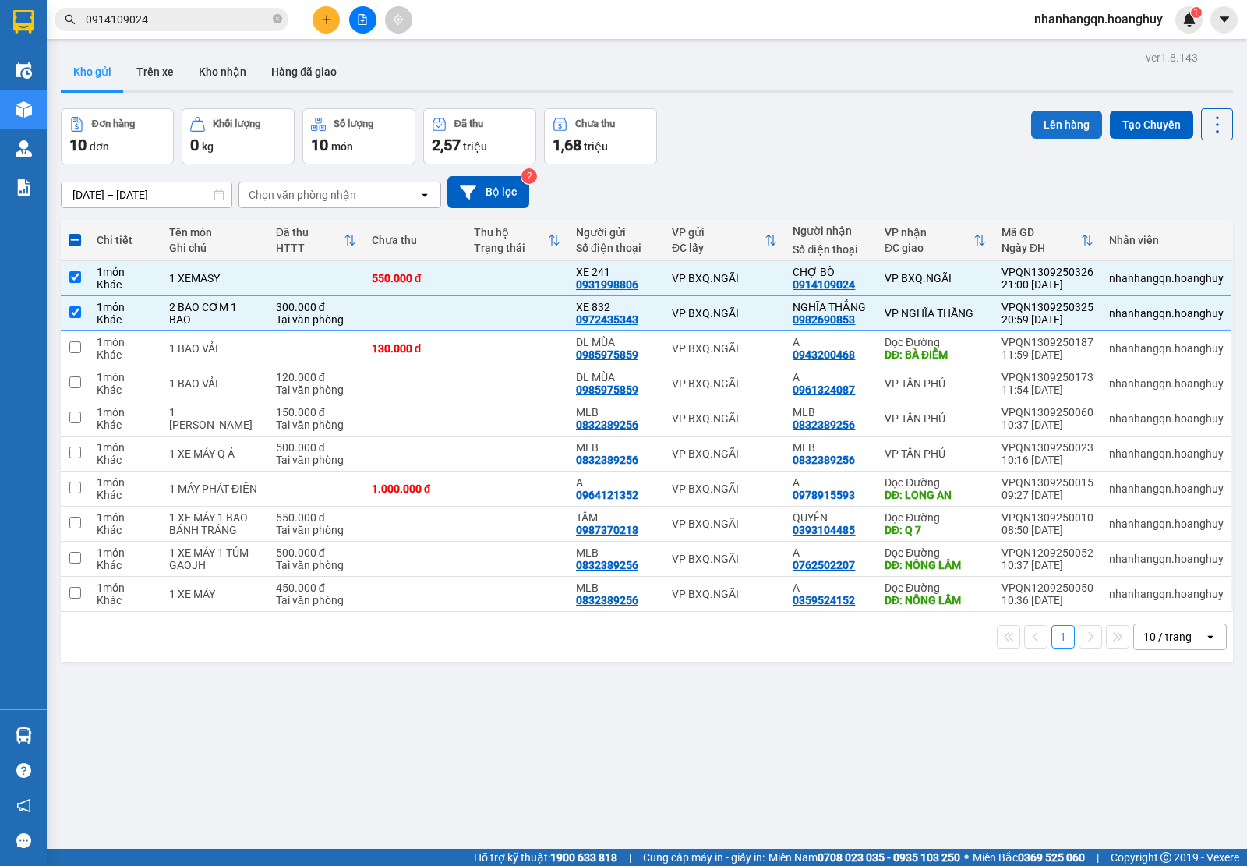
click at [1040, 136] on button "Lên hàng" at bounding box center [1066, 125] width 71 height 28
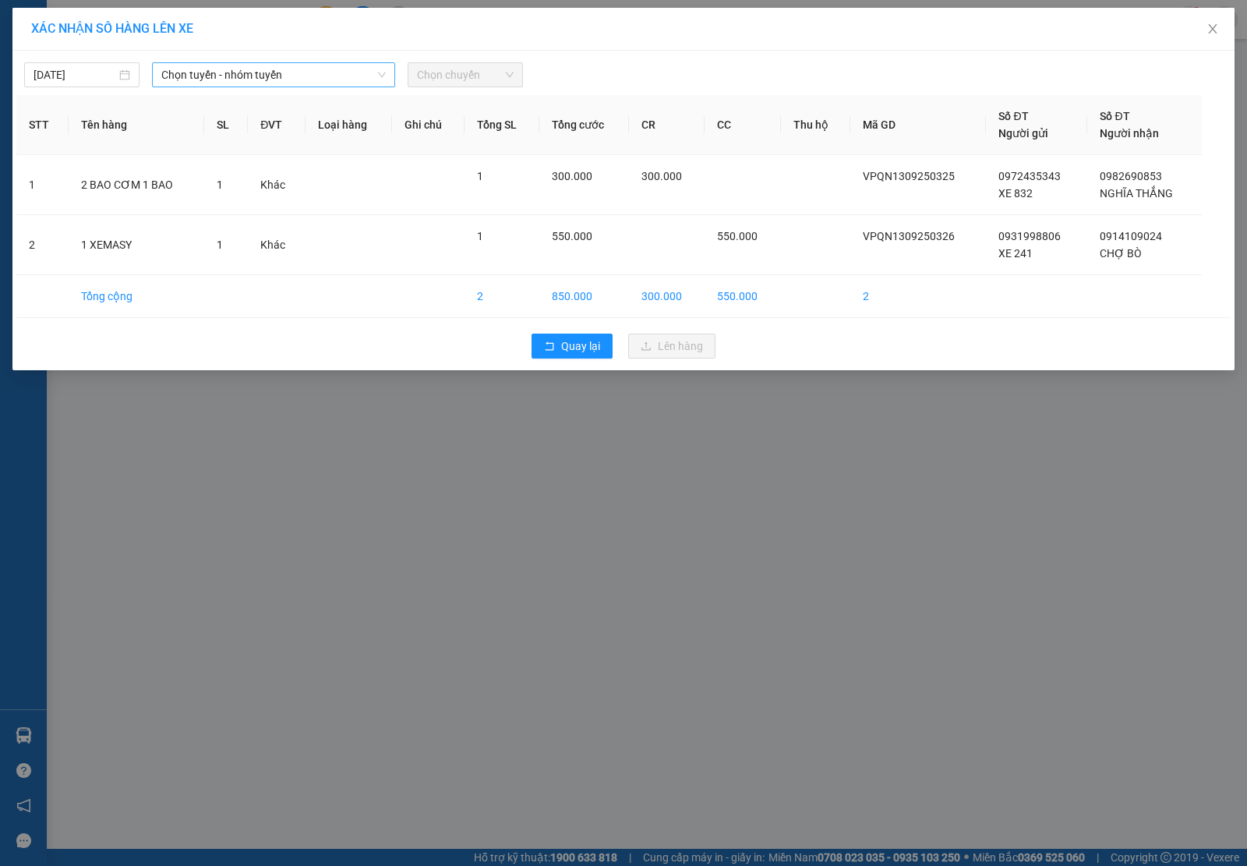
click at [283, 79] on span "Chọn tuyến - nhóm tuyến" at bounding box center [273, 74] width 224 height 23
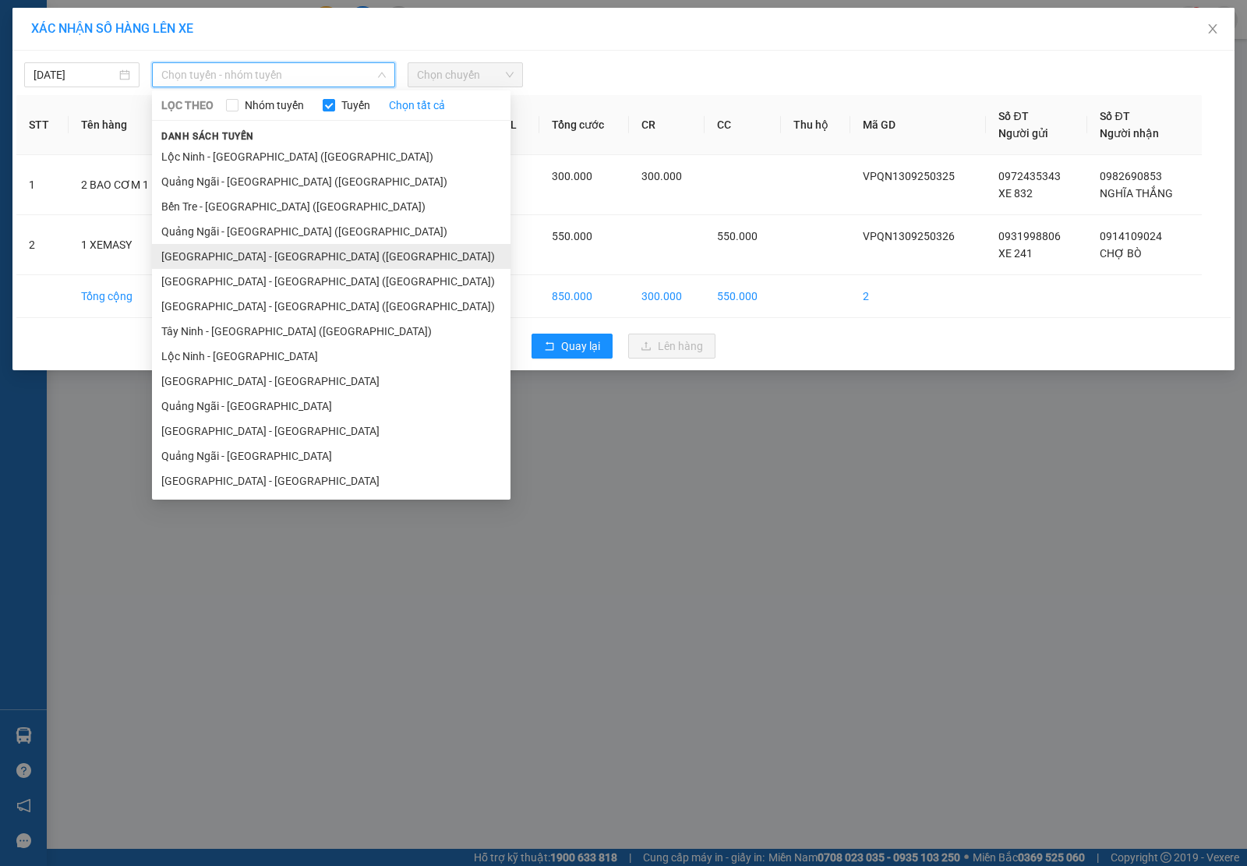
click at [250, 256] on li "[GEOGRAPHIC_DATA] - [GEOGRAPHIC_DATA] ([GEOGRAPHIC_DATA])" at bounding box center [331, 256] width 358 height 25
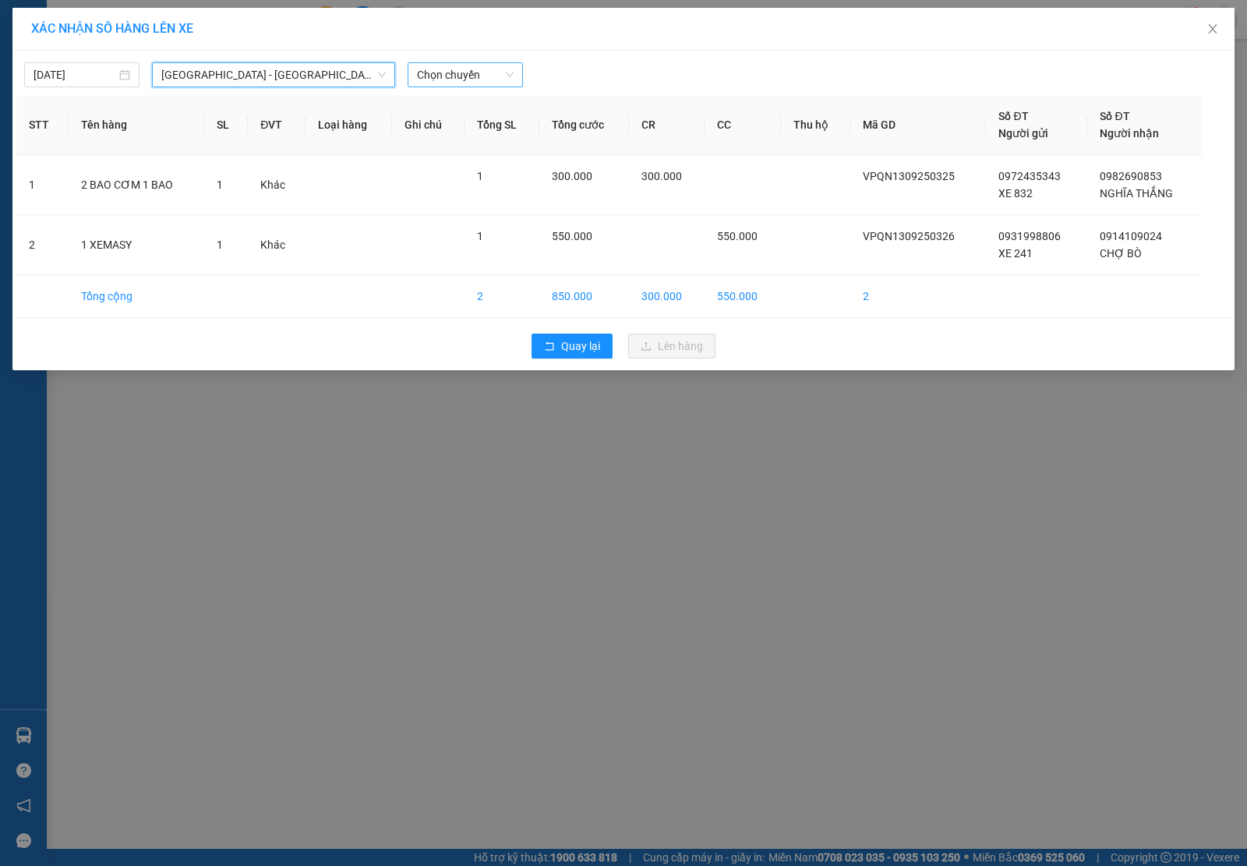
click at [461, 69] on span "Chọn chuyến" at bounding box center [465, 74] width 97 height 23
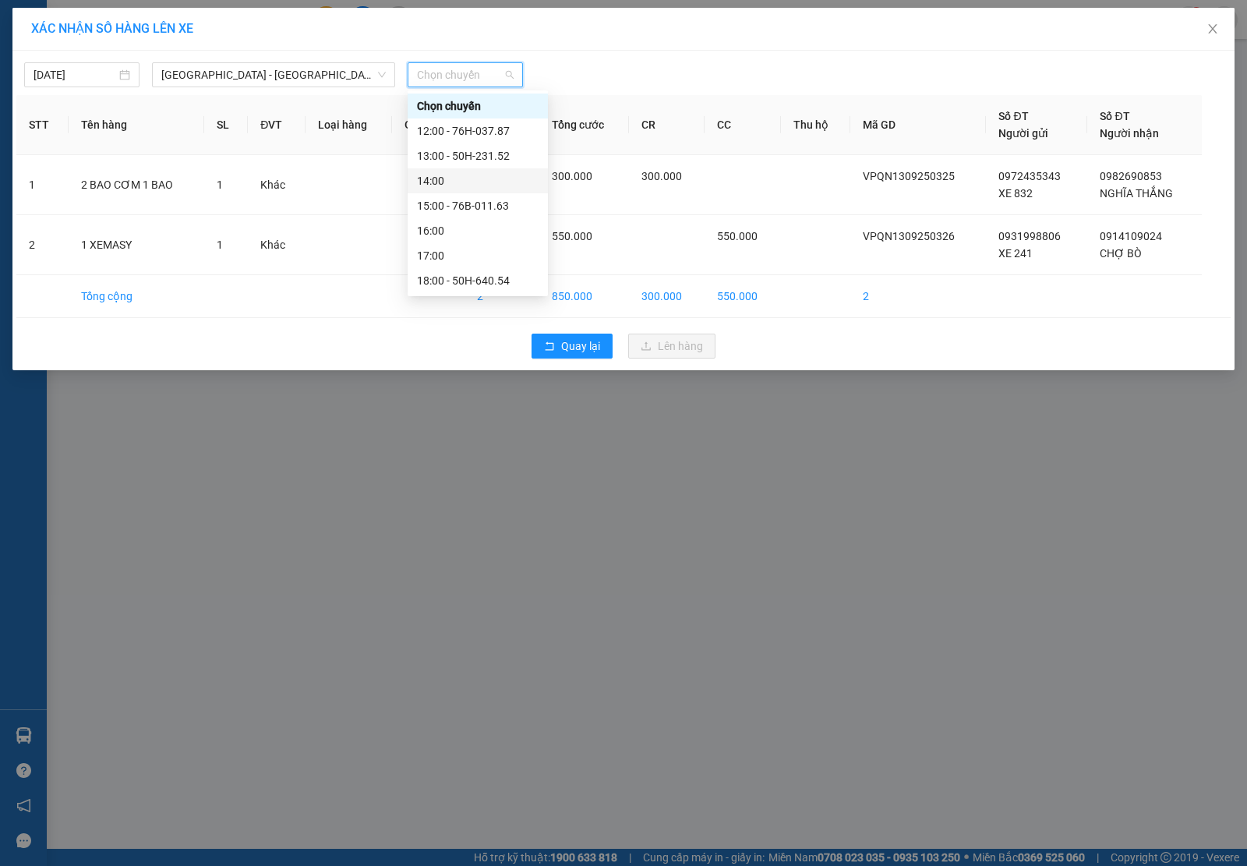
click at [461, 175] on div "14:00" at bounding box center [478, 180] width 122 height 17
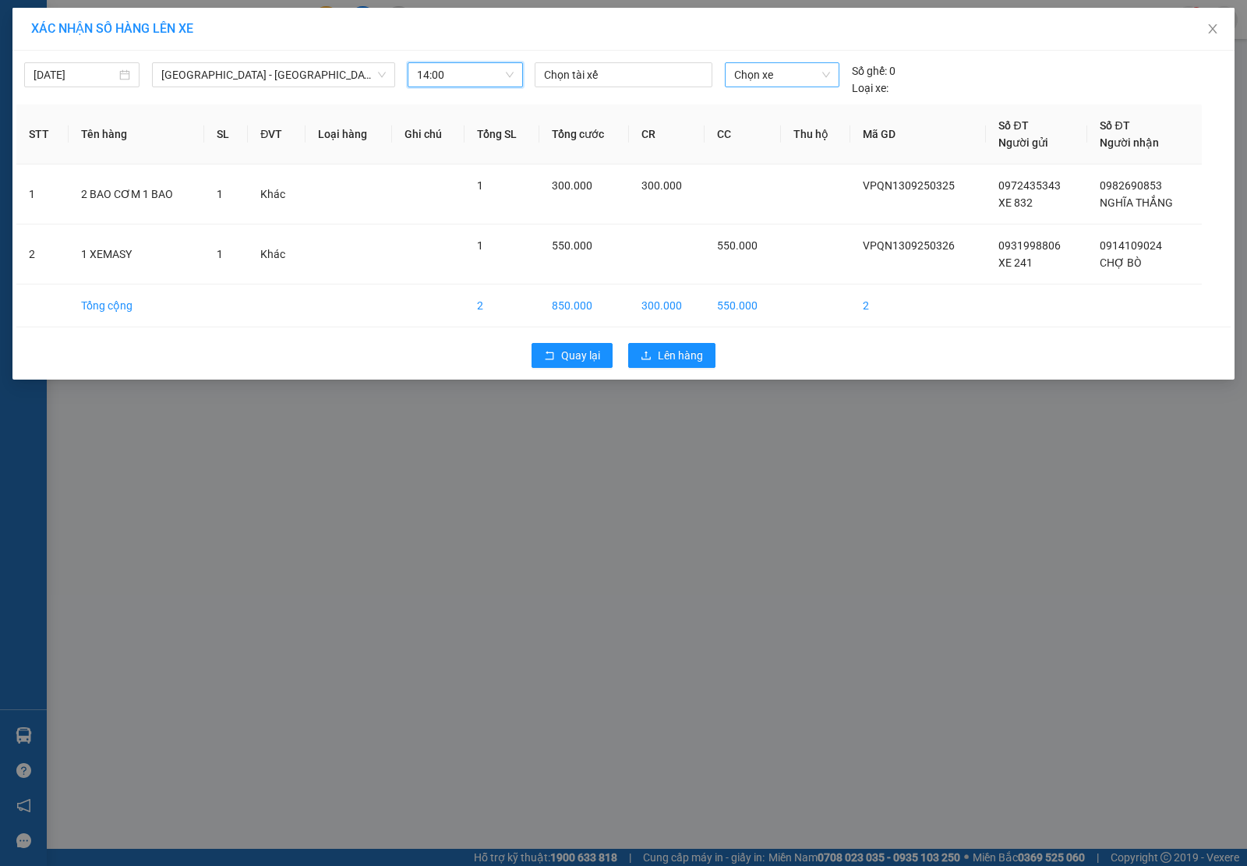
click at [796, 71] on span "Chọn xe" at bounding box center [782, 74] width 96 height 23
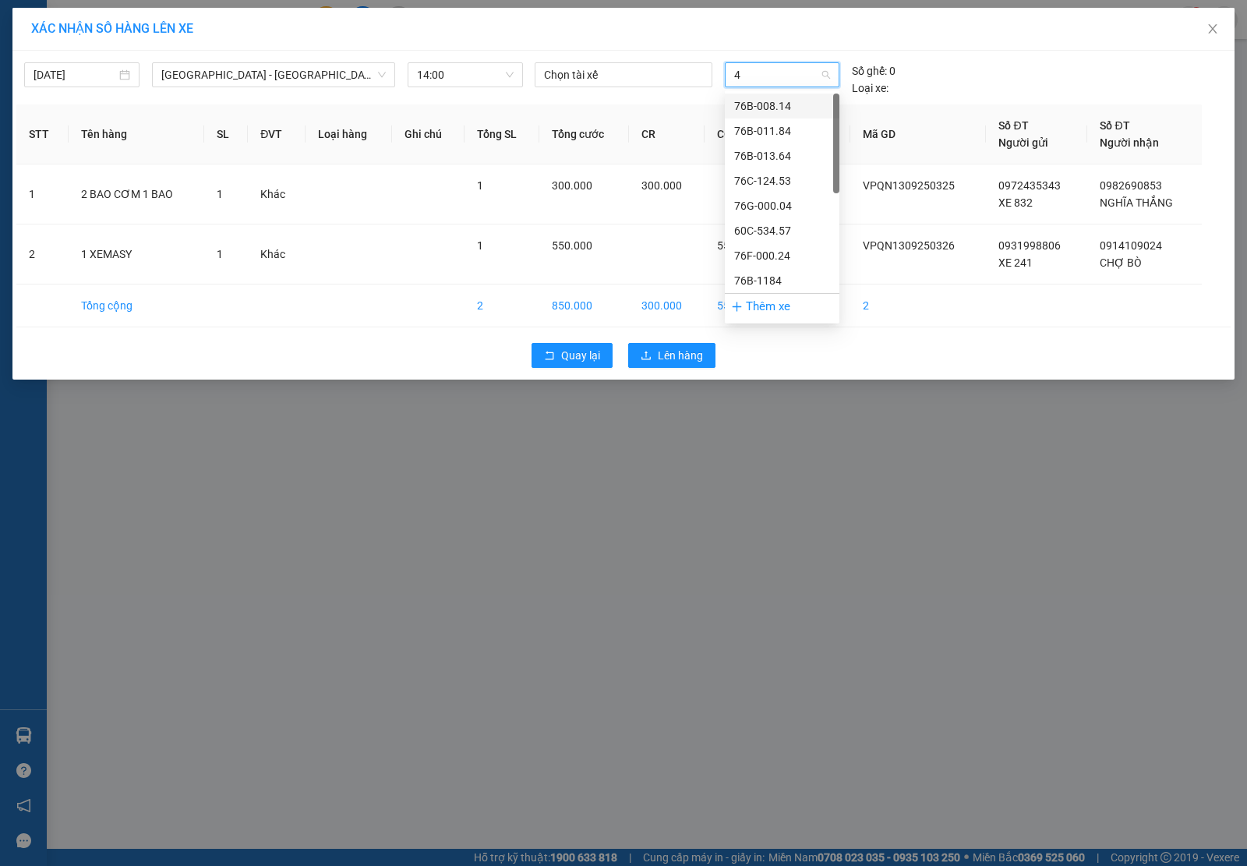
type input "41"
click at [768, 103] on div "50H-642.41" at bounding box center [782, 105] width 96 height 17
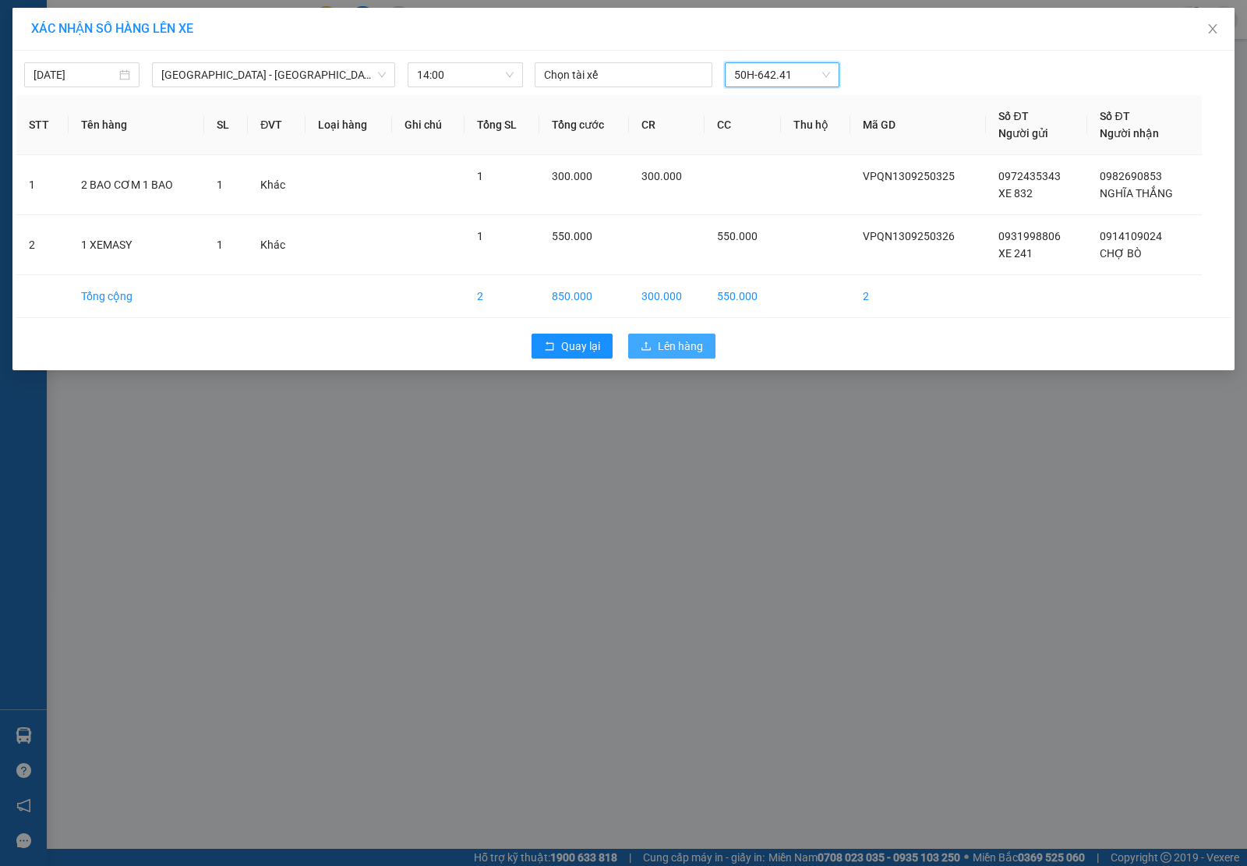
click at [644, 355] on button "Lên hàng" at bounding box center [671, 346] width 87 height 25
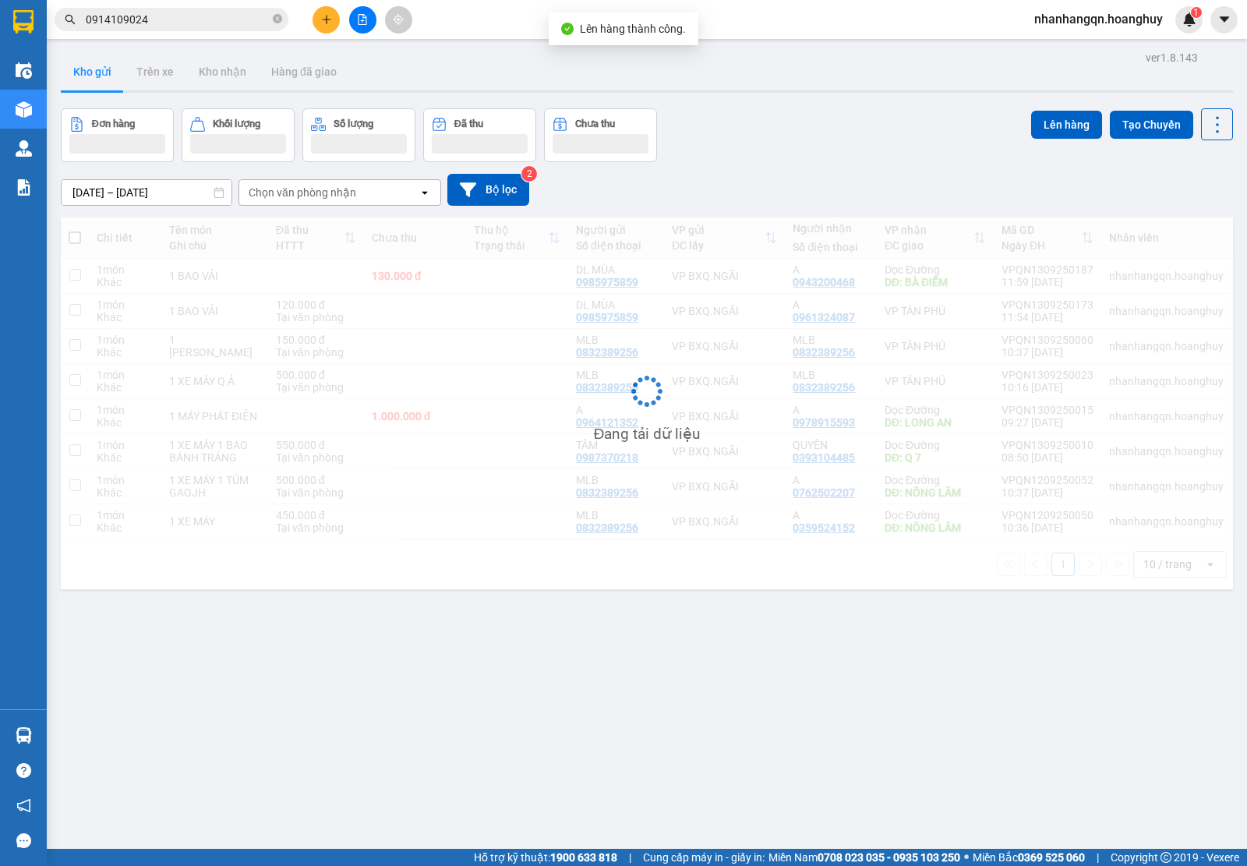
click at [188, 22] on input "0914109024" at bounding box center [178, 19] width 184 height 17
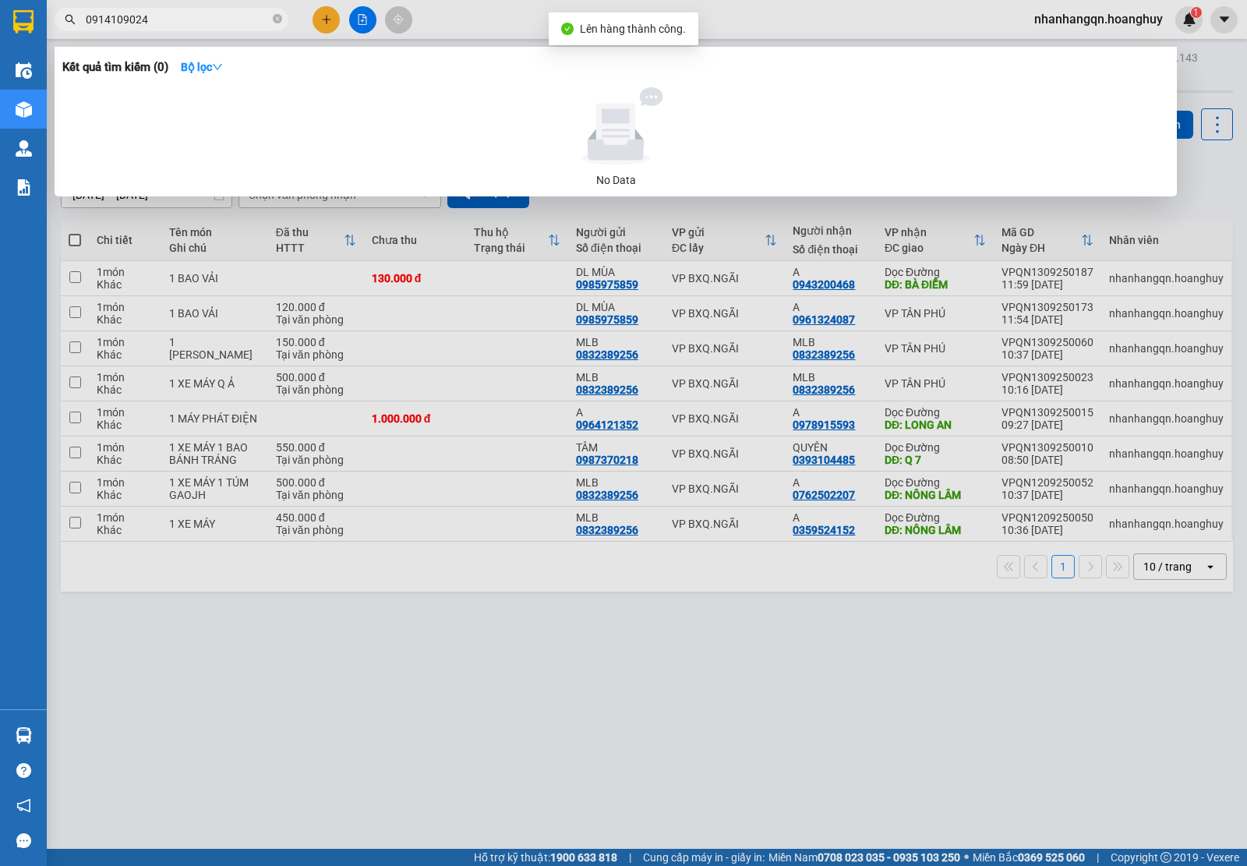
click at [188, 22] on input "0914109024" at bounding box center [178, 19] width 184 height 17
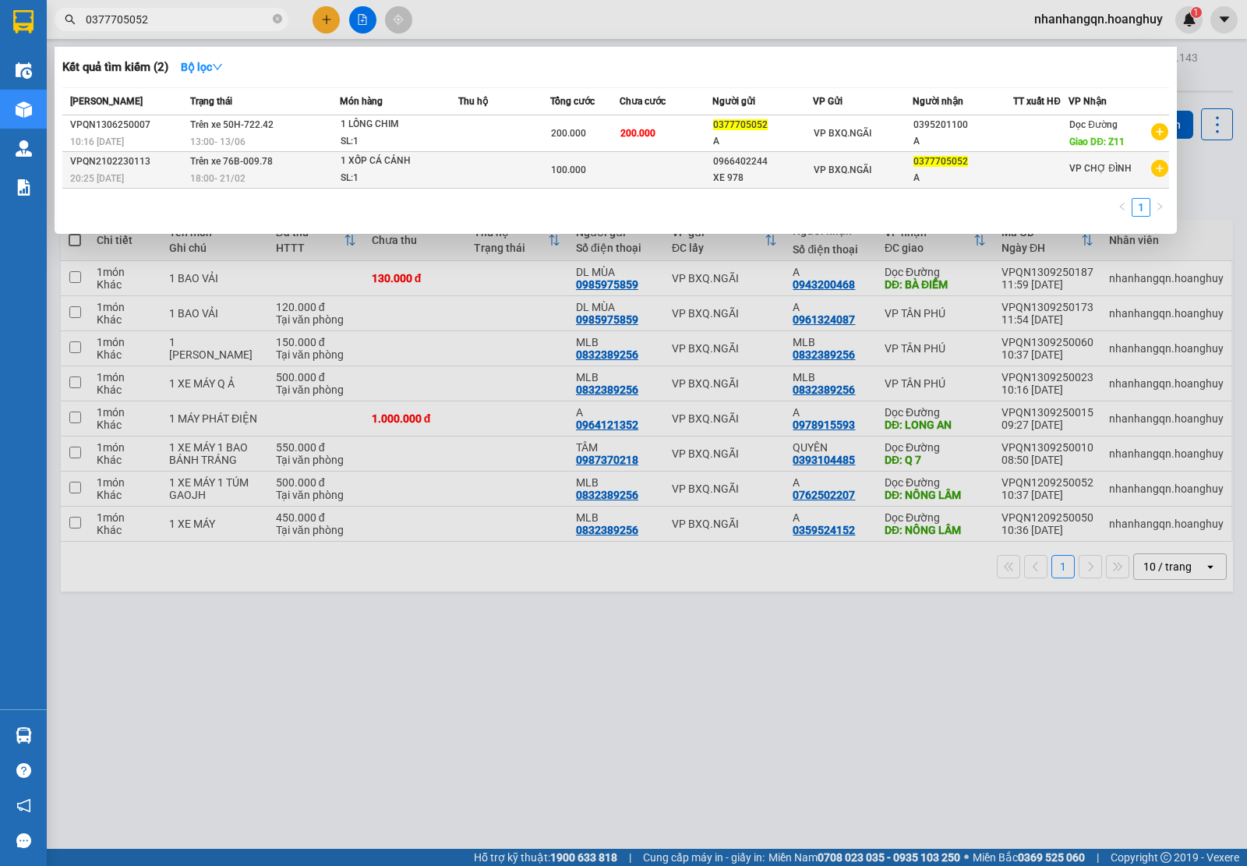
type input "0377705052"
click at [905, 154] on td "VP BXQ.NGÃI" at bounding box center [863, 170] width 101 height 37
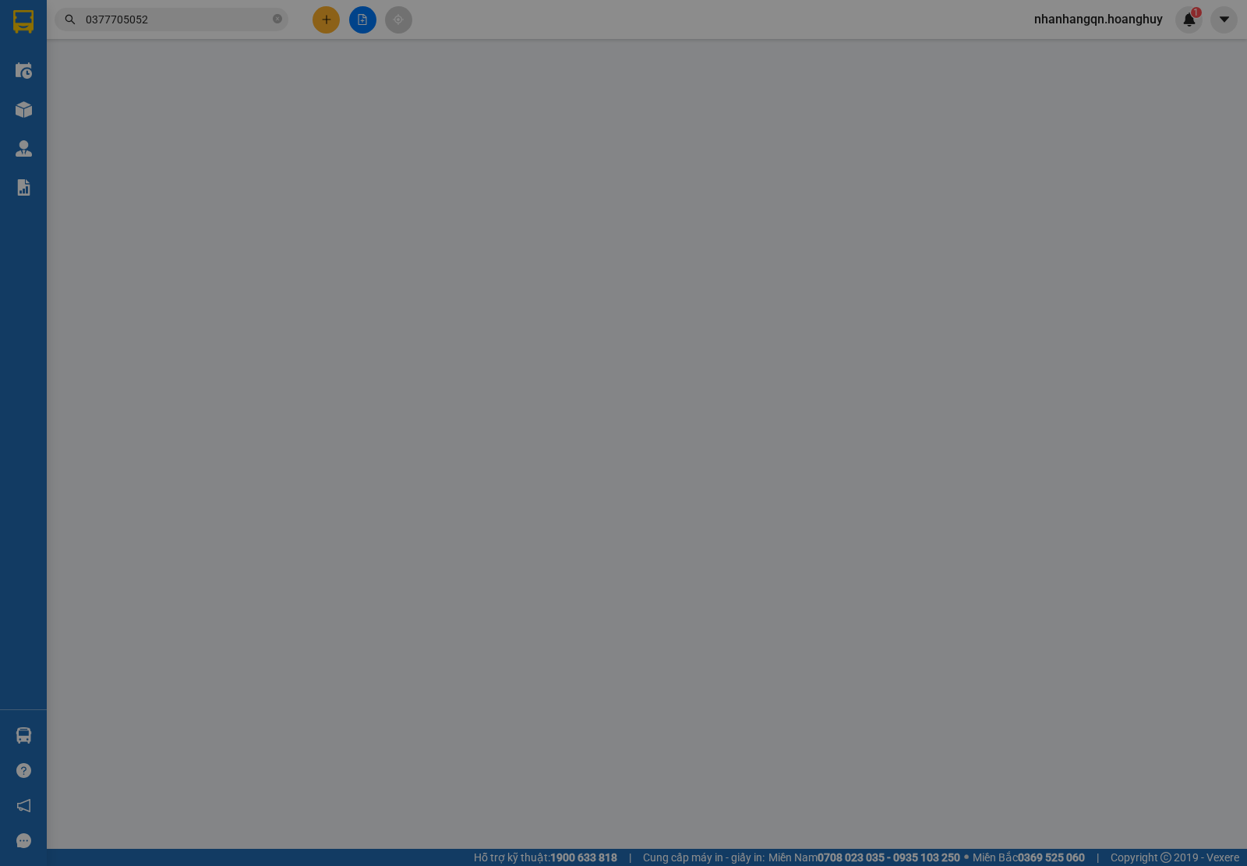
type input "0966402244"
type input "XE 978"
type input "0377705052"
type input "A"
type input "100.000"
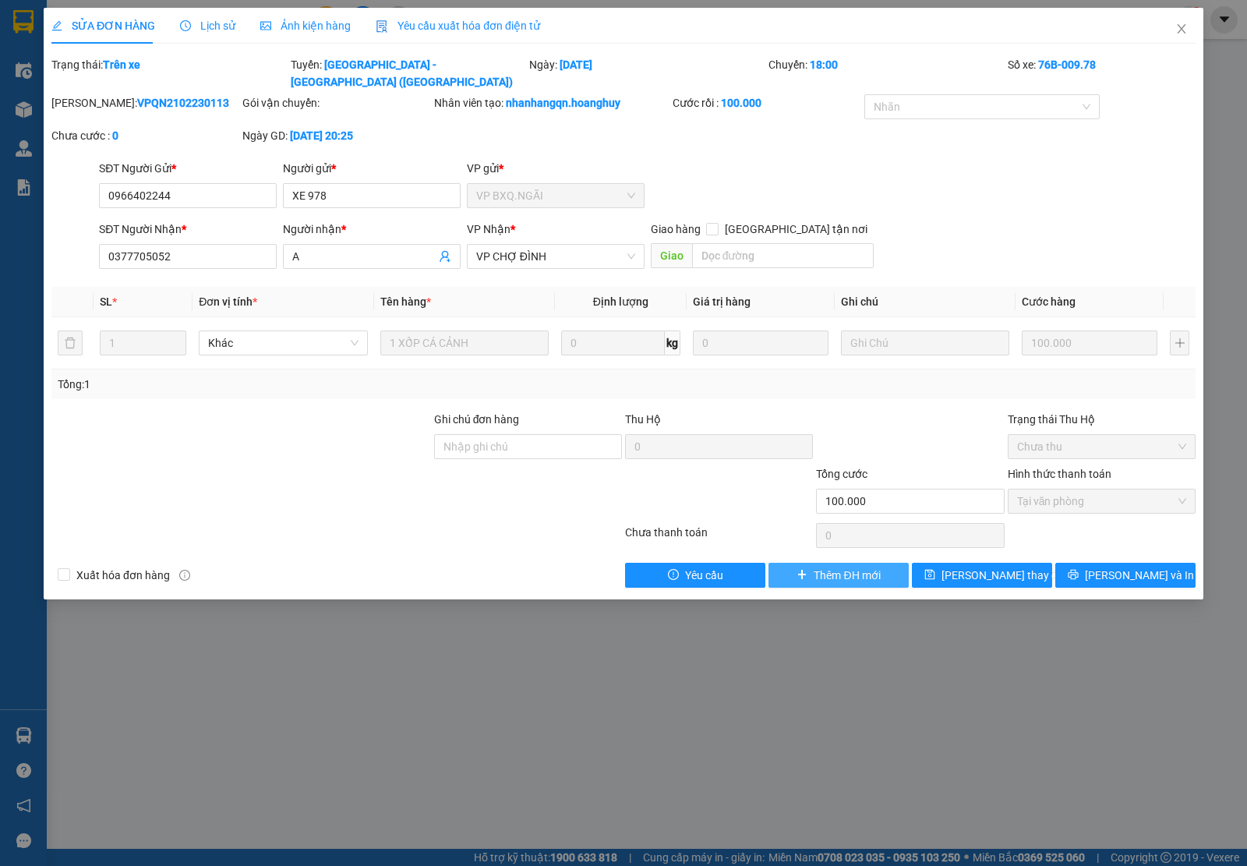
click at [802, 570] on icon "plus" at bounding box center [802, 574] width 1 height 9
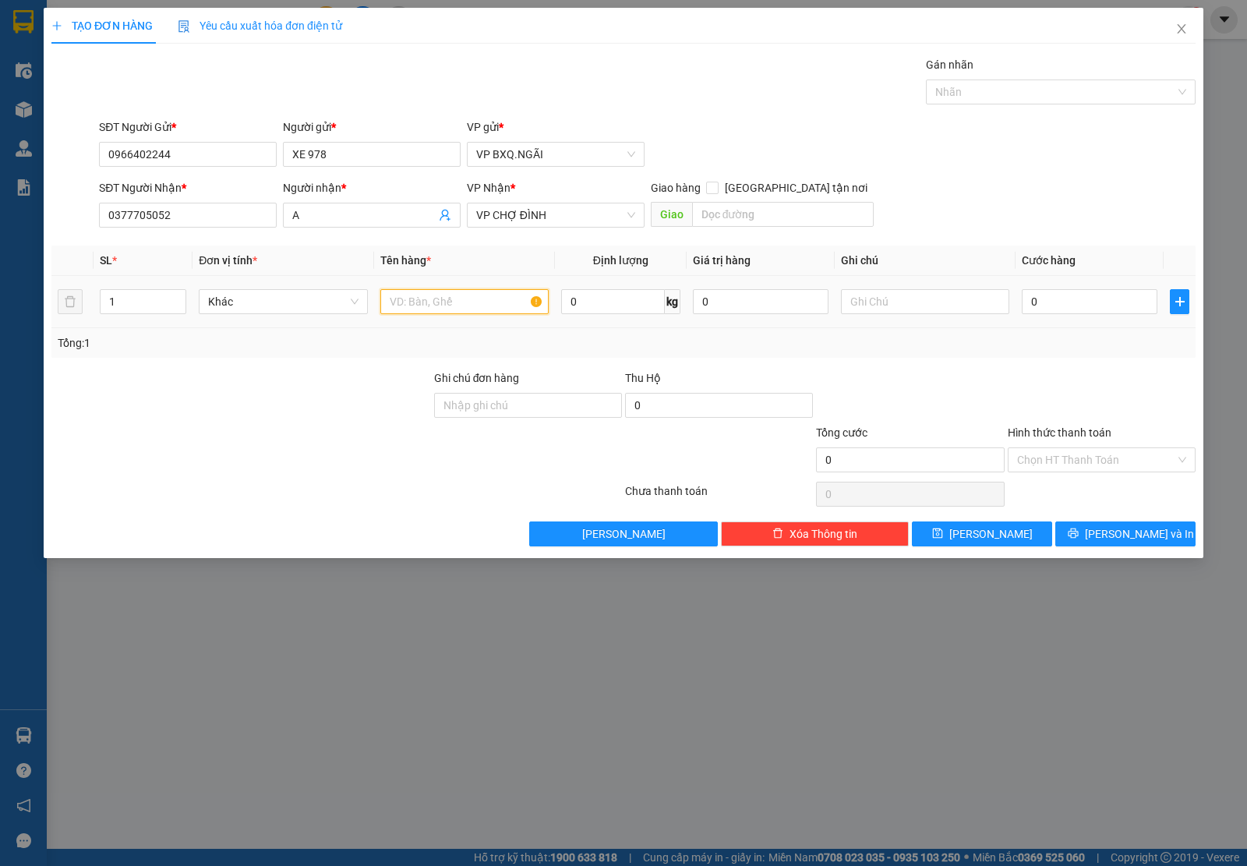
click at [396, 295] on input "text" at bounding box center [464, 301] width 168 height 25
type input "1 HỘP GIẤY"
type input "1"
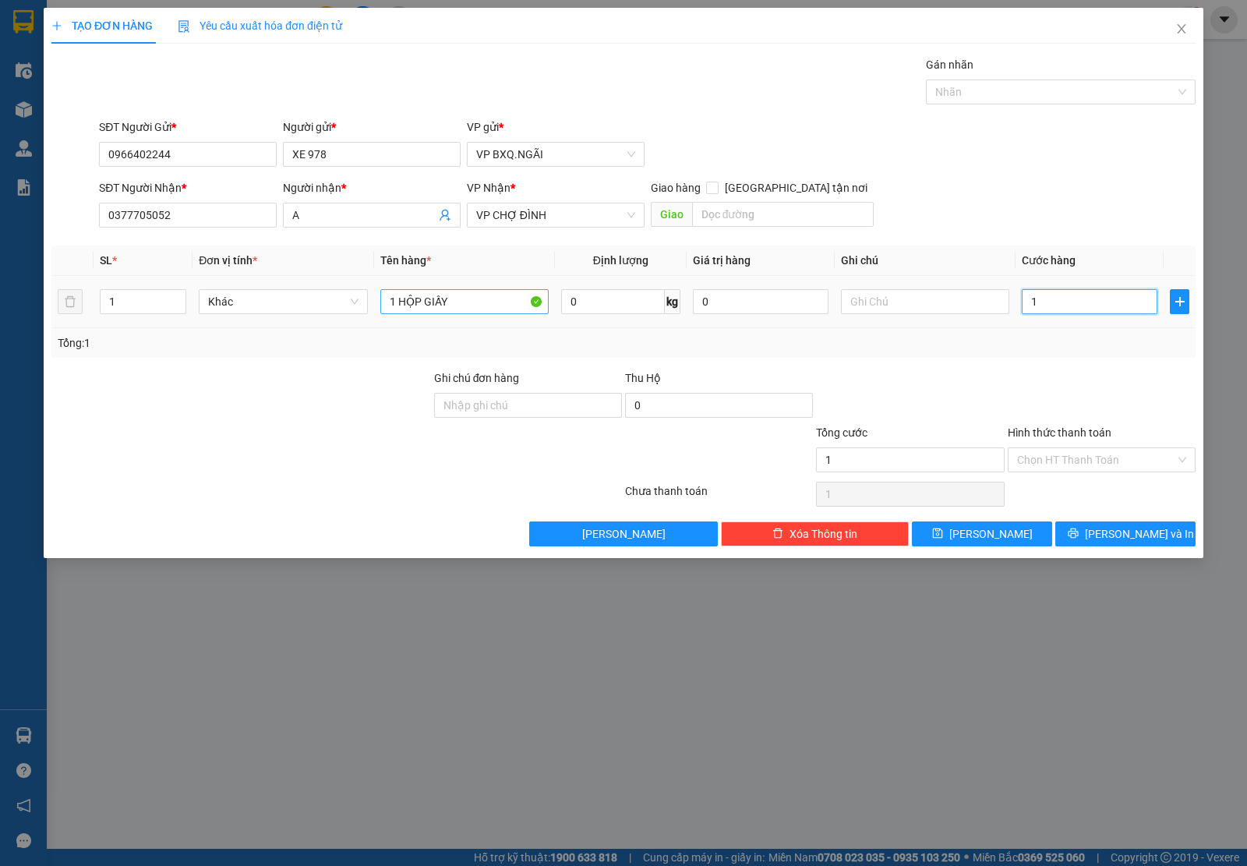
type input "10"
type input "100"
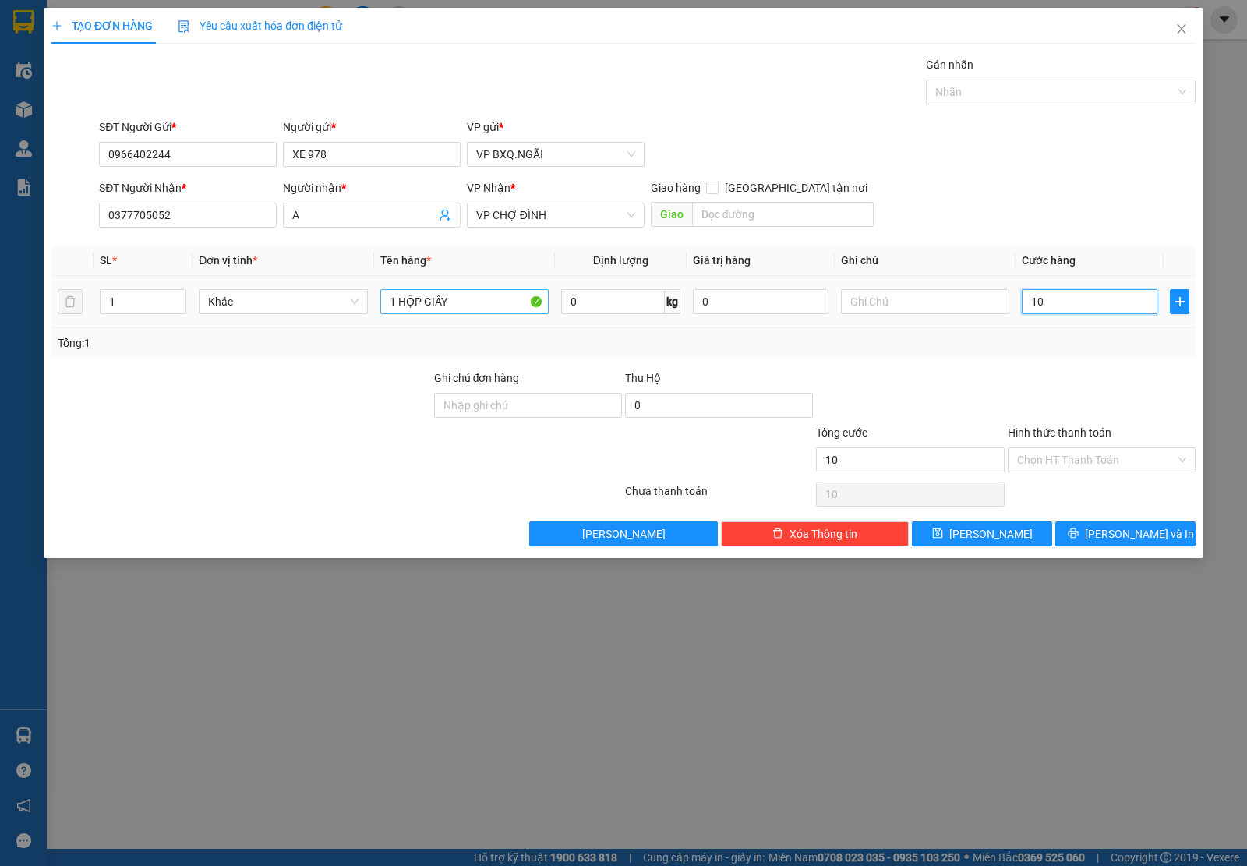
type input "100"
type input "1.000"
click at [1134, 542] on span "[PERSON_NAME] và In" at bounding box center [1139, 533] width 109 height 17
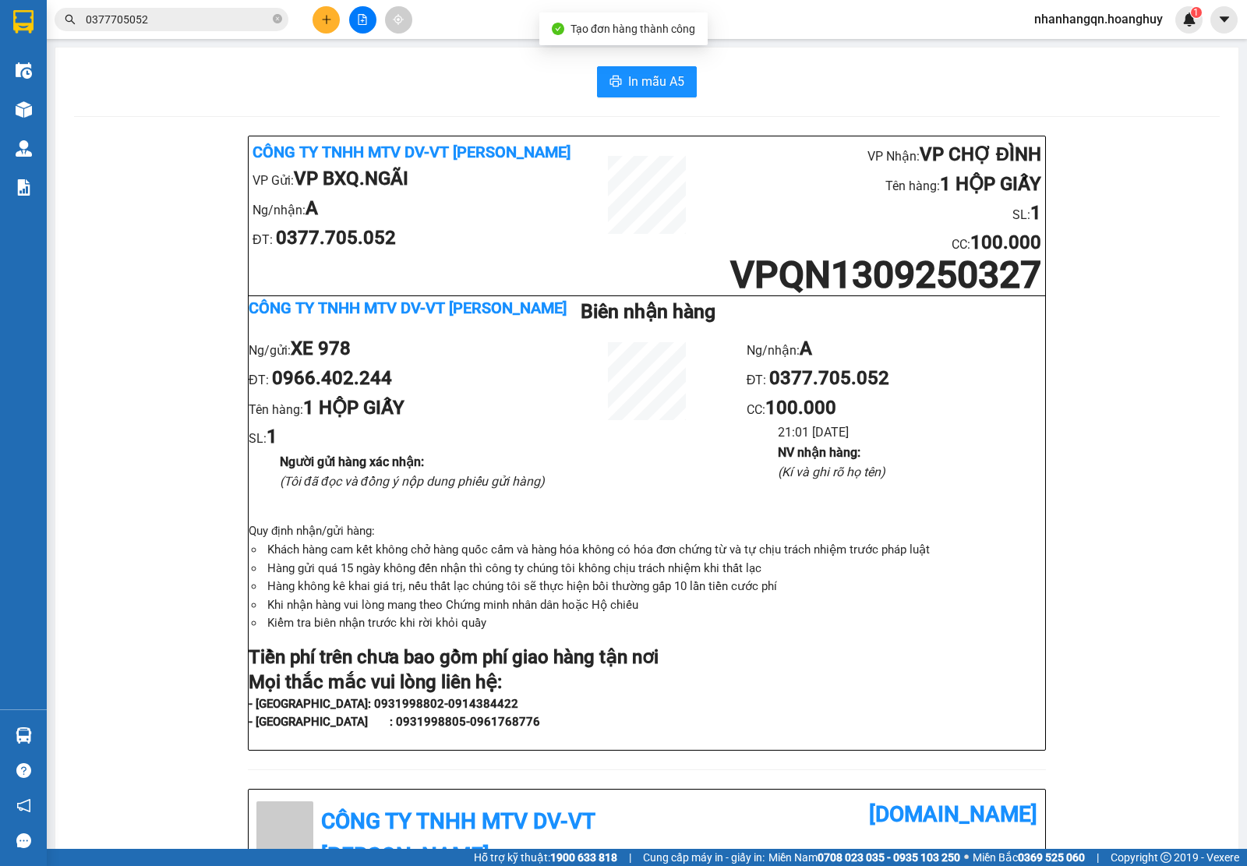
click at [92, 17] on input "0377705052" at bounding box center [178, 19] width 184 height 17
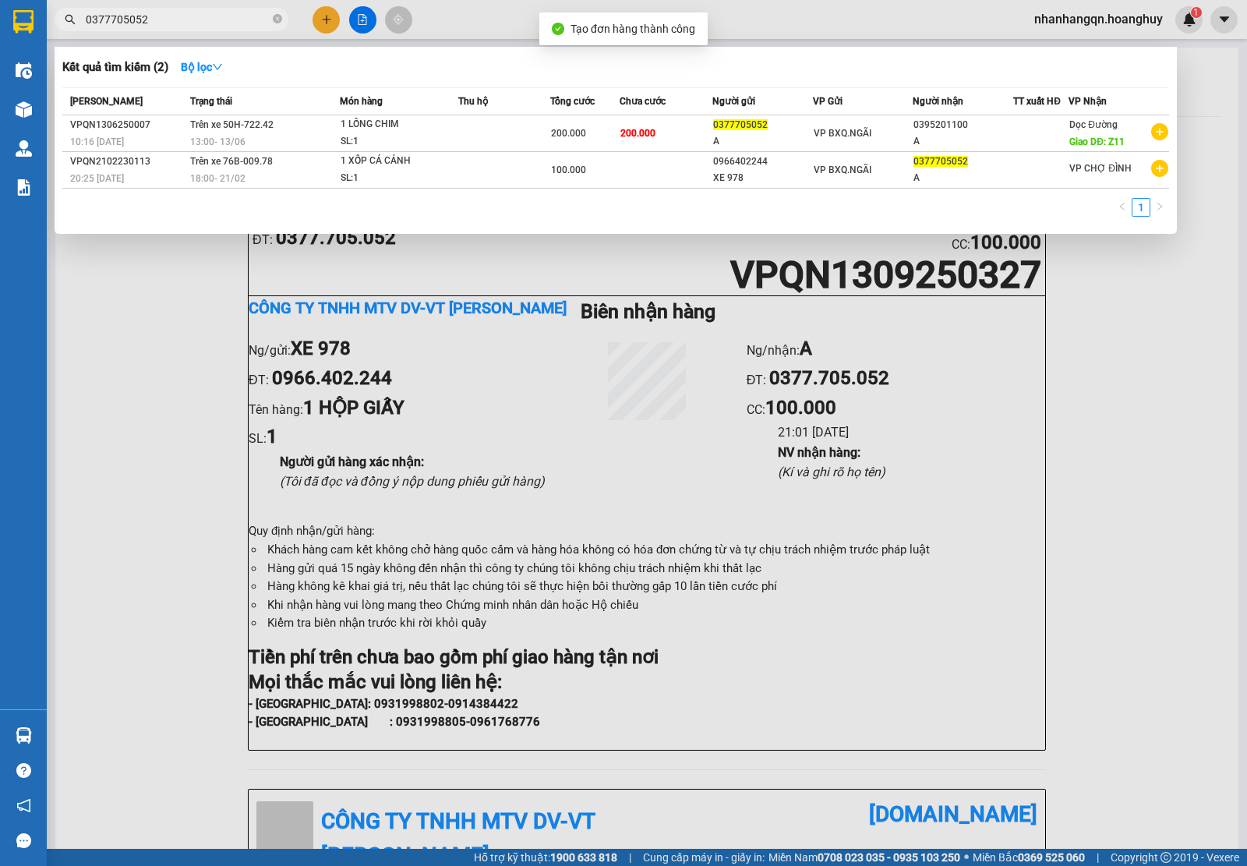
click at [92, 17] on input "0377705052" at bounding box center [178, 19] width 184 height 17
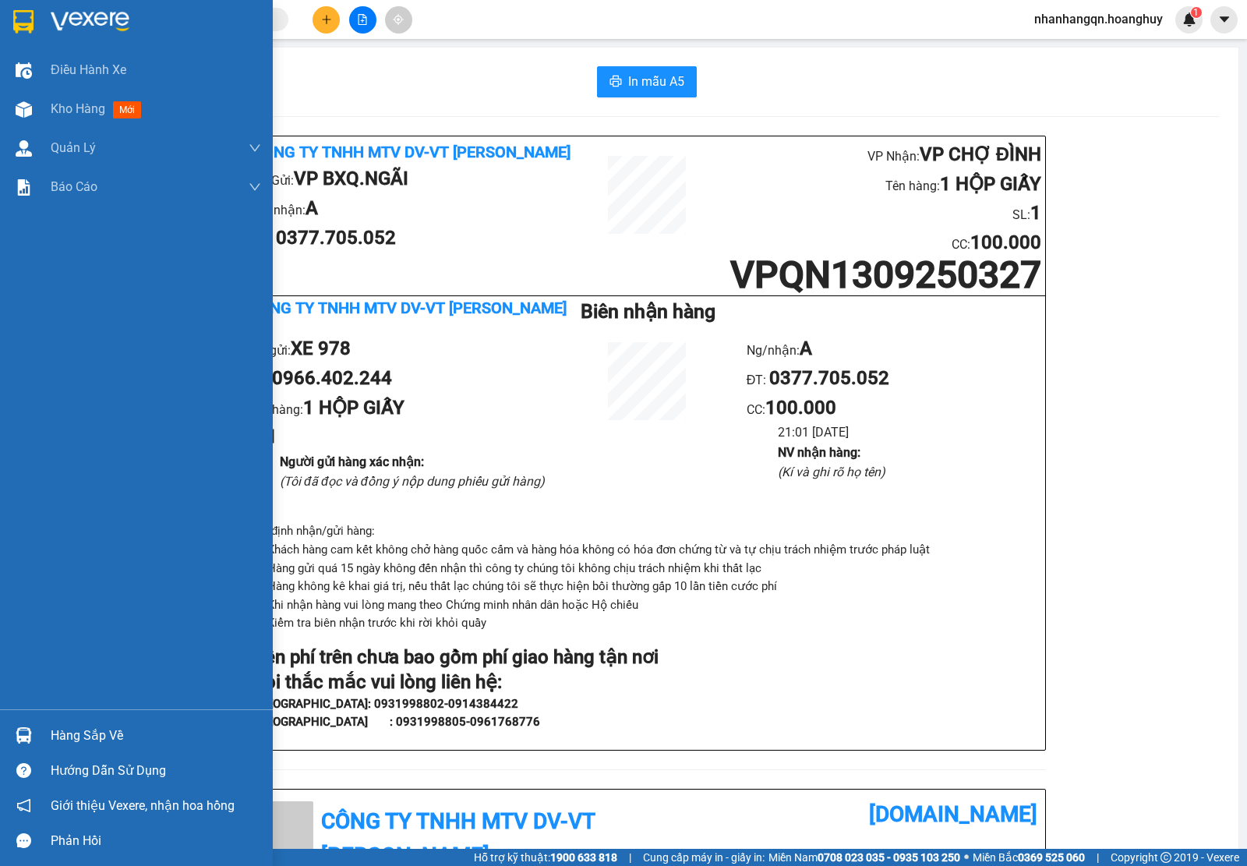
click at [13, 25] on img at bounding box center [23, 21] width 20 height 23
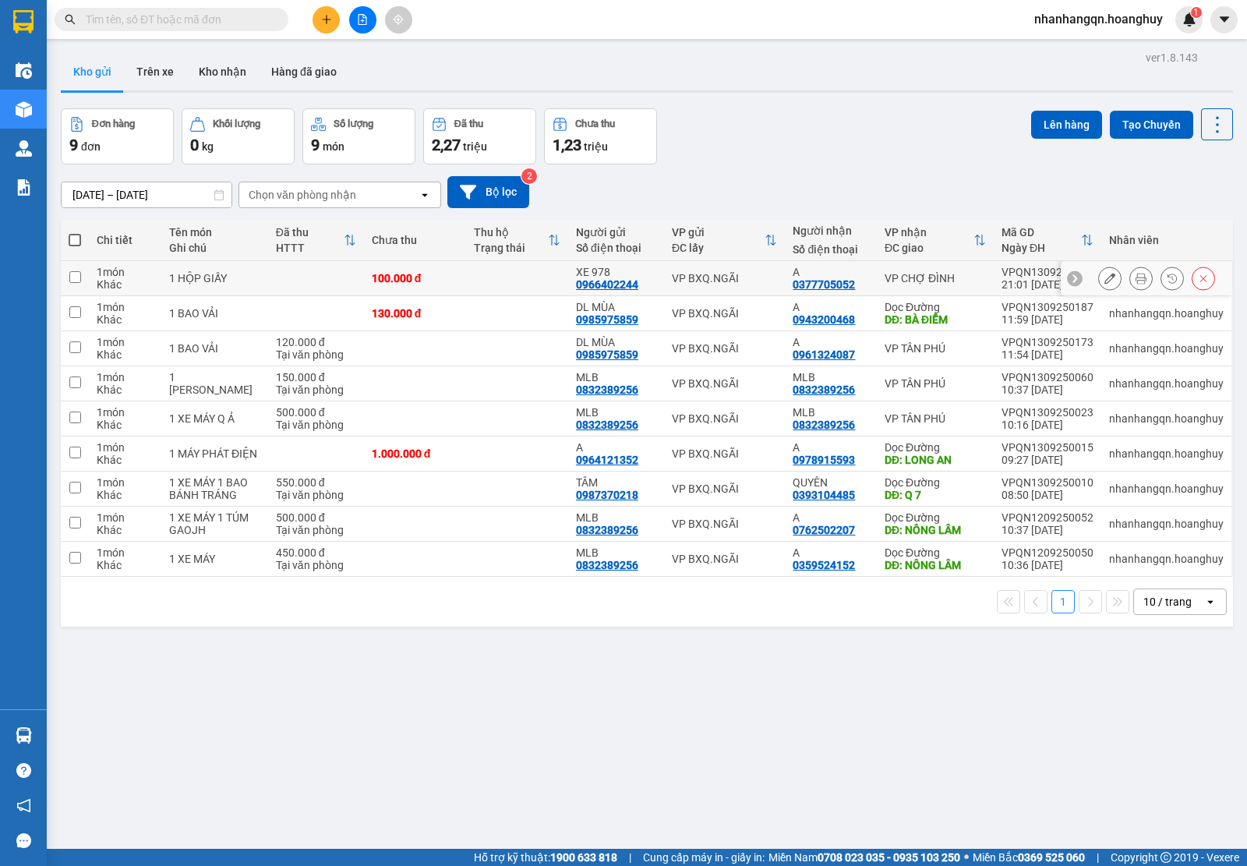
click at [742, 284] on div "VP BXQ.NGÃI" at bounding box center [725, 278] width 106 height 12
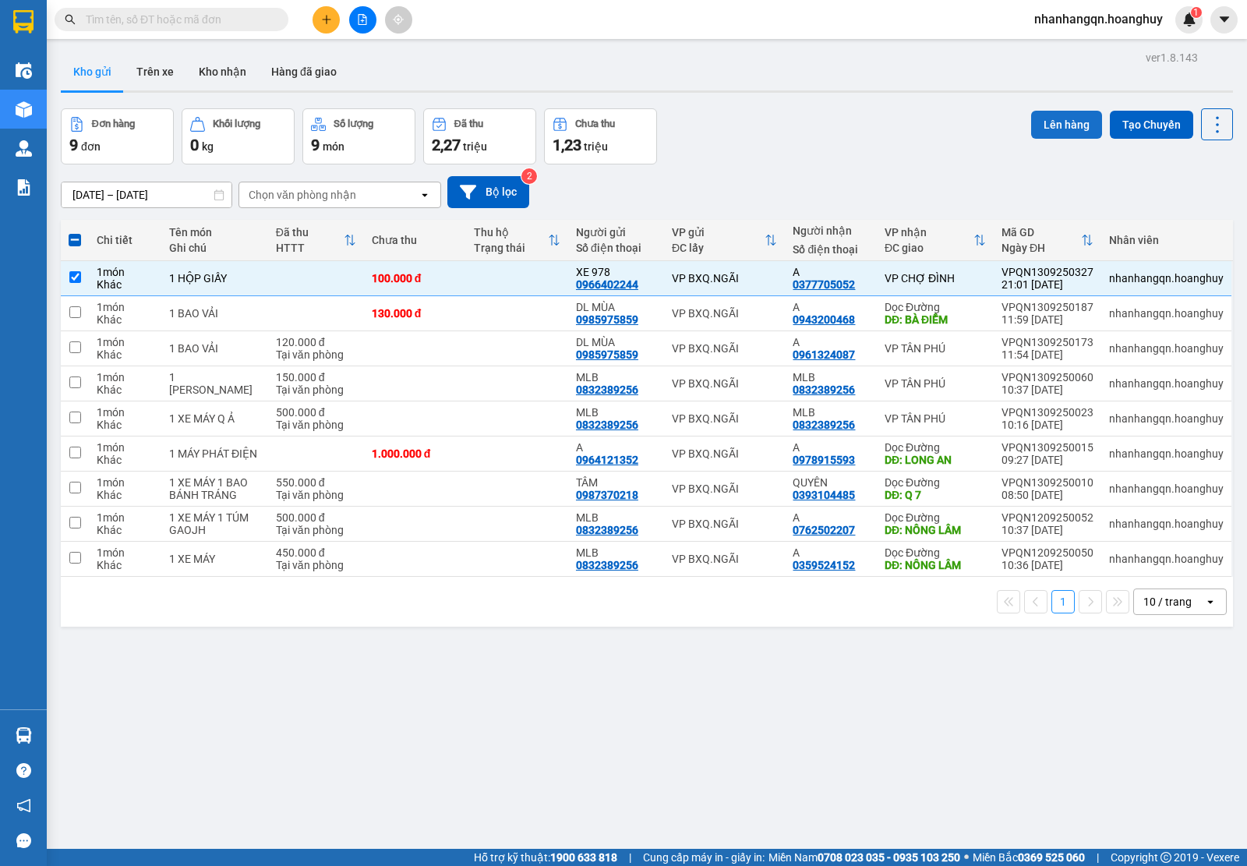
click at [1040, 130] on button "Lên hàng" at bounding box center [1066, 125] width 71 height 28
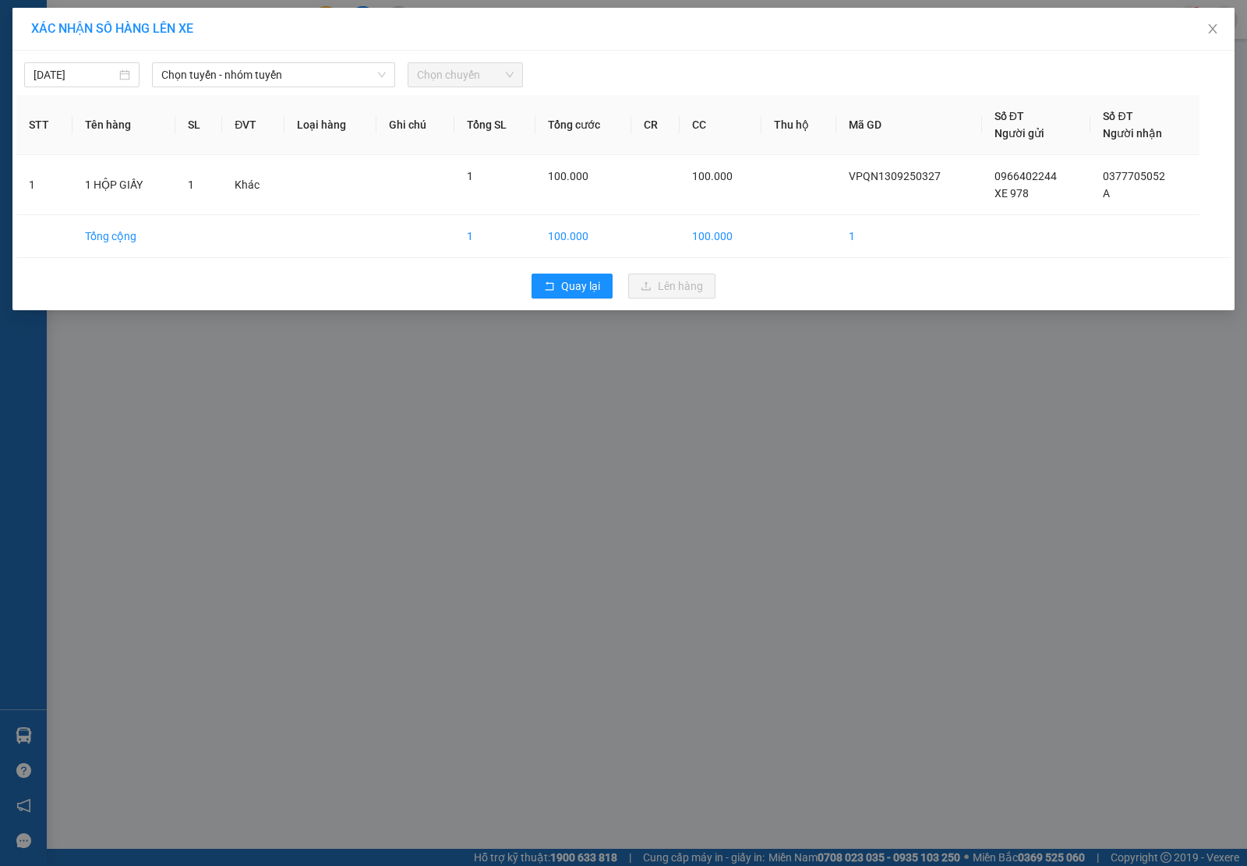
click at [284, 55] on div "[DATE] Chọn tuyến - nhóm tuyến Chọn chuyến" at bounding box center [623, 71] width 1214 height 33
click at [283, 62] on div "Chọn tuyến - nhóm tuyến" at bounding box center [273, 74] width 243 height 25
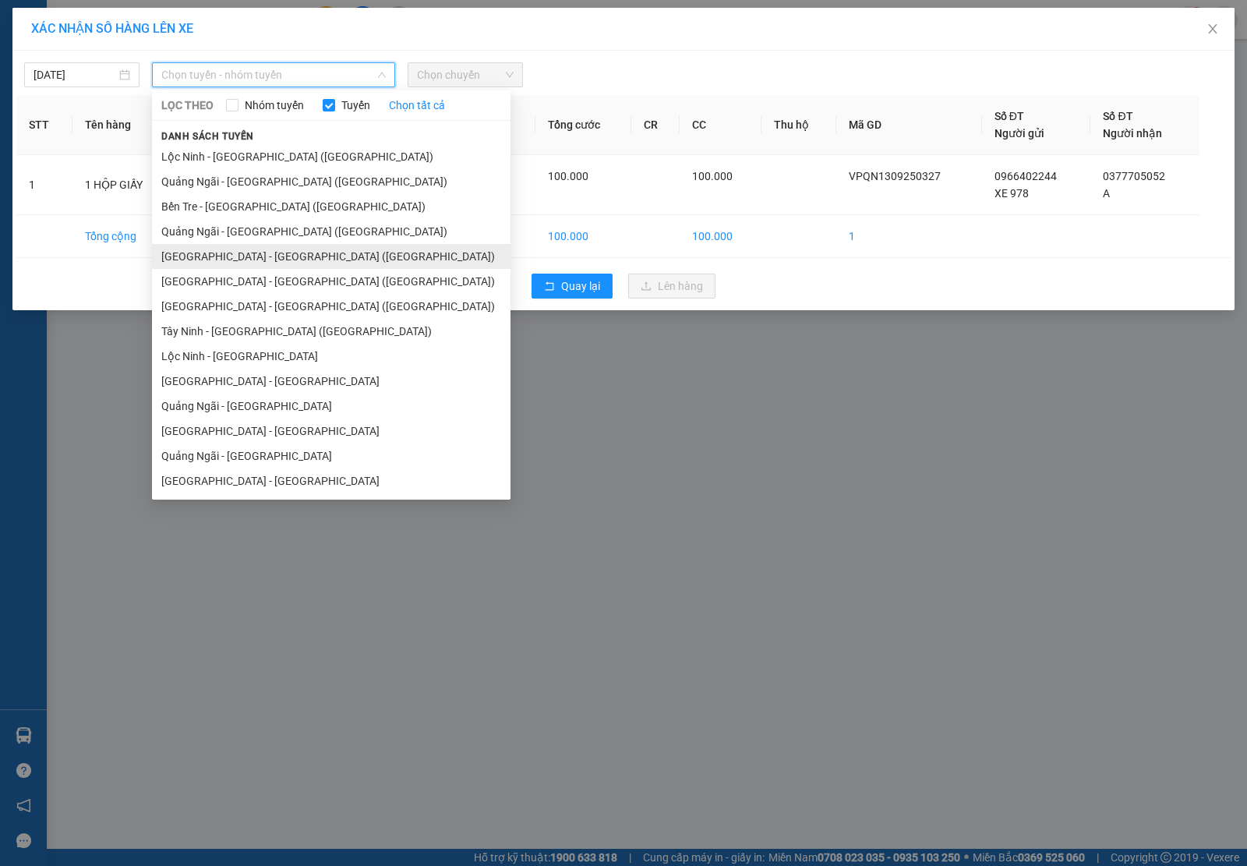
click at [257, 248] on li "[GEOGRAPHIC_DATA] - [GEOGRAPHIC_DATA] ([GEOGRAPHIC_DATA])" at bounding box center [331, 256] width 358 height 25
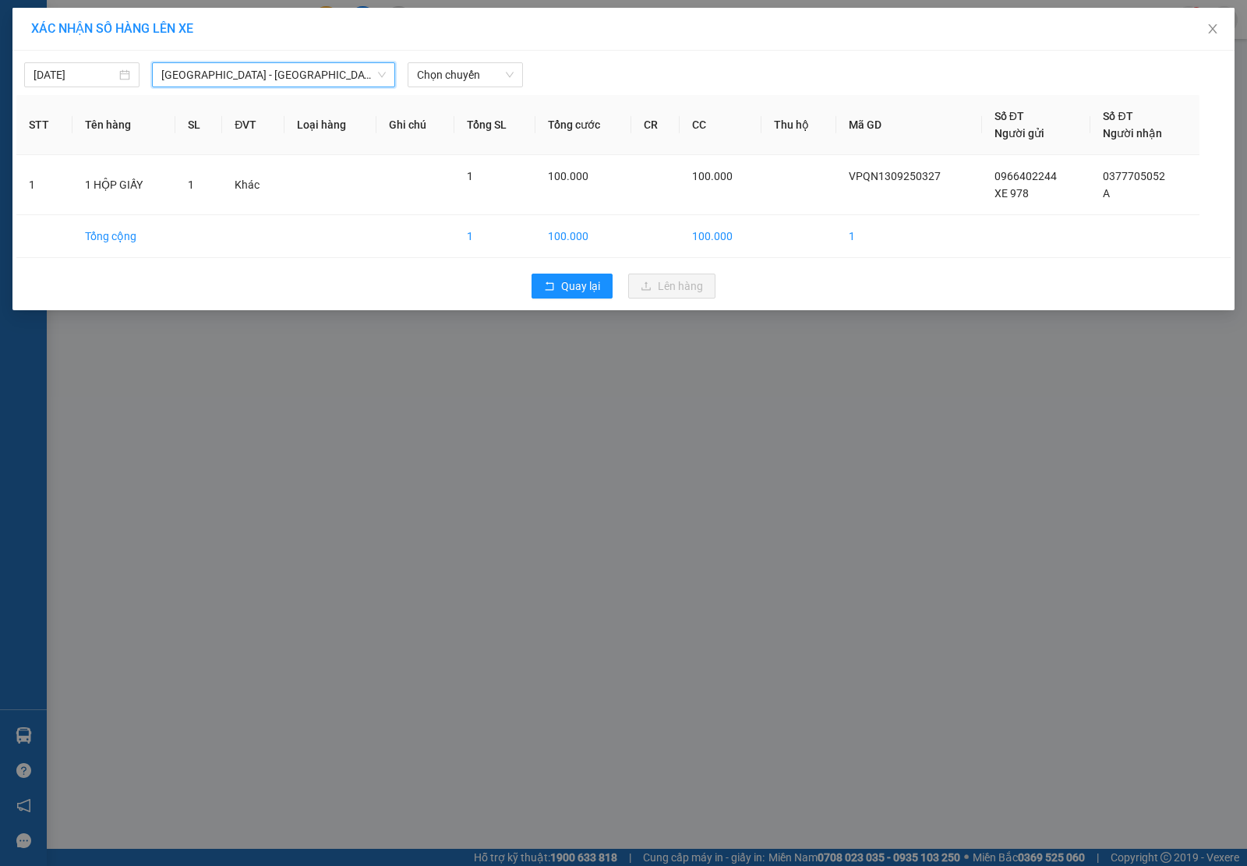
click at [471, 87] on div "Chọn chuyến" at bounding box center [465, 74] width 128 height 25
click at [469, 74] on span "Chọn chuyến" at bounding box center [465, 74] width 97 height 23
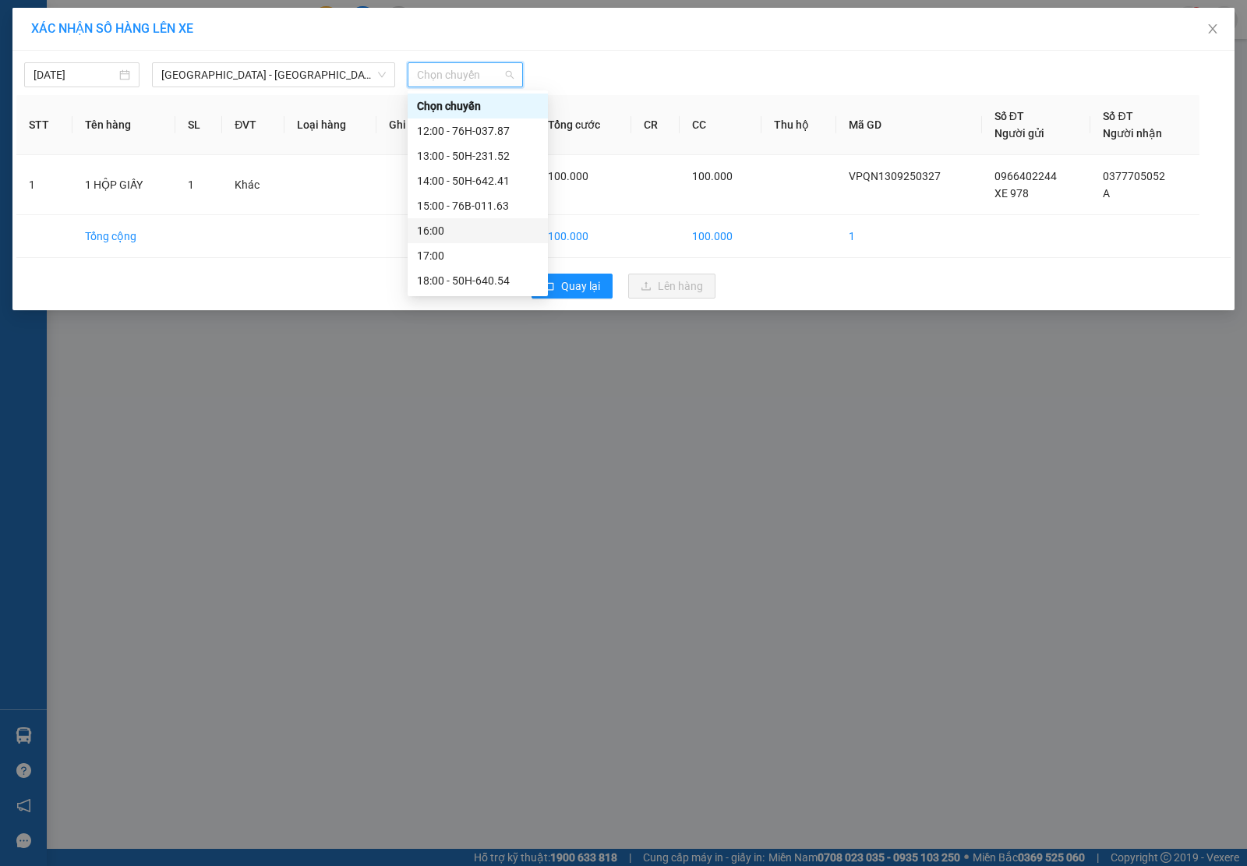
click at [493, 228] on div "16:00" at bounding box center [478, 230] width 122 height 17
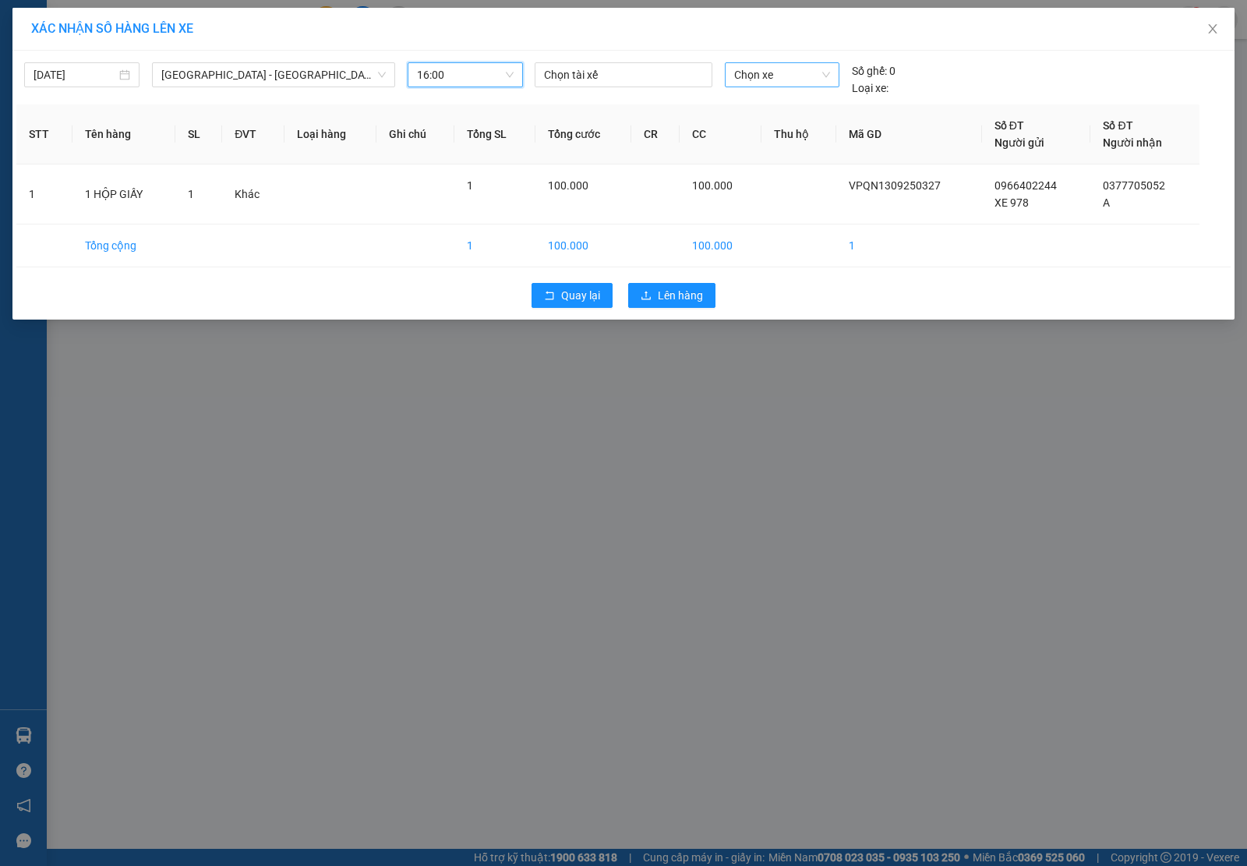
click at [762, 72] on span "Chọn xe" at bounding box center [782, 74] width 96 height 23
click at [768, 138] on div "50H-496.77" at bounding box center [782, 130] width 96 height 17
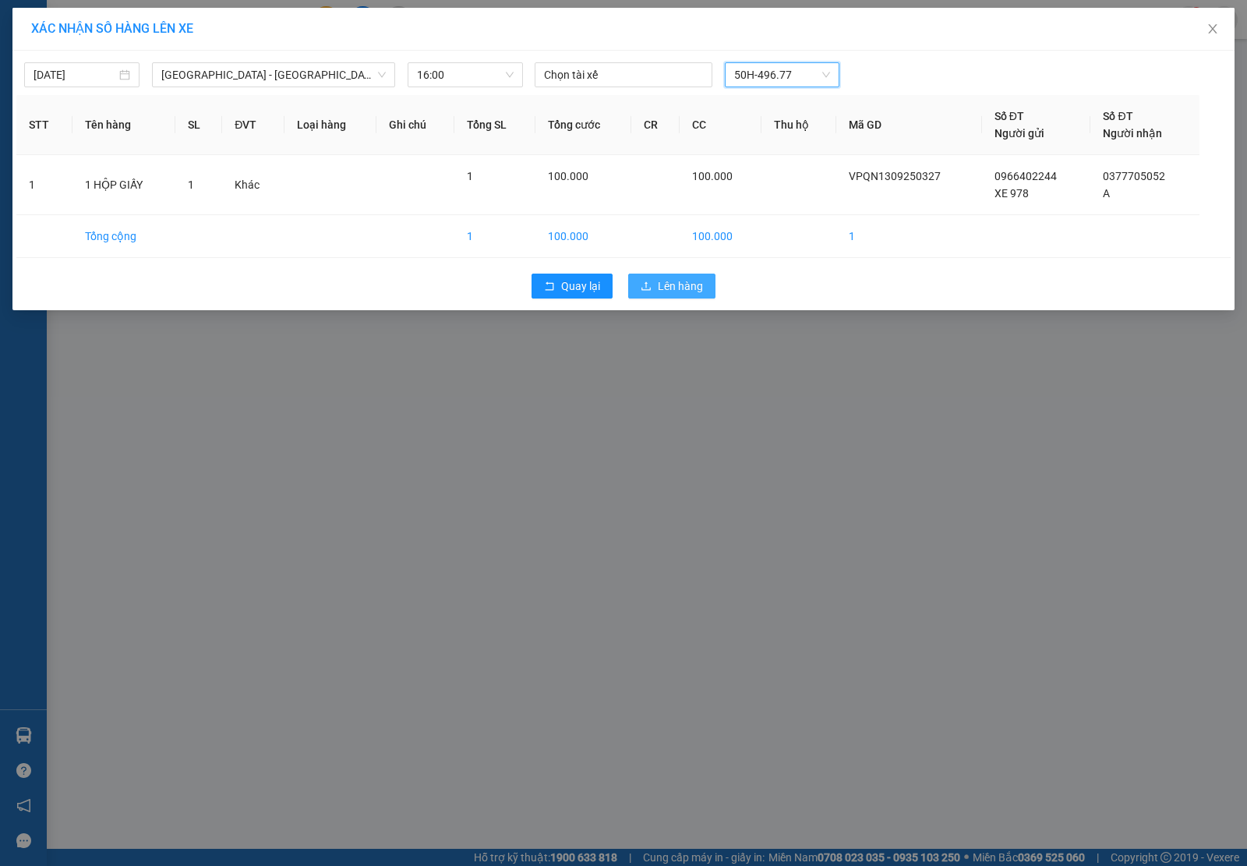
click at [692, 278] on span "Lên hàng" at bounding box center [680, 285] width 45 height 17
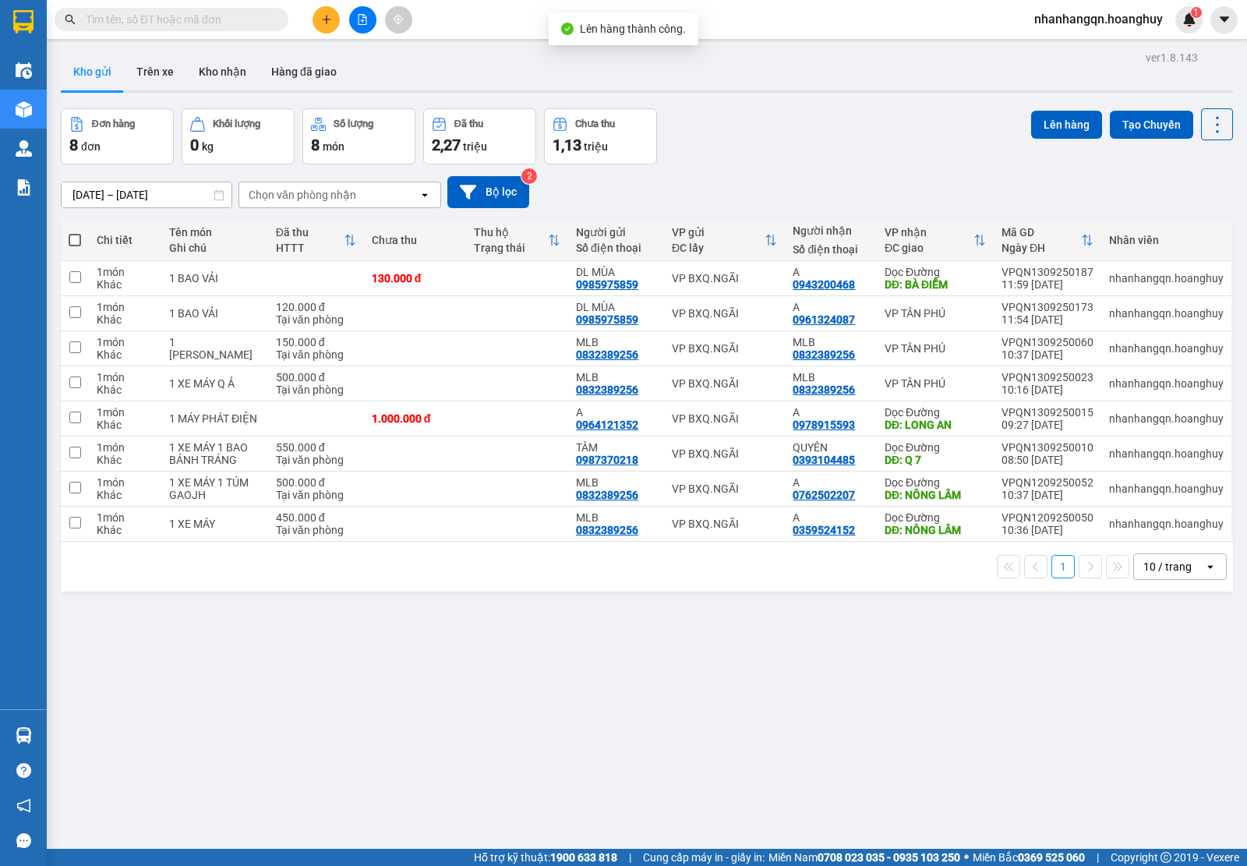
click at [135, 11] on input "text" at bounding box center [178, 19] width 184 height 17
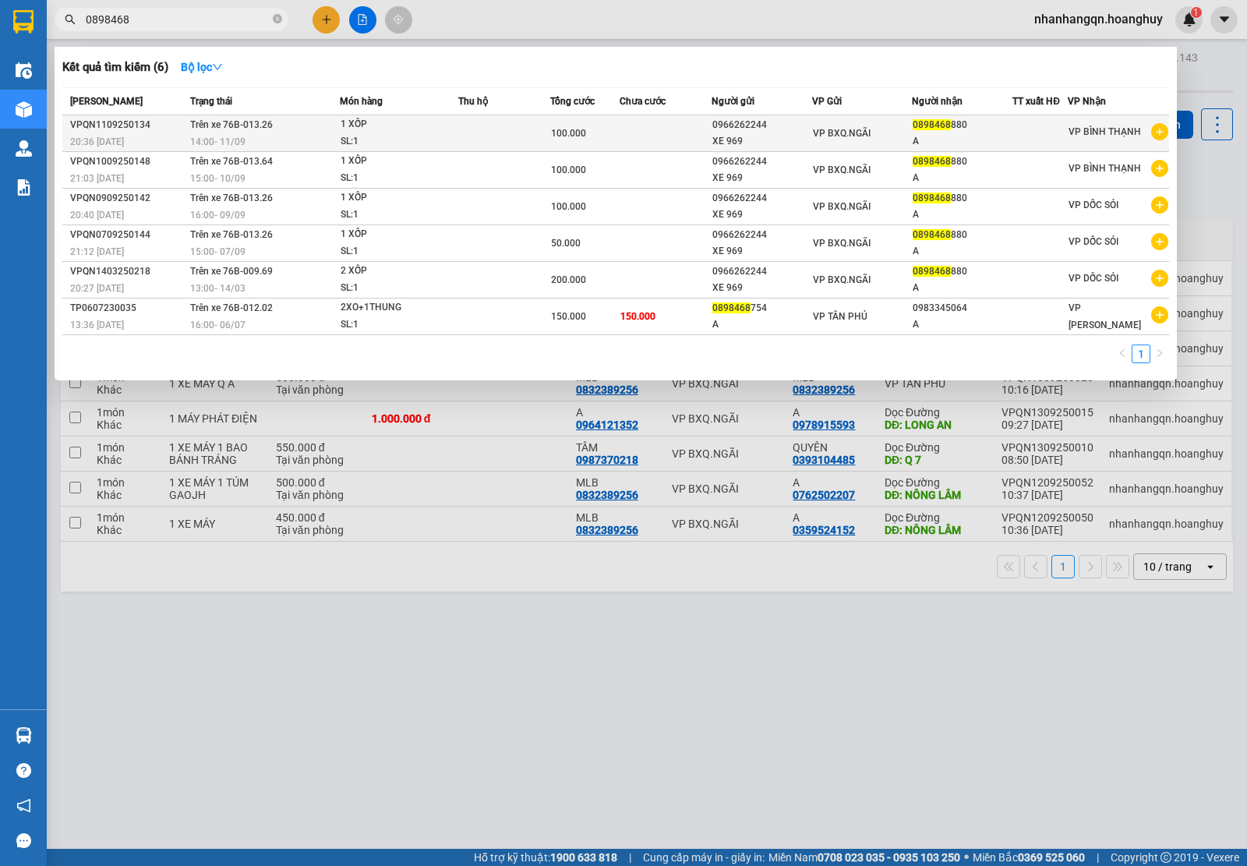
click at [875, 143] on td "VP BXQ.NGÃI" at bounding box center [862, 133] width 100 height 37
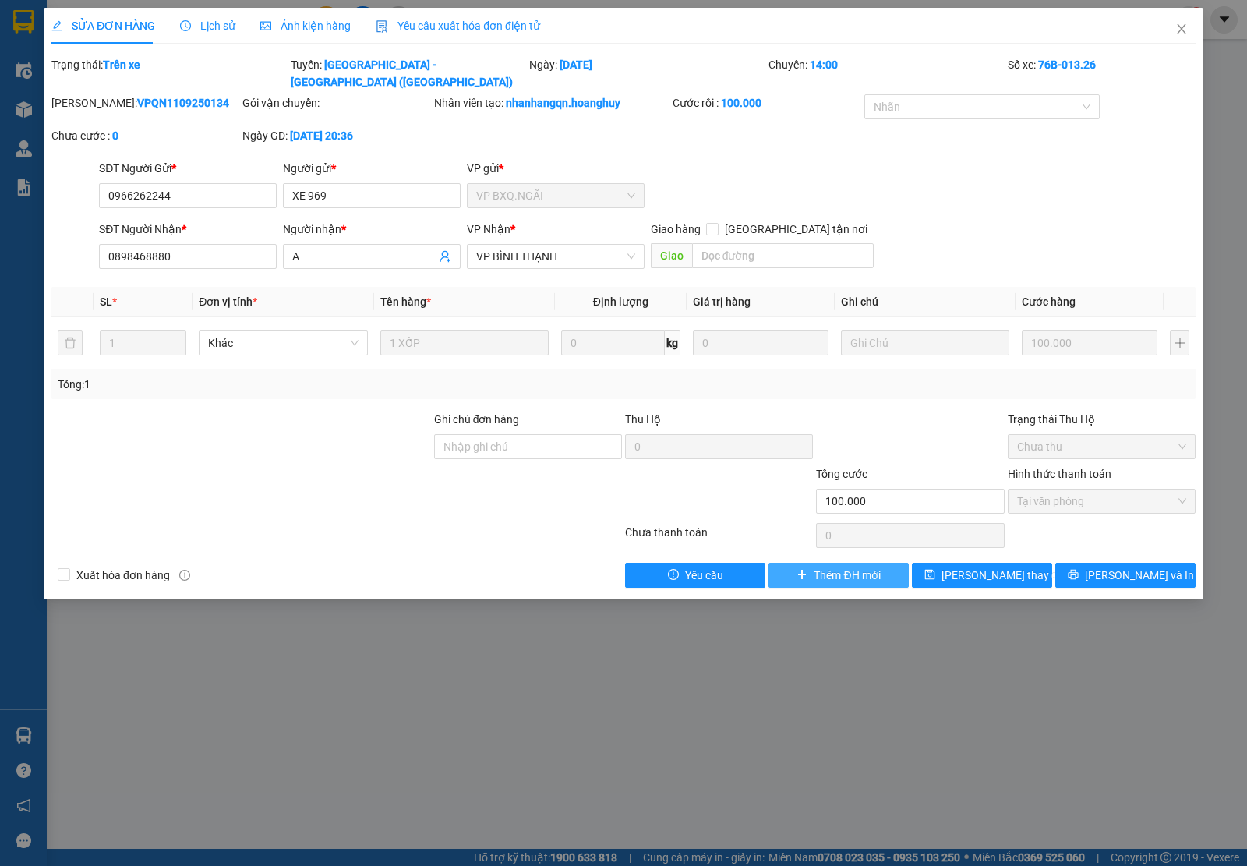
click at [824, 567] on span "Thêm ĐH mới" at bounding box center [847, 575] width 66 height 17
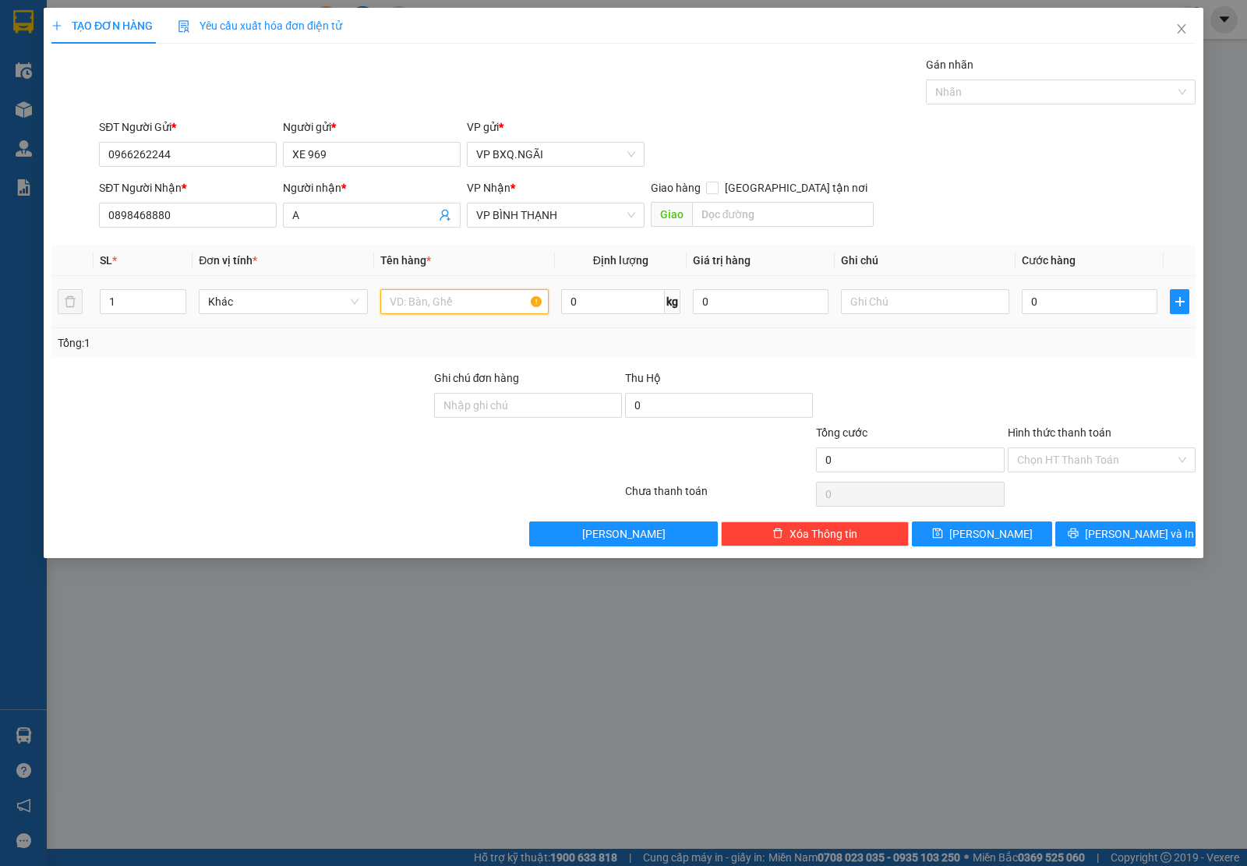
click at [487, 301] on input "text" at bounding box center [464, 301] width 168 height 25
click at [1139, 461] on input "Hình thức thanh toán" at bounding box center [1096, 459] width 158 height 23
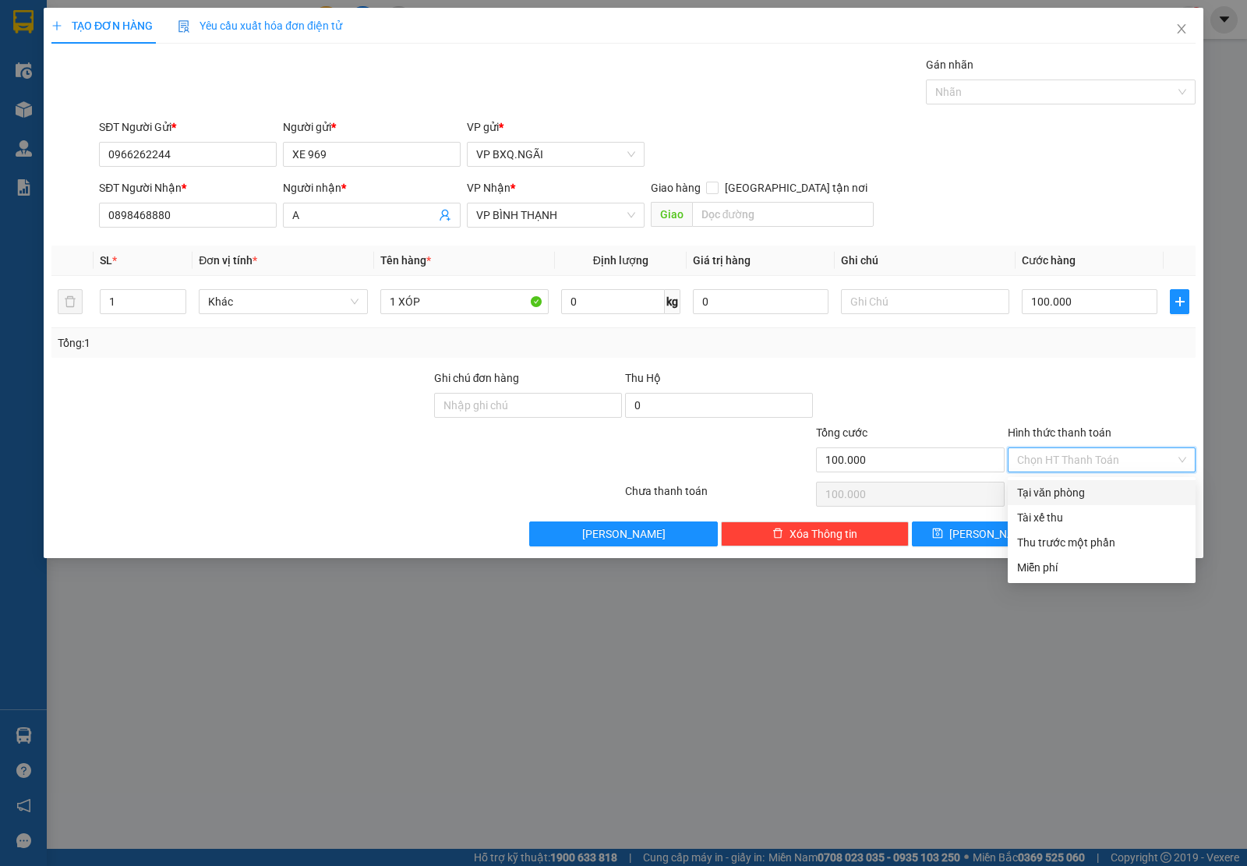
click at [1096, 484] on div "Tại văn phòng" at bounding box center [1101, 492] width 169 height 17
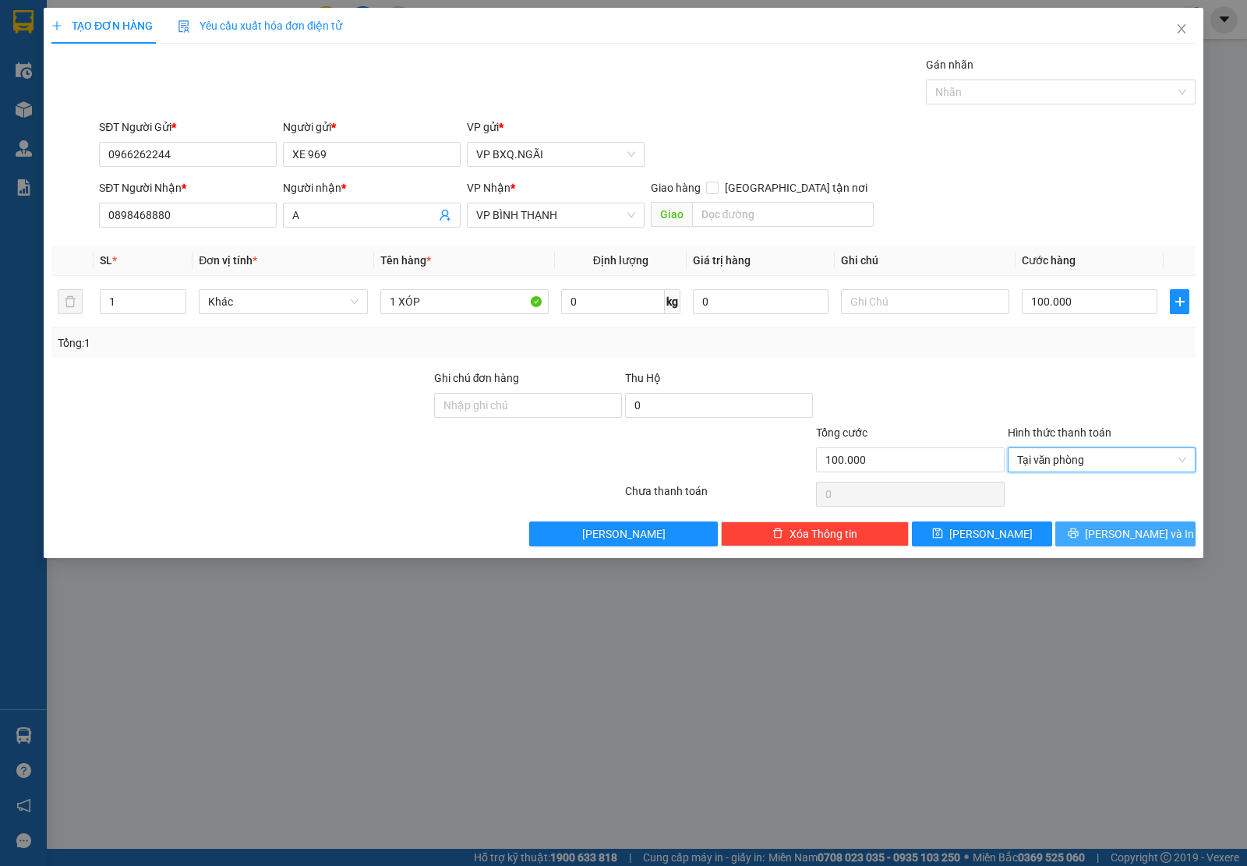
click at [1127, 532] on span "[PERSON_NAME] và In" at bounding box center [1139, 533] width 109 height 17
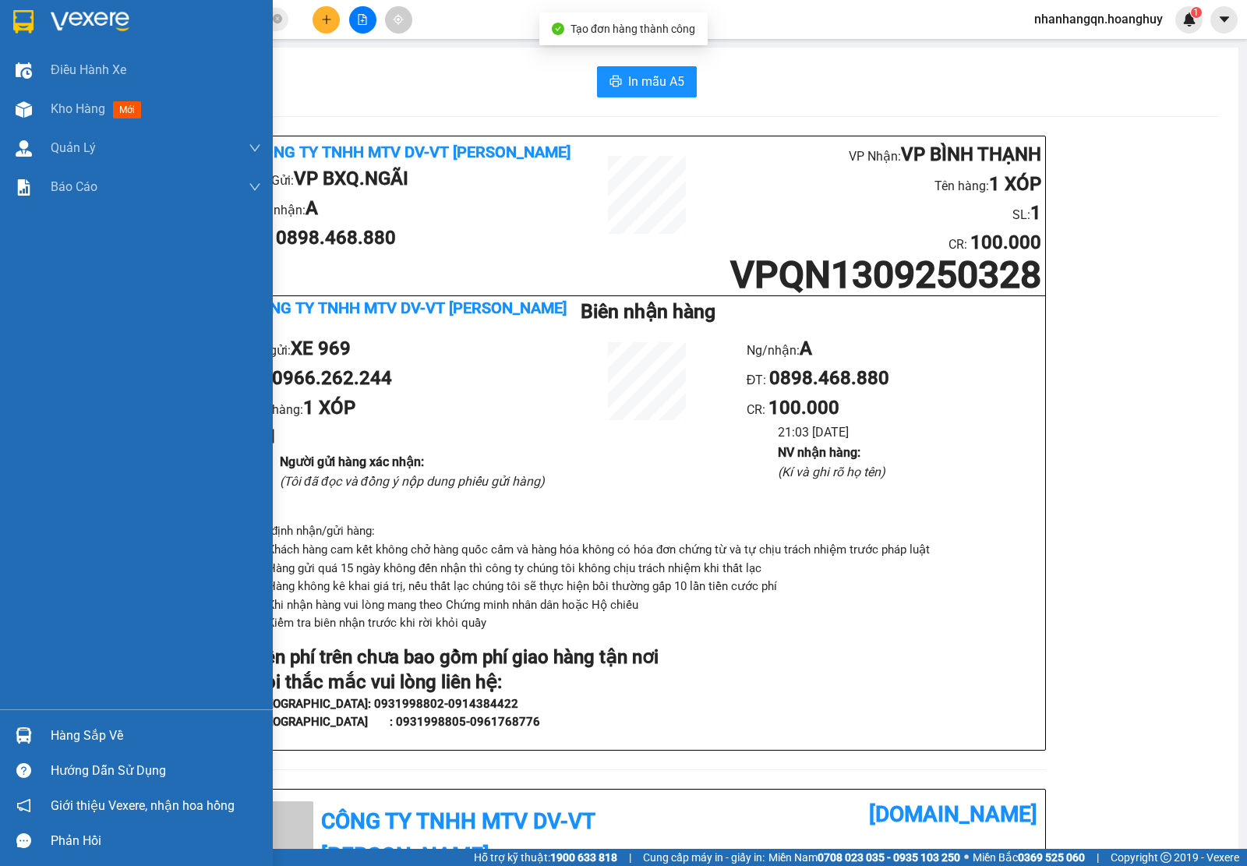
click at [14, 26] on img at bounding box center [23, 21] width 20 height 23
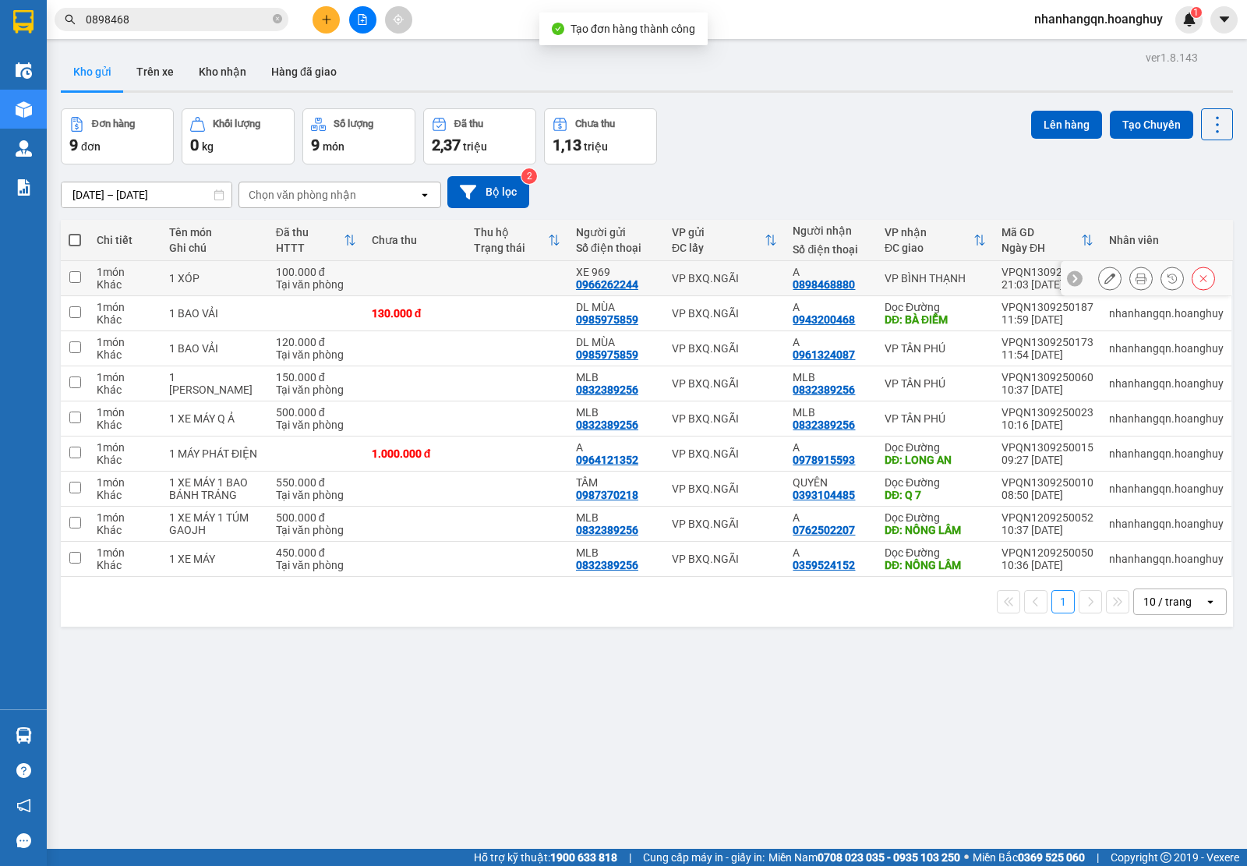
click at [750, 272] on div "VP BXQ.NGÃI" at bounding box center [725, 278] width 106 height 12
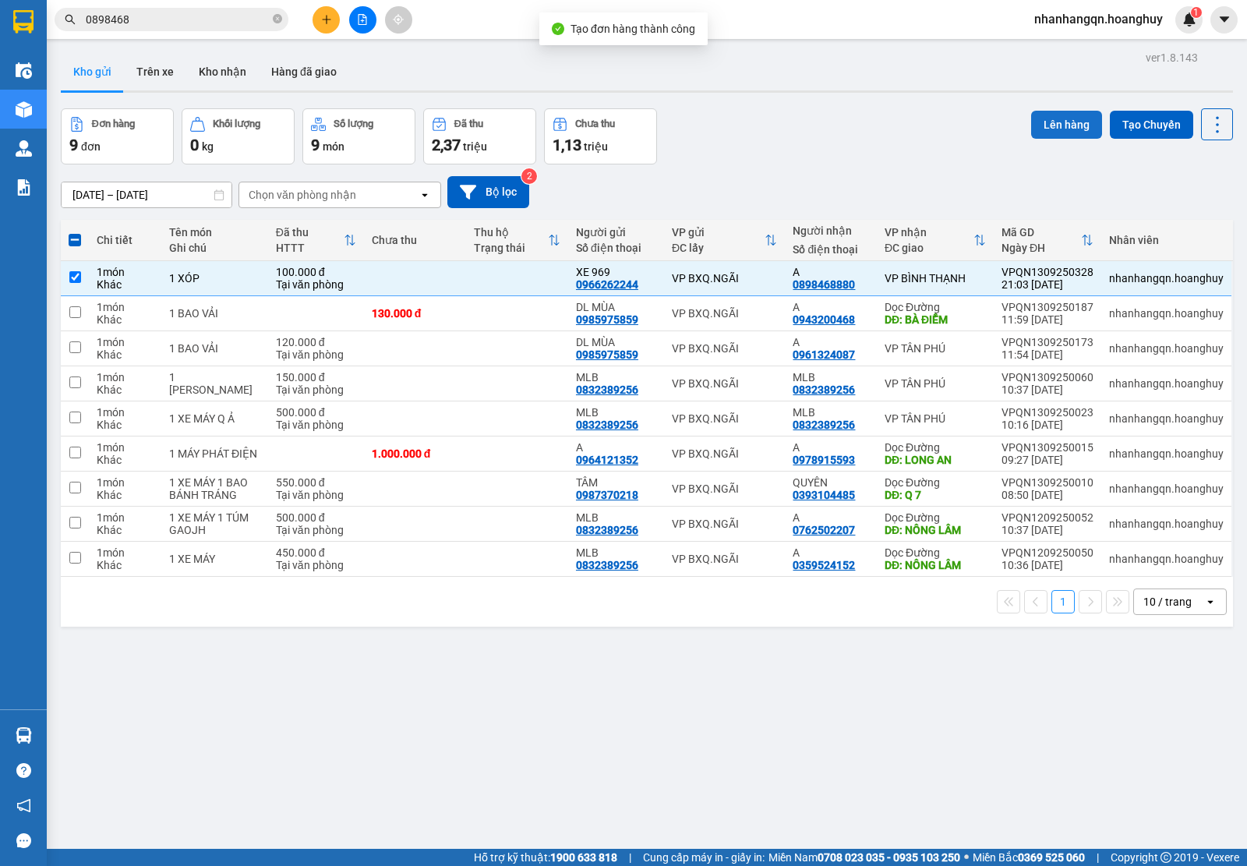
click at [1038, 136] on button "Lên hàng" at bounding box center [1066, 125] width 71 height 28
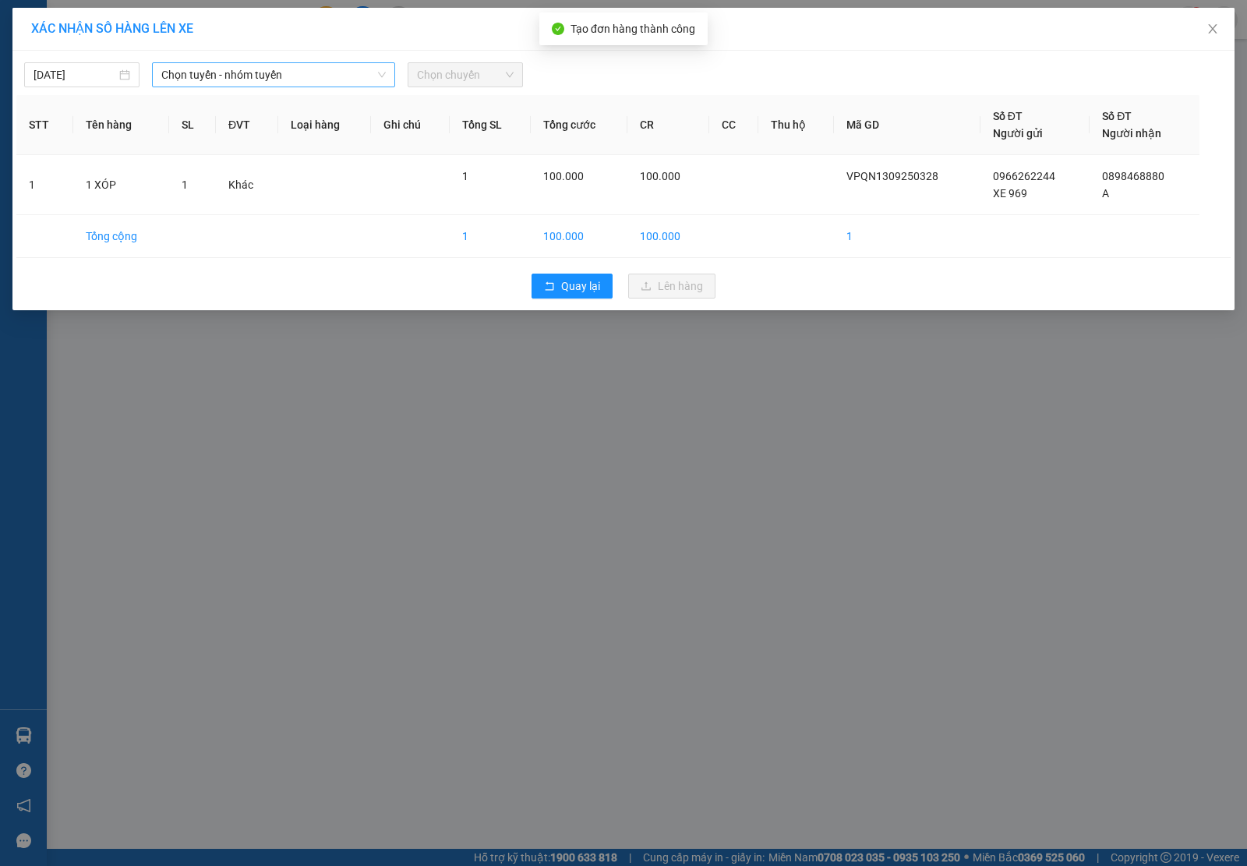
click at [227, 75] on span "Chọn tuyến - nhóm tuyến" at bounding box center [273, 74] width 224 height 23
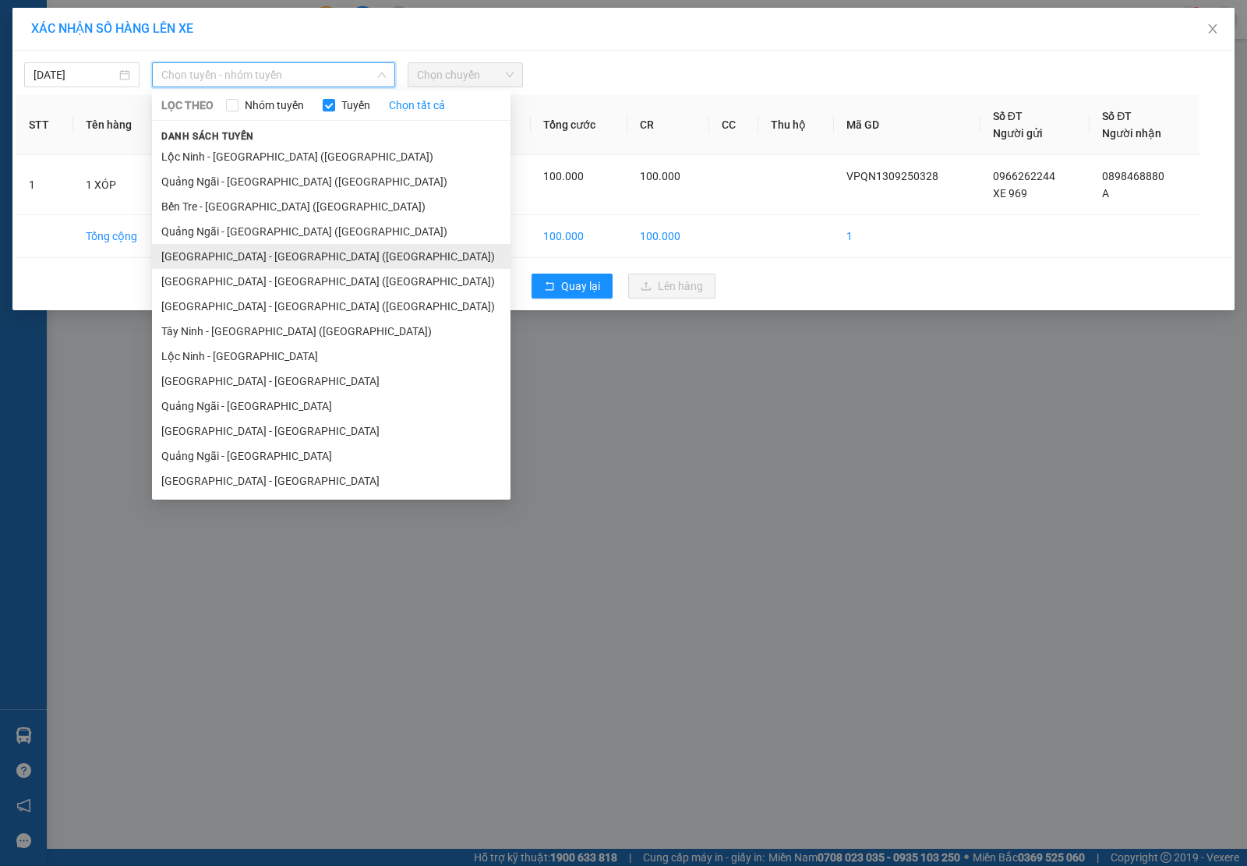
click at [262, 254] on li "[GEOGRAPHIC_DATA] - [GEOGRAPHIC_DATA] ([GEOGRAPHIC_DATA])" at bounding box center [331, 256] width 358 height 25
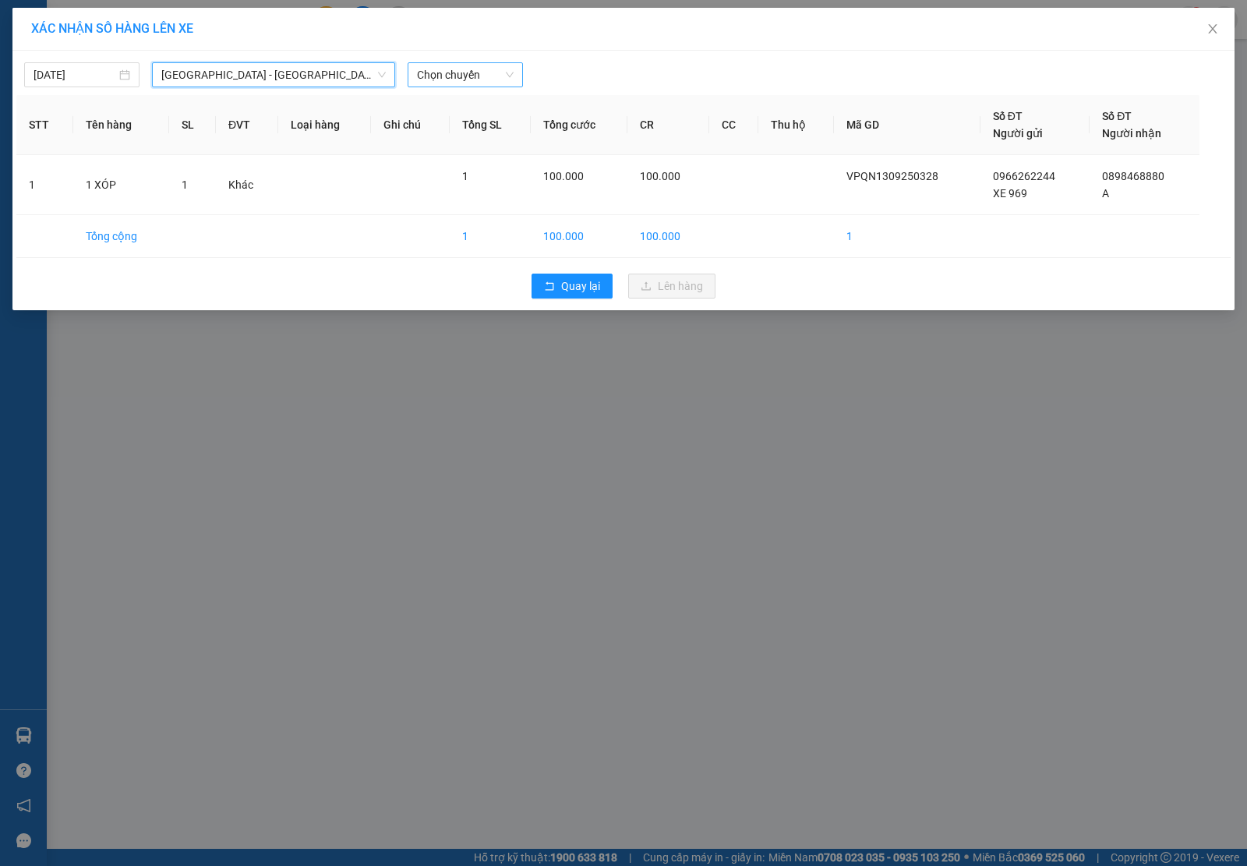
click at [453, 80] on span "Chọn chuyến" at bounding box center [465, 74] width 97 height 23
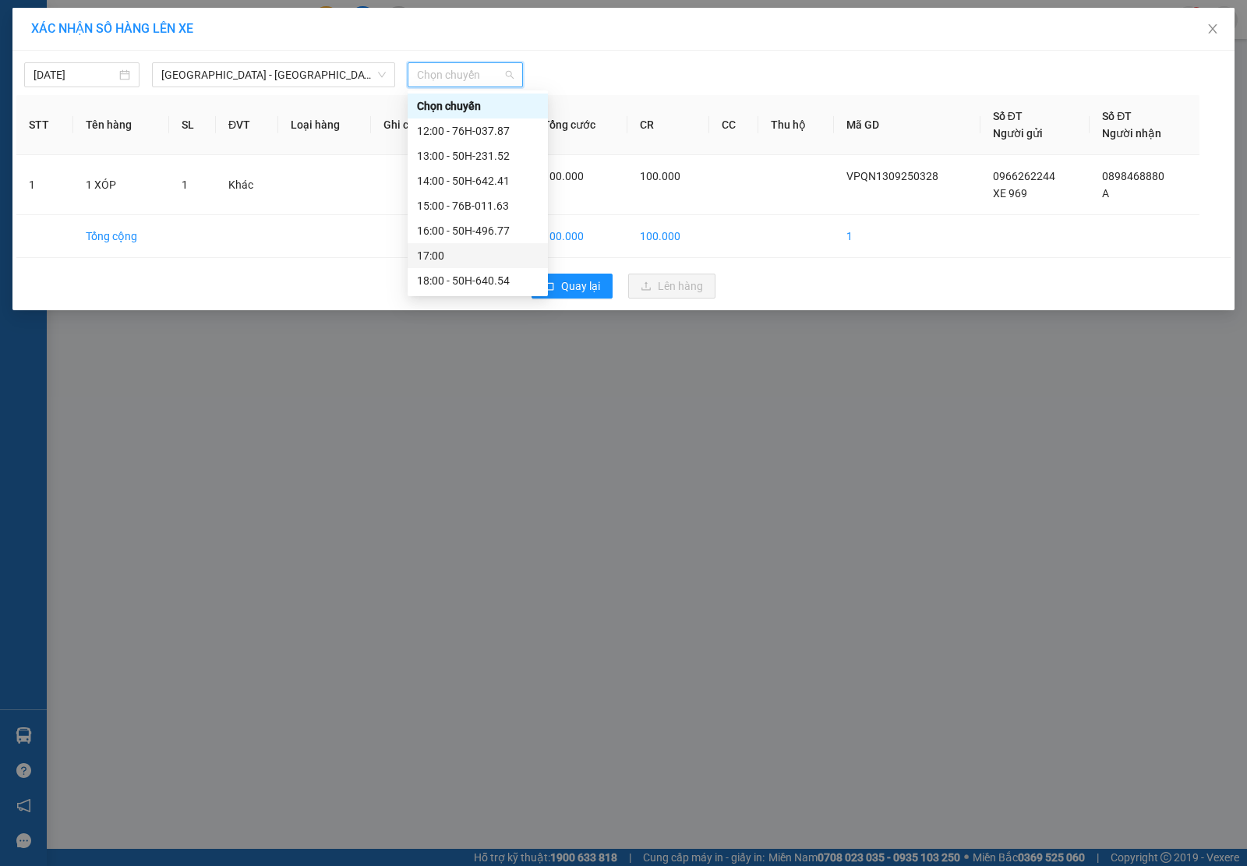
click at [482, 255] on div "17:00" at bounding box center [478, 255] width 122 height 17
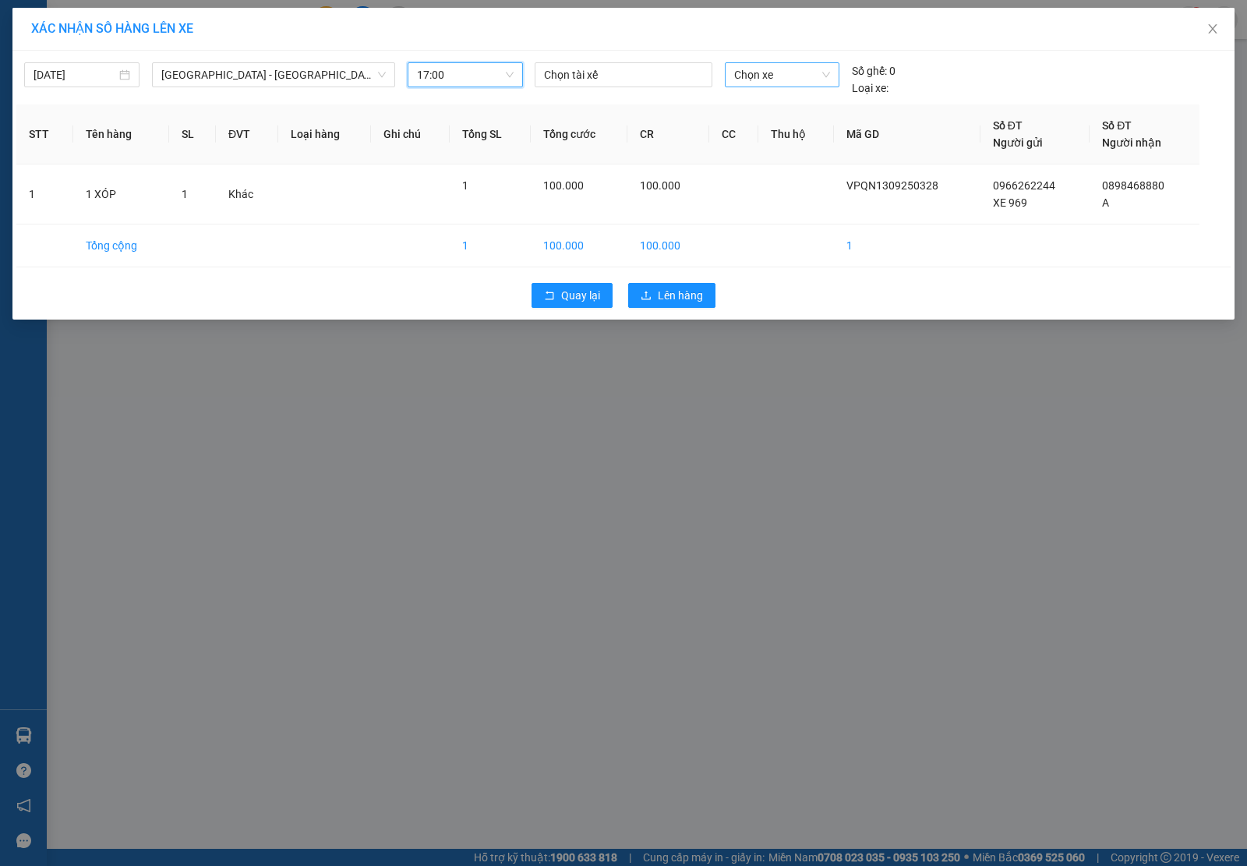
click at [764, 71] on span "Chọn xe" at bounding box center [782, 74] width 96 height 23
click at [781, 105] on div "76B-013.26" at bounding box center [782, 105] width 96 height 17
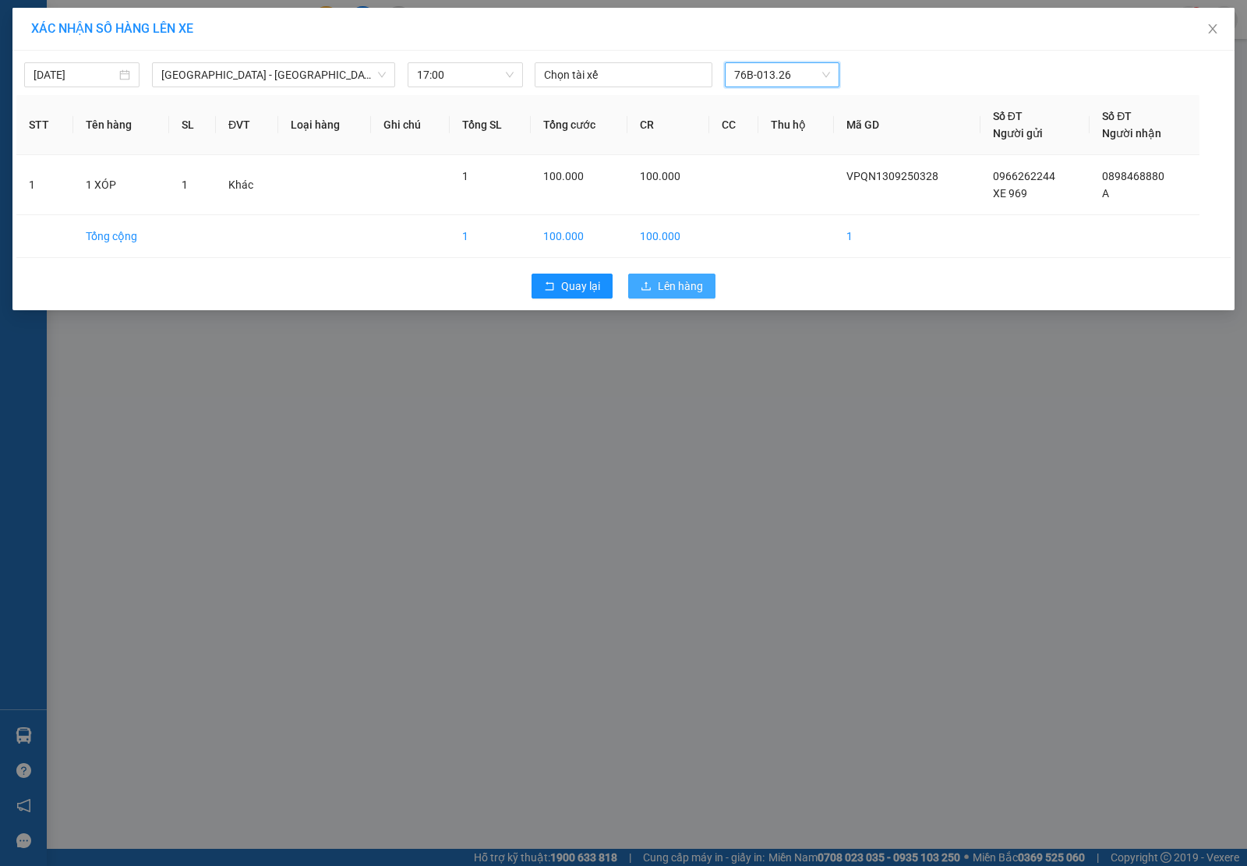
click at [705, 288] on button "Lên hàng" at bounding box center [671, 286] width 87 height 25
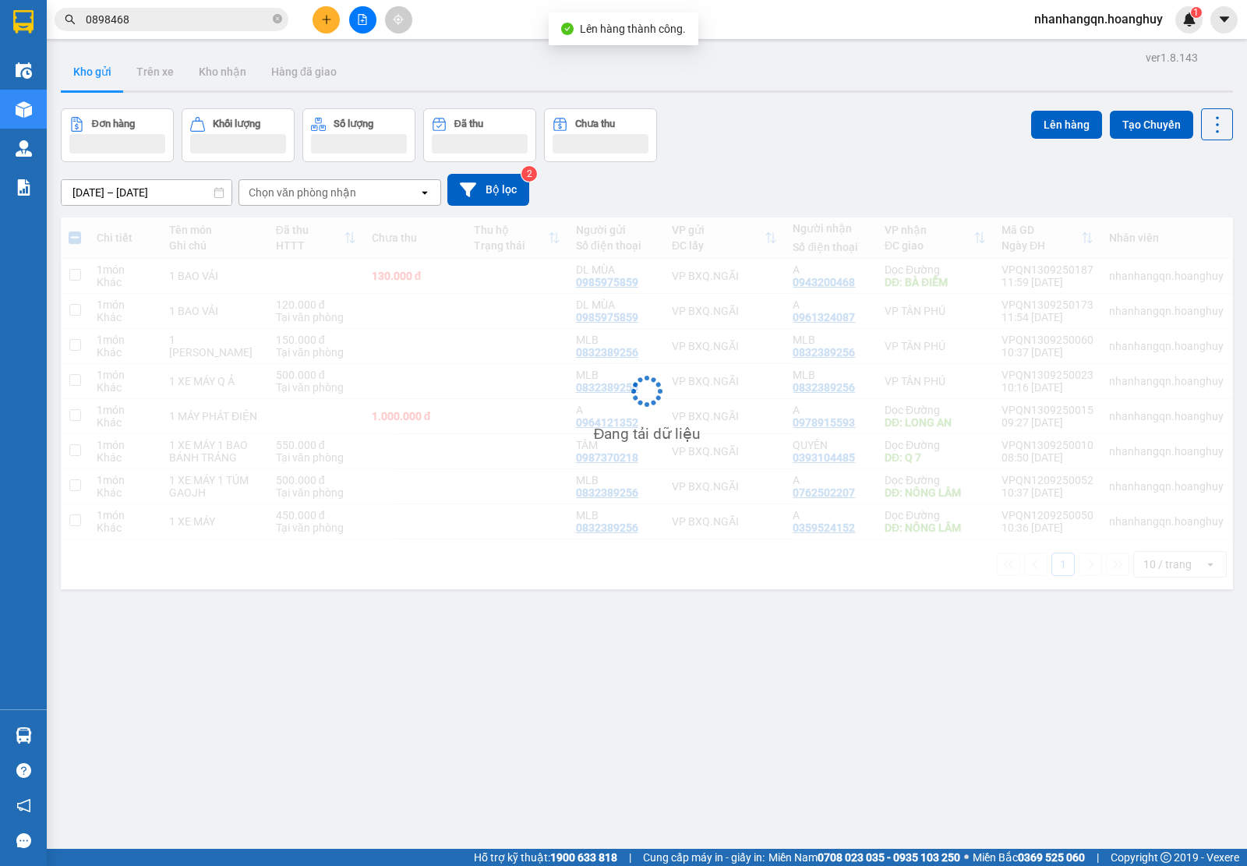
click at [180, 26] on input "0898468" at bounding box center [178, 19] width 184 height 17
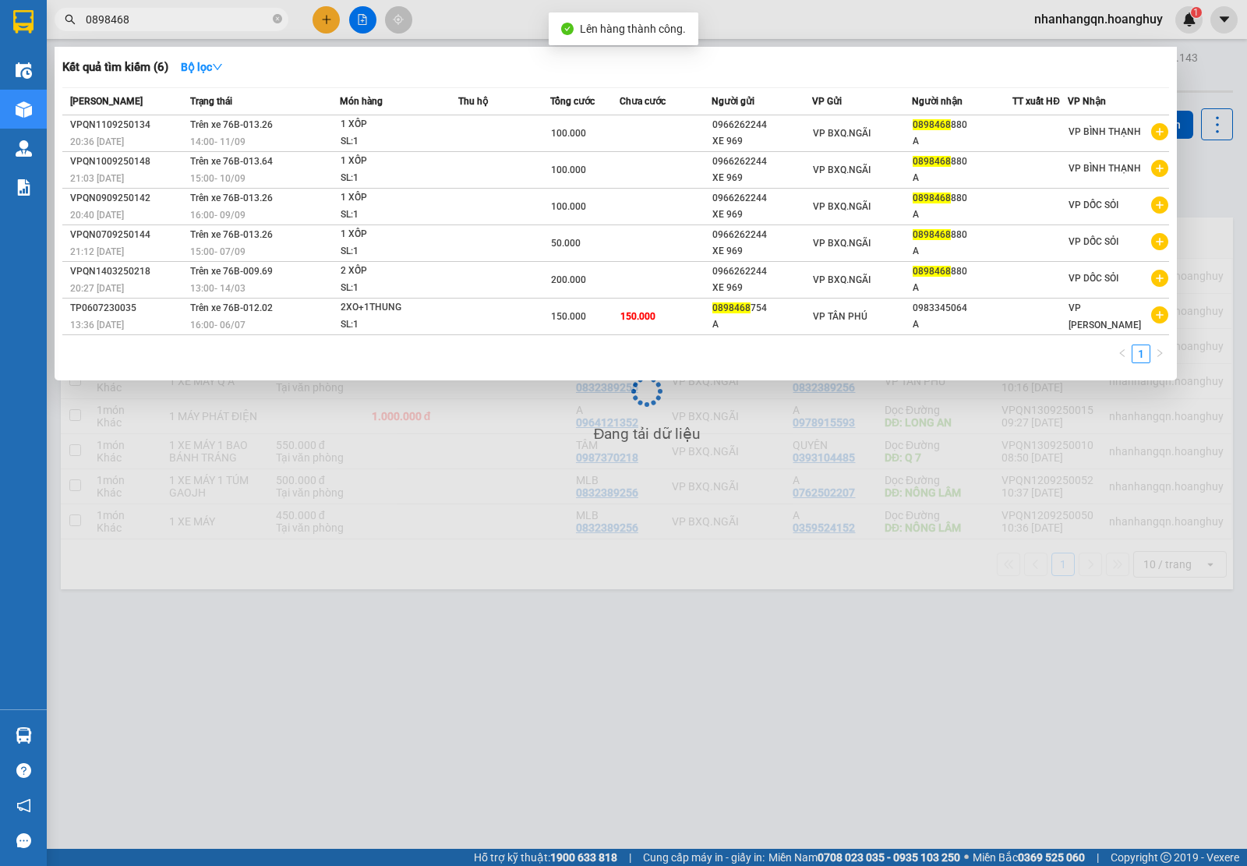
click at [180, 26] on input "0898468" at bounding box center [178, 19] width 184 height 17
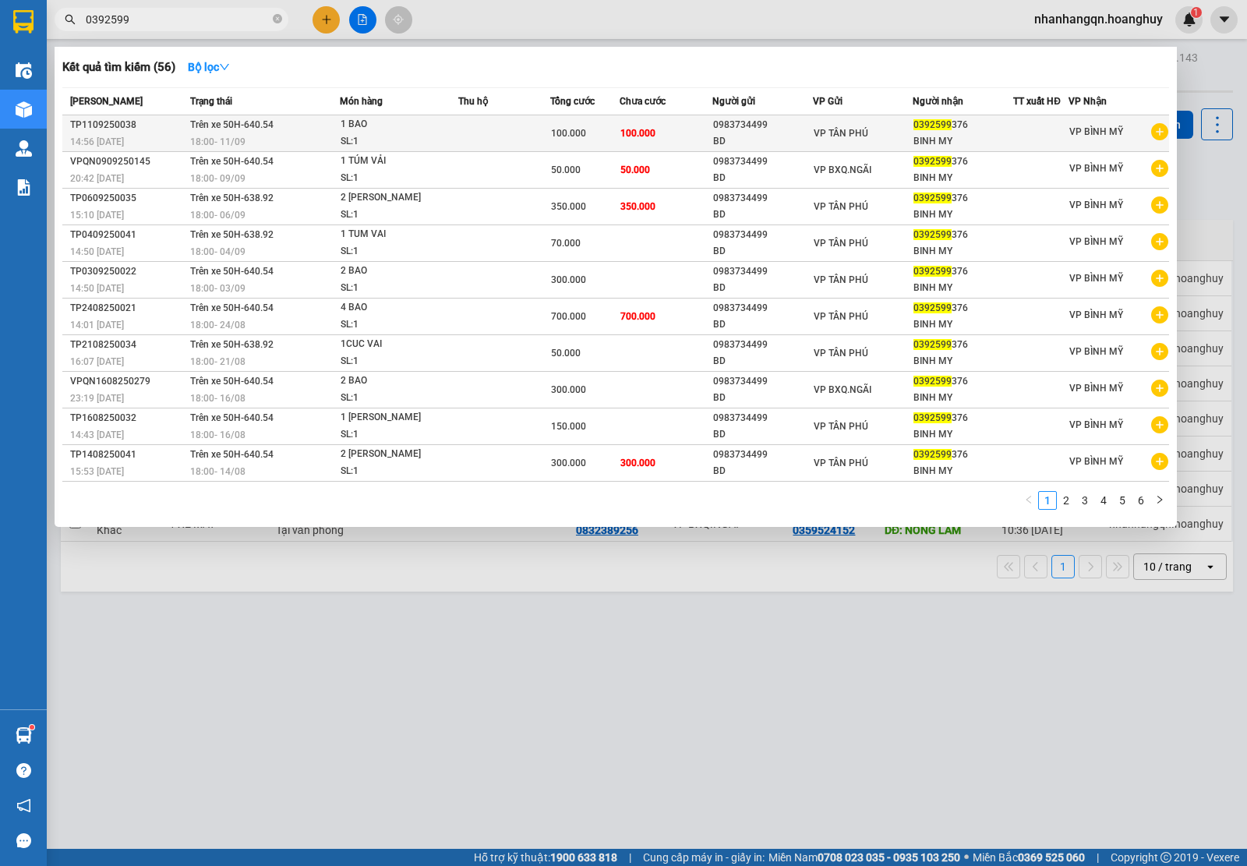
click at [699, 137] on td "100.000" at bounding box center [666, 133] width 93 height 37
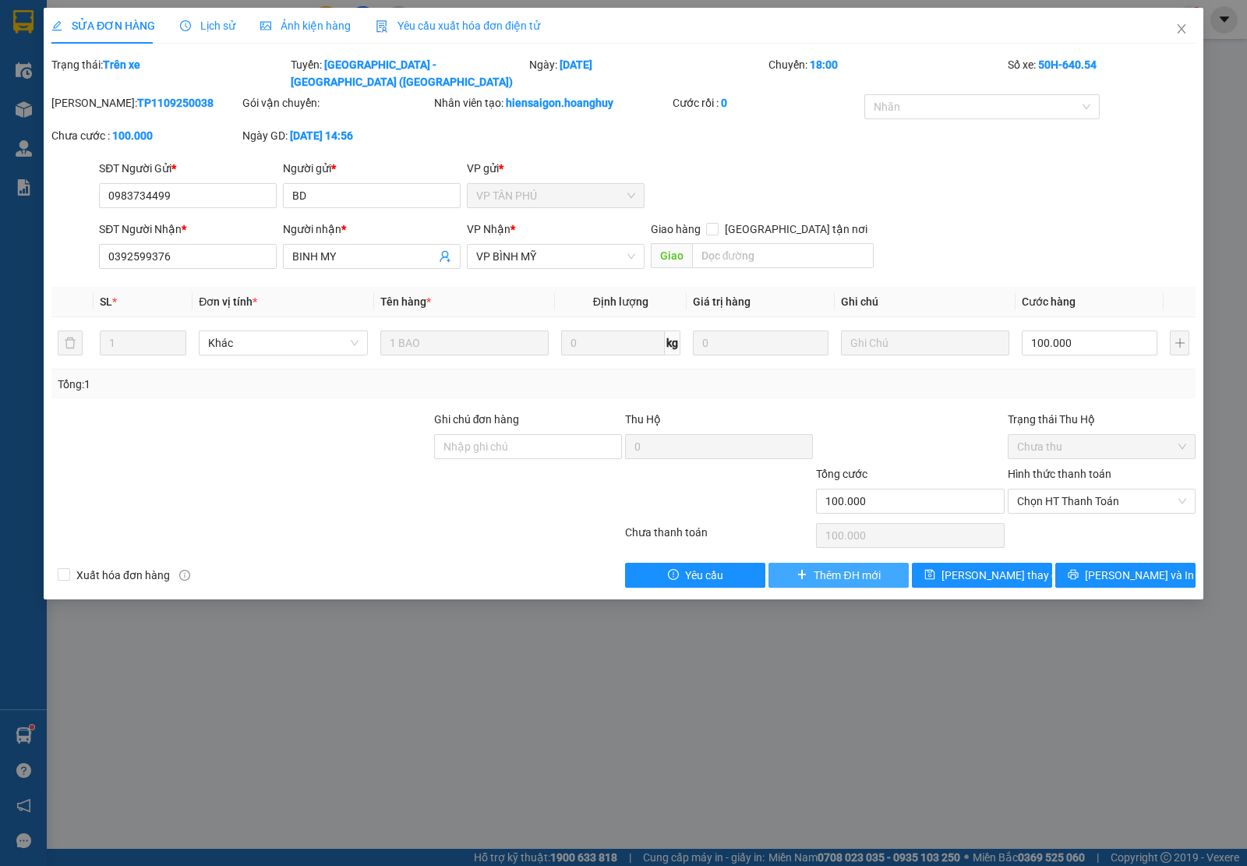
click at [808, 573] on div "SỬA ĐƠN HÀNG Lịch sử Ảnh kiện hàng Yêu cầu xuất hóa đơn điện tử Total Paid Fee …" at bounding box center [624, 303] width 1160 height 591
click at [811, 563] on button "Thêm ĐH mới" at bounding box center [838, 575] width 140 height 25
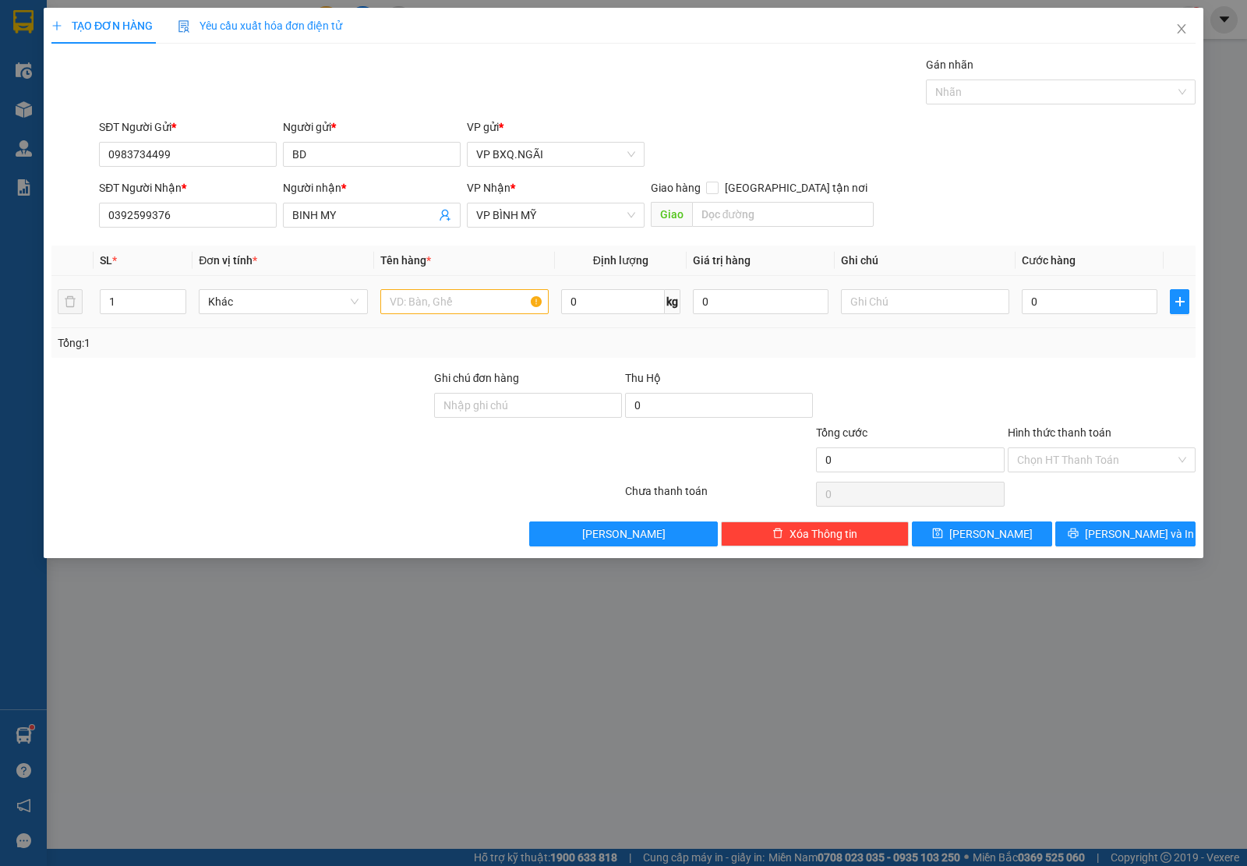
click at [405, 317] on div at bounding box center [464, 301] width 168 height 31
click at [405, 301] on input "text" at bounding box center [464, 301] width 168 height 25
click at [1096, 550] on div "TẠO ĐƠN HÀNG Yêu cầu xuất hóa đơn điện tử Transit Pickup Surcharge Ids Transit …" at bounding box center [624, 283] width 1160 height 550
click at [1107, 544] on button "[PERSON_NAME] và In" at bounding box center [1125, 533] width 140 height 25
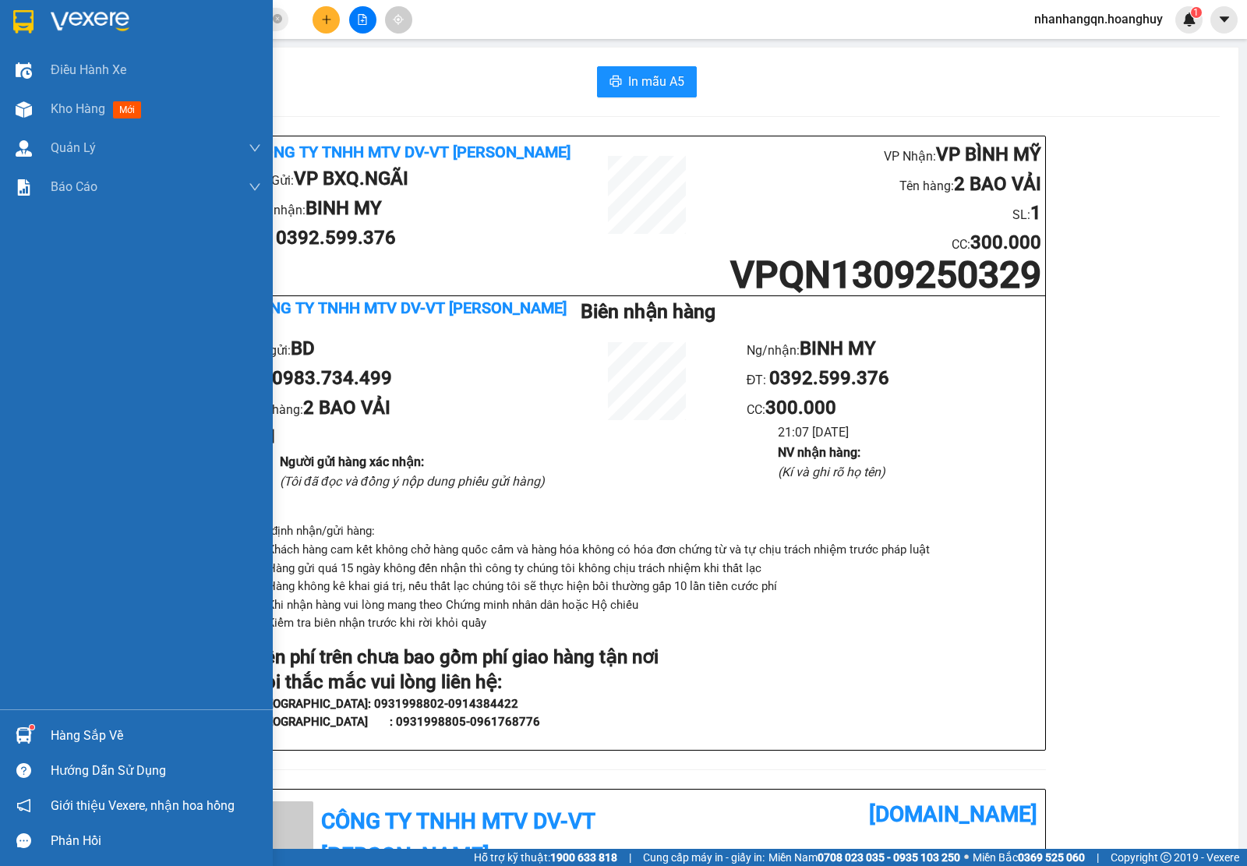
click at [23, 34] on div at bounding box center [23, 21] width 27 height 27
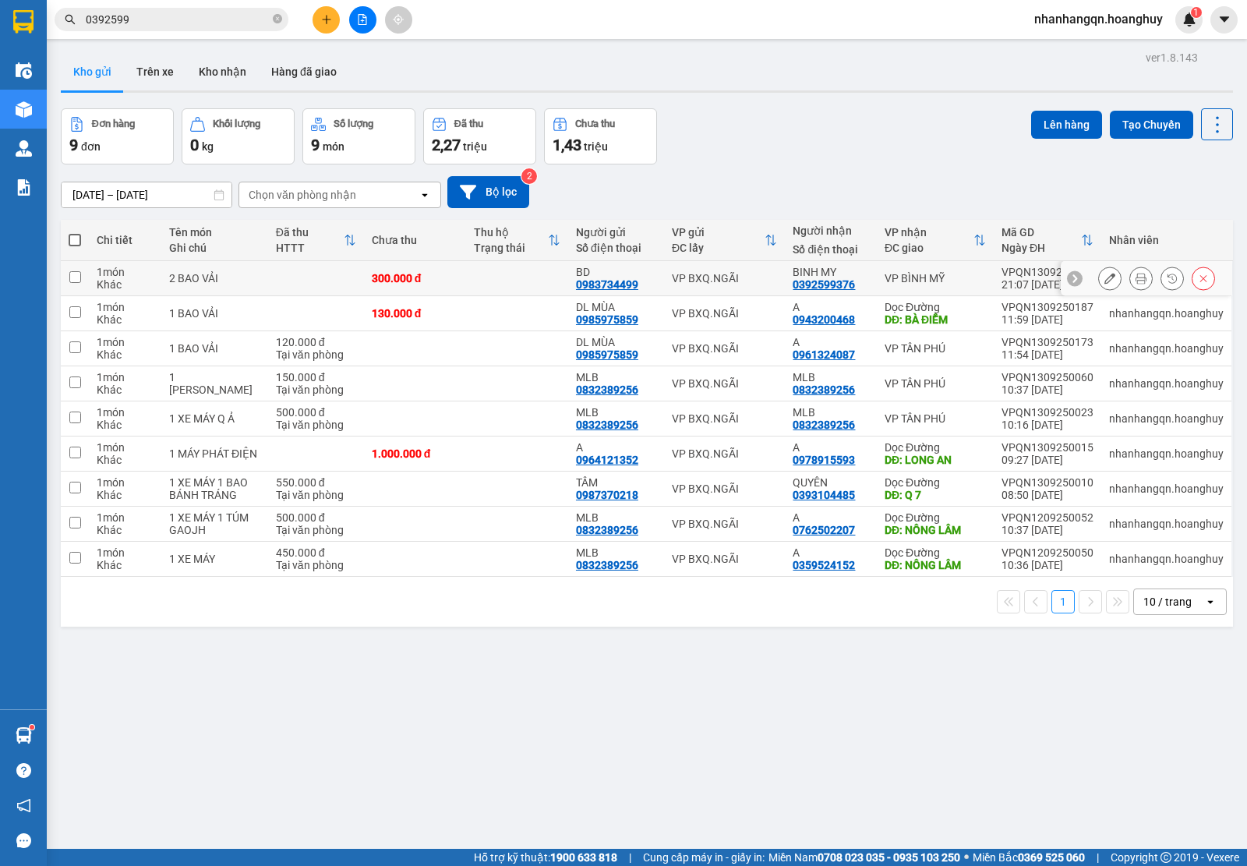
click at [713, 284] on div "VP BXQ.NGÃI" at bounding box center [725, 278] width 106 height 12
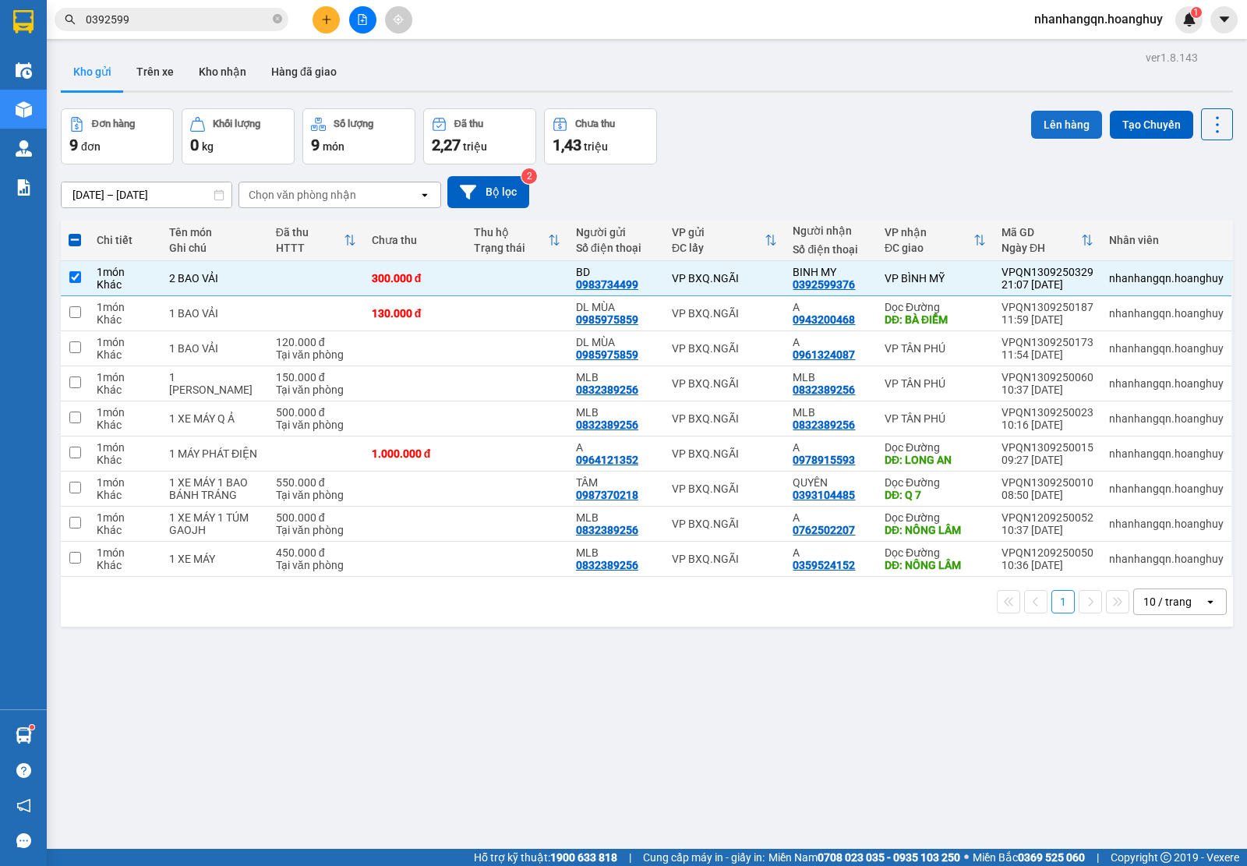
click at [1061, 138] on button "Lên hàng" at bounding box center [1066, 125] width 71 height 28
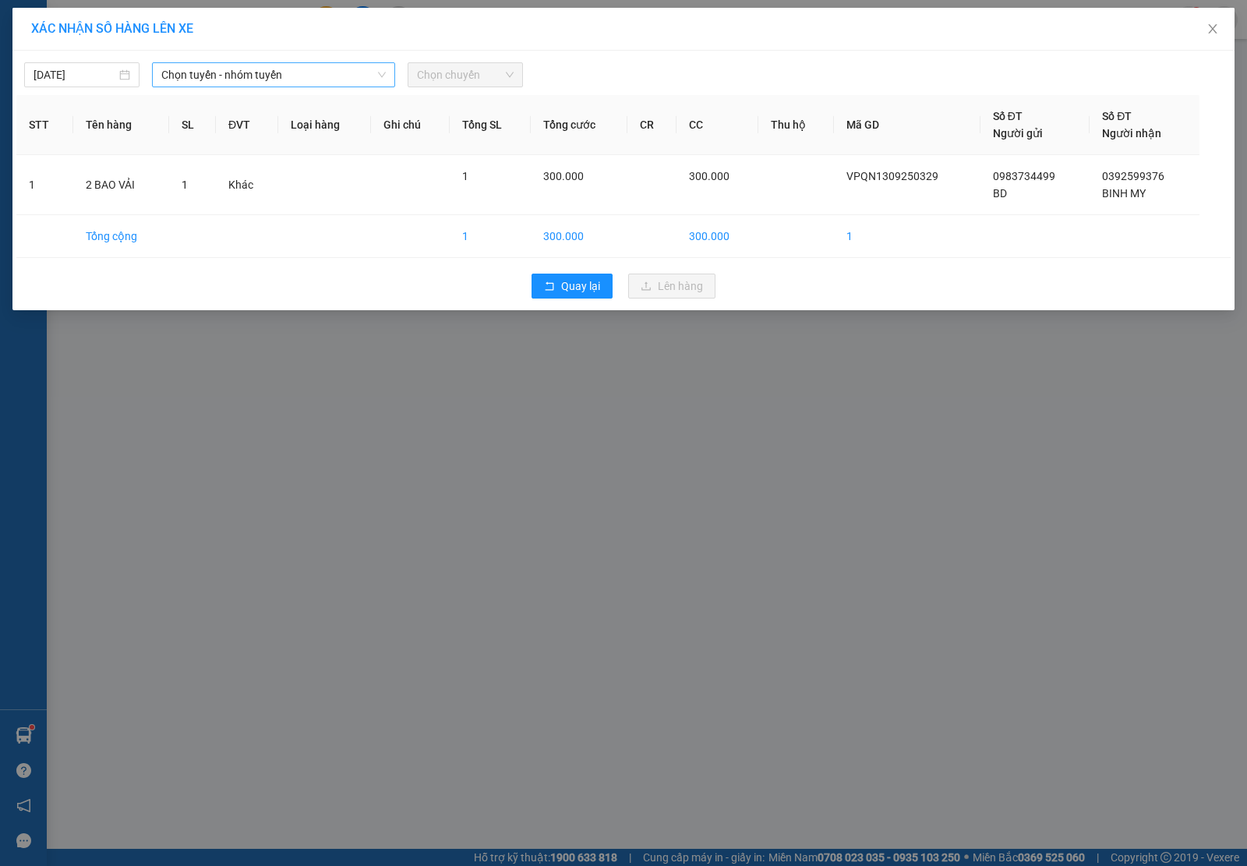
click at [207, 83] on span "Chọn tuyến - nhóm tuyến" at bounding box center [273, 74] width 224 height 23
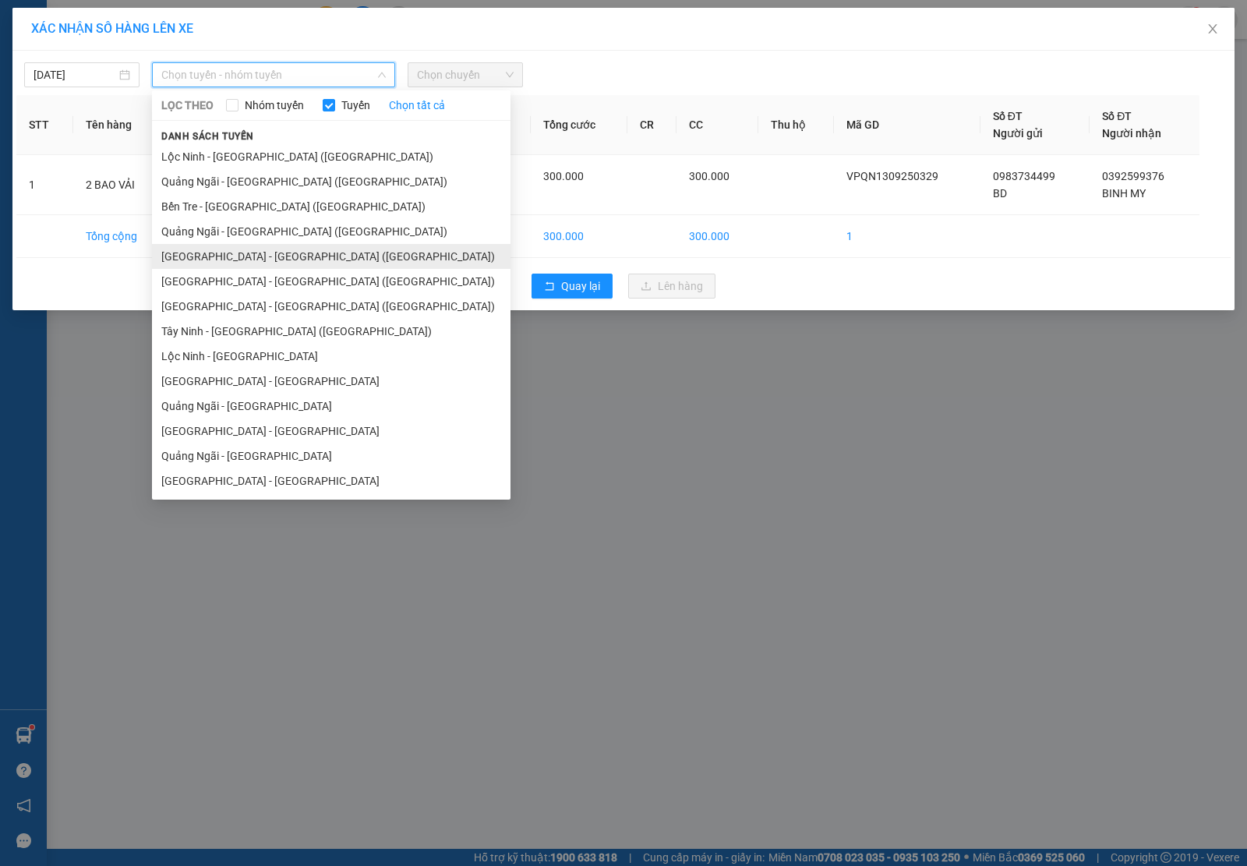
click at [279, 262] on li "[GEOGRAPHIC_DATA] - [GEOGRAPHIC_DATA] ([GEOGRAPHIC_DATA])" at bounding box center [331, 256] width 358 height 25
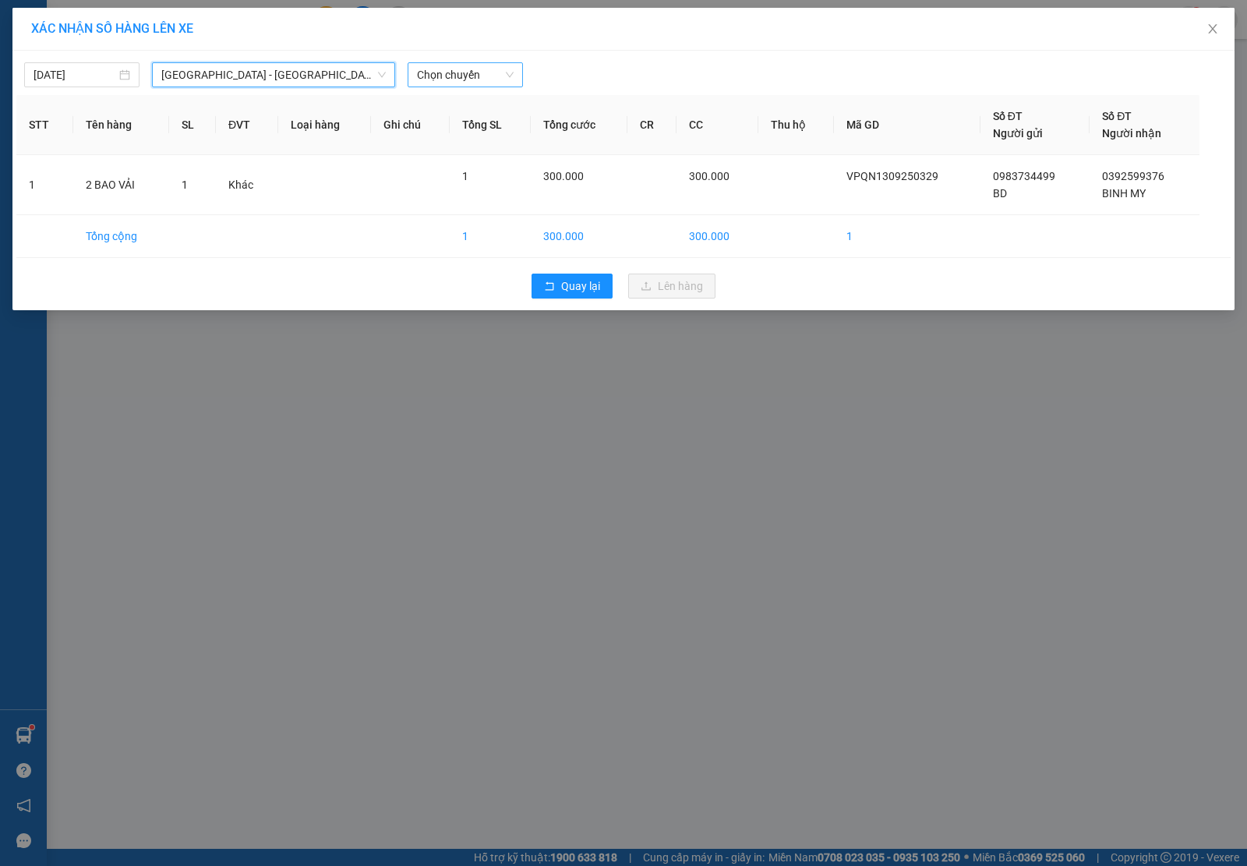
click at [452, 71] on span "Chọn chuyến" at bounding box center [465, 74] width 97 height 23
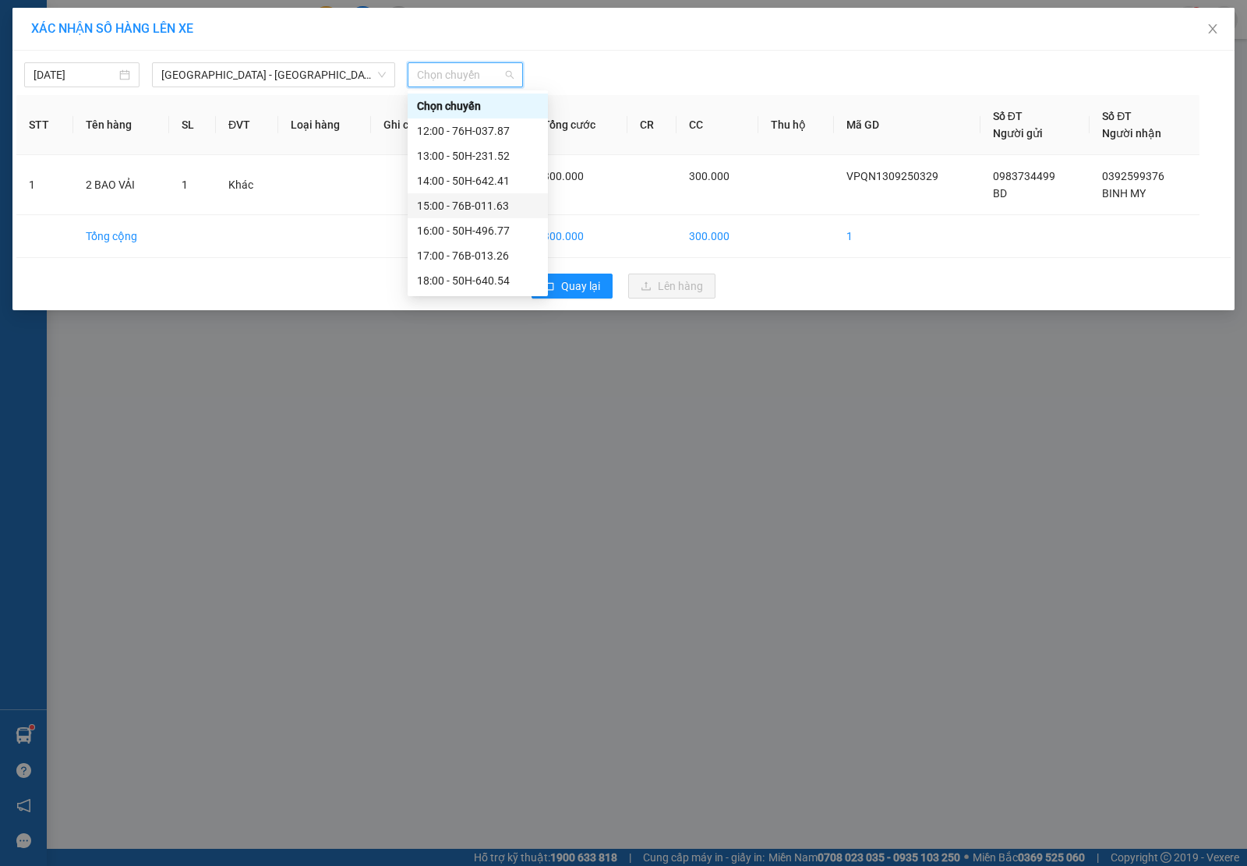
scroll to position [49, 0]
click at [486, 227] on div "18:00 - 50H-640.54" at bounding box center [478, 231] width 122 height 17
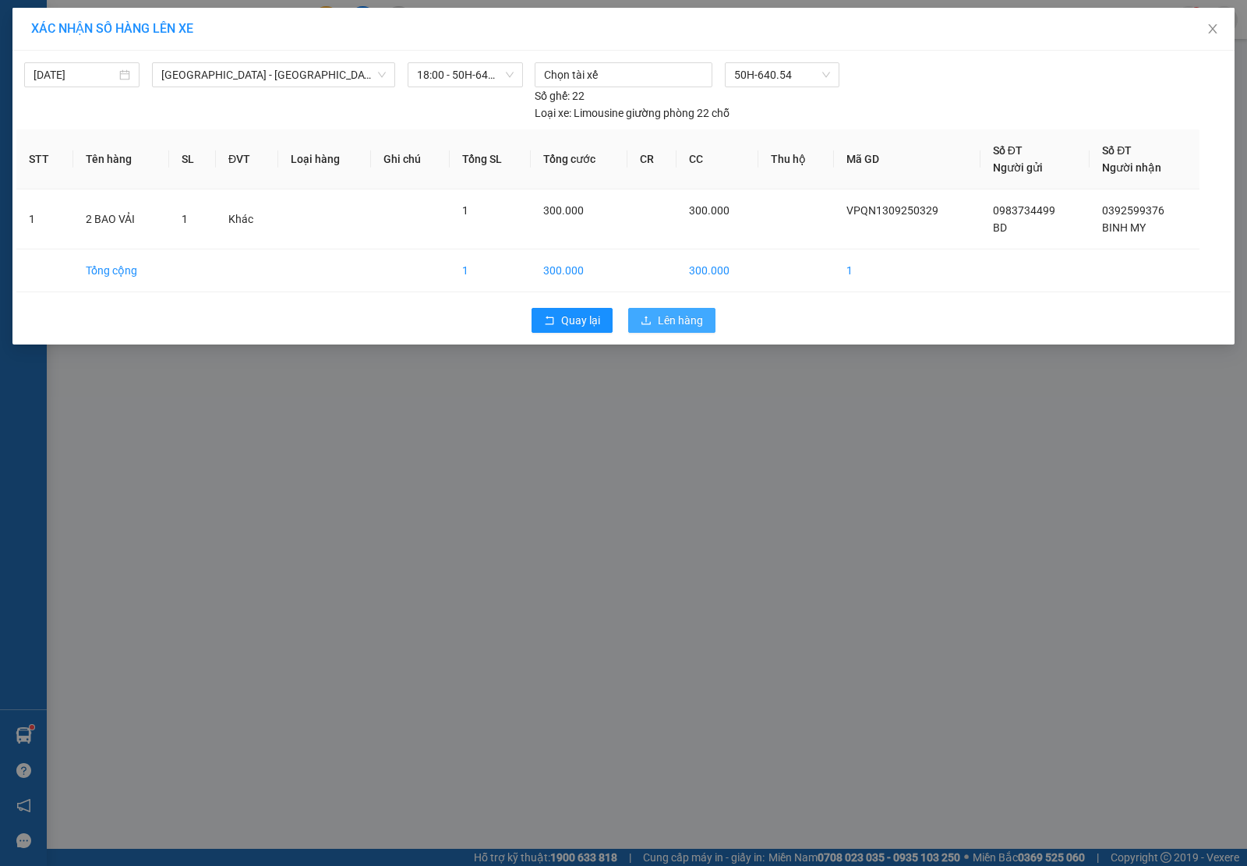
click at [680, 318] on span "Lên hàng" at bounding box center [680, 320] width 45 height 17
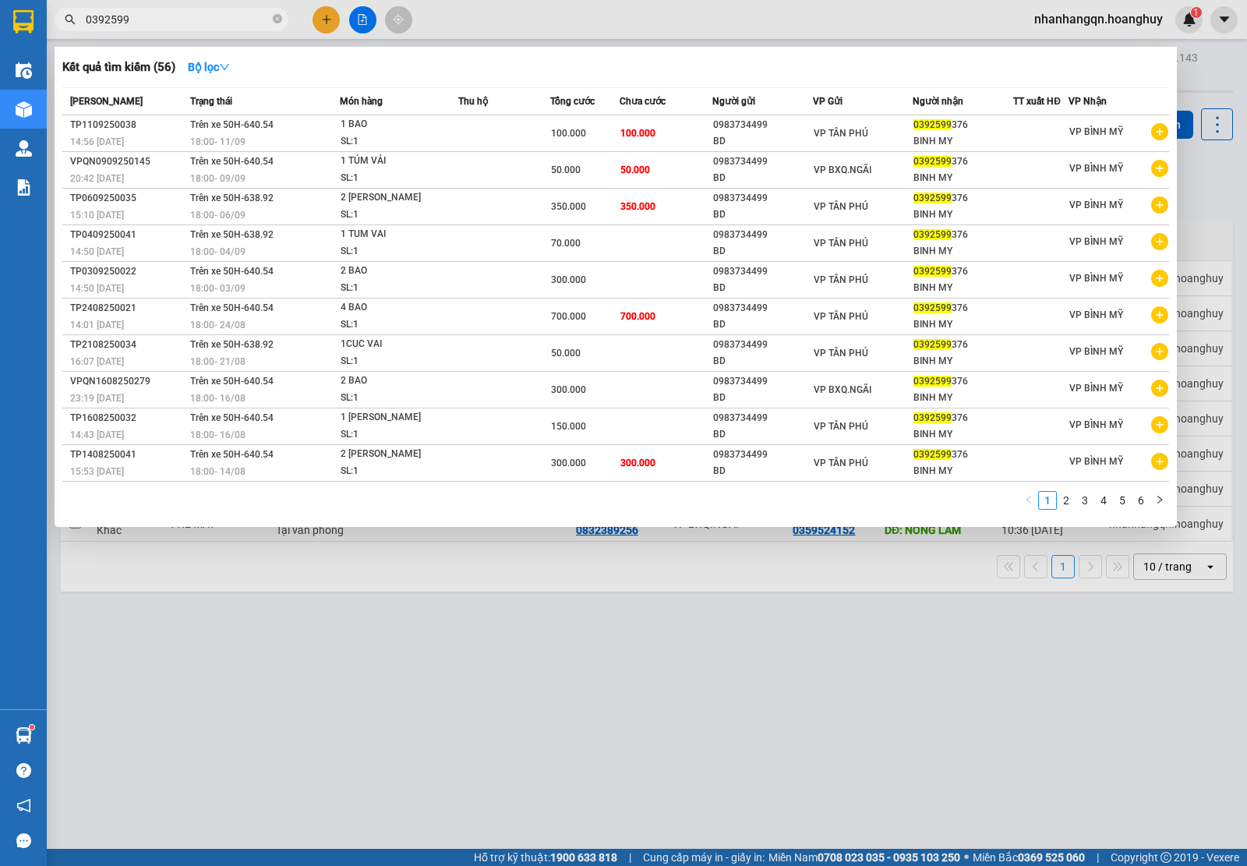
click at [139, 16] on input "0392599" at bounding box center [178, 19] width 184 height 17
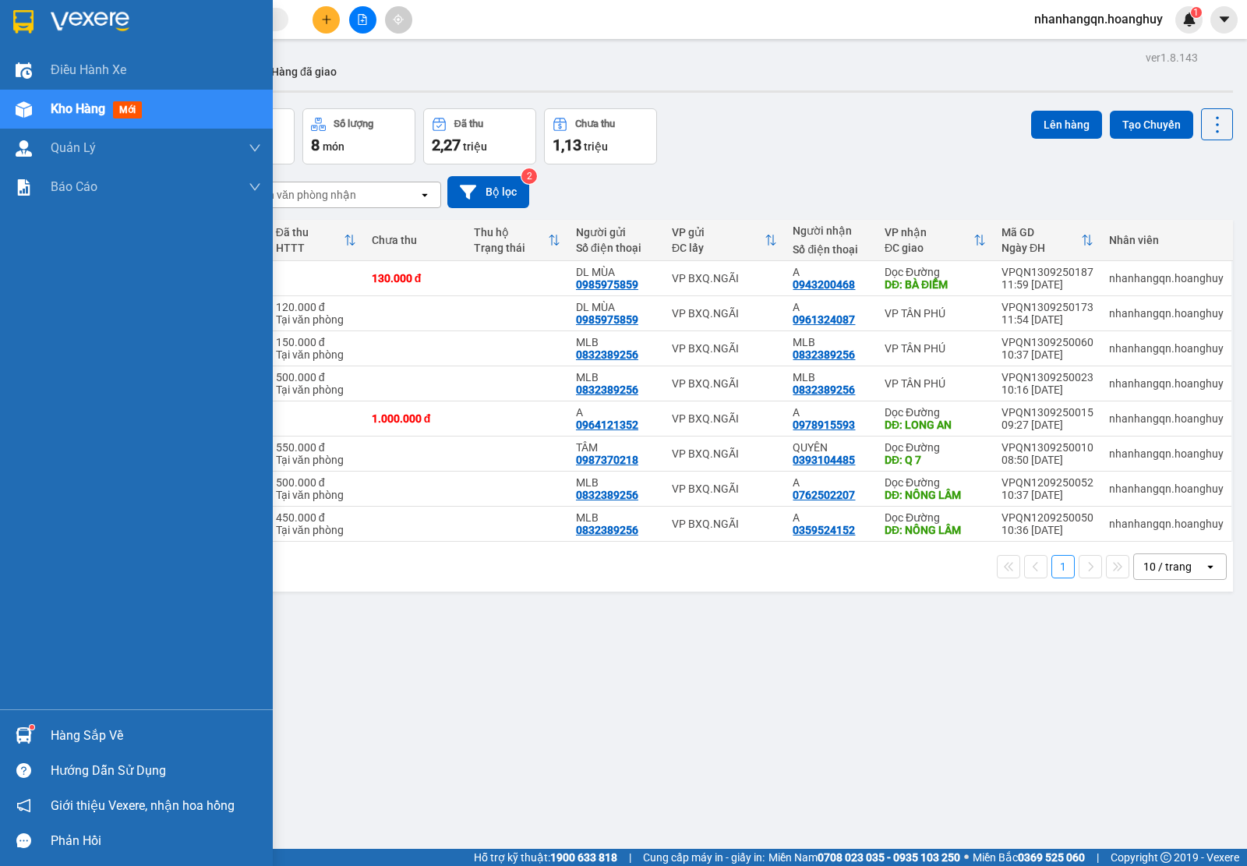
click at [18, 23] on img at bounding box center [23, 21] width 20 height 23
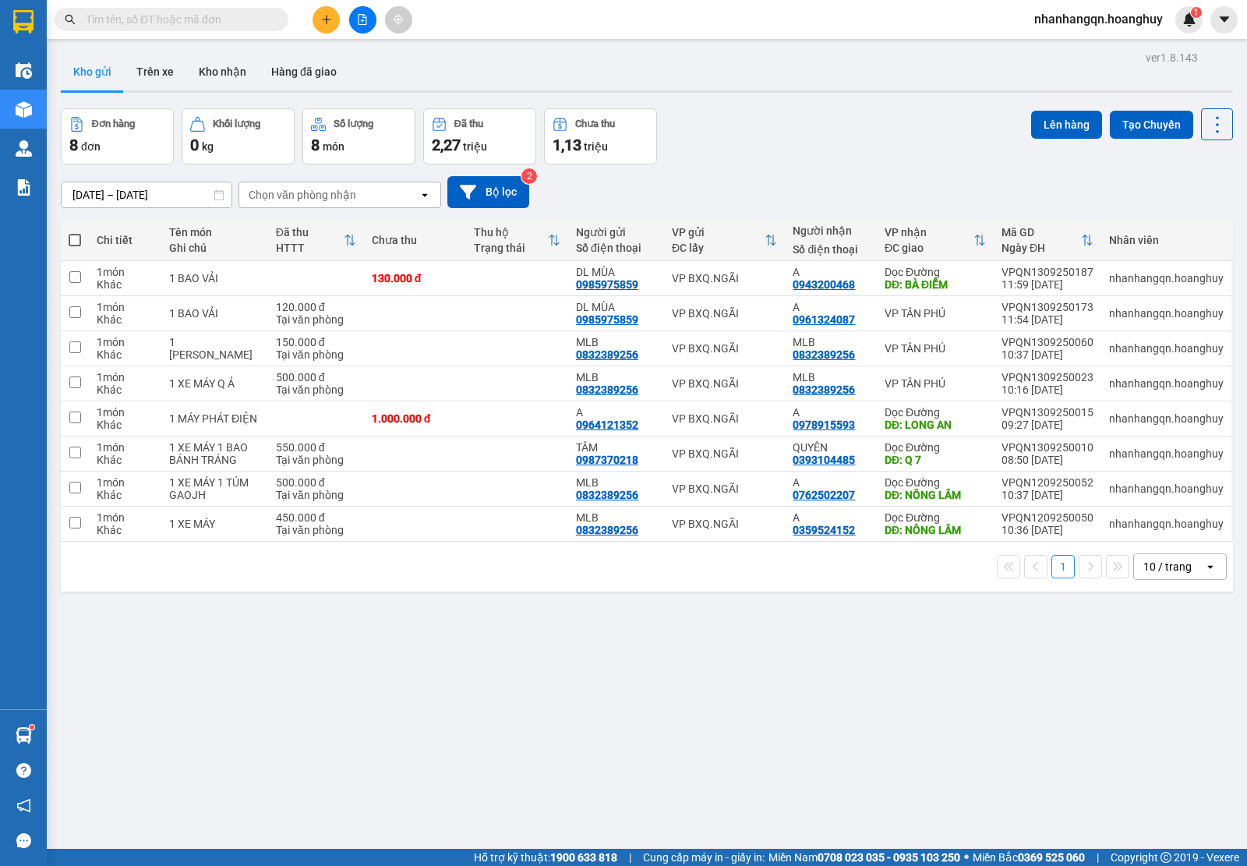
click at [360, 17] on icon "file-add" at bounding box center [362, 19] width 11 height 11
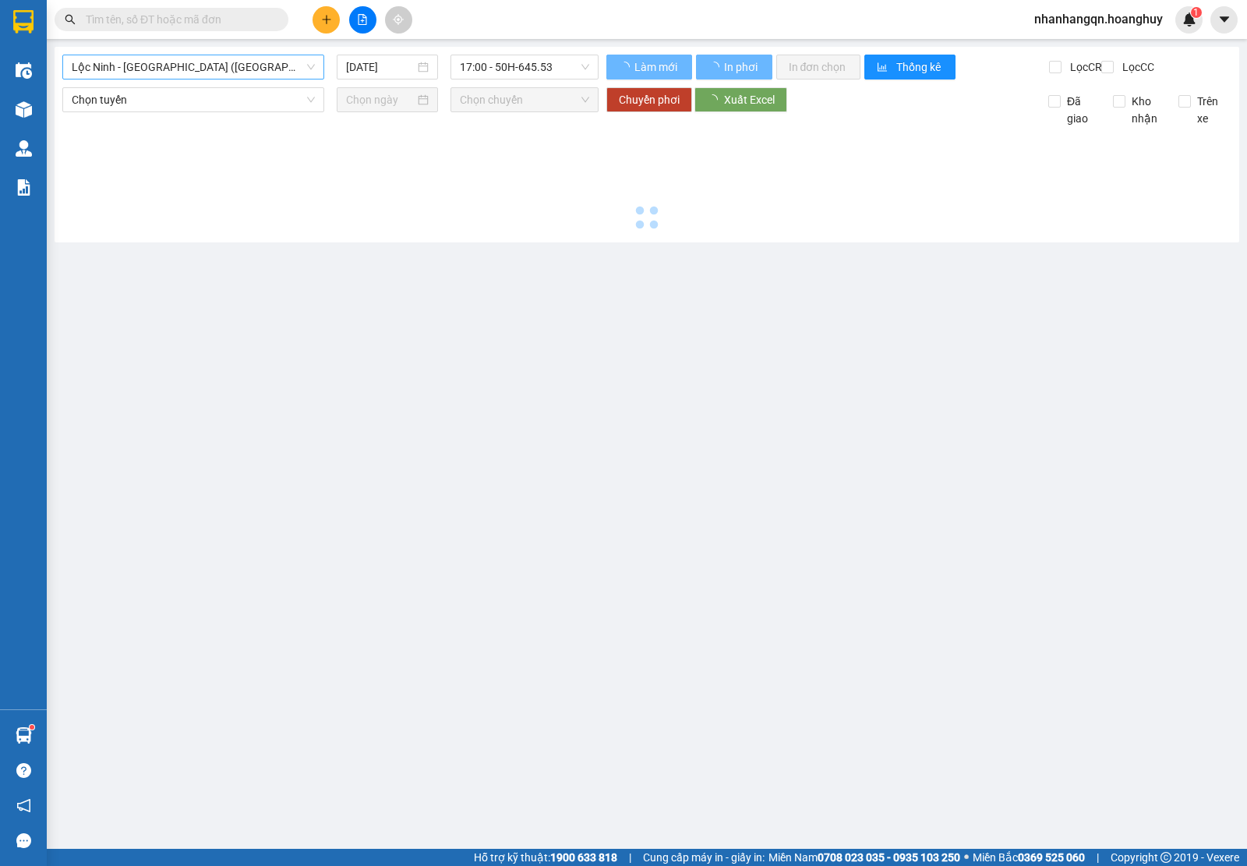
click at [226, 65] on span "Lộc Ninh - [GEOGRAPHIC_DATA] ([GEOGRAPHIC_DATA])" at bounding box center [193, 66] width 243 height 23
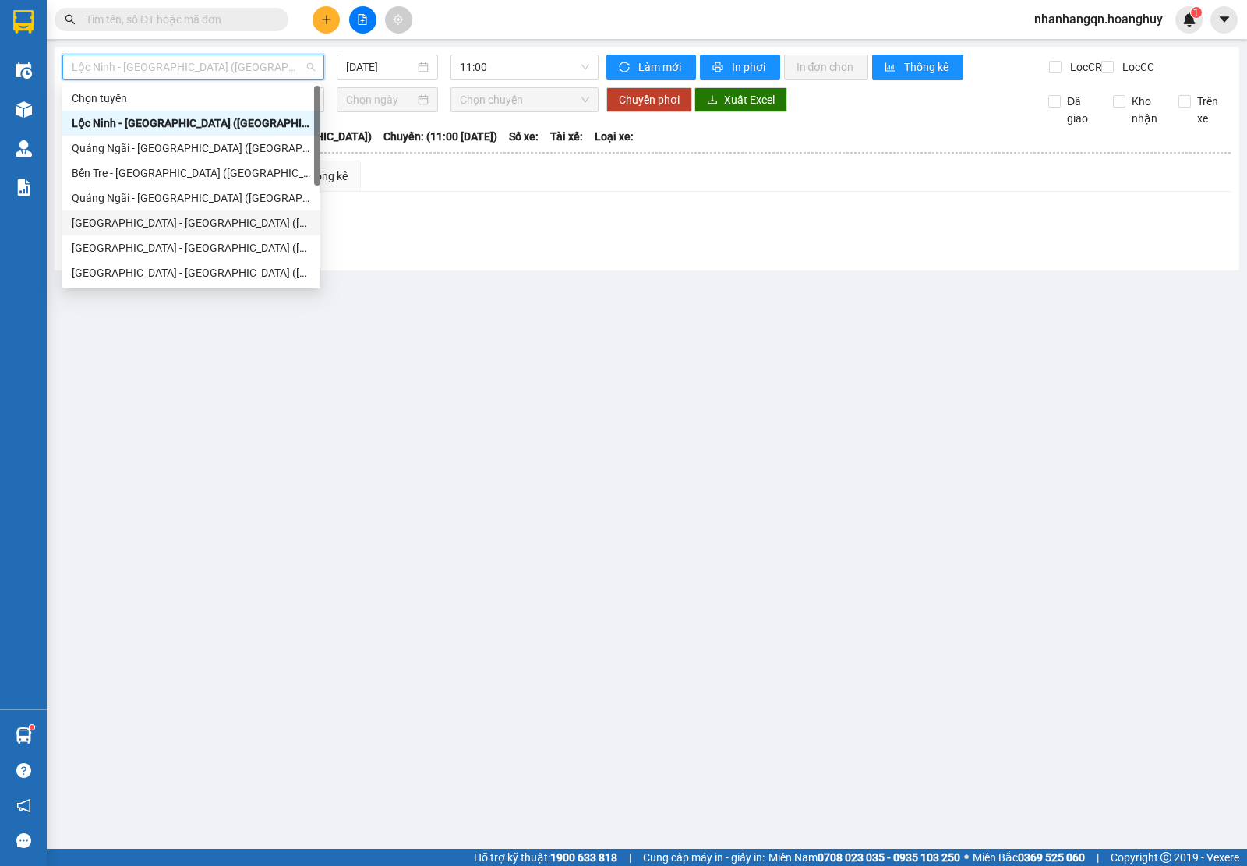
click at [189, 218] on div "[GEOGRAPHIC_DATA] - [GEOGRAPHIC_DATA] ([GEOGRAPHIC_DATA])" at bounding box center [191, 222] width 239 height 17
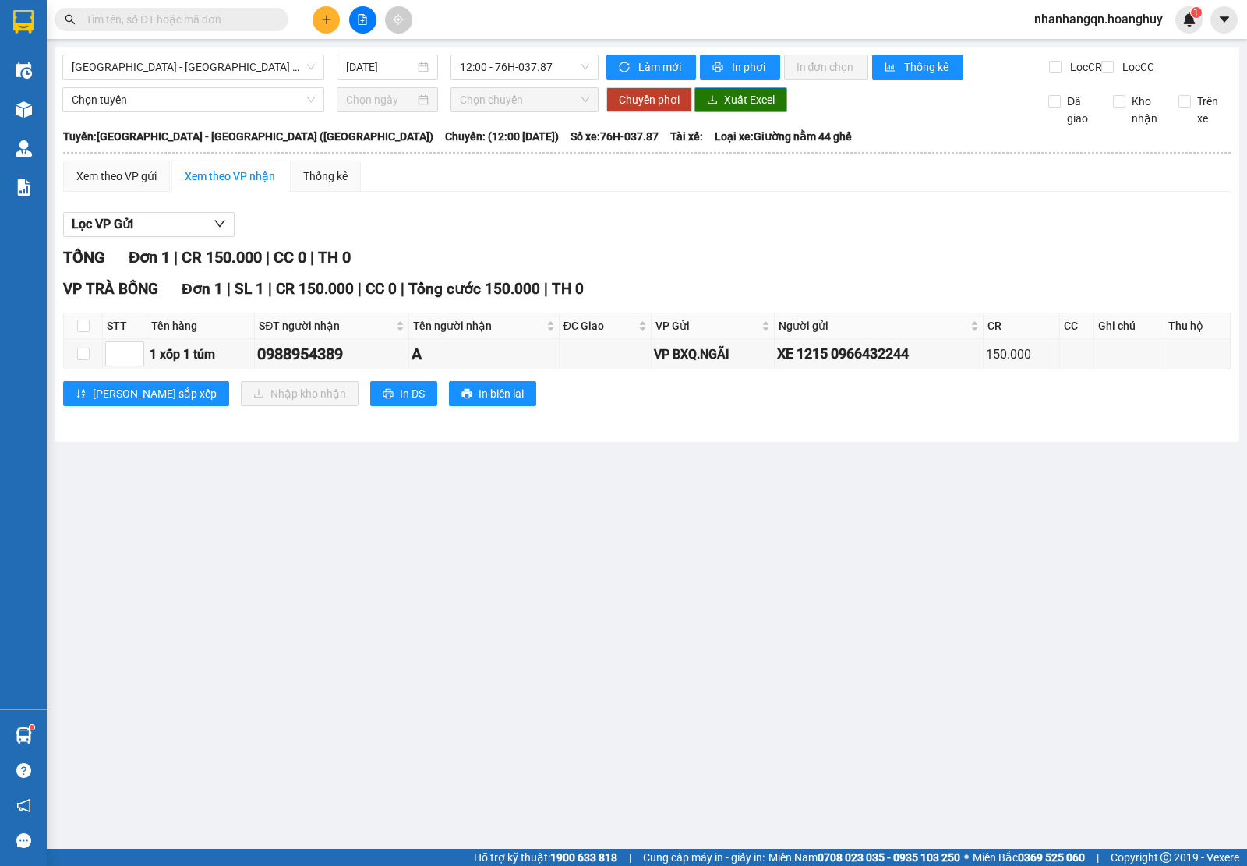
click at [747, 108] on span "Xuất Excel" at bounding box center [749, 99] width 51 height 17
click at [538, 37] on div "Kết quả tìm kiếm ( 56 ) Bộ lọc Mã ĐH Trạng thái Món hàng Thu hộ Tổng cước Chưa …" at bounding box center [623, 19] width 1247 height 39
click at [542, 57] on div "12:00 - 76H-037.87" at bounding box center [523, 67] width 147 height 25
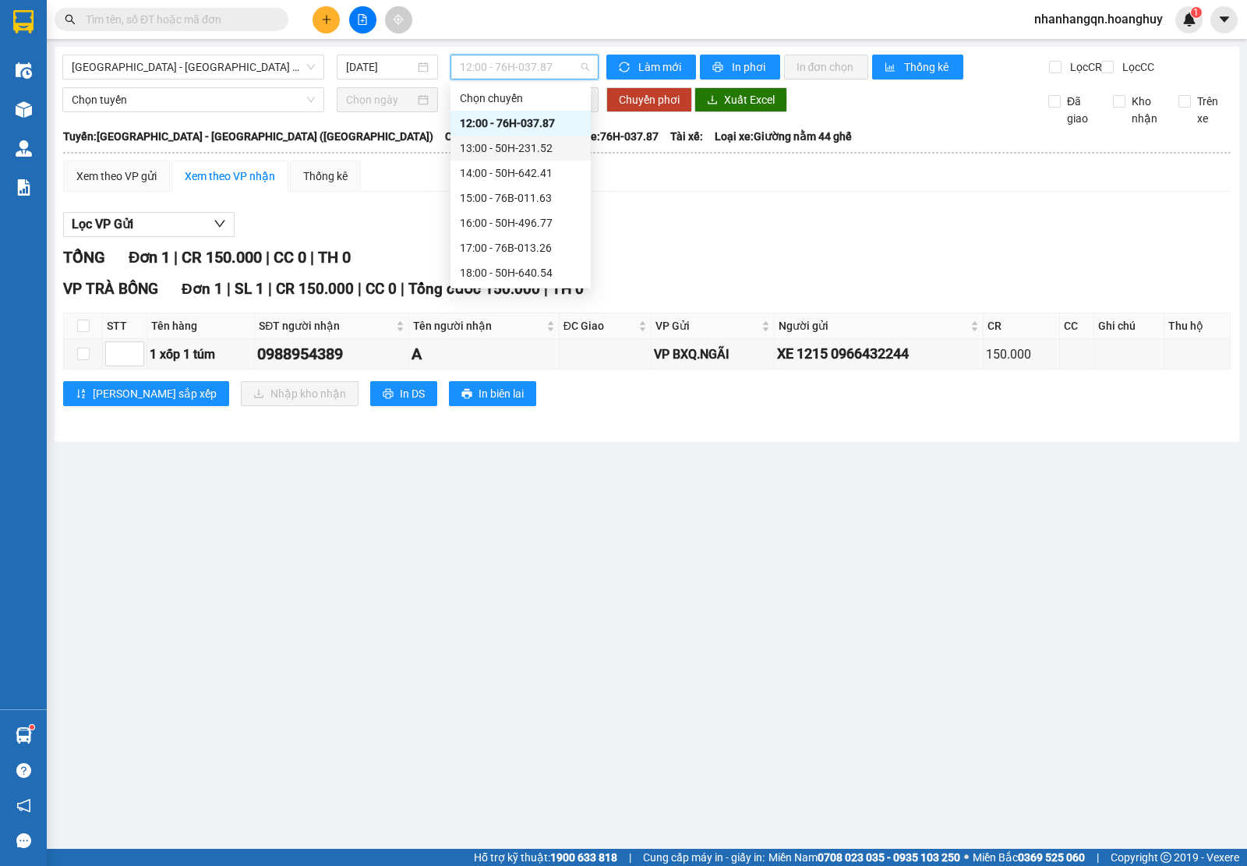
click at [531, 154] on div "13:00 - 50H-231.52" at bounding box center [521, 147] width 122 height 17
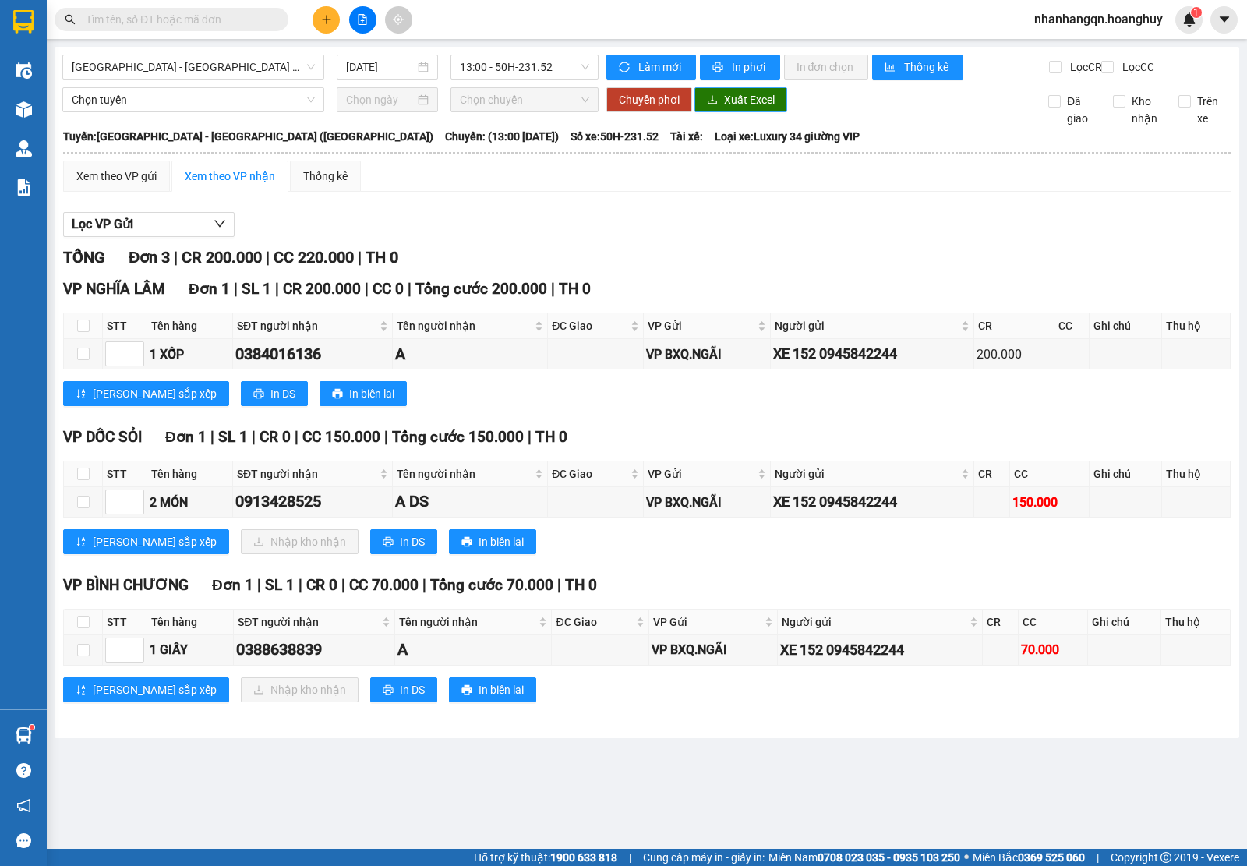
click at [734, 108] on span "Xuất Excel" at bounding box center [749, 99] width 51 height 17
click at [515, 52] on div "[GEOGRAPHIC_DATA] - [GEOGRAPHIC_DATA] ([GEOGRAPHIC_DATA]) [DATE] 13:00 - 50H-23…" at bounding box center [647, 392] width 1185 height 691
click at [528, 66] on span "13:00 - 50H-231.52" at bounding box center [524, 66] width 129 height 23
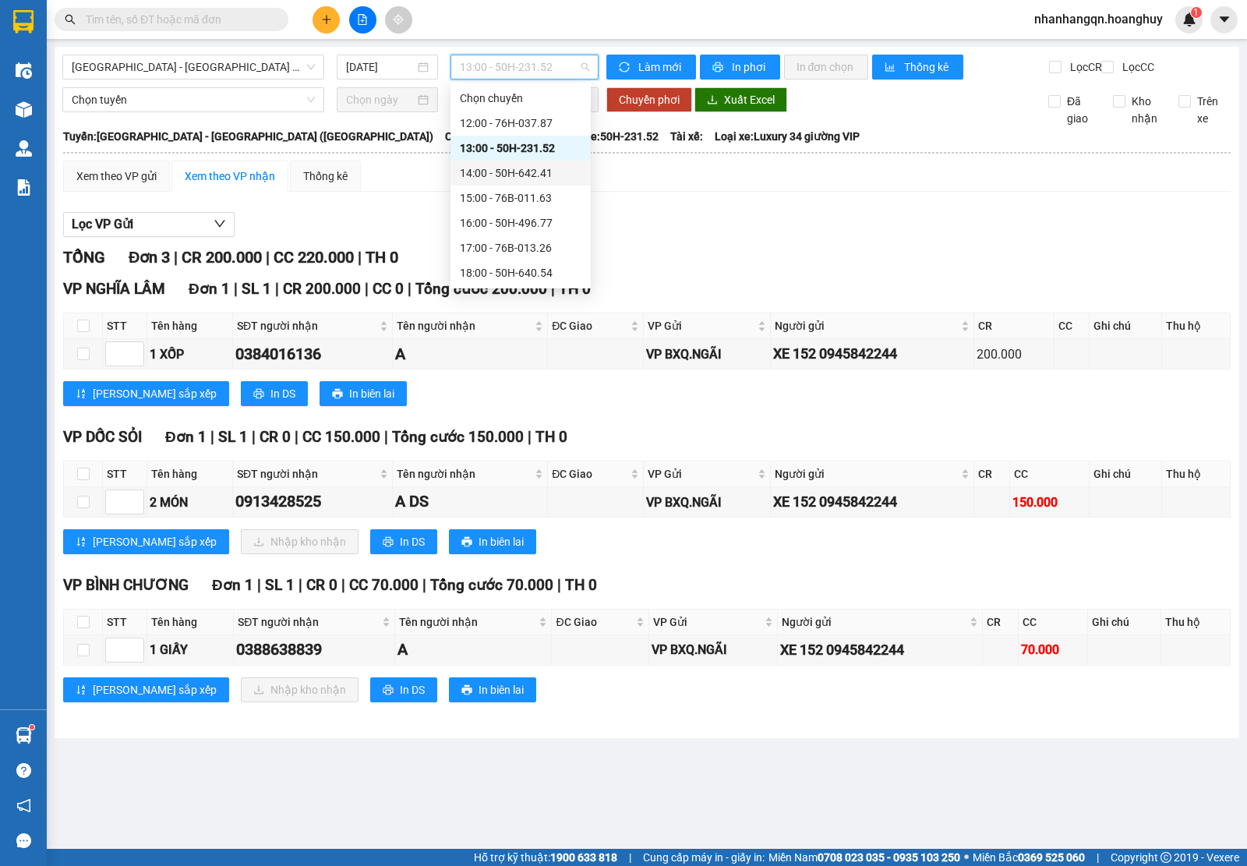
click at [519, 170] on div "14:00 - 50H-642.41" at bounding box center [521, 172] width 122 height 17
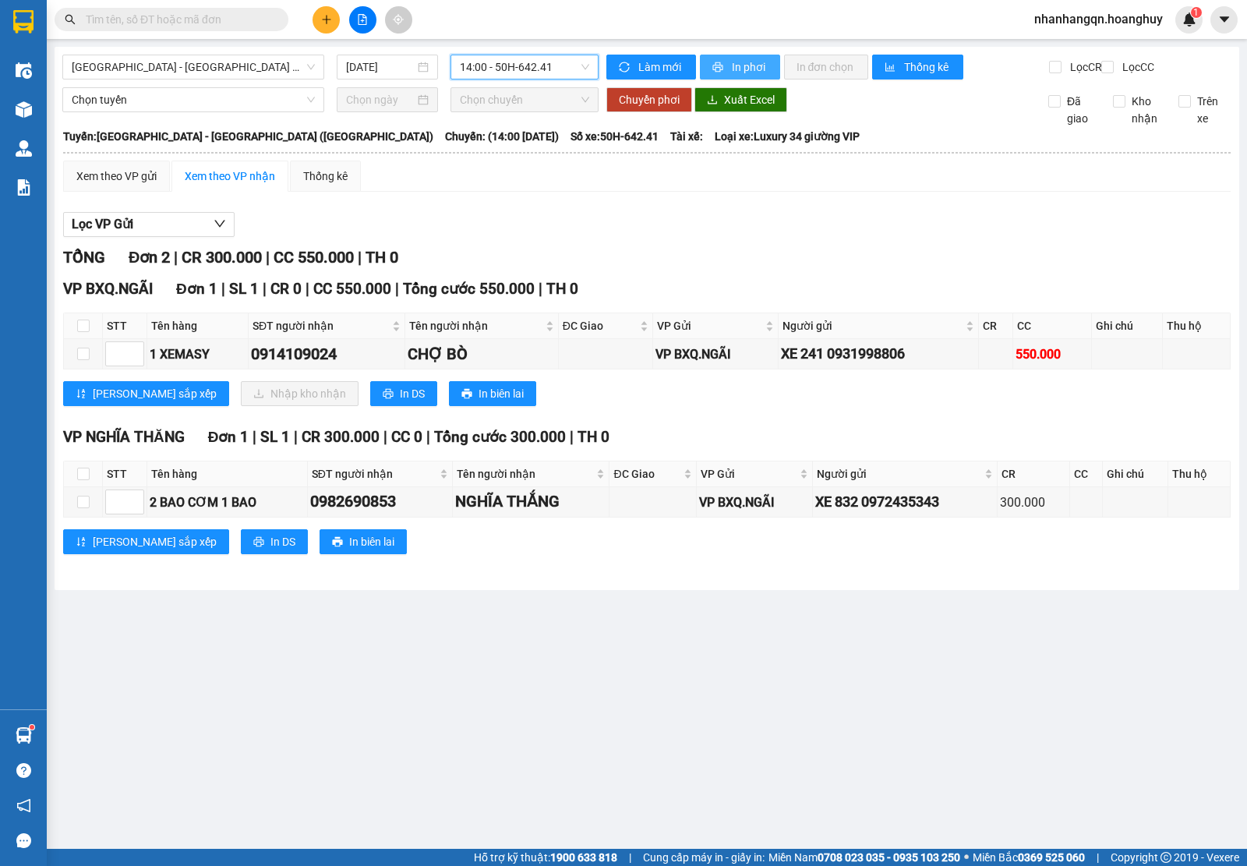
click at [733, 69] on span "In phơi" at bounding box center [750, 66] width 36 height 17
click at [721, 112] on button "Xuất Excel" at bounding box center [740, 99] width 93 height 25
click at [544, 71] on span "14:00 - 50H-642.41" at bounding box center [524, 66] width 129 height 23
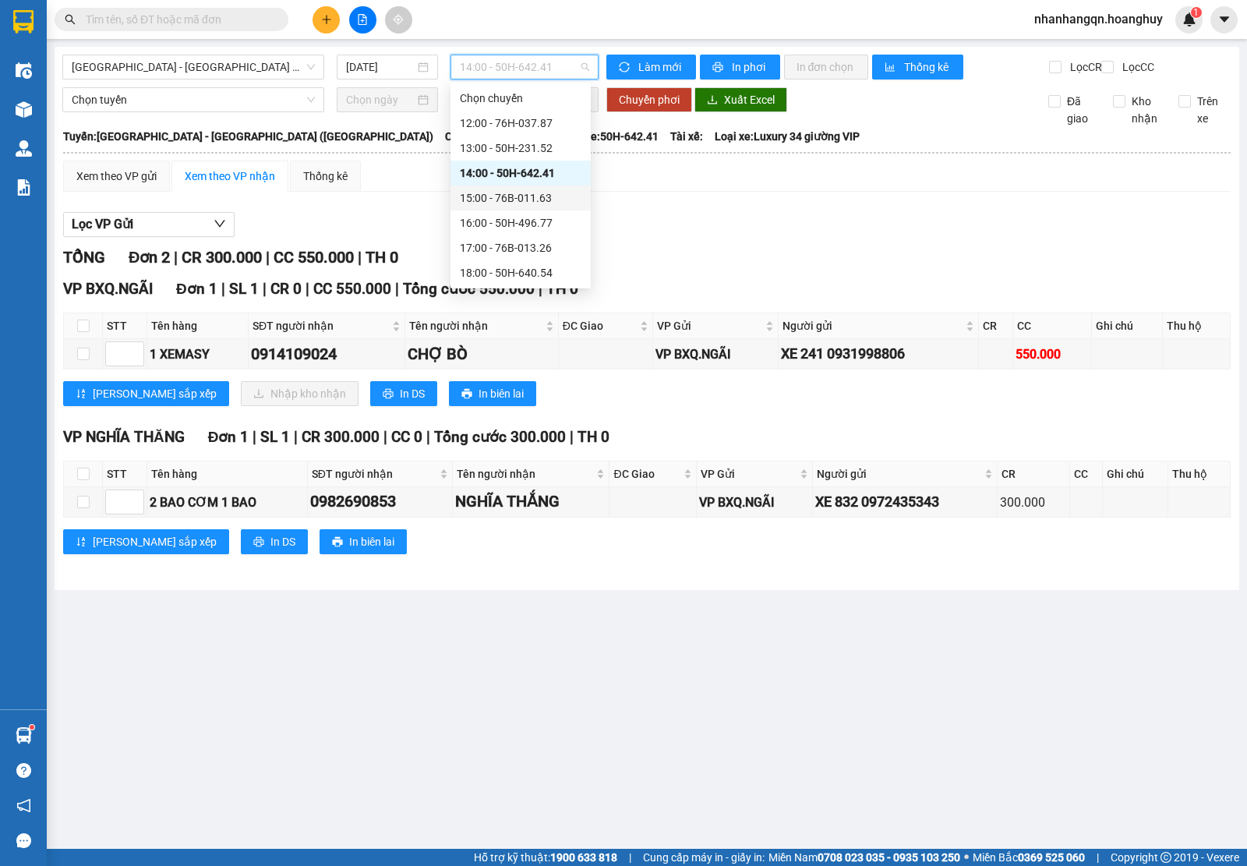
click at [544, 199] on div "15:00 - 76B-011.63" at bounding box center [521, 197] width 122 height 17
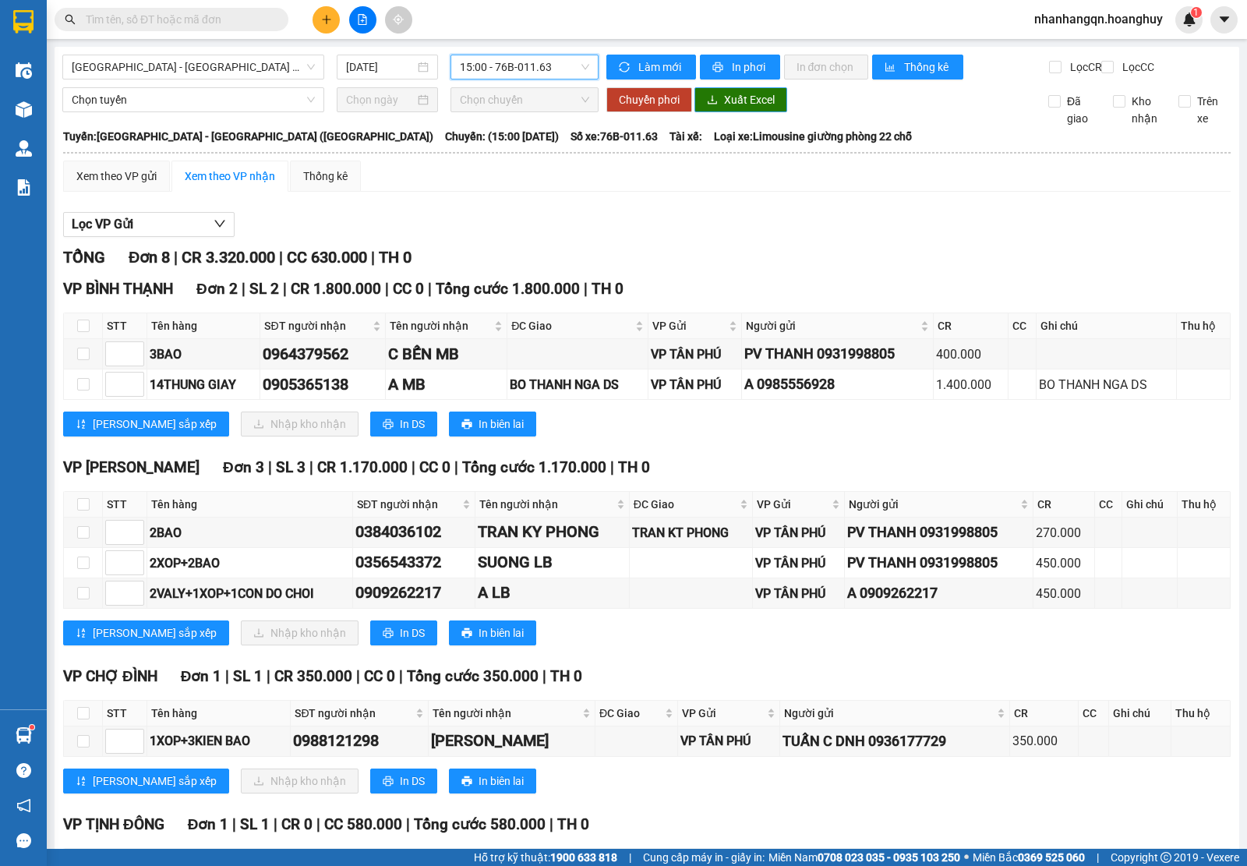
click at [747, 108] on span "Xuất Excel" at bounding box center [749, 99] width 51 height 17
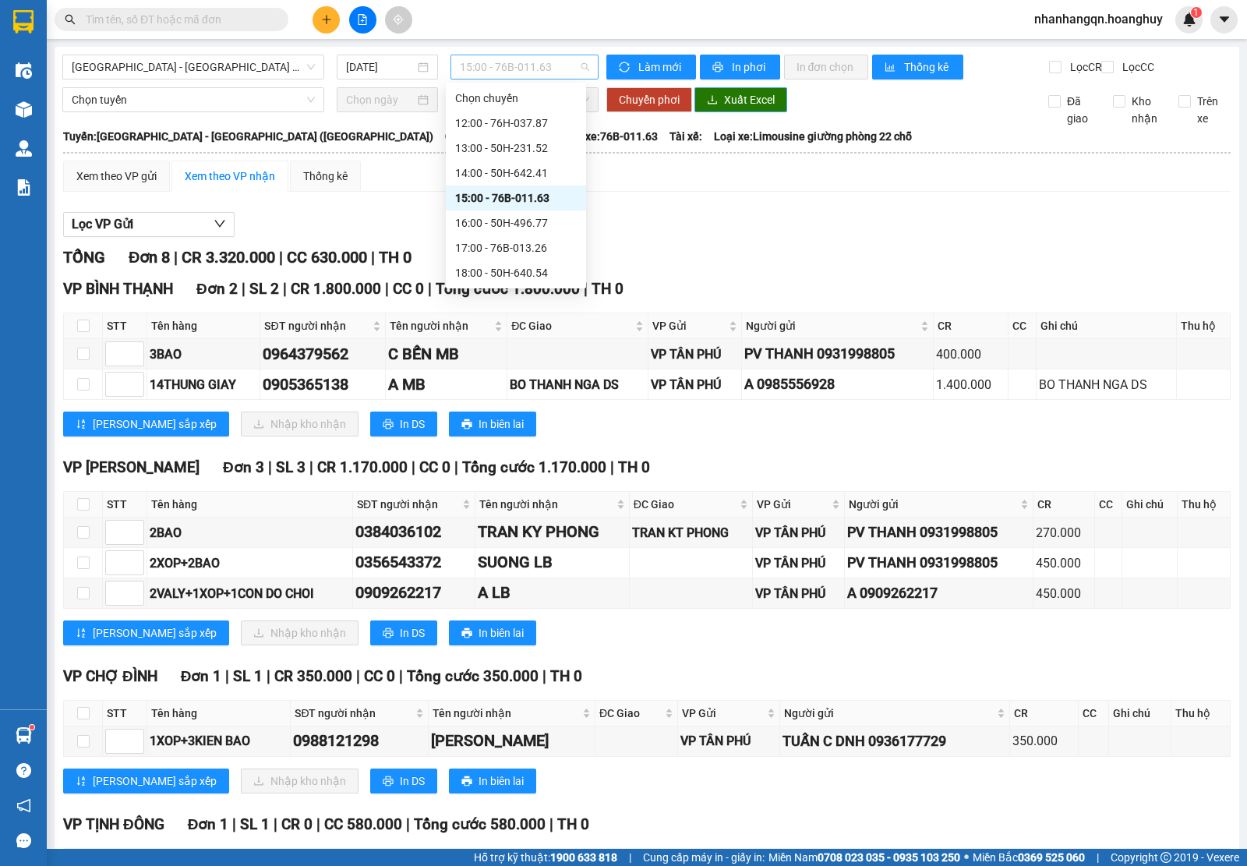
click at [513, 70] on span "15:00 - 76B-011.63" at bounding box center [524, 66] width 129 height 23
click at [546, 230] on div "16:00 - 50H-496.77" at bounding box center [516, 222] width 122 height 17
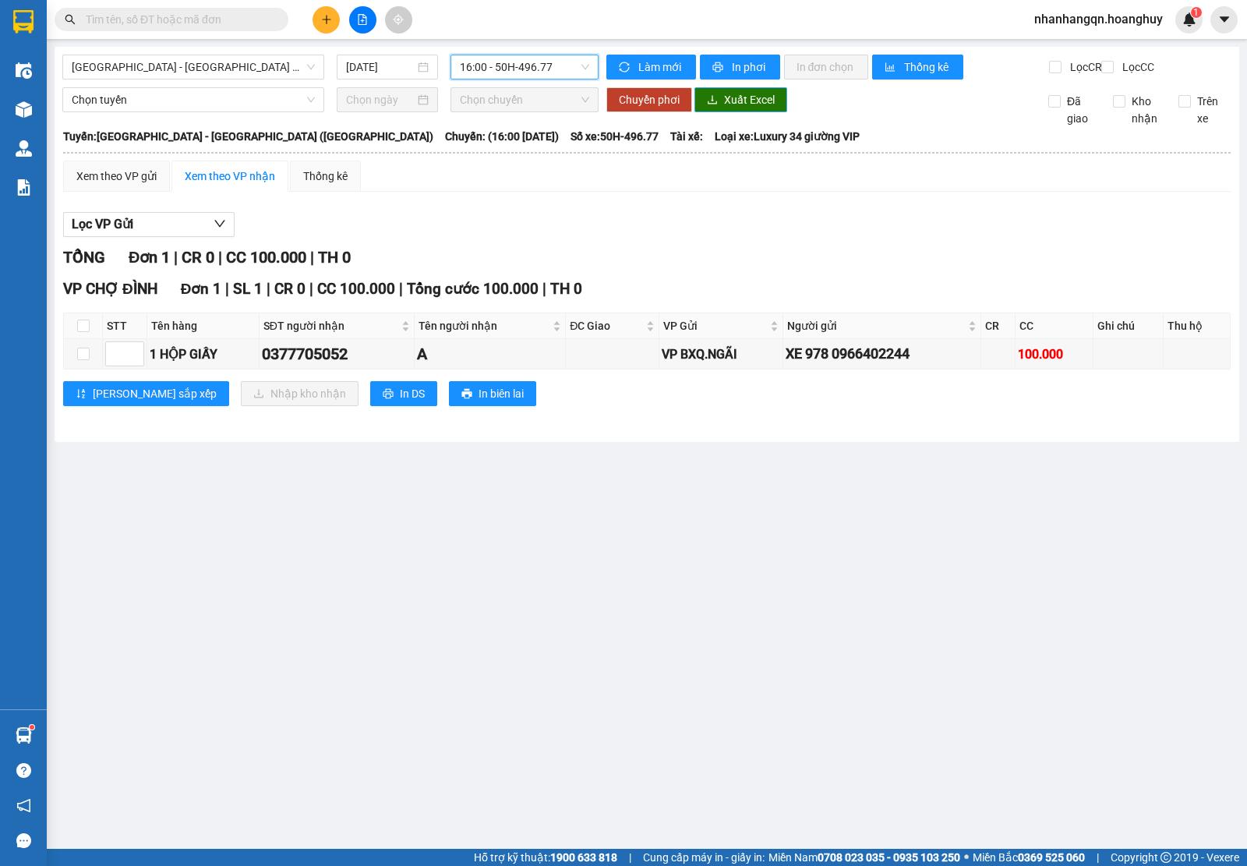
drag, startPoint x: 726, startPoint y: 113, endPoint x: 726, endPoint y: 122, distance: 8.6
click at [726, 108] on span "Xuất Excel" at bounding box center [749, 99] width 51 height 17
click at [547, 61] on span "16:00 - 50H-496.77" at bounding box center [524, 66] width 129 height 23
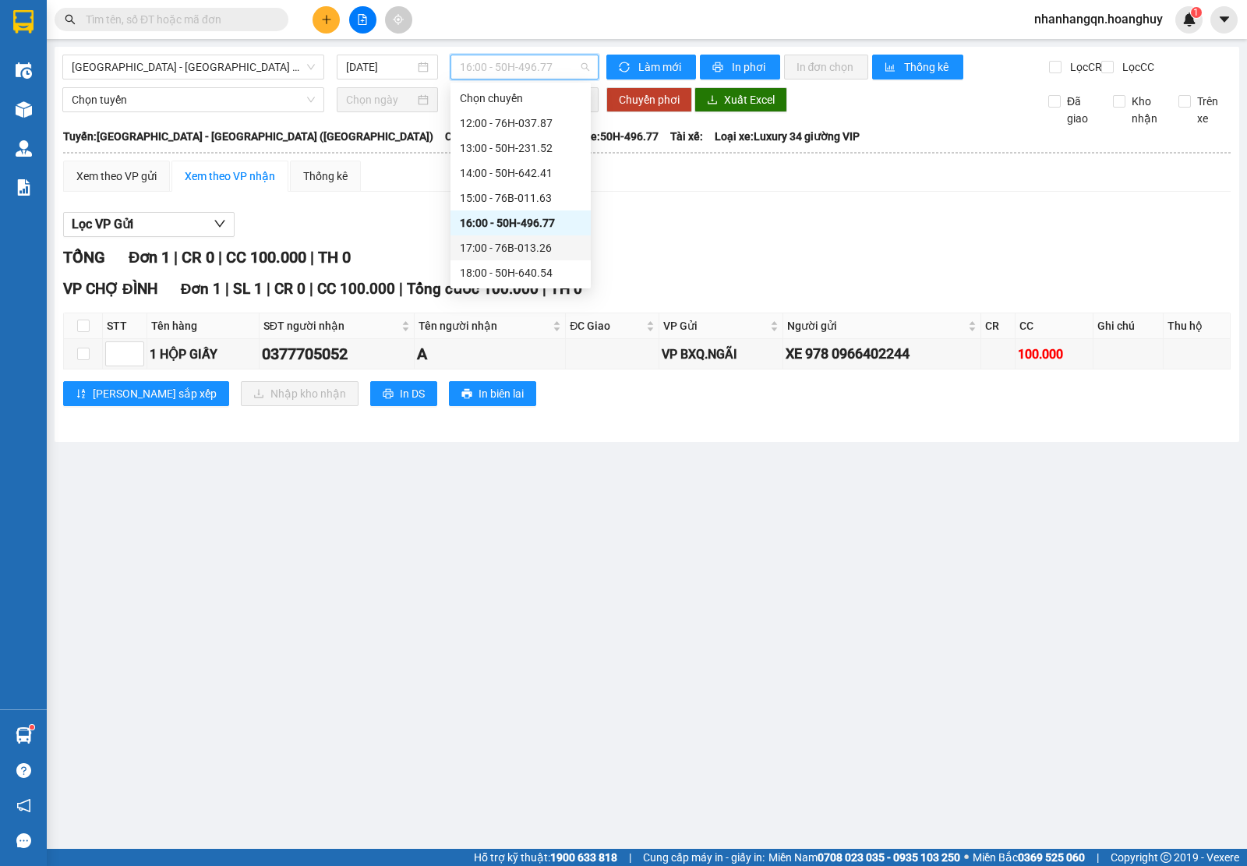
click at [528, 242] on div "17:00 - 76B-013.26" at bounding box center [521, 247] width 122 height 17
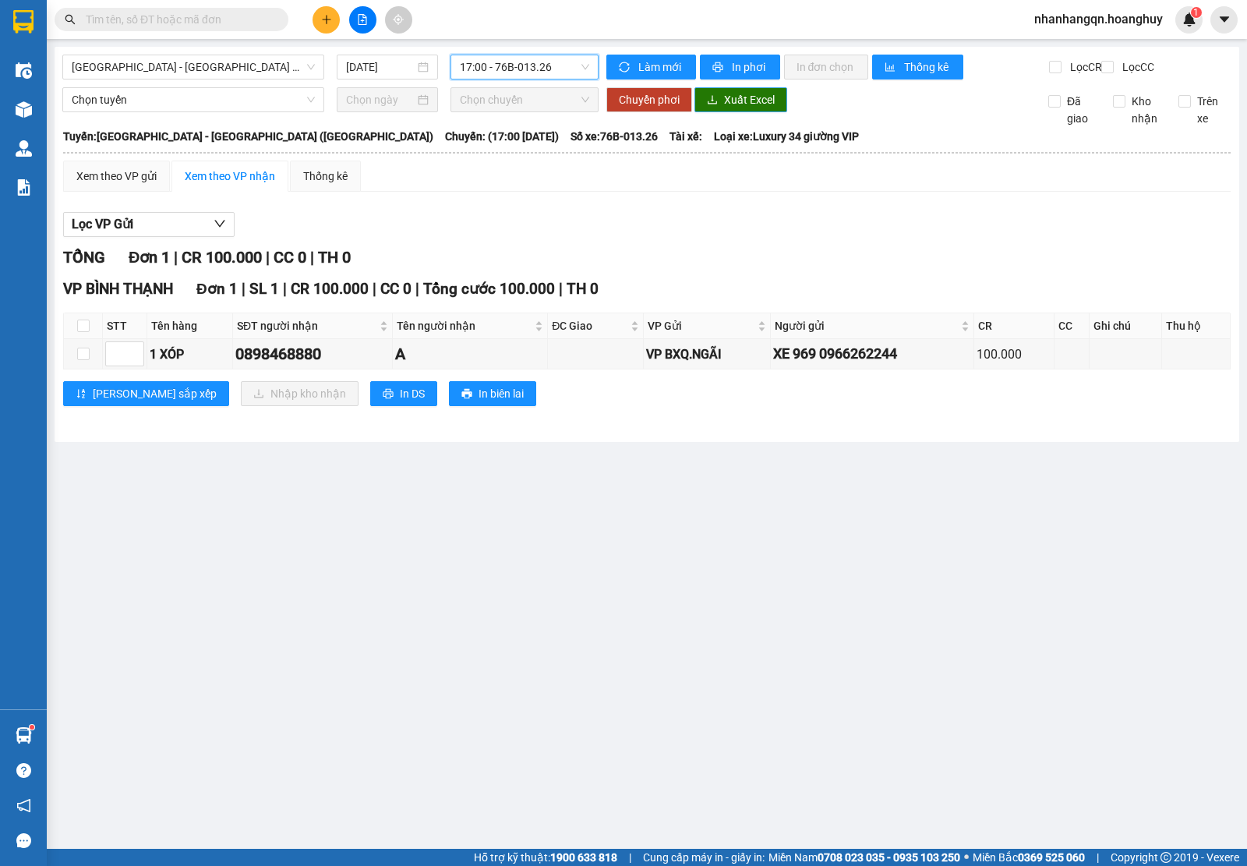
click at [740, 108] on span "Xuất Excel" at bounding box center [749, 99] width 51 height 17
click at [527, 51] on div "[GEOGRAPHIC_DATA] - [GEOGRAPHIC_DATA] ([GEOGRAPHIC_DATA]) [DATE] 17:00 - 76B-01…" at bounding box center [647, 244] width 1185 height 395
click at [531, 61] on span "17:00 - 76B-013.26" at bounding box center [524, 66] width 129 height 23
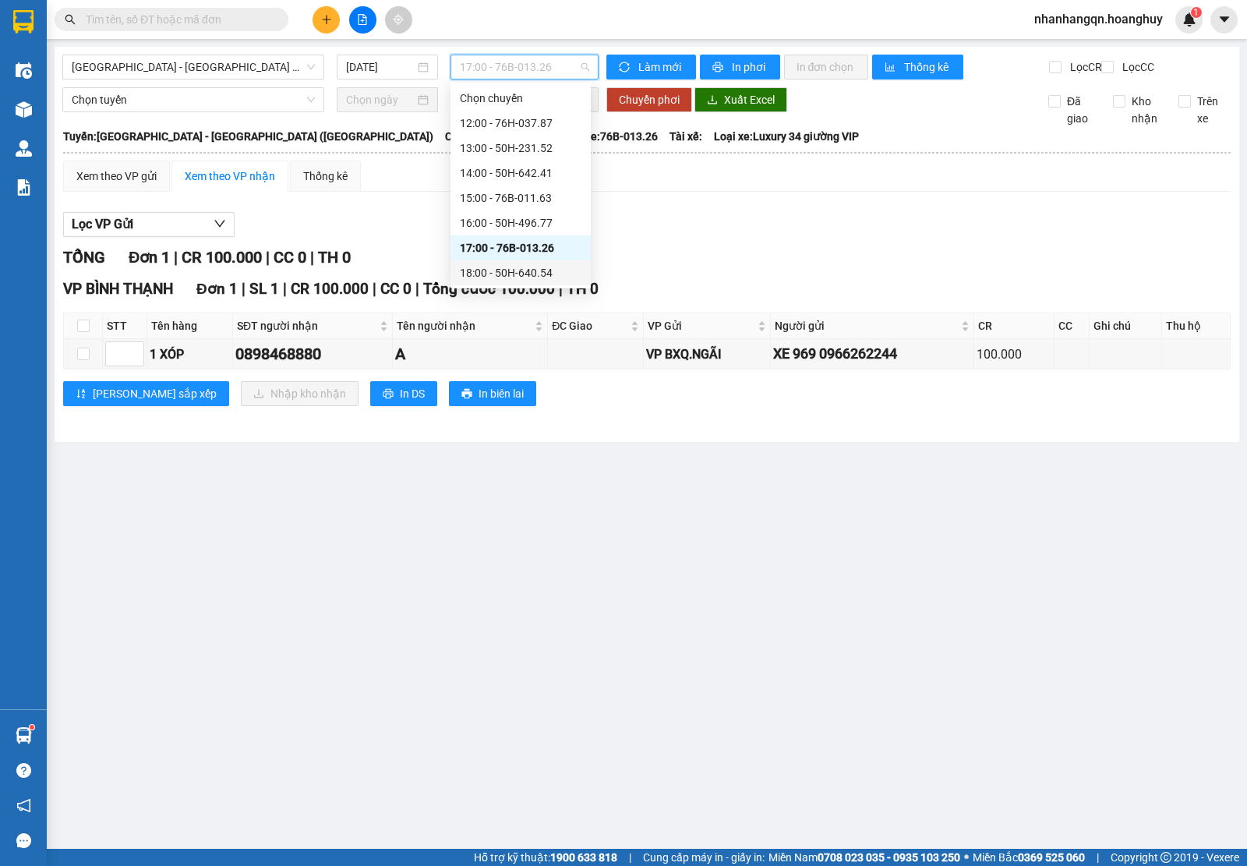
click at [548, 271] on div "18:00 - 50H-640.54" at bounding box center [521, 272] width 122 height 17
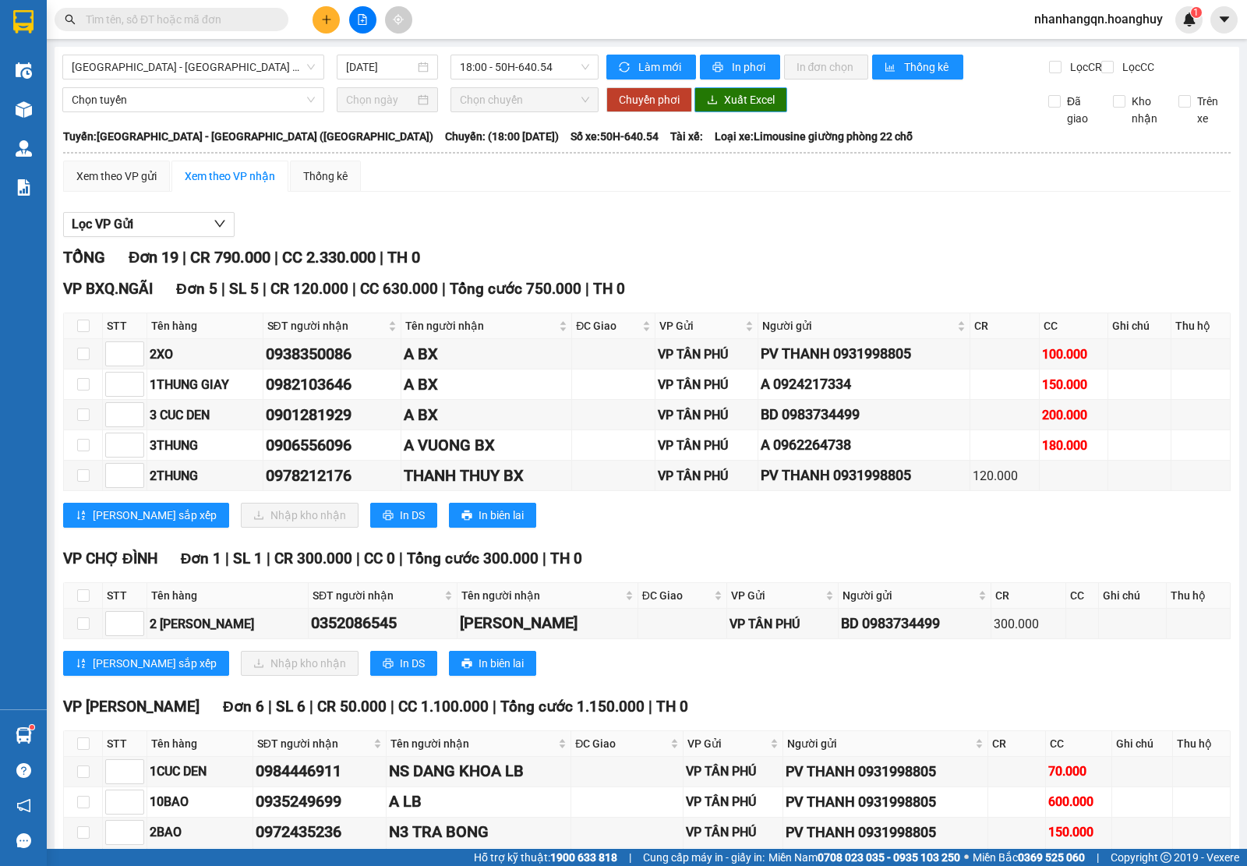
click at [725, 102] on button "Xuất Excel" at bounding box center [740, 99] width 93 height 25
